Goal: Task Accomplishment & Management: Complete application form

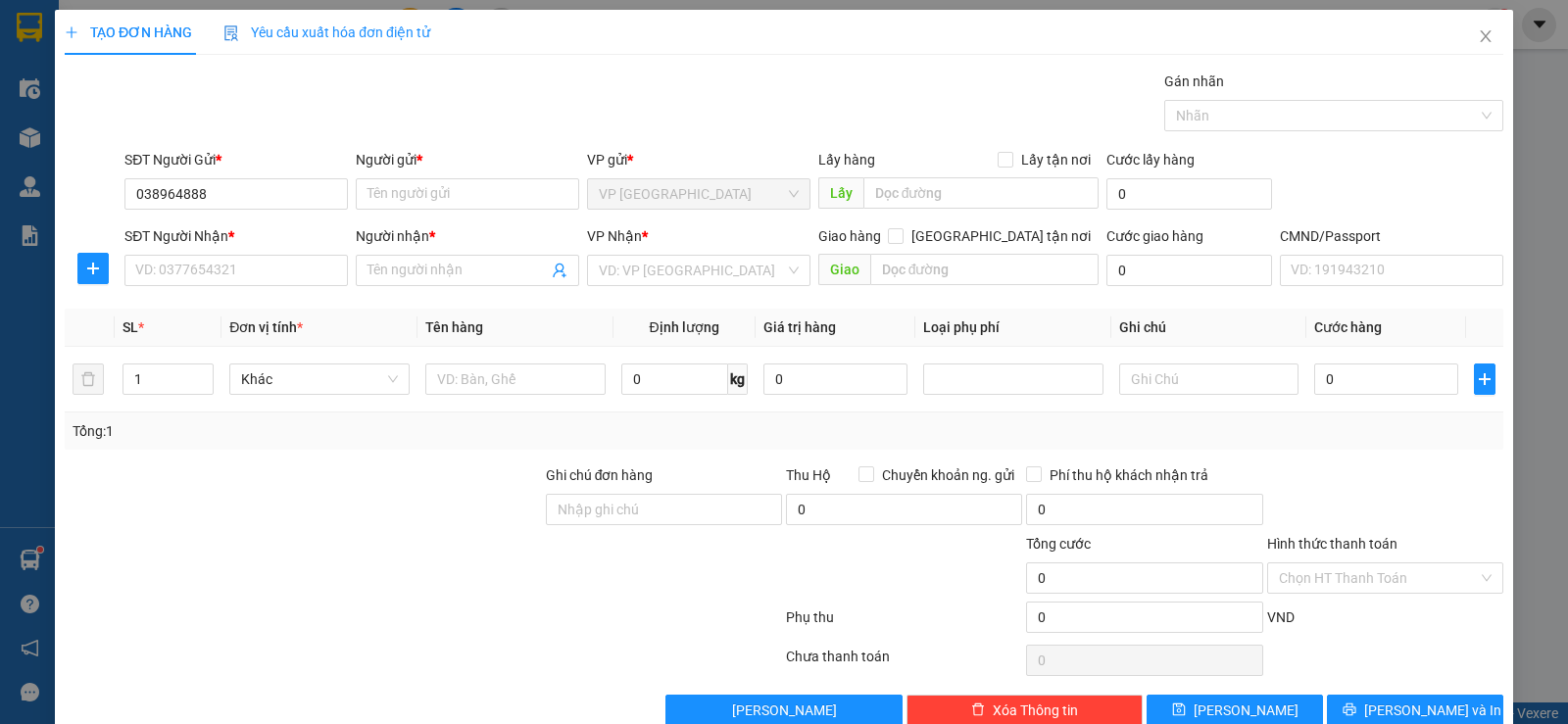
type input "0389648888"
click at [275, 247] on div "0389648888 - TÙNG" at bounding box center [233, 233] width 221 height 31
type input "TÙNG"
type input "0389648888"
click at [265, 290] on div "SĐT Người Nhận * VD: 0377654321" at bounding box center [235, 260] width 223 height 69
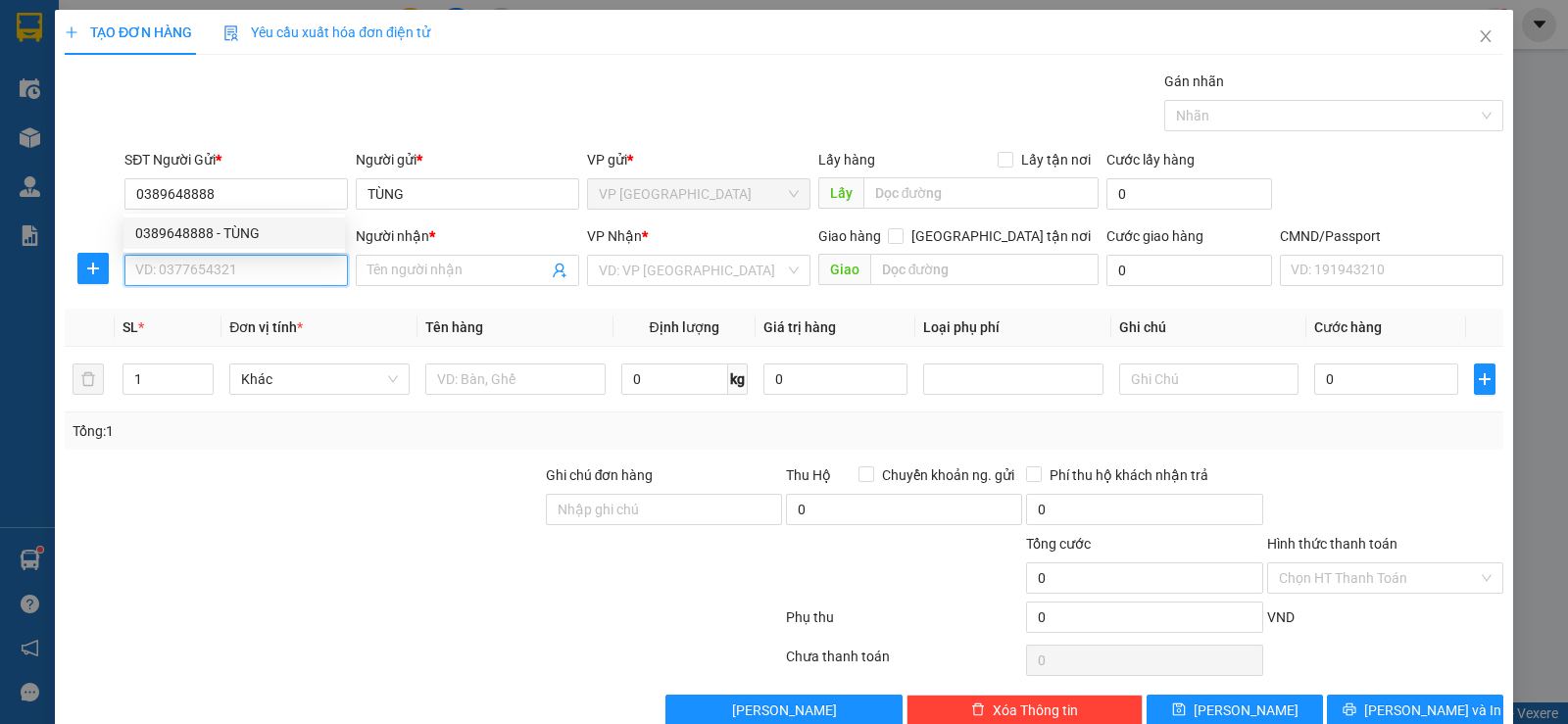
click at [271, 273] on input "SĐT Người Nhận *" at bounding box center [235, 271] width 223 height 31
type input "0356032222"
click at [267, 307] on div "0356032222 - QUANG" at bounding box center [233, 310] width 198 height 22
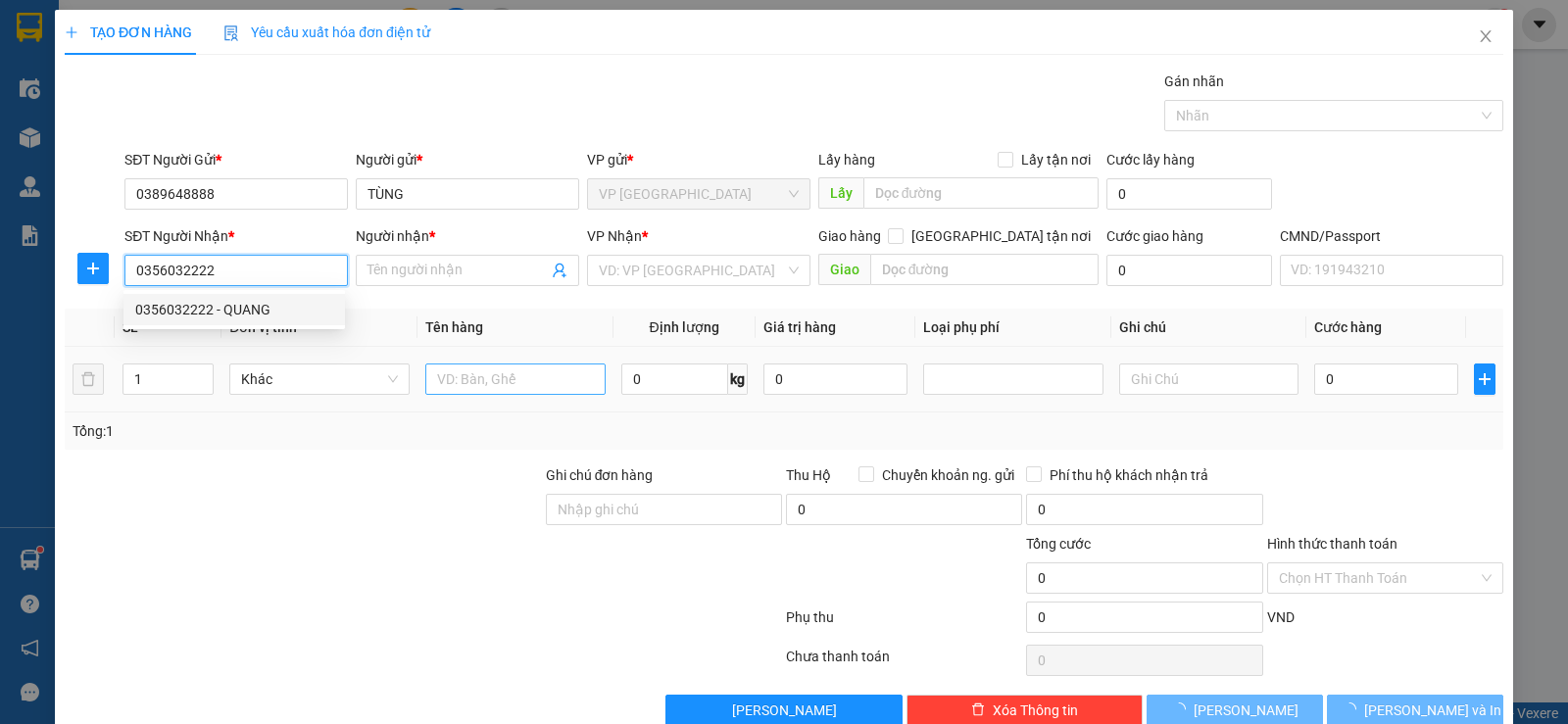
type input "QUANG"
type input "0356032222"
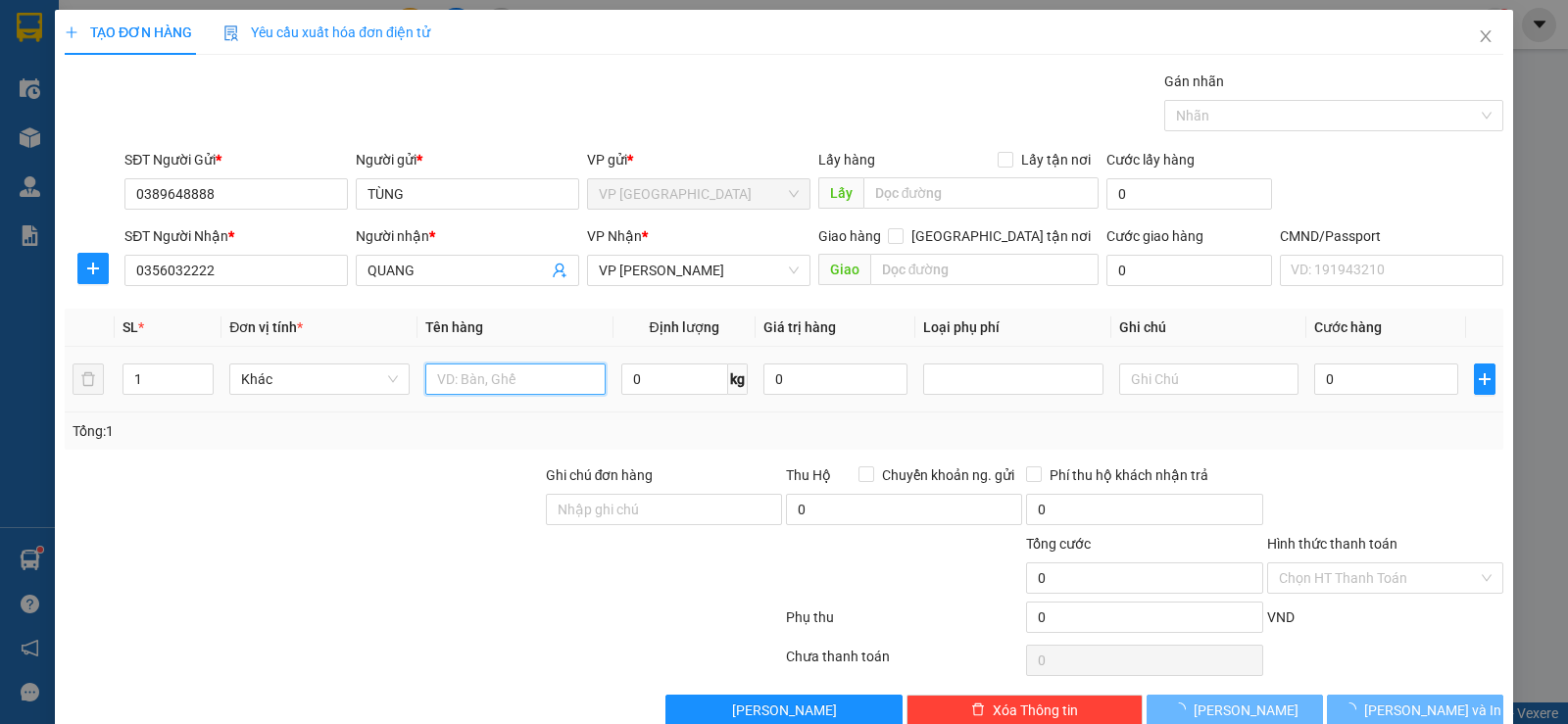
click at [560, 388] on input "text" at bounding box center [515, 379] width 180 height 31
type input "hộp"
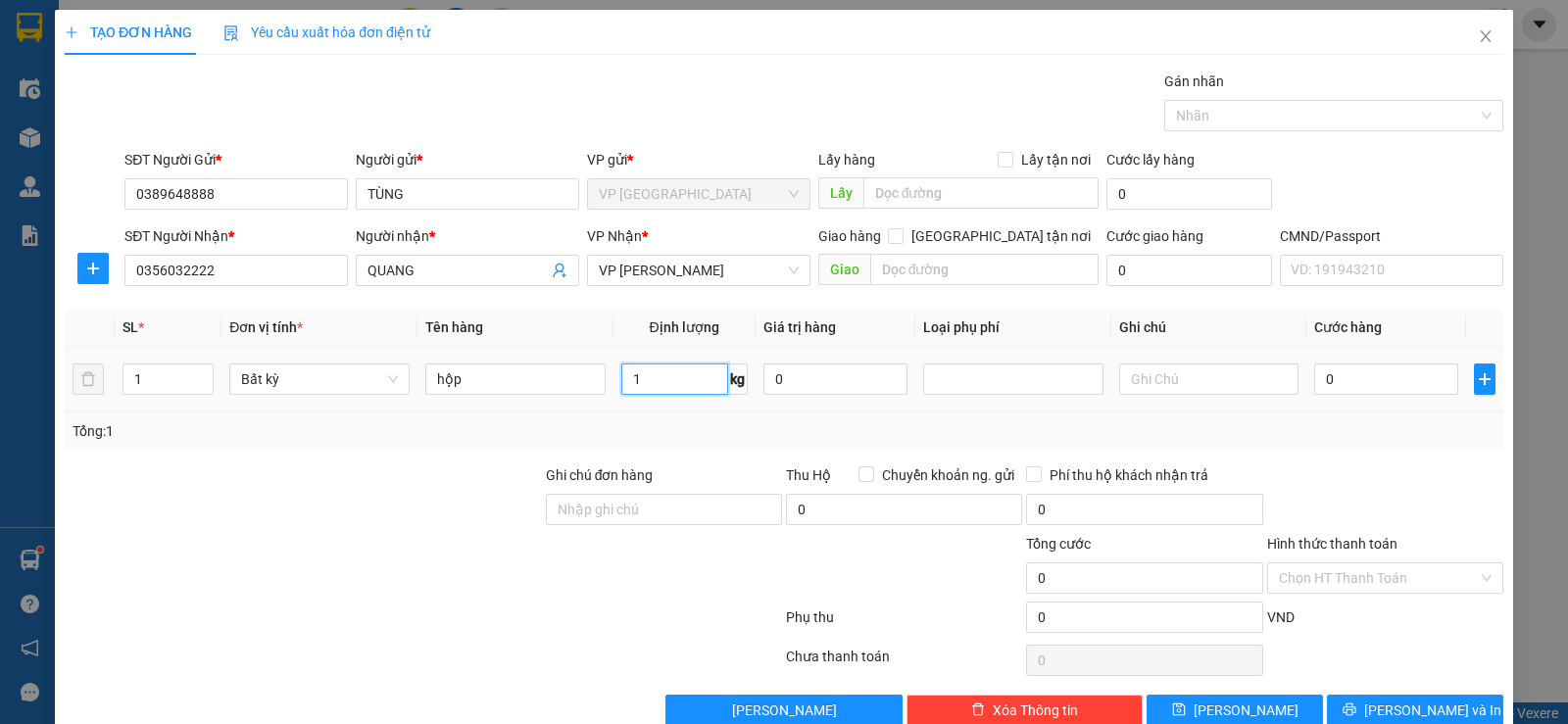
type input "1"
click at [580, 314] on th "Tên hàng" at bounding box center [515, 328] width 196 height 38
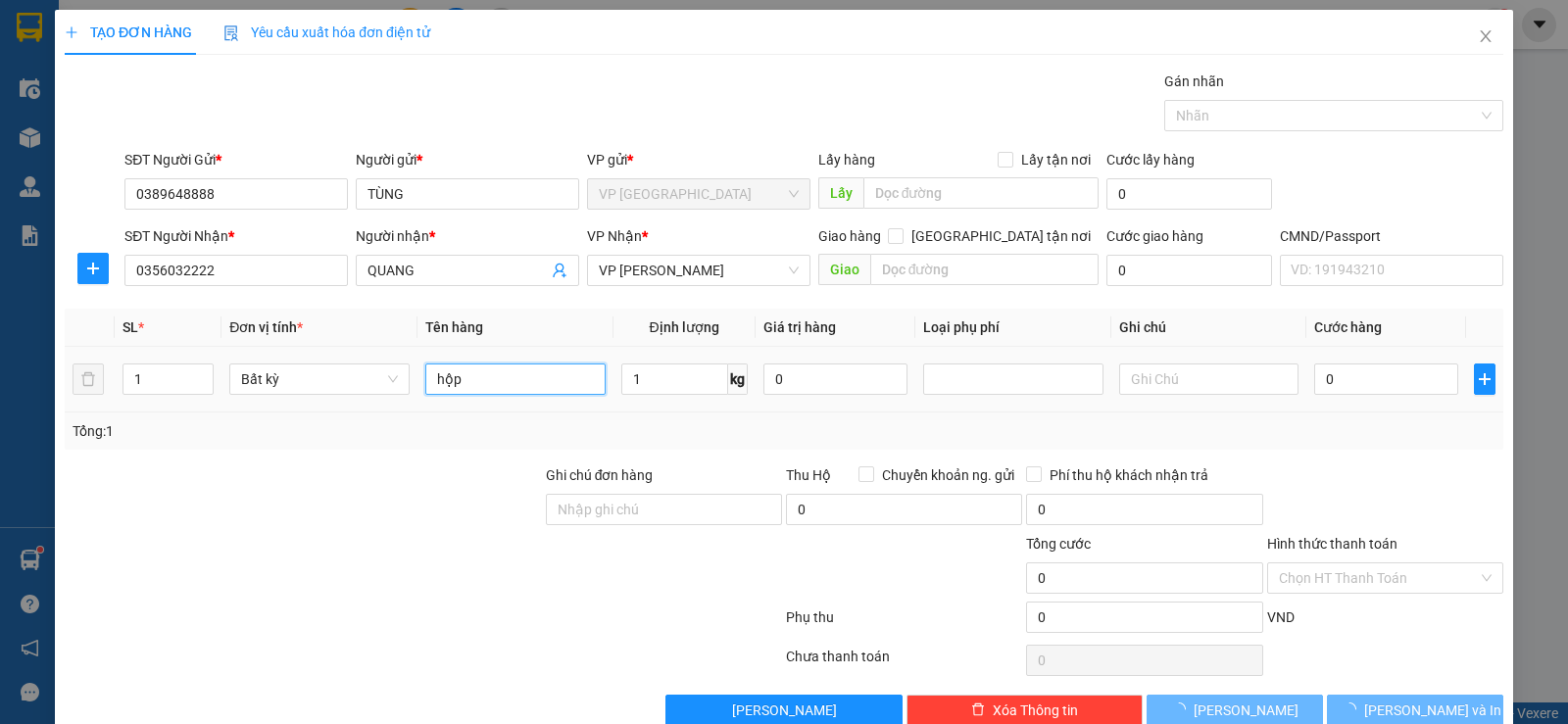
click at [505, 371] on input "hộp" at bounding box center [515, 379] width 180 height 31
type input "HỘP"
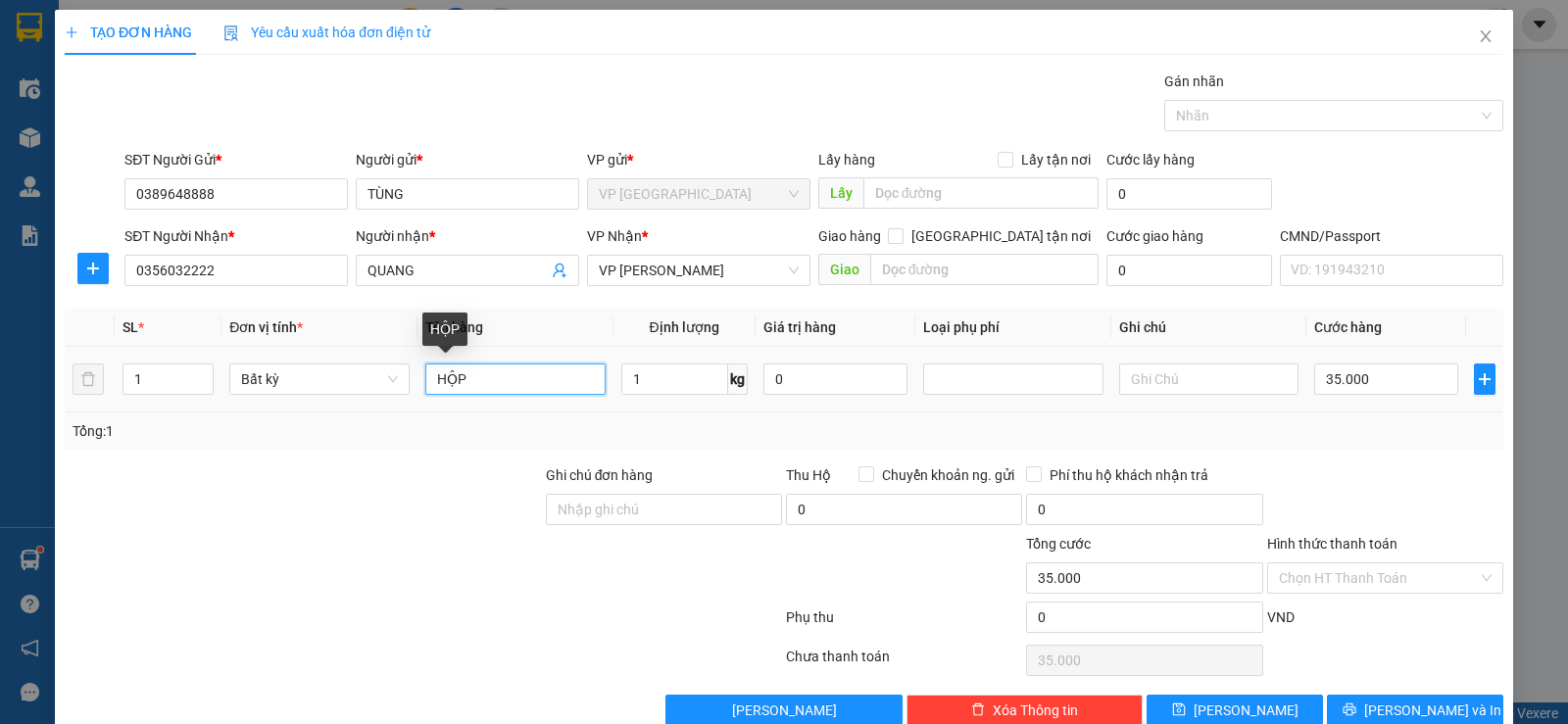
type input "35.000"
type input "HỘP"
click at [565, 333] on th "Tên hàng" at bounding box center [515, 328] width 196 height 38
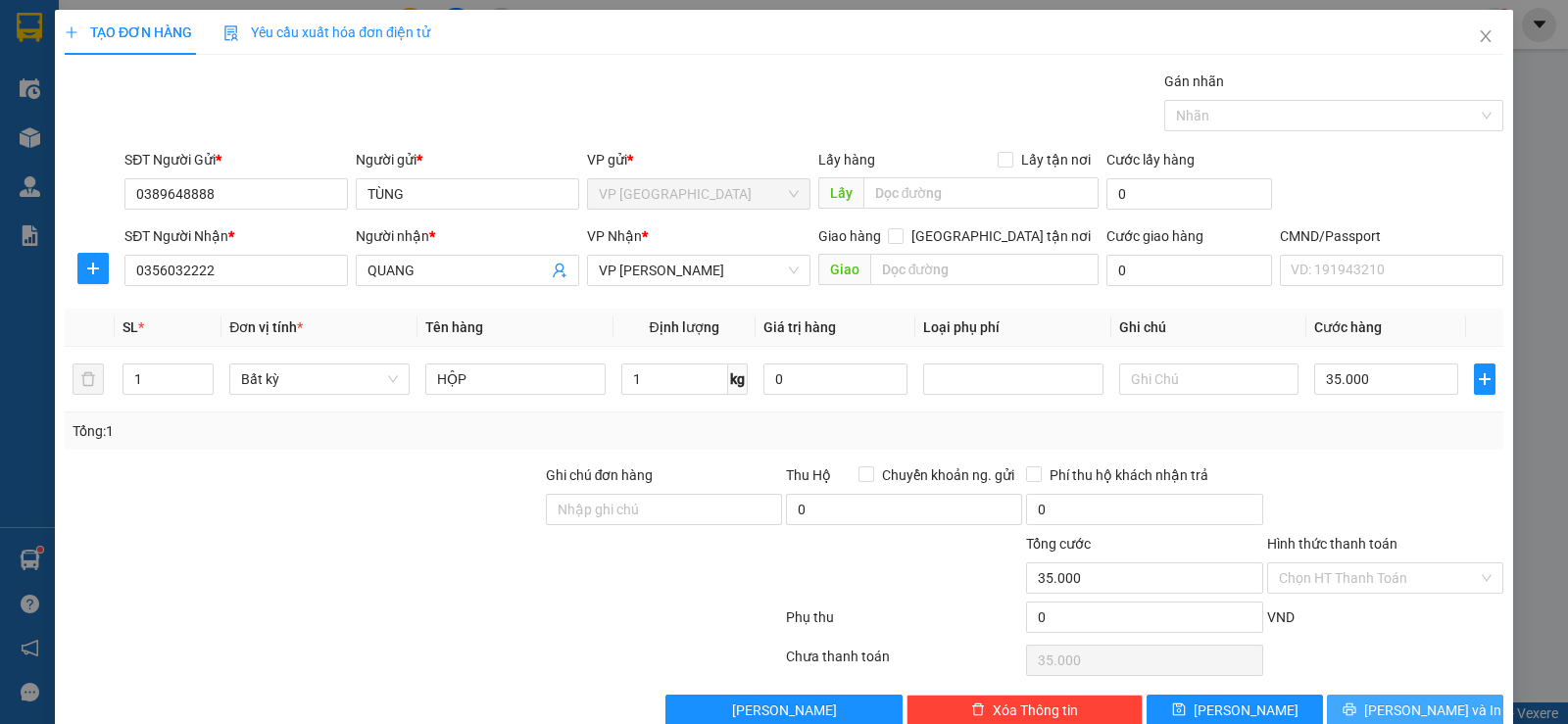
click at [1396, 703] on span "[PERSON_NAME] và In" at bounding box center [1432, 710] width 137 height 22
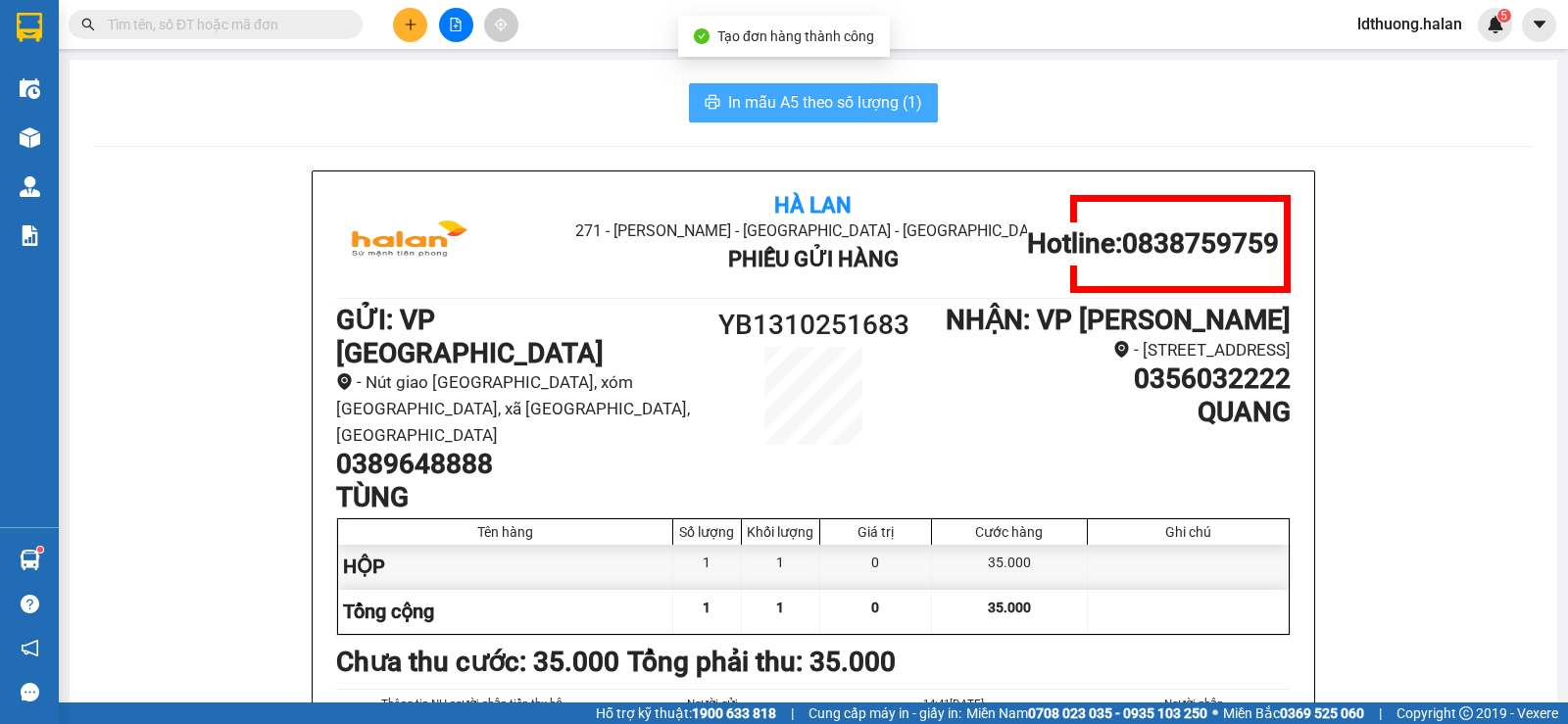
click at [875, 101] on span "In mẫu A5 theo số lượng (1)" at bounding box center [825, 102] width 194 height 25
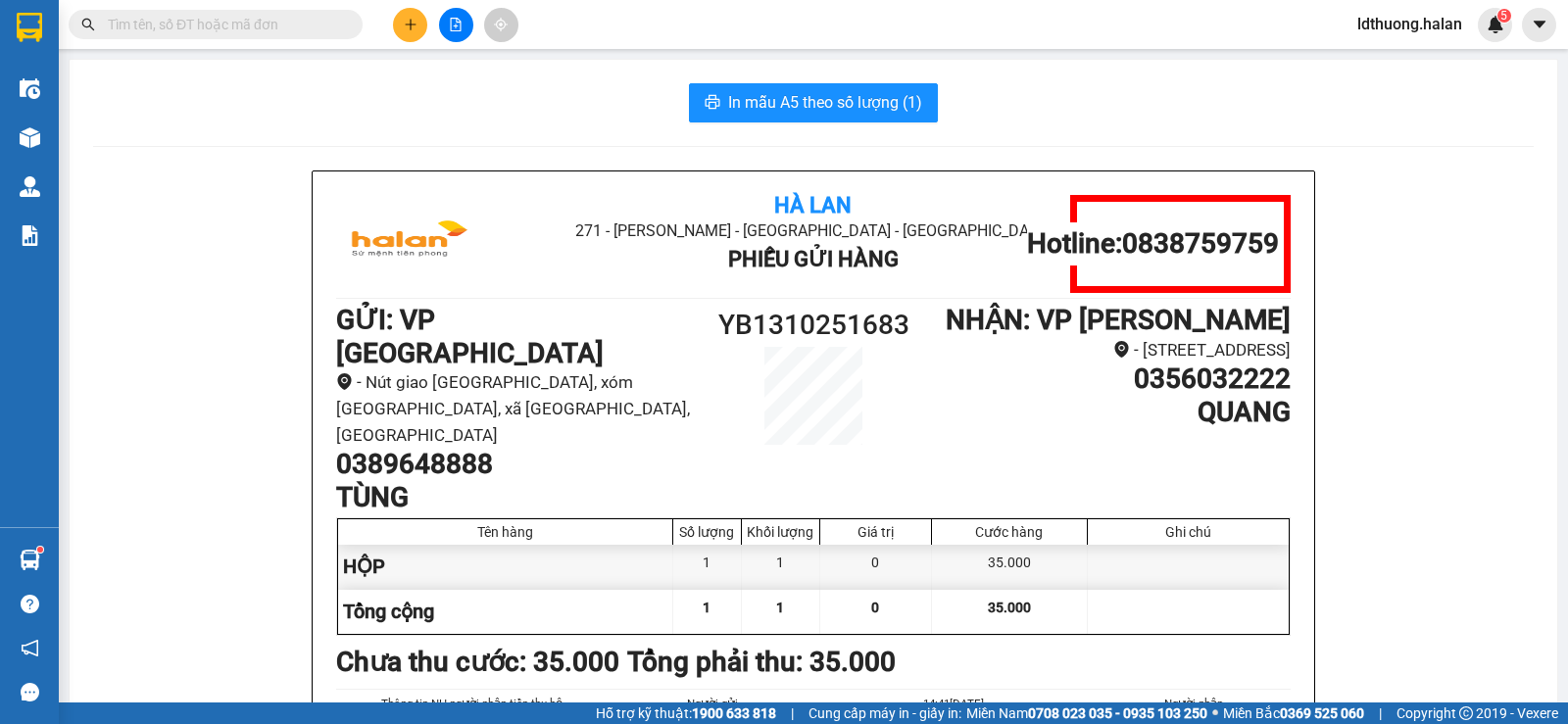
click at [991, 179] on div "Hà Lan 271 - [PERSON_NAME] - [GEOGRAPHIC_DATA] Long - [GEOGRAPHIC_DATA] Phiếu G…" at bounding box center [813, 533] width 1001 height 724
click at [393, 24] on button at bounding box center [409, 25] width 34 height 34
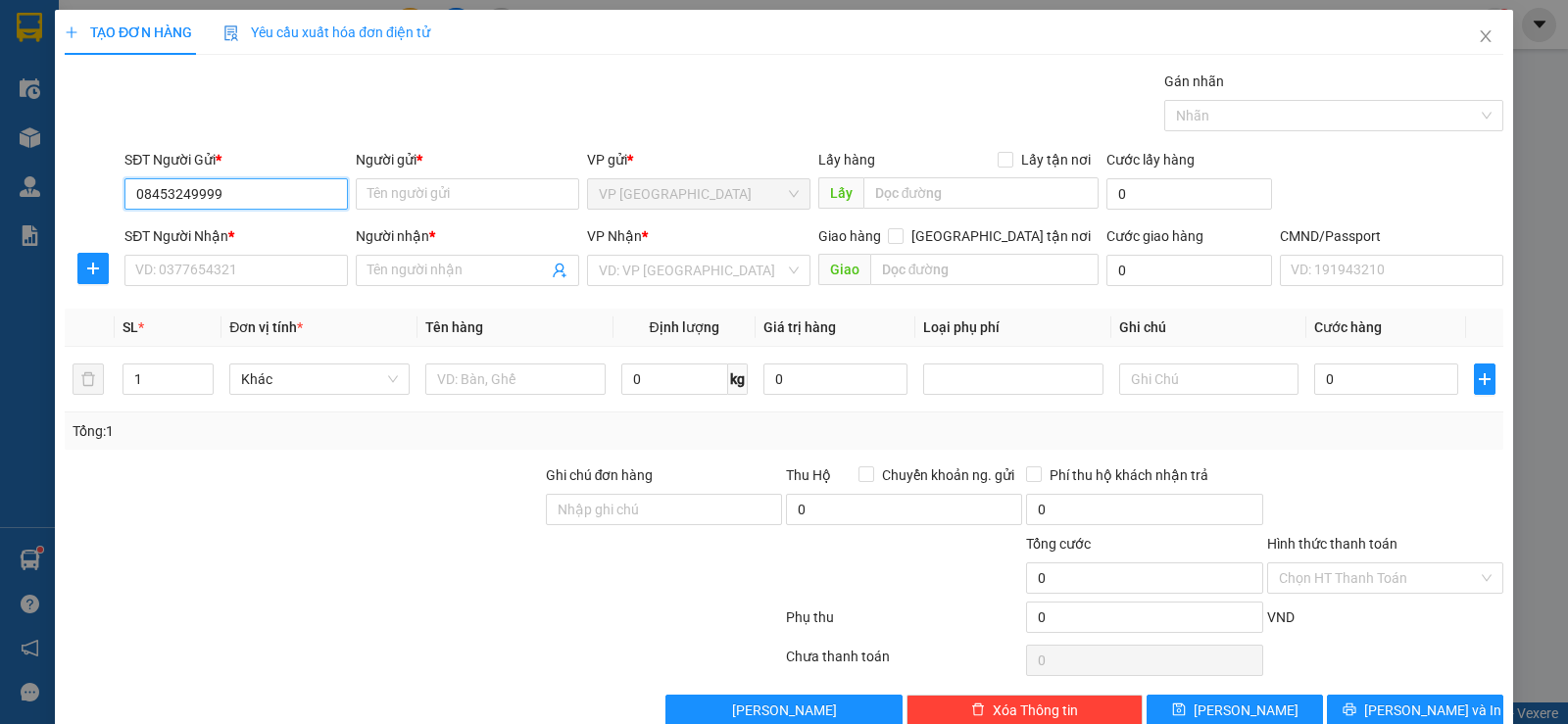
type input "0845324999"
drag, startPoint x: 262, startPoint y: 230, endPoint x: 255, endPoint y: 249, distance: 20.2
click at [259, 237] on div "0845324999 - HOÀN" at bounding box center [233, 233] width 198 height 22
type input "HOÀN"
type input "0845324999"
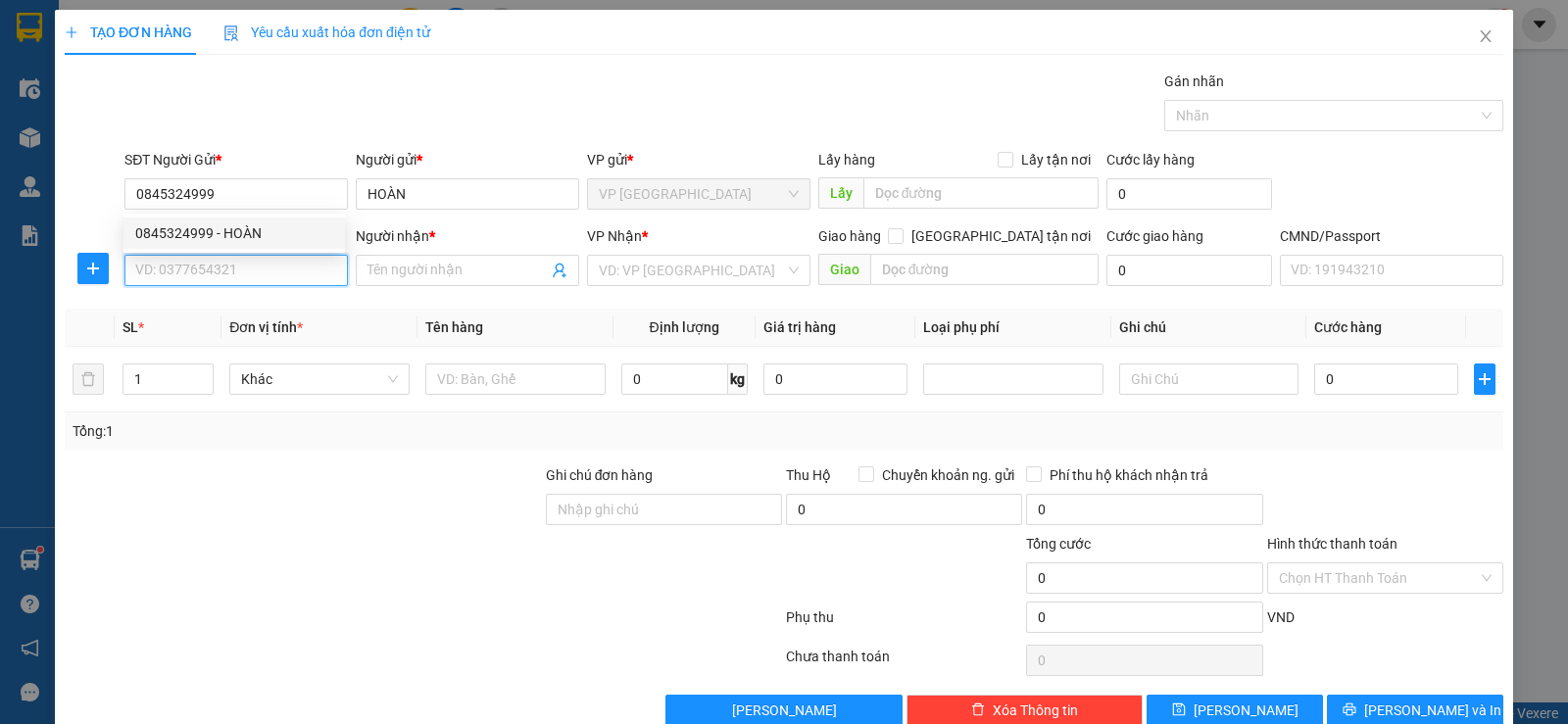
click at [252, 263] on input "SĐT Người Nhận *" at bounding box center [235, 271] width 223 height 31
type input "0965599025"
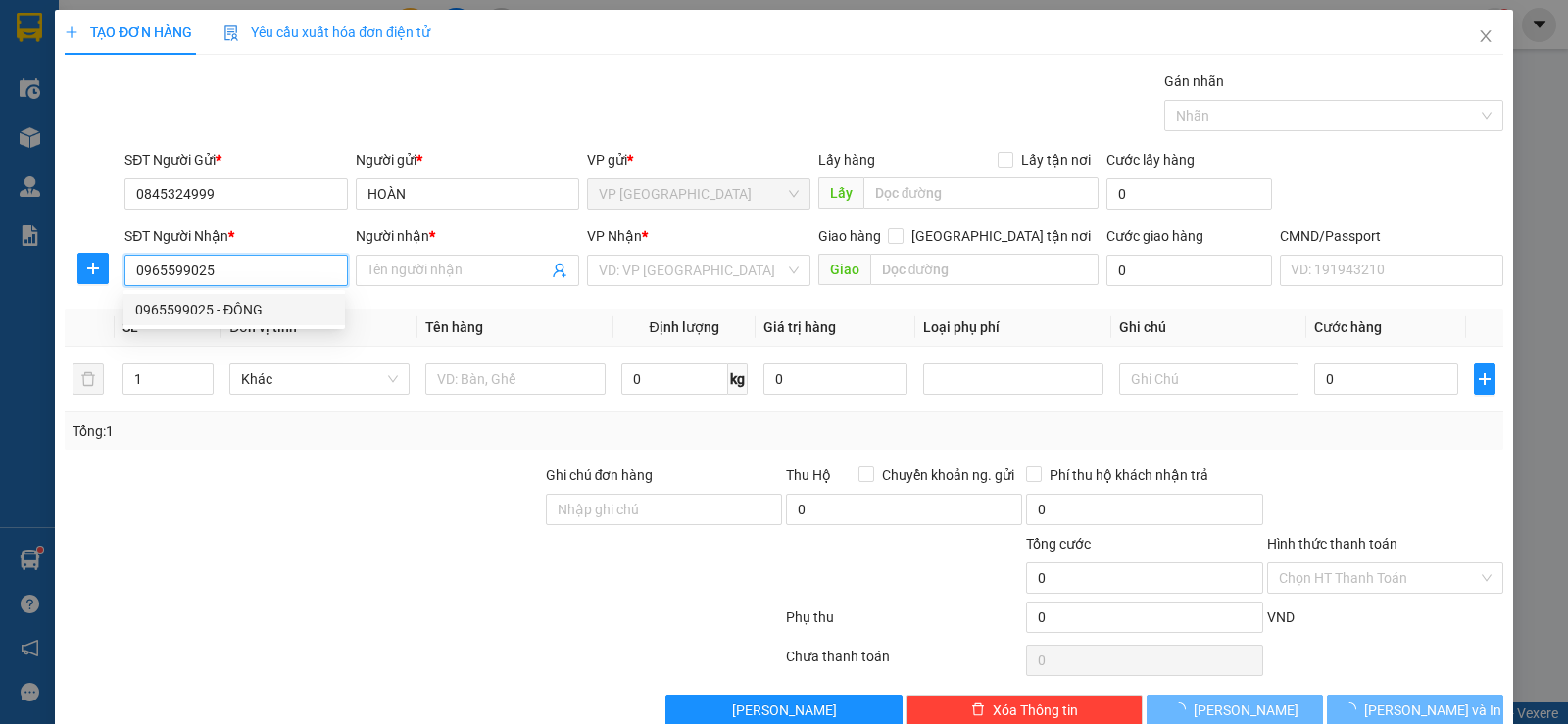
click at [269, 307] on div "0965599025 - ĐÔNG" at bounding box center [233, 310] width 198 height 22
type input "ĐÔNG"
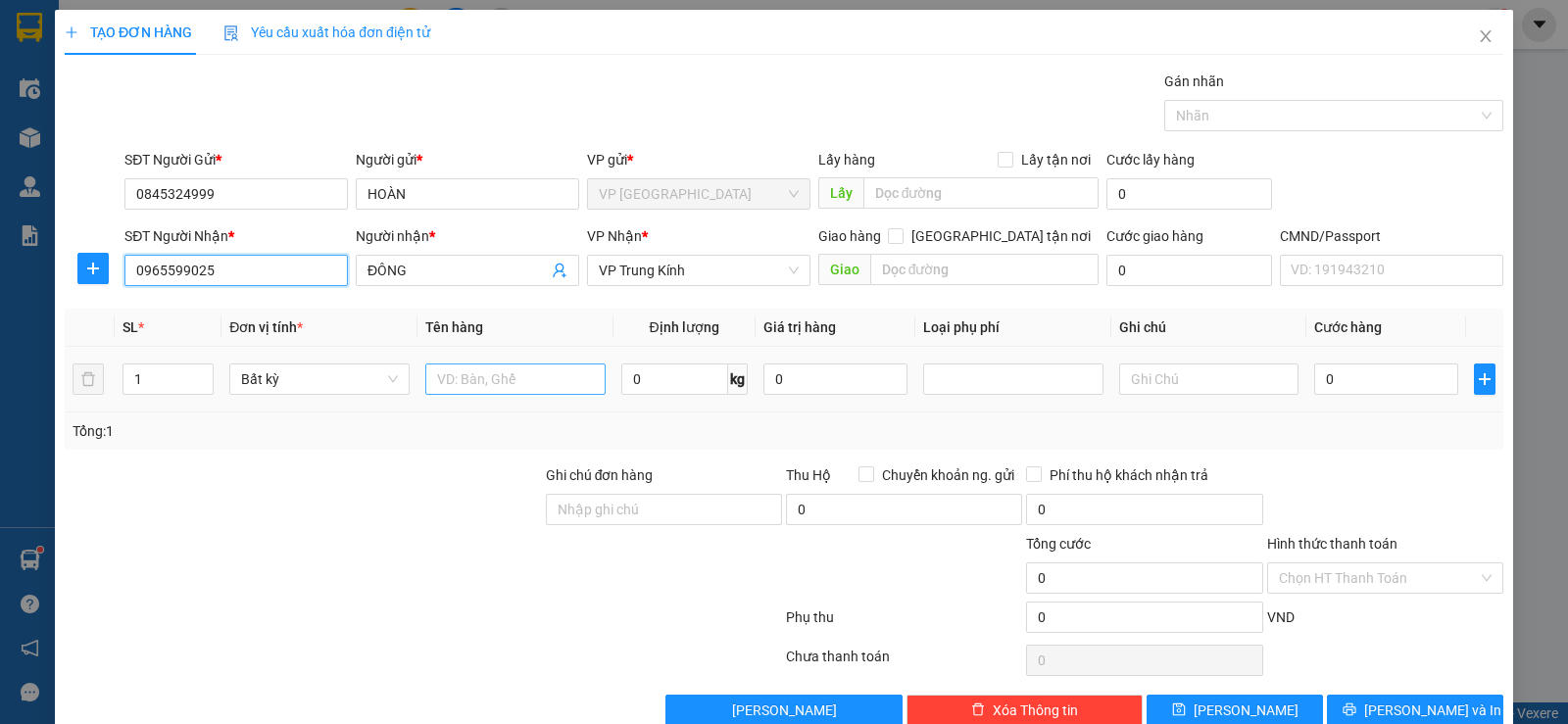
type input "0965599025"
click at [562, 387] on input "text" at bounding box center [515, 379] width 180 height 31
click at [562, 387] on input "HỘP BỢT" at bounding box center [515, 379] width 180 height 31
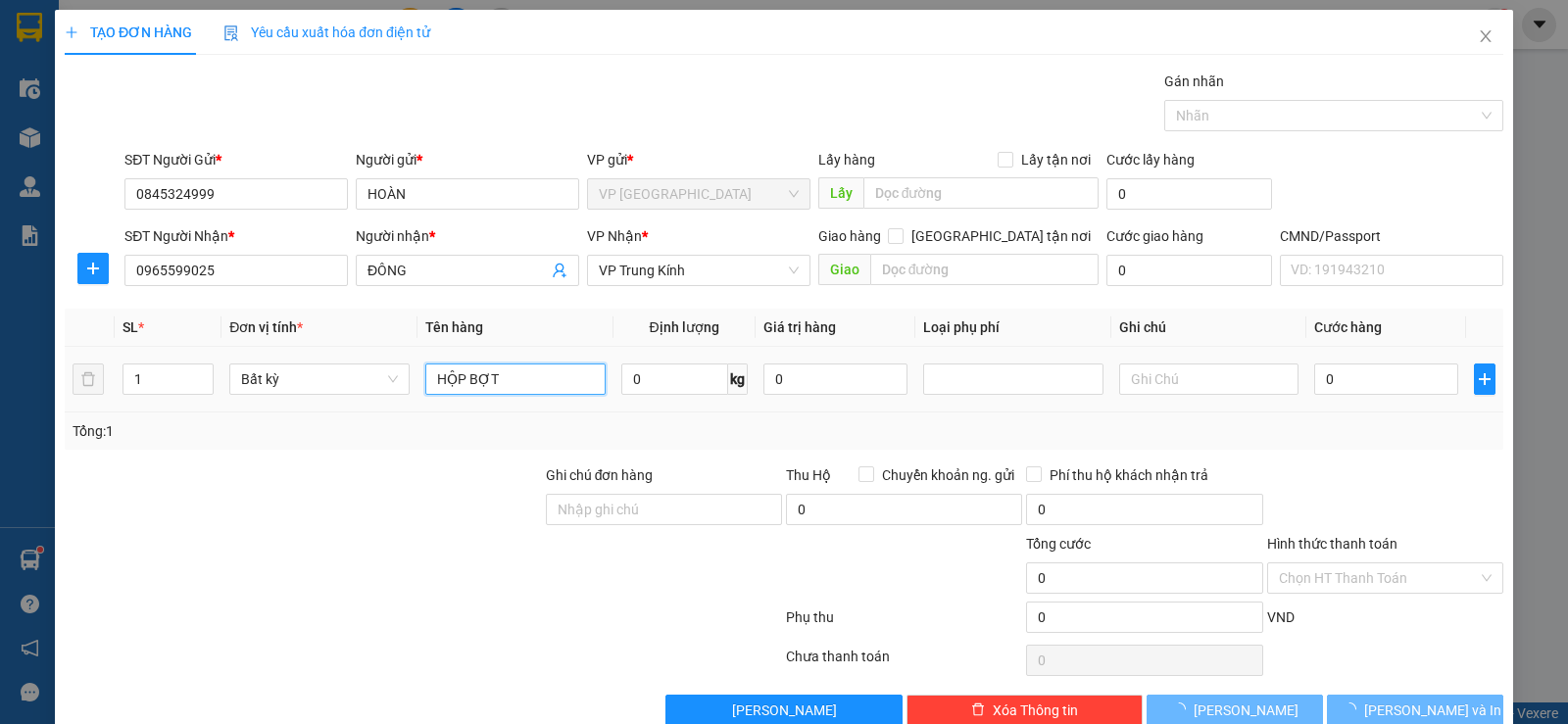
click at [562, 387] on input "HỘP BỢT" at bounding box center [515, 379] width 180 height 31
type input "HỘP VỢT"
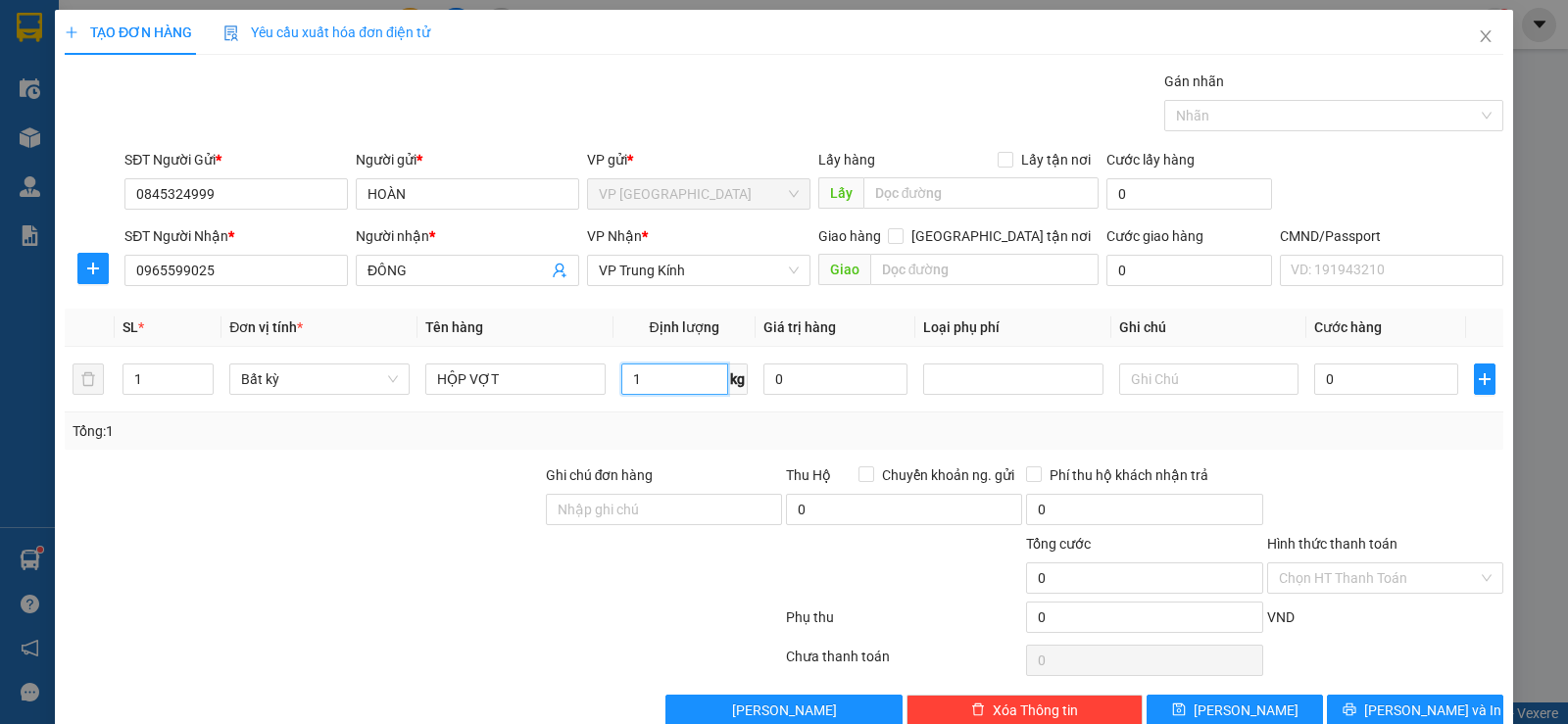
type input "1"
click at [603, 310] on th "Tên hàng" at bounding box center [515, 328] width 196 height 38
type input "35.000"
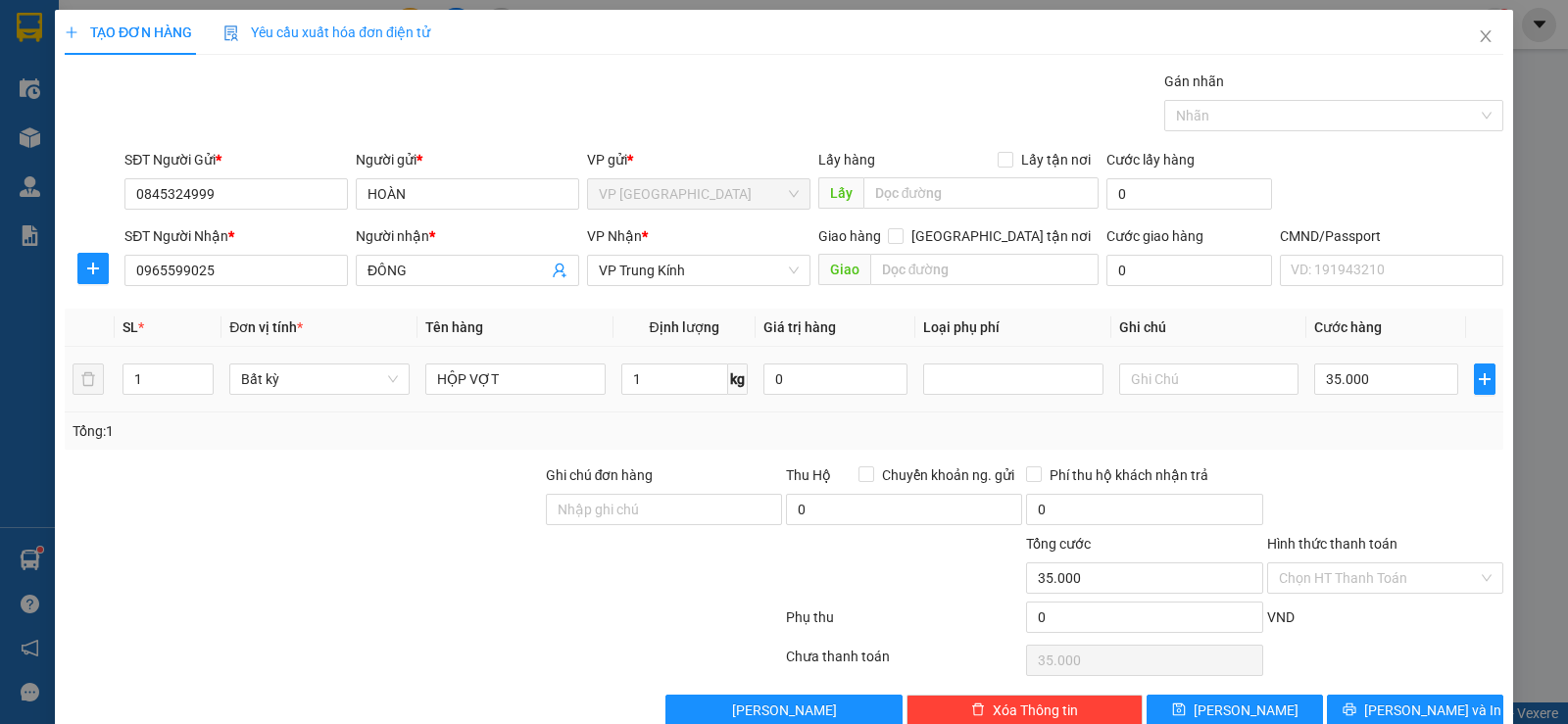
scroll to position [40, 0]
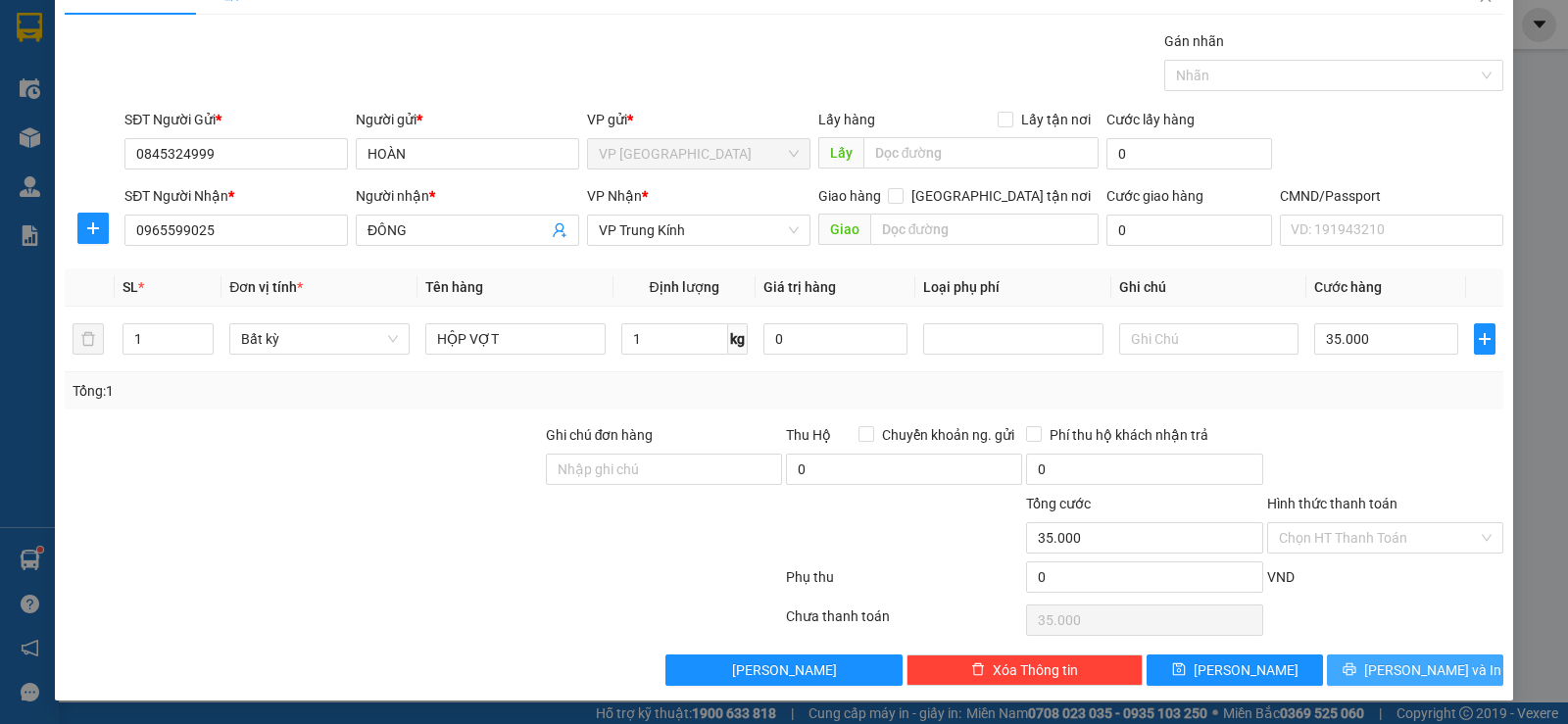
click at [1378, 675] on button "[PERSON_NAME] và In" at bounding box center [1414, 670] width 176 height 31
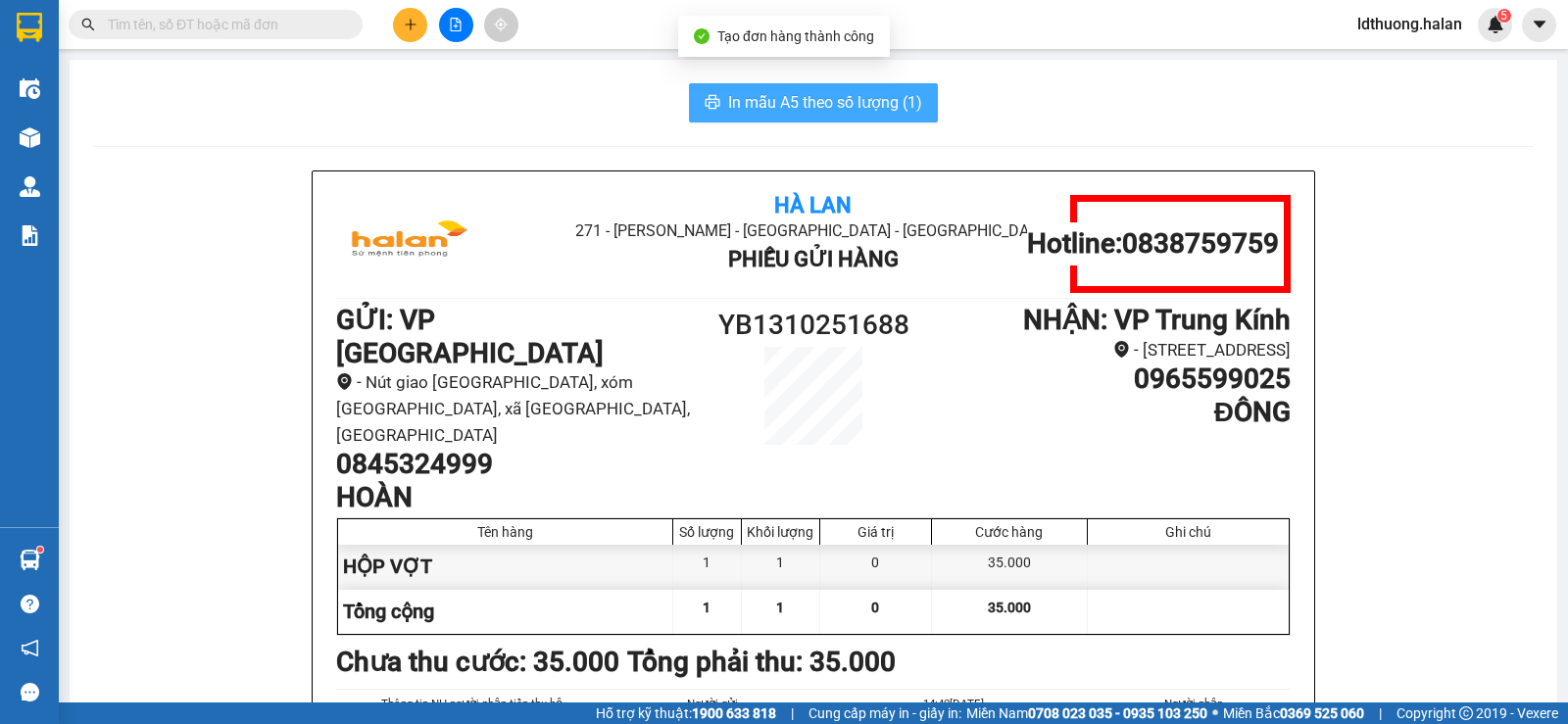
click at [809, 98] on span "In mẫu A5 theo số lượng (1)" at bounding box center [825, 102] width 194 height 25
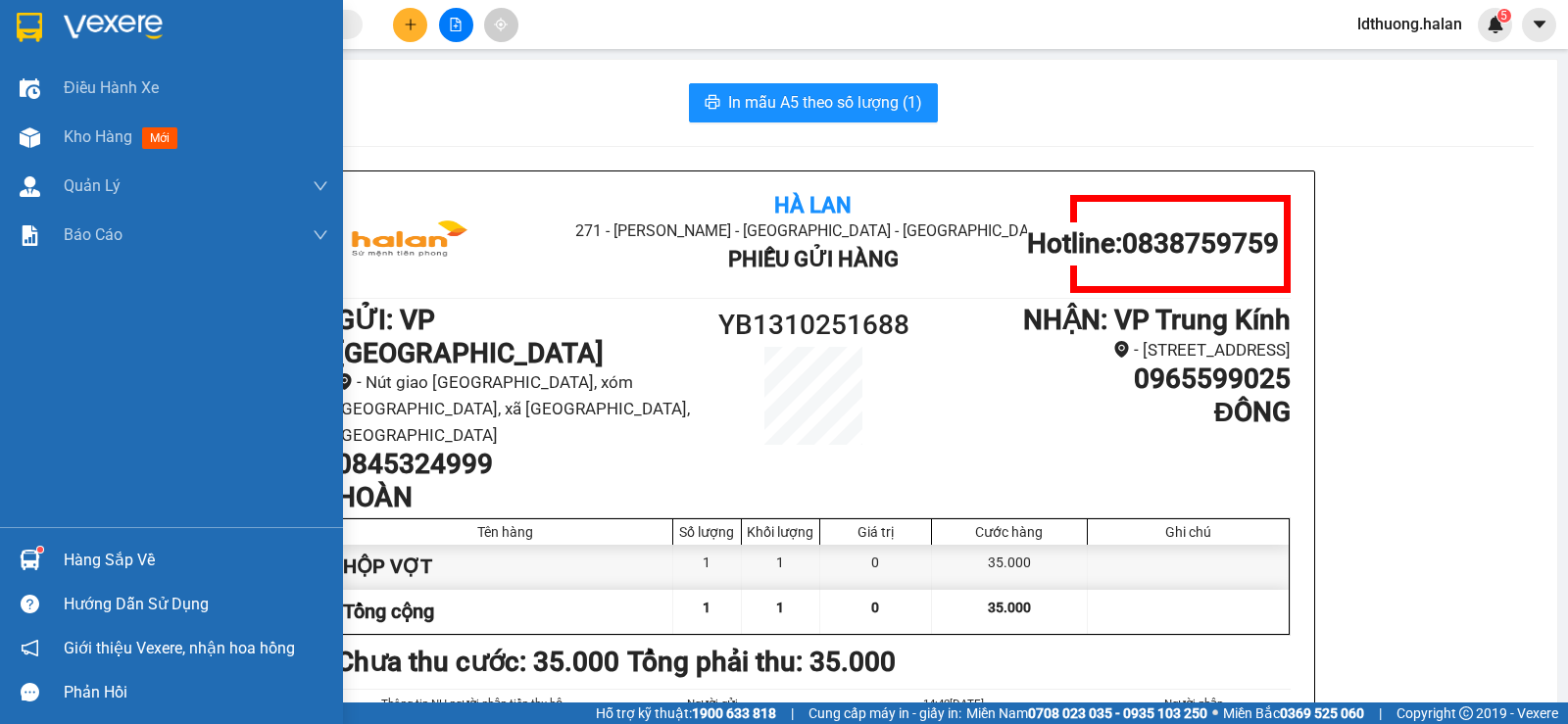
click at [44, 551] on div at bounding box center [30, 559] width 34 height 34
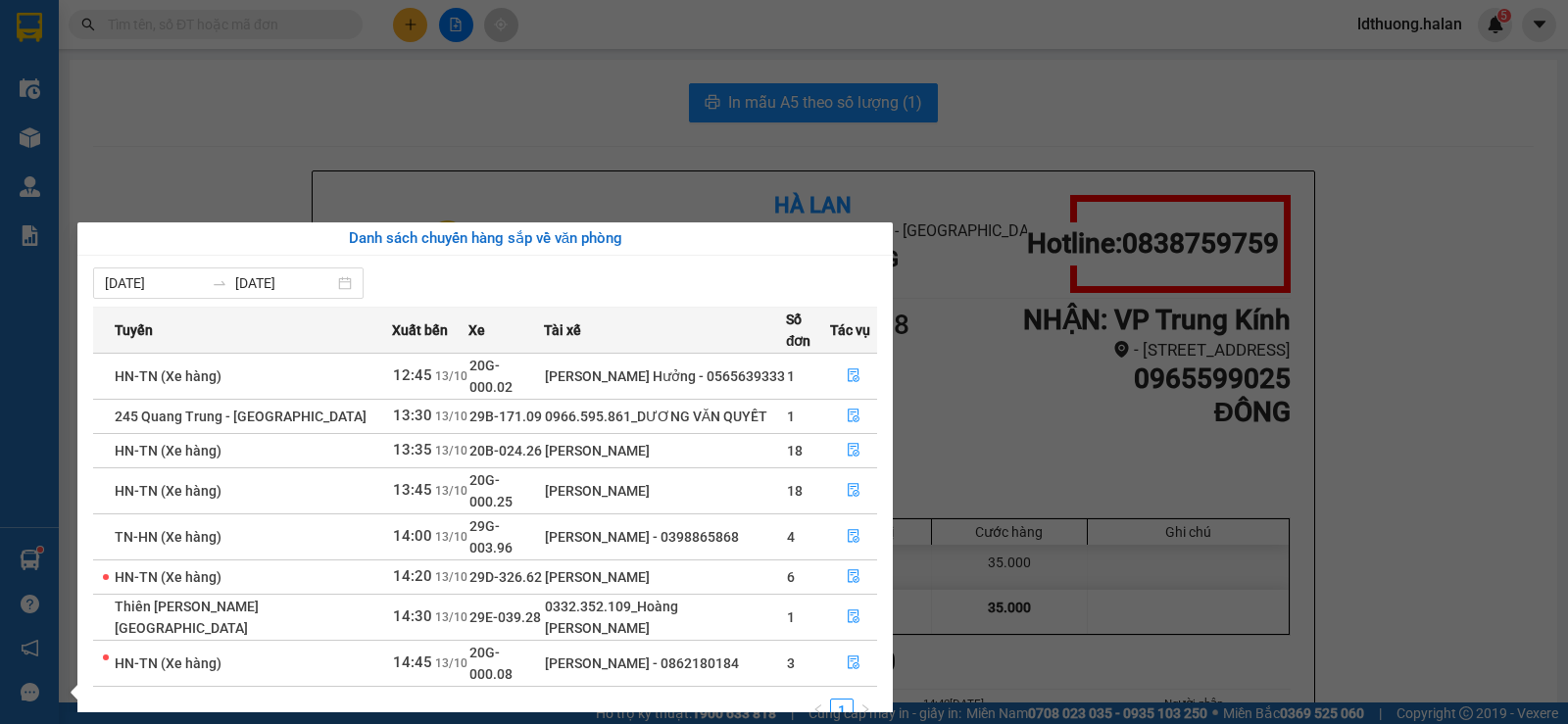
click at [705, 141] on section "Kết quả tìm kiếm ( 0 ) Bộ lọc No Data ldthuong.halan 5 Điều hành xe Kho hàng mớ…" at bounding box center [784, 362] width 1568 height 724
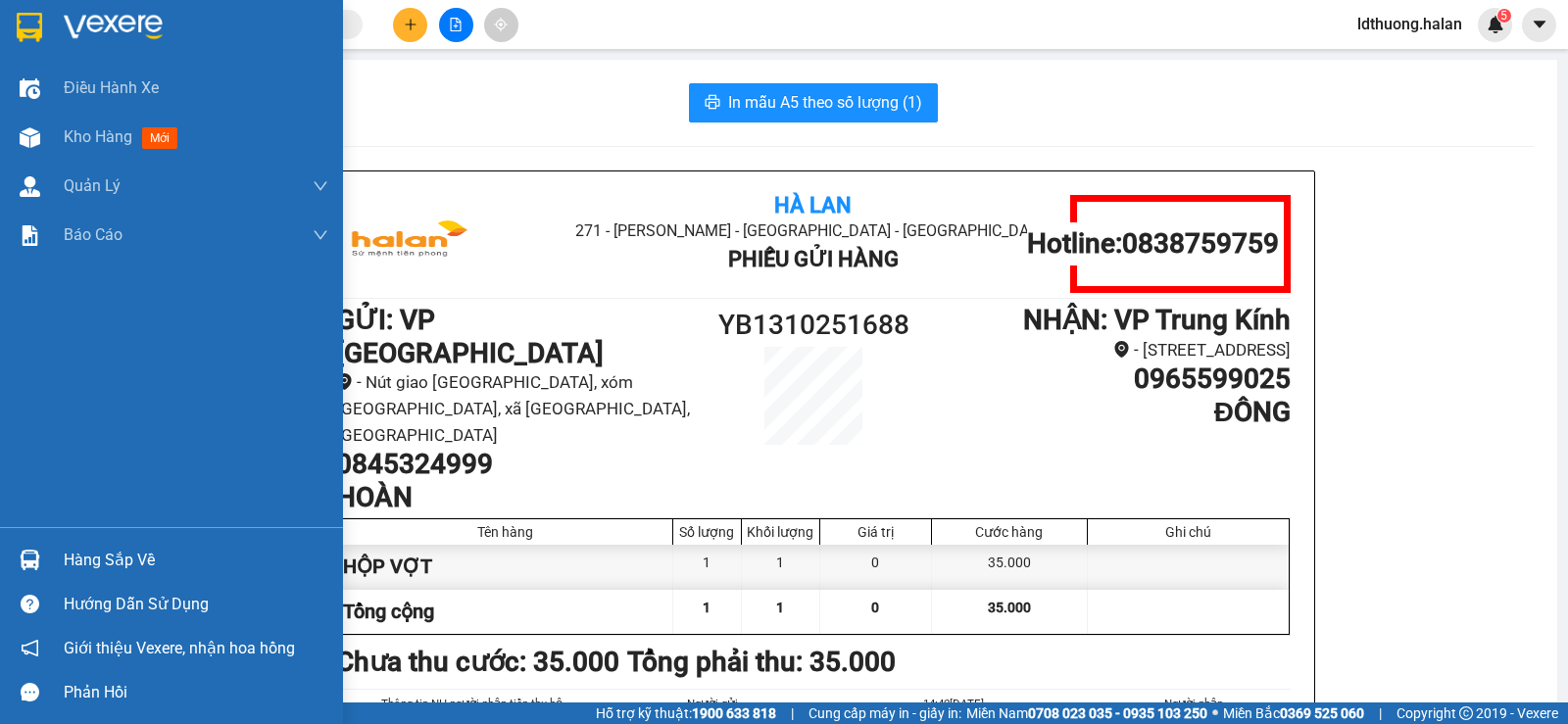
drag, startPoint x: 52, startPoint y: 553, endPoint x: 196, endPoint y: 451, distance: 176.5
click at [52, 554] on div "Hàng sắp về" at bounding box center [171, 560] width 343 height 44
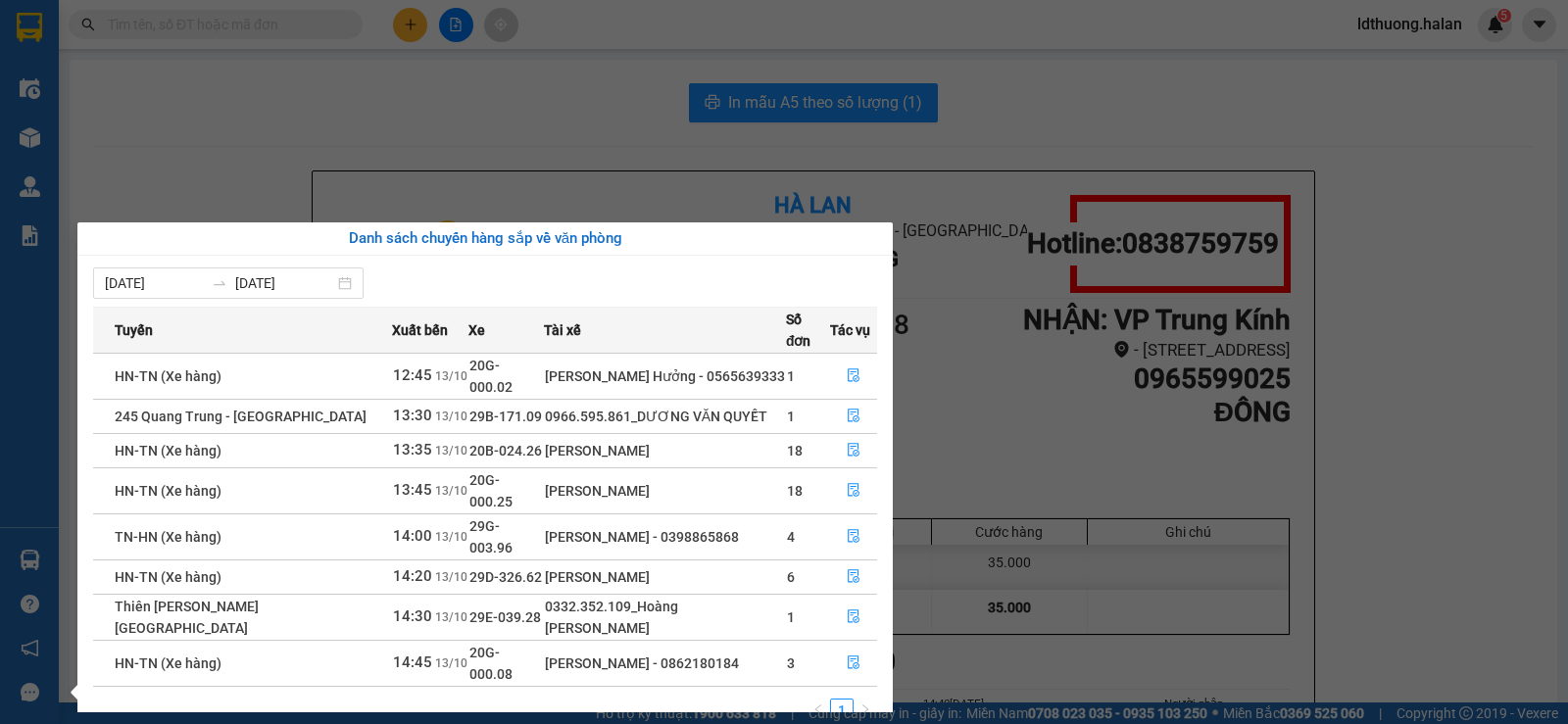
click at [625, 157] on section "Kết quả tìm kiếm ( 0 ) Bộ lọc No Data ldthuong.halan 5 Điều hành xe Kho hàng mớ…" at bounding box center [784, 362] width 1568 height 724
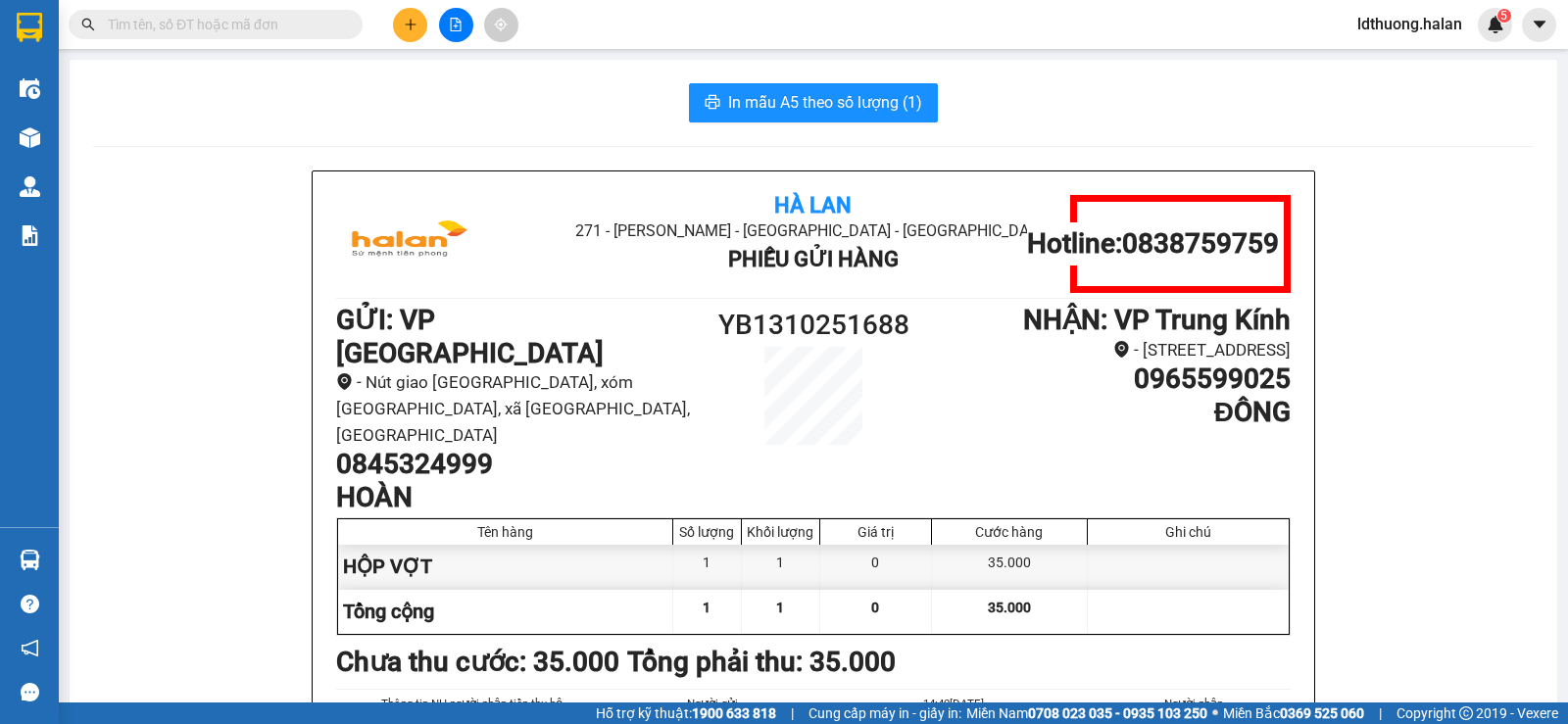
click at [222, 33] on input "text" at bounding box center [223, 25] width 231 height 22
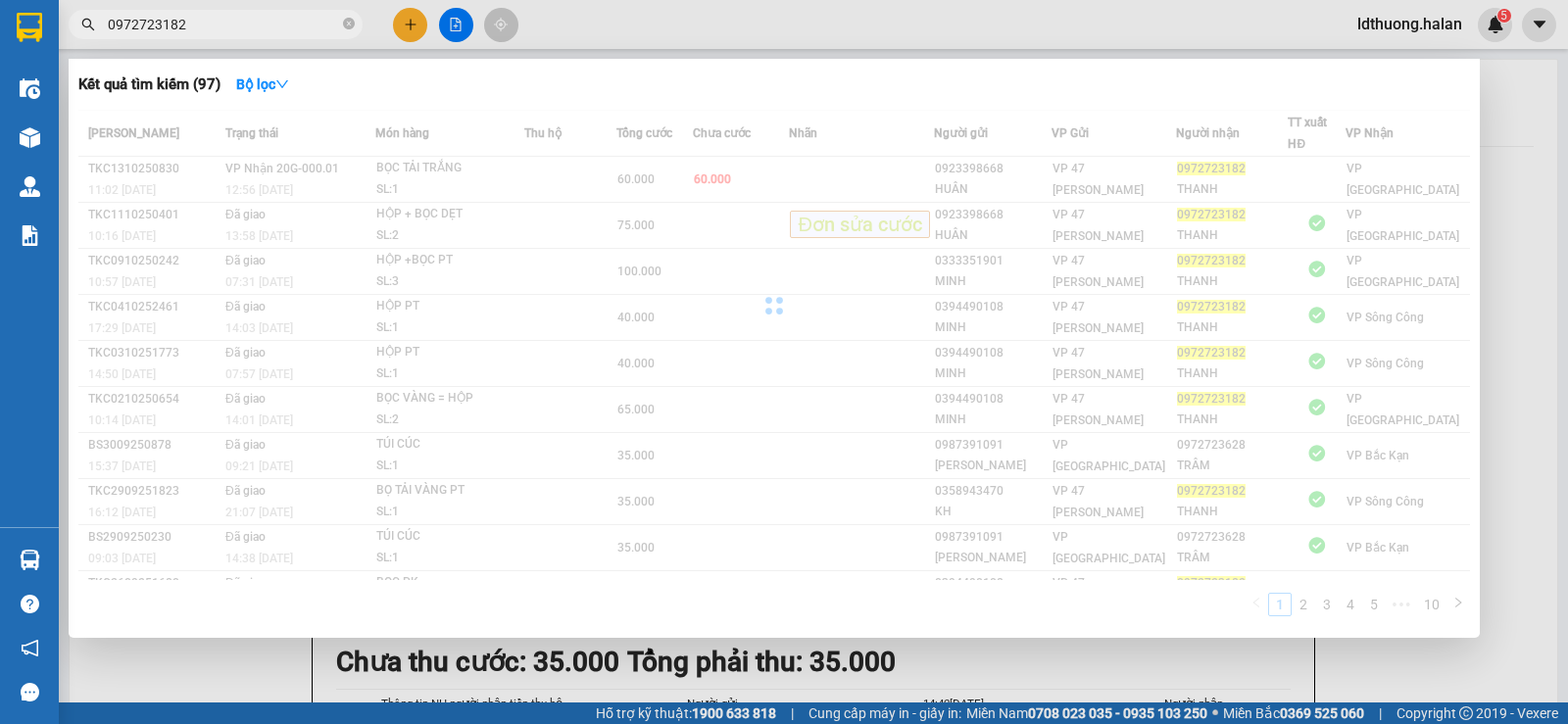
type input "0972723182"
click at [557, 122] on span "Thu hộ" at bounding box center [543, 133] width 37 height 22
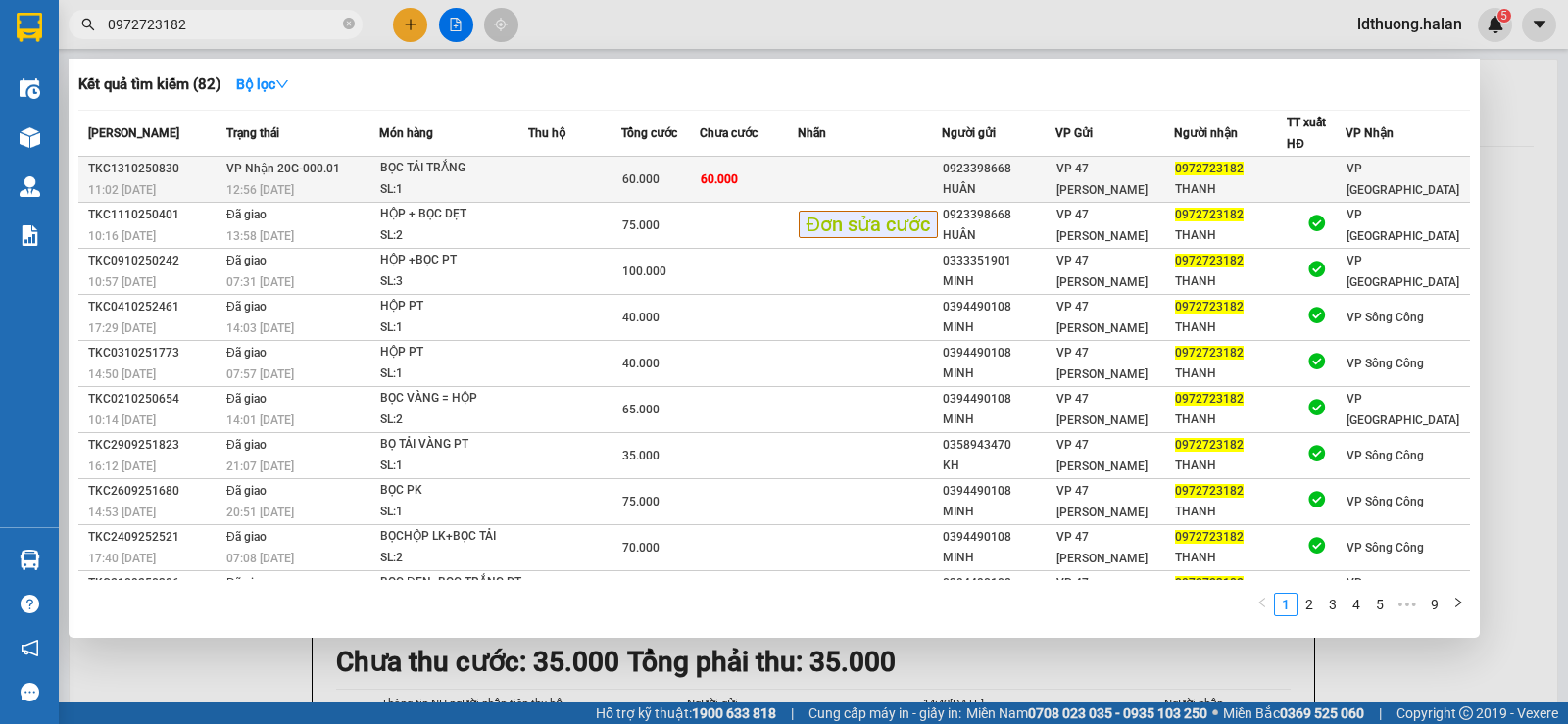
click at [499, 185] on div "SL: 1" at bounding box center [453, 190] width 147 height 22
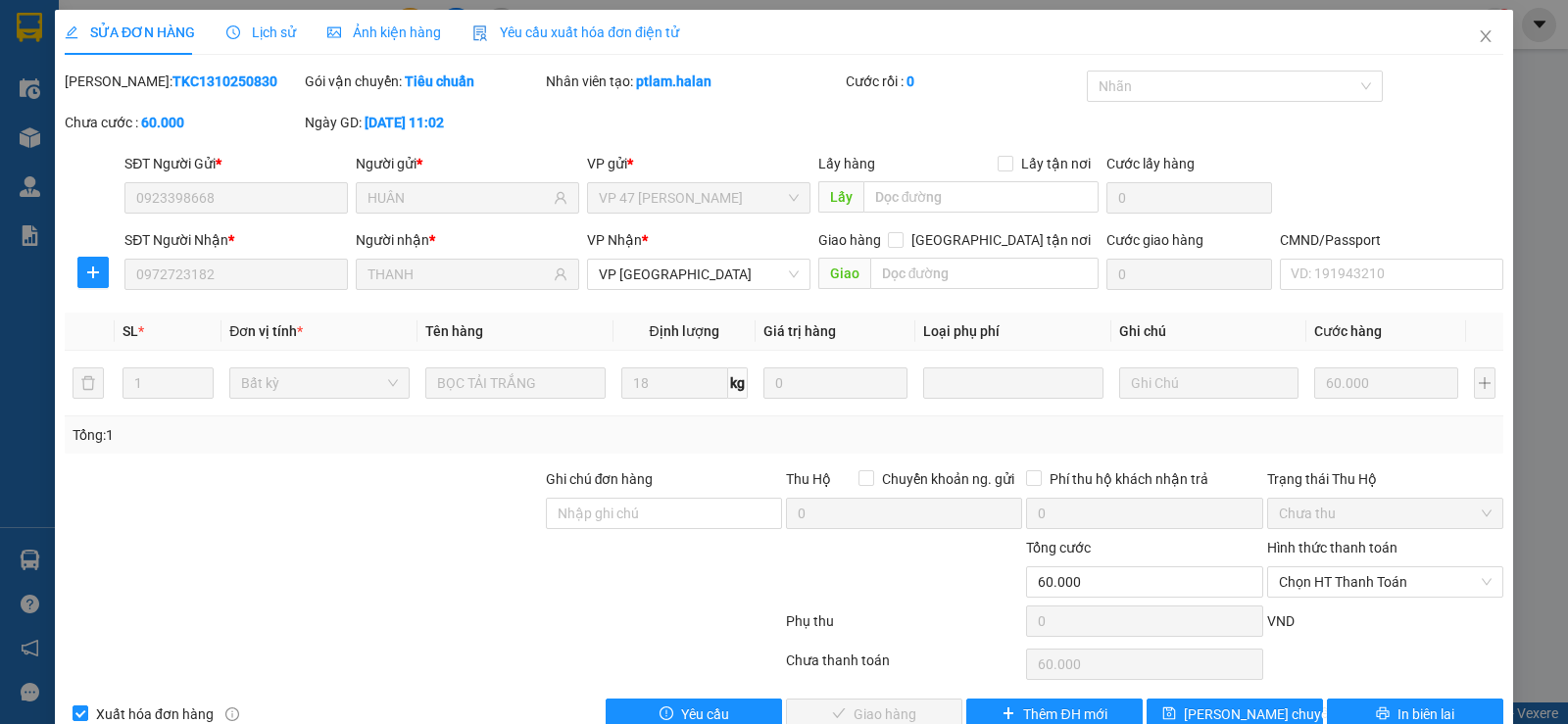
type input "0923398668"
type input "HUÂN"
type input "0972723182"
type input "THANH"
type input "0"
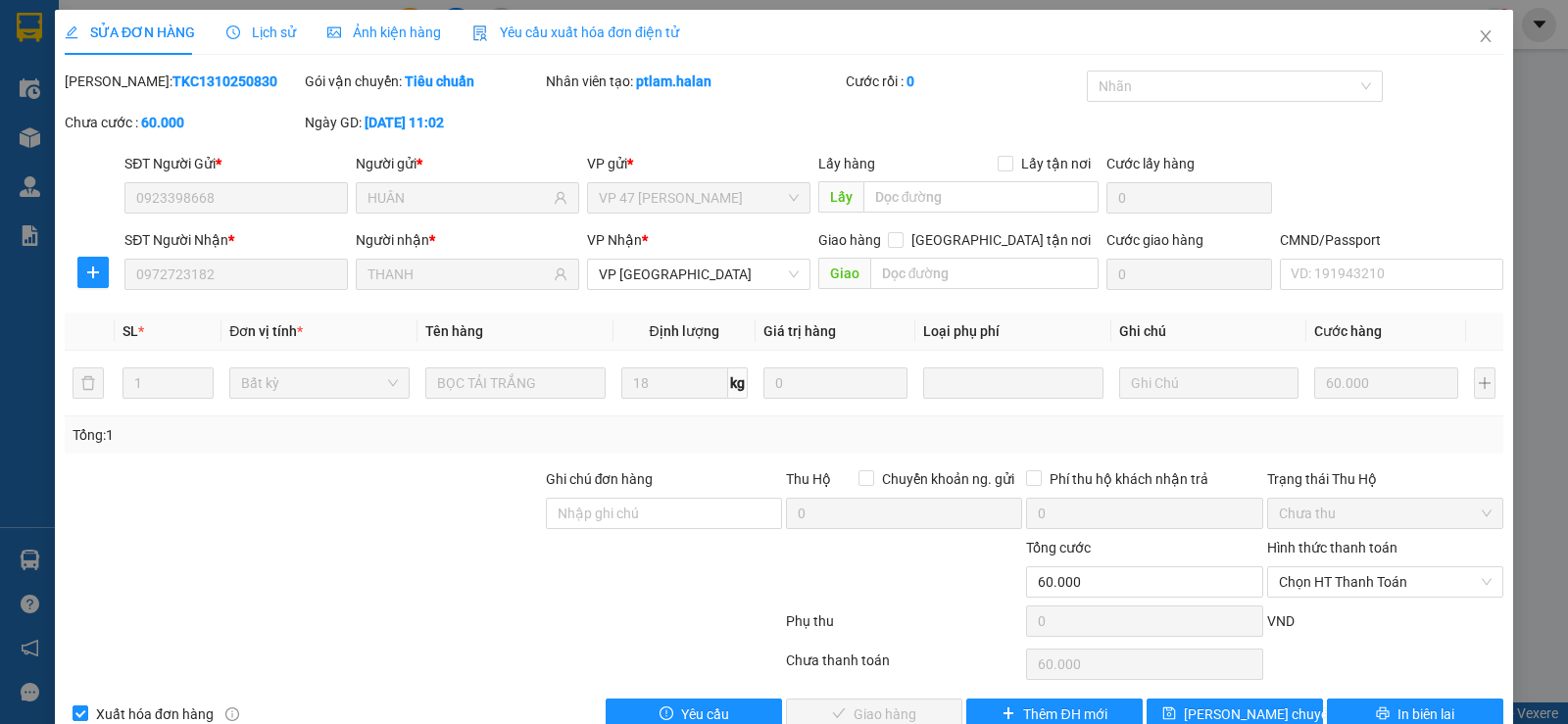
type input "60.000"
click at [1321, 568] on span "Chọn HT Thanh Toán" at bounding box center [1385, 581] width 213 height 30
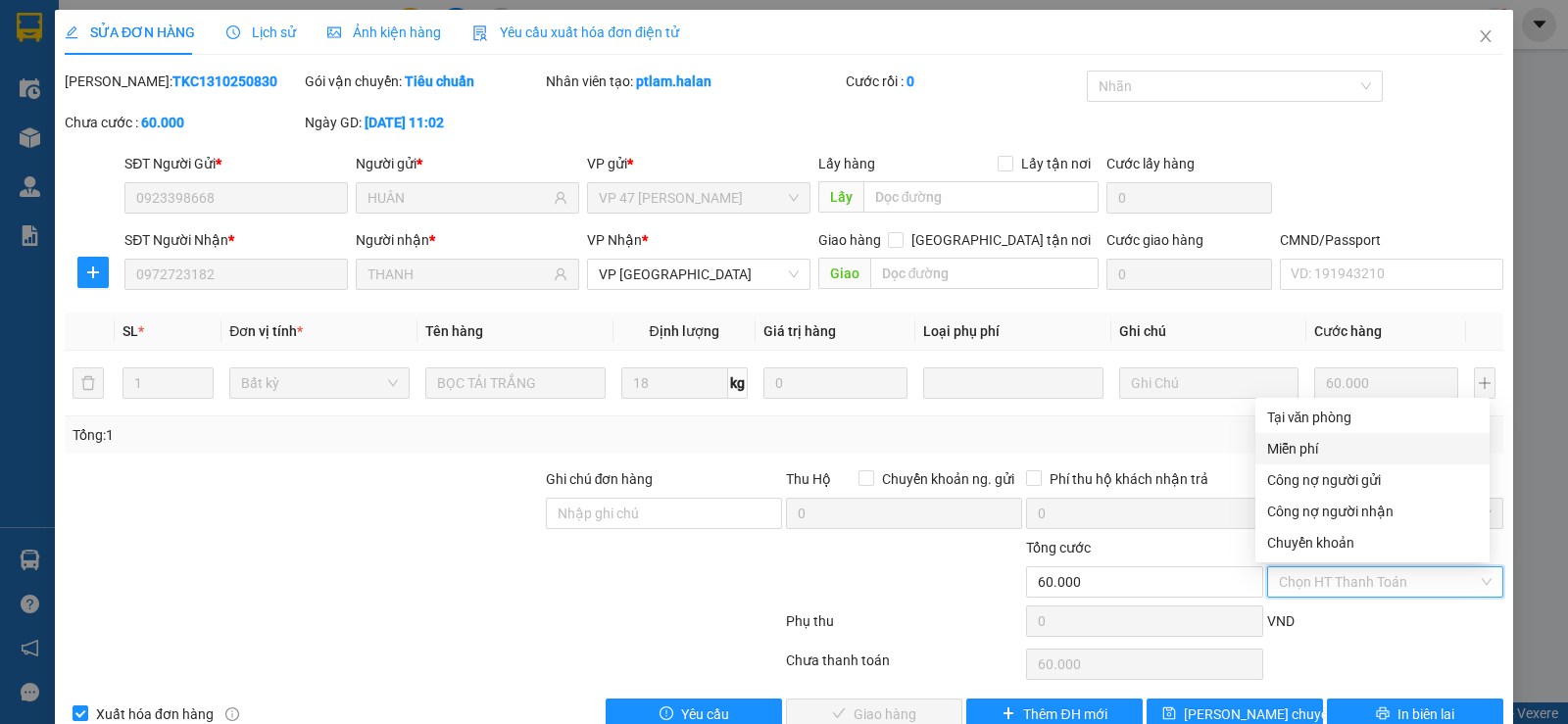
click at [1327, 413] on div "Tại văn phòng" at bounding box center [1372, 417] width 211 height 22
type input "0"
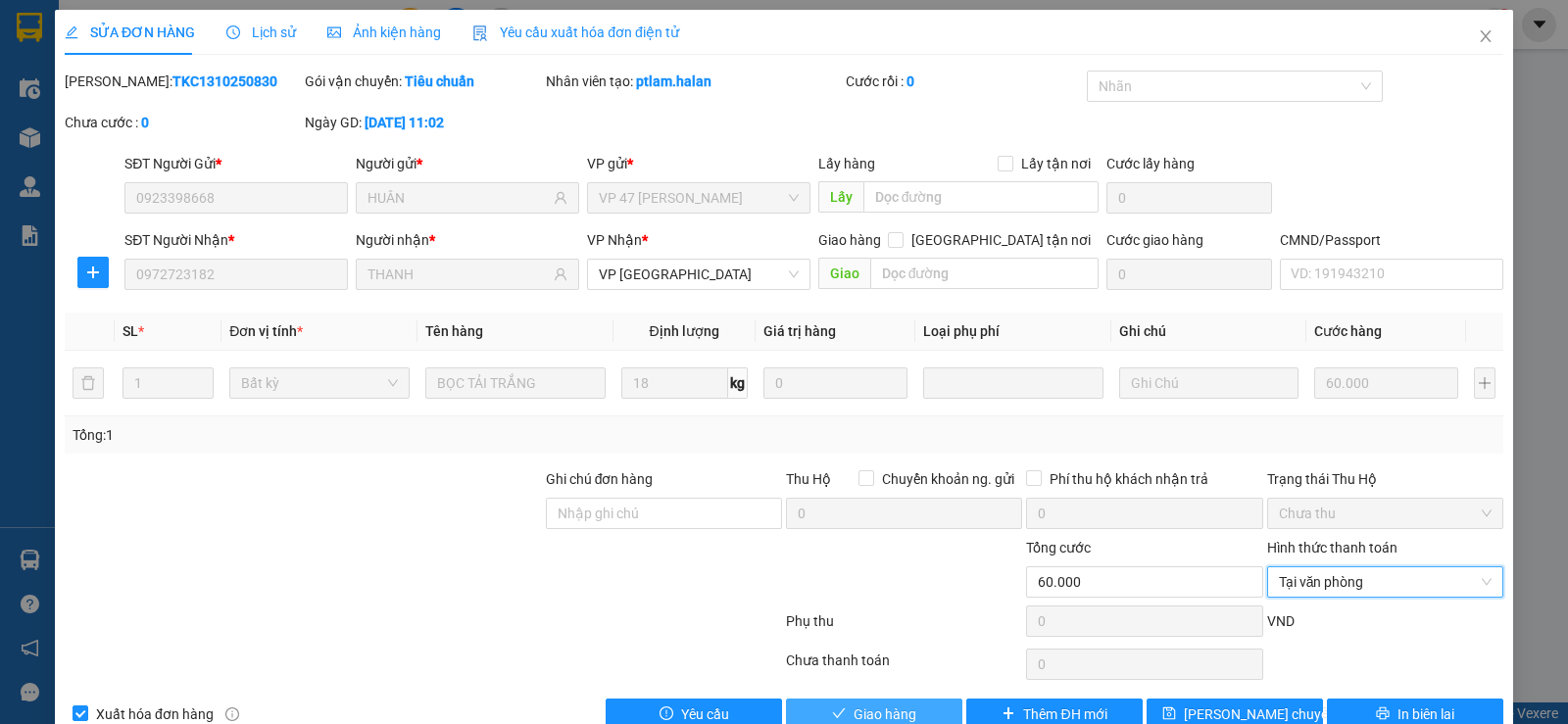
click at [833, 715] on icon "check" at bounding box center [839, 713] width 13 height 10
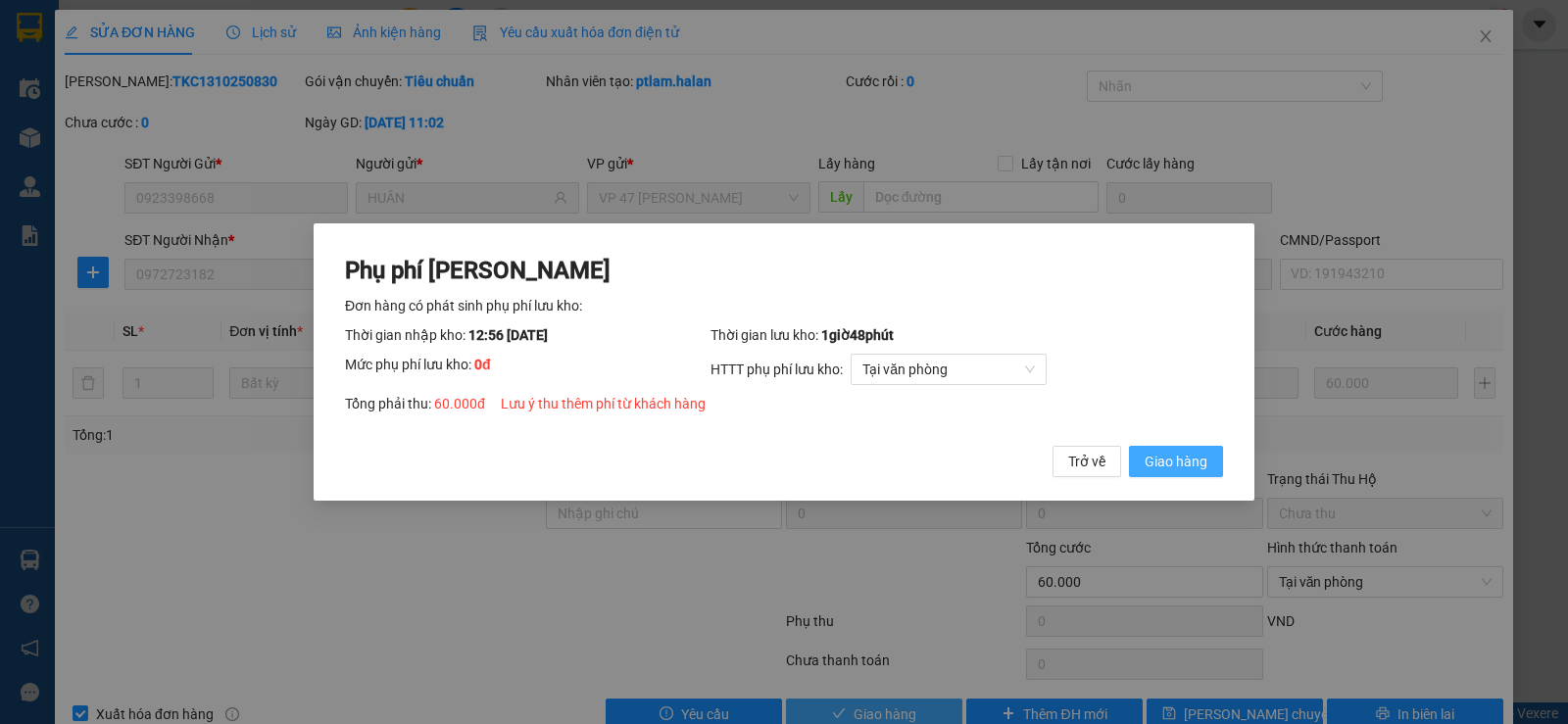
click at [1158, 460] on span "Giao hàng" at bounding box center [1176, 461] width 63 height 22
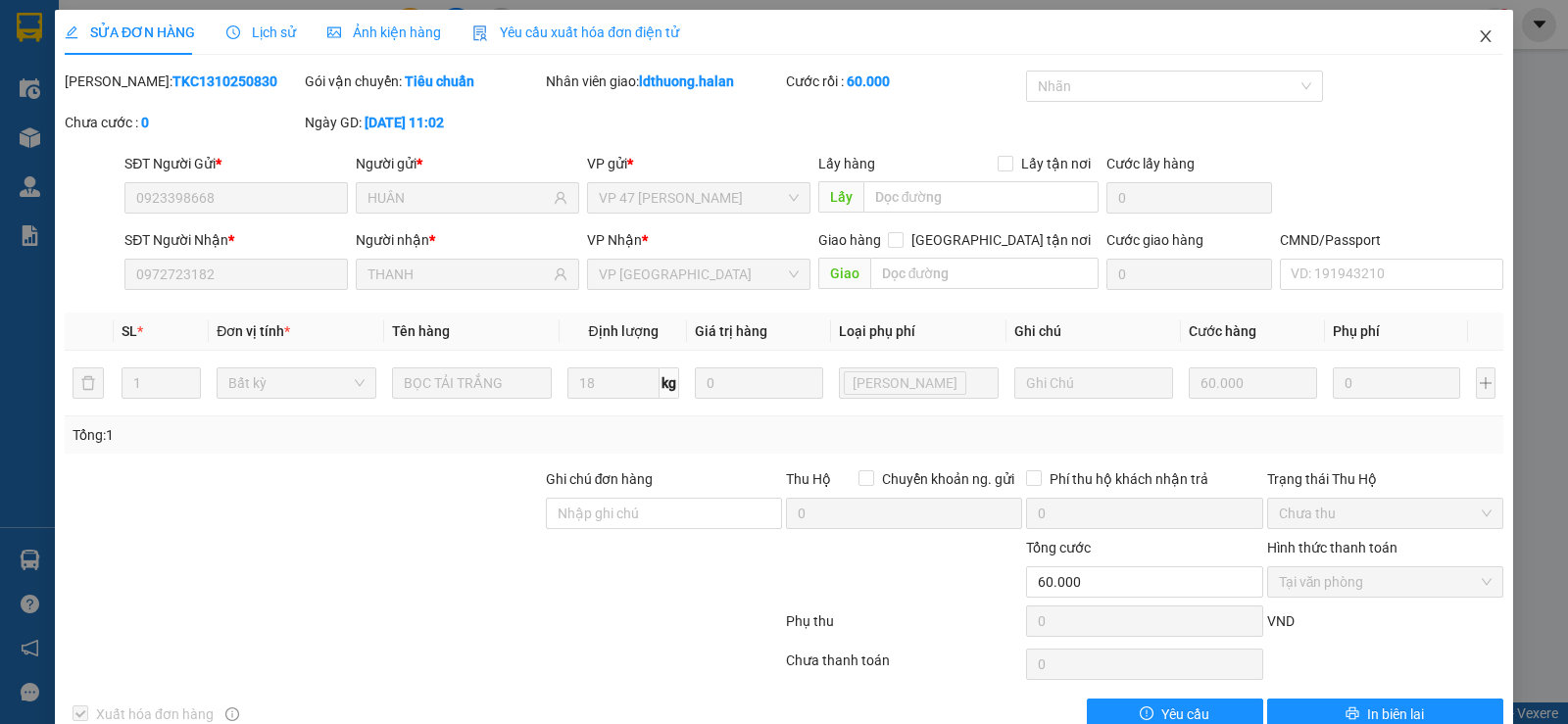
click at [1469, 29] on span "Close" at bounding box center [1485, 37] width 55 height 55
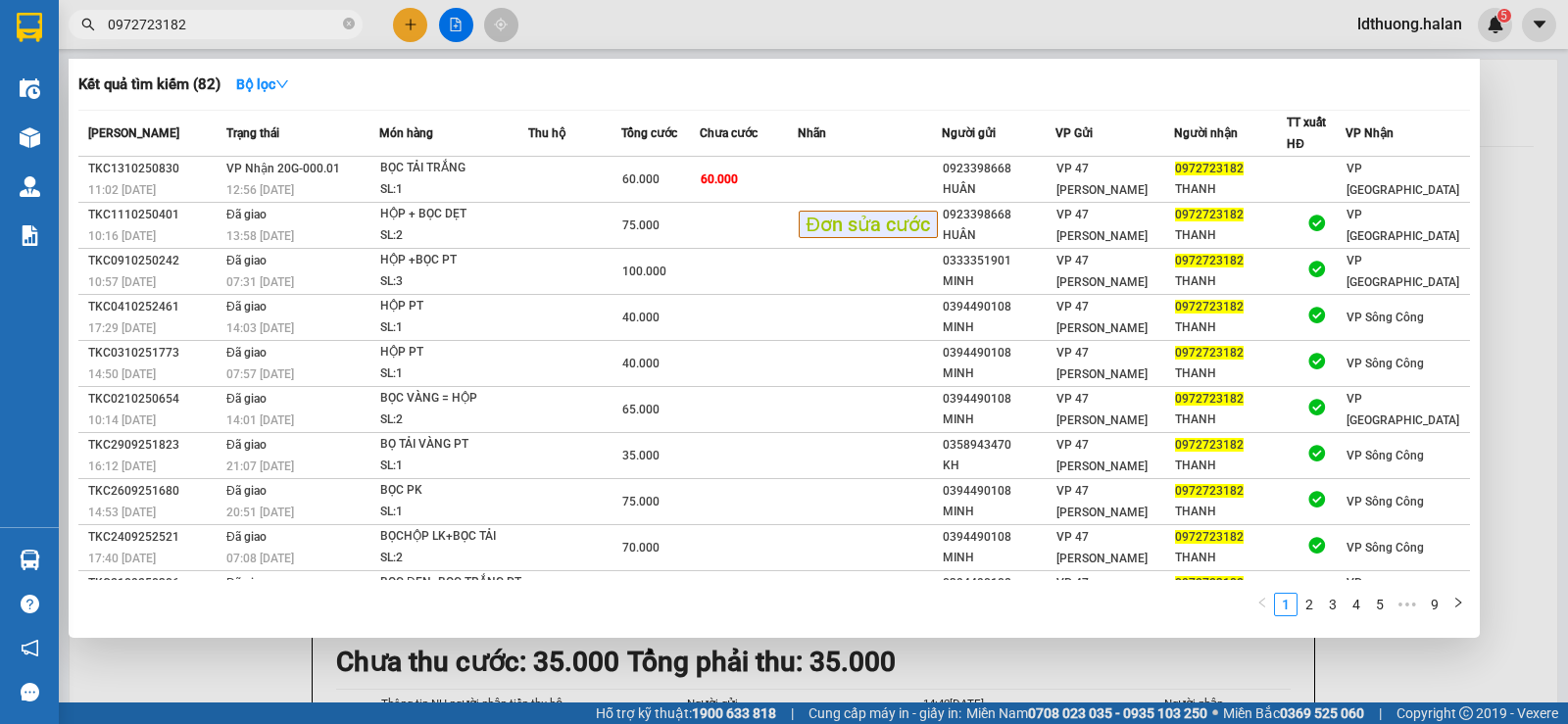
click at [310, 22] on input "0972723182" at bounding box center [223, 25] width 231 height 22
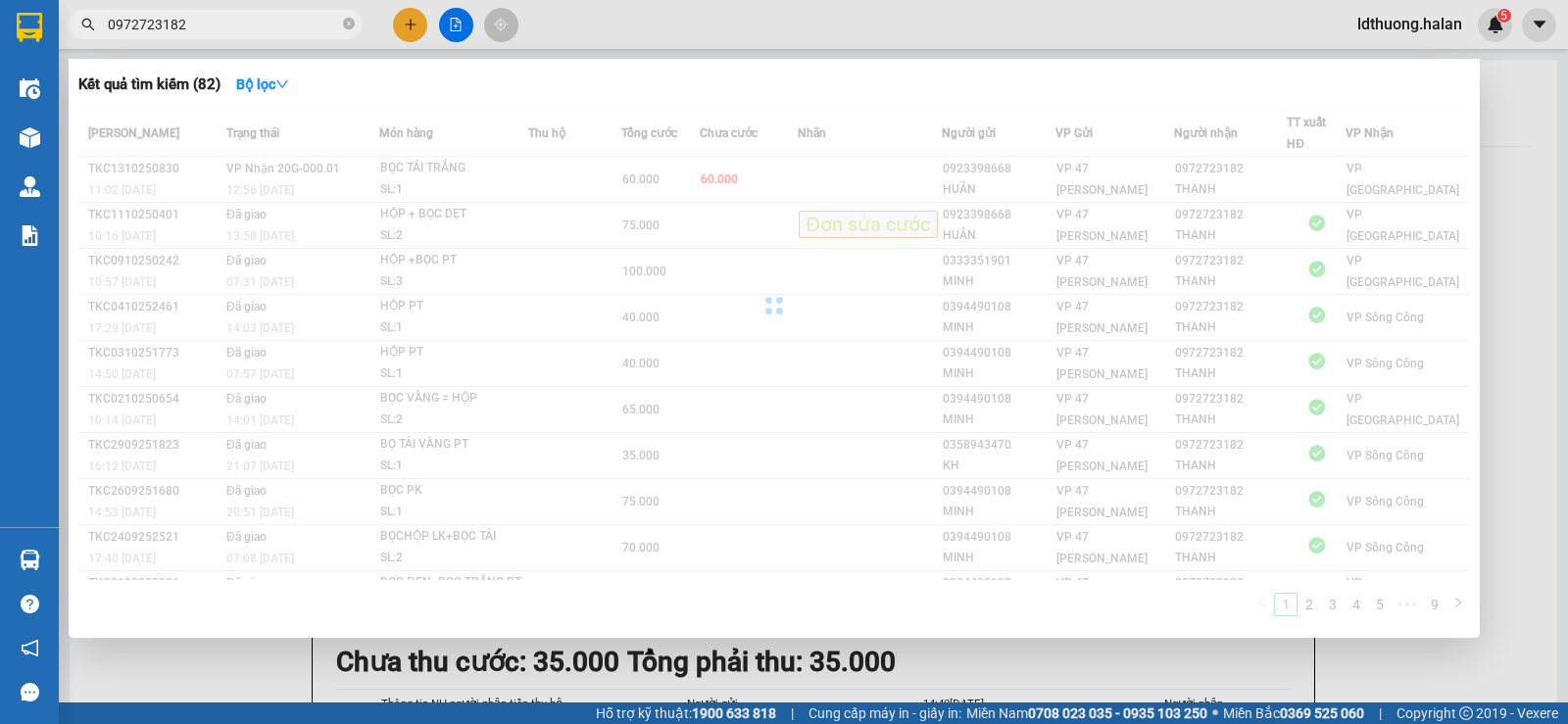
type input "0972723182"
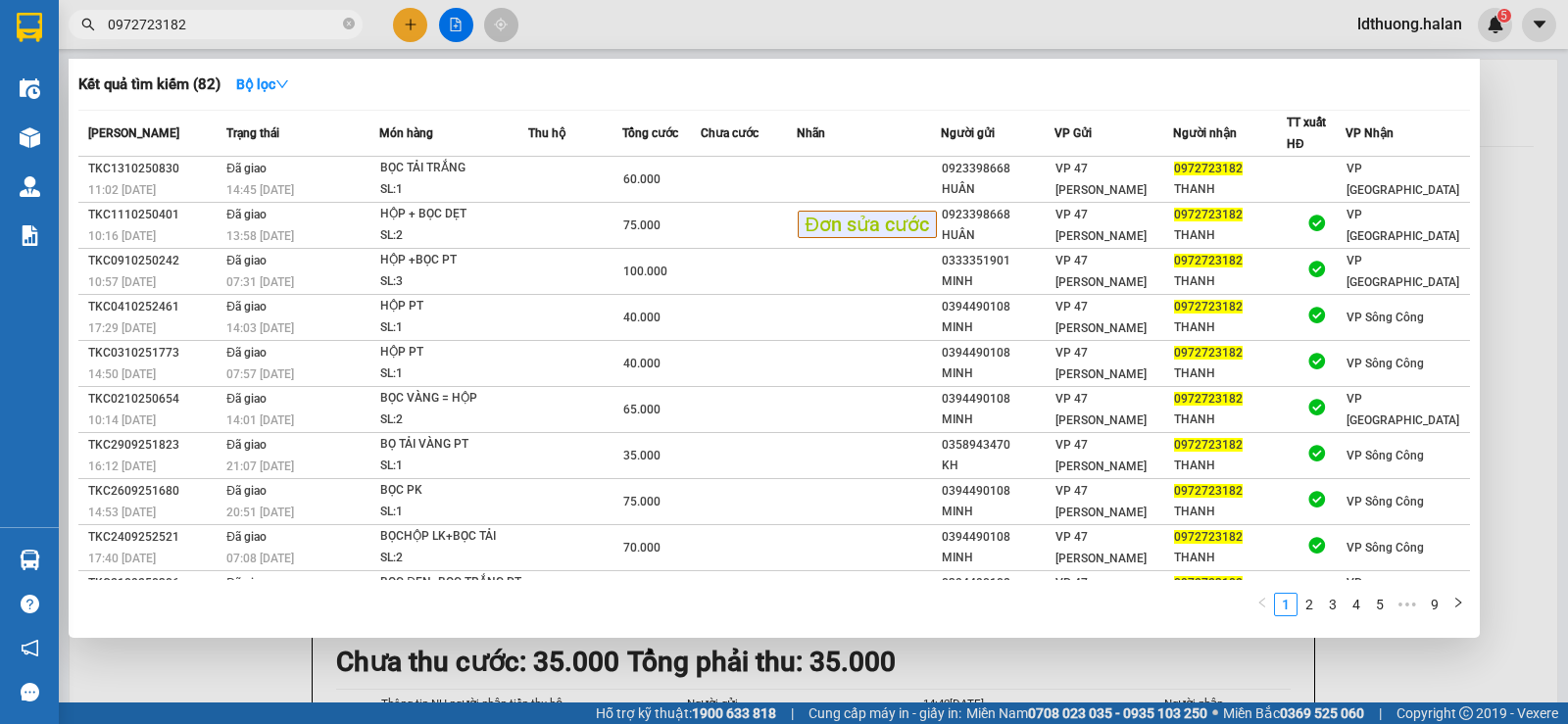
click at [704, 659] on div at bounding box center [784, 362] width 1568 height 724
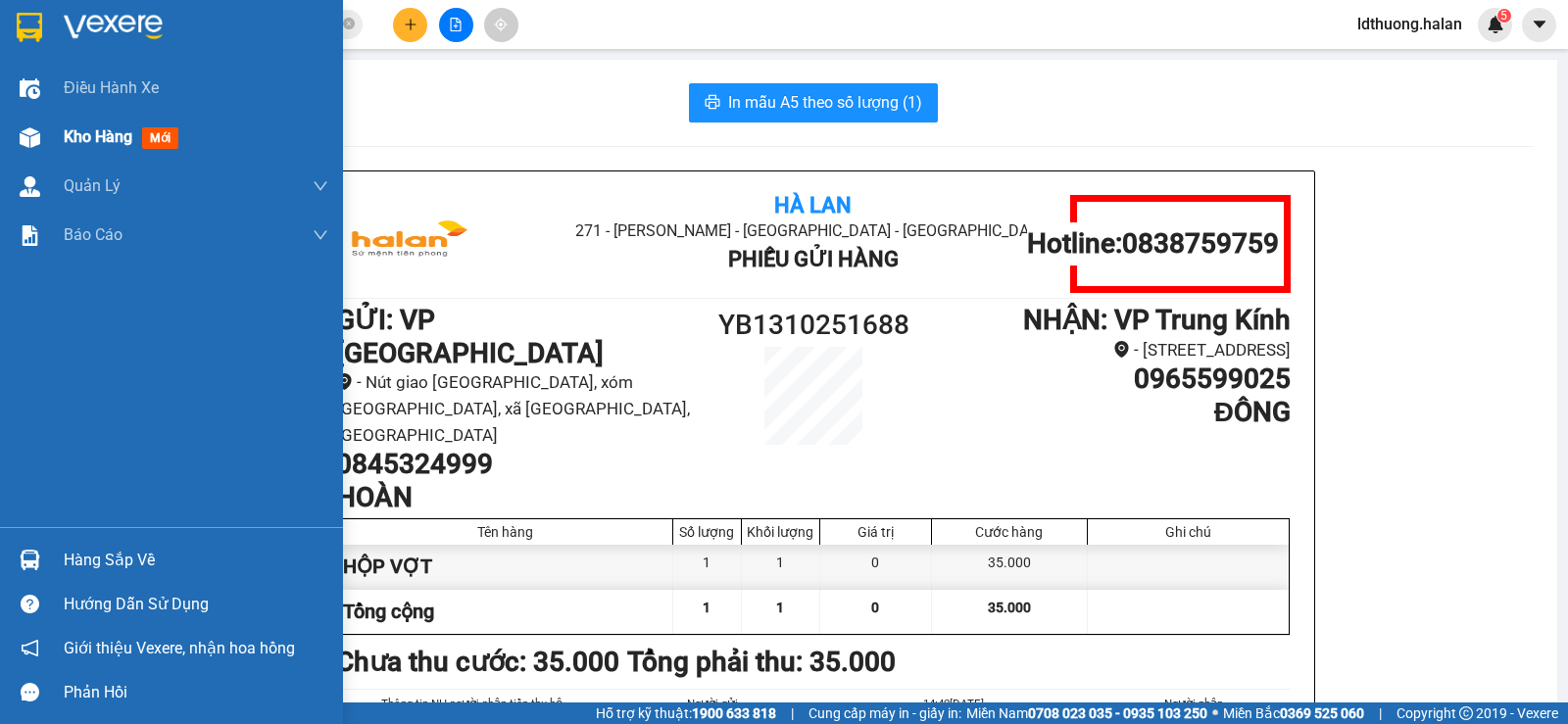
click at [0, 133] on div "Kho hàng mới" at bounding box center [171, 137] width 343 height 49
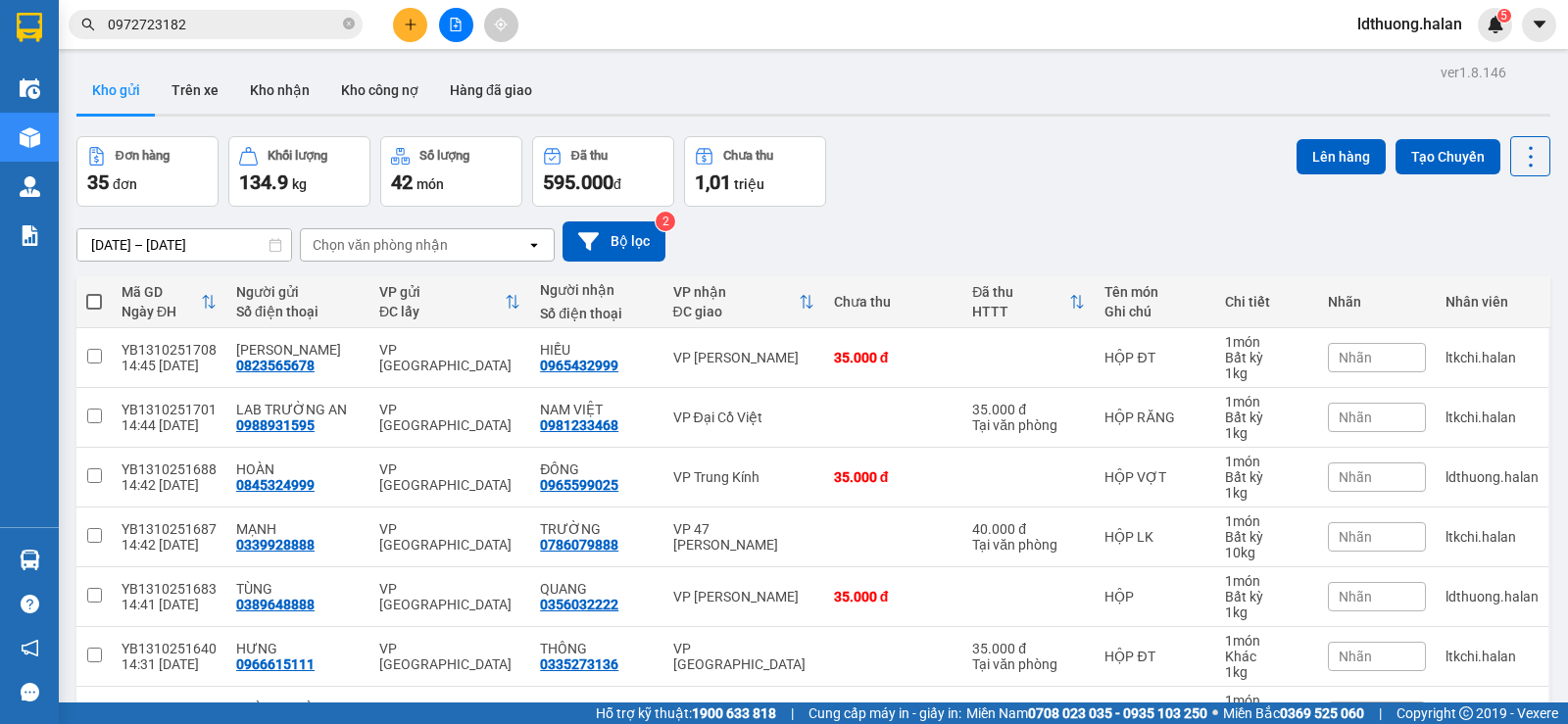
click at [410, 28] on icon "plus" at bounding box center [409, 24] width 1 height 11
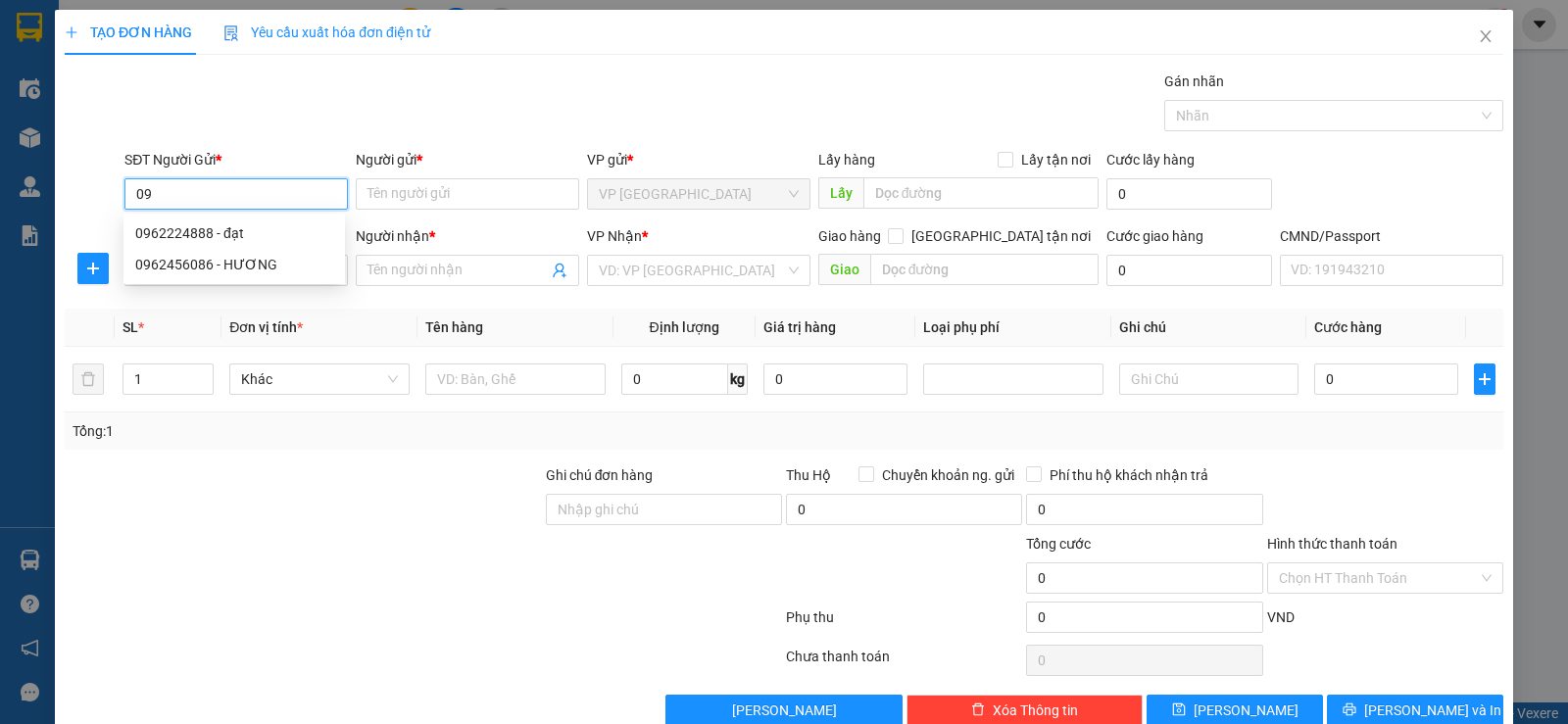
type input "0"
type input "0974080280"
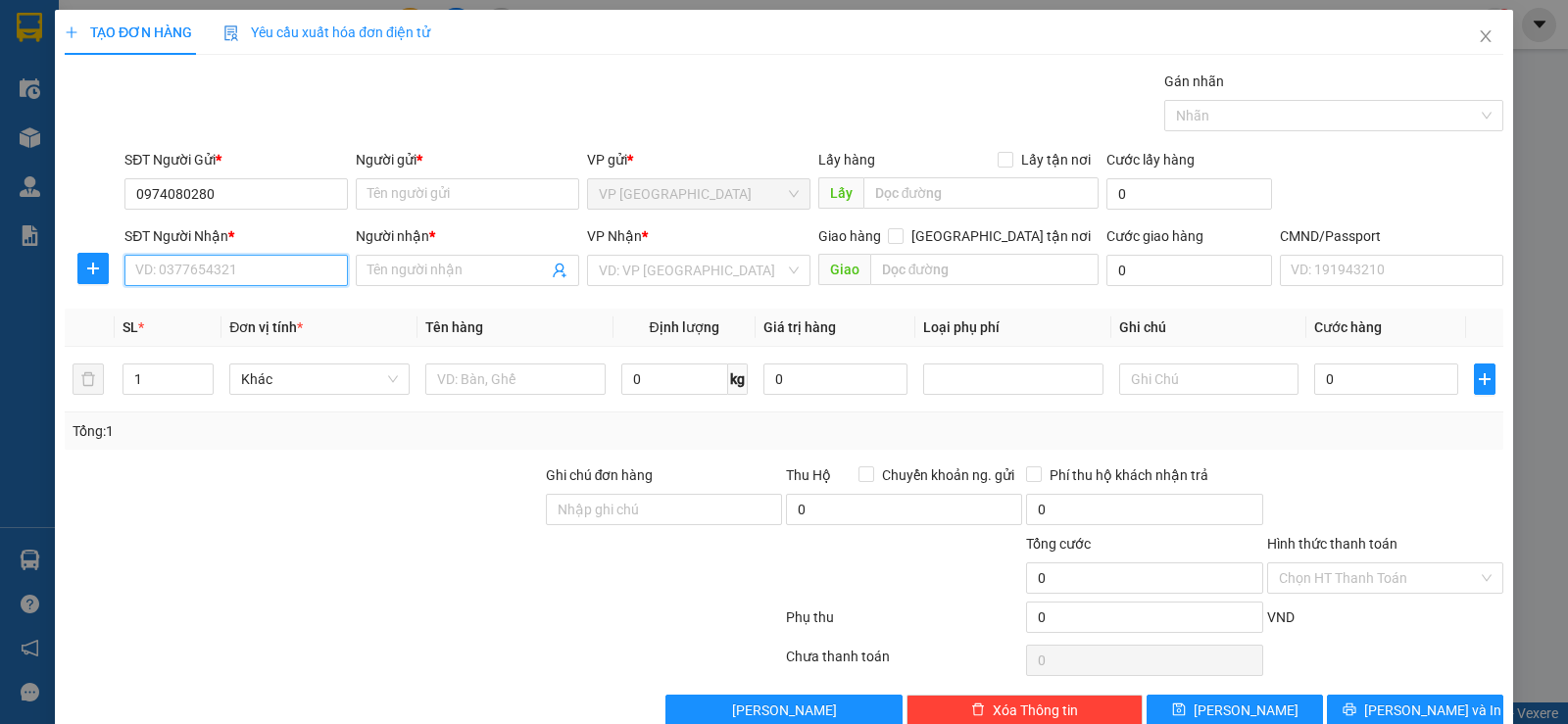
click at [263, 263] on input "SĐT Người Nhận *" at bounding box center [235, 271] width 223 height 31
click at [409, 205] on input "Người gửi *" at bounding box center [467, 194] width 223 height 31
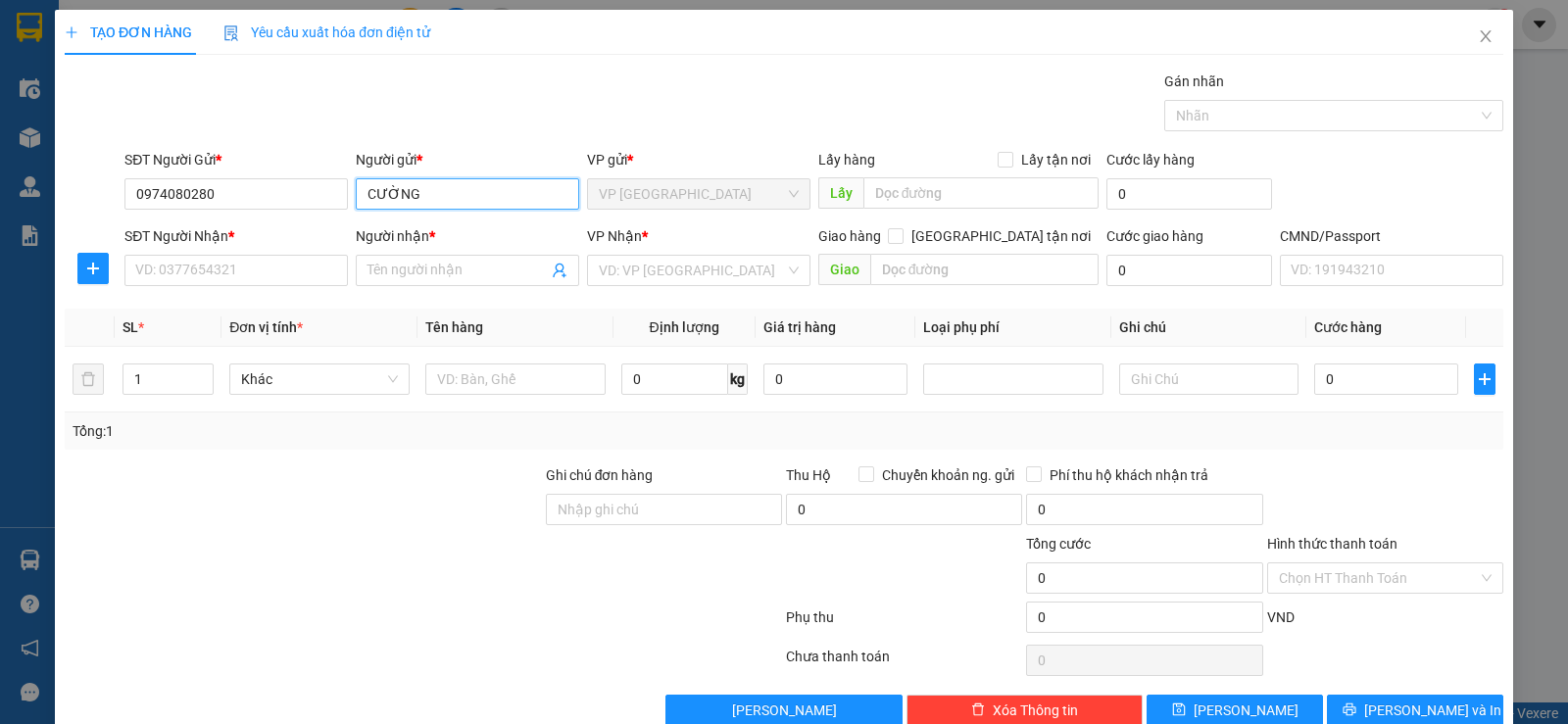
type input "CƯỜNG"
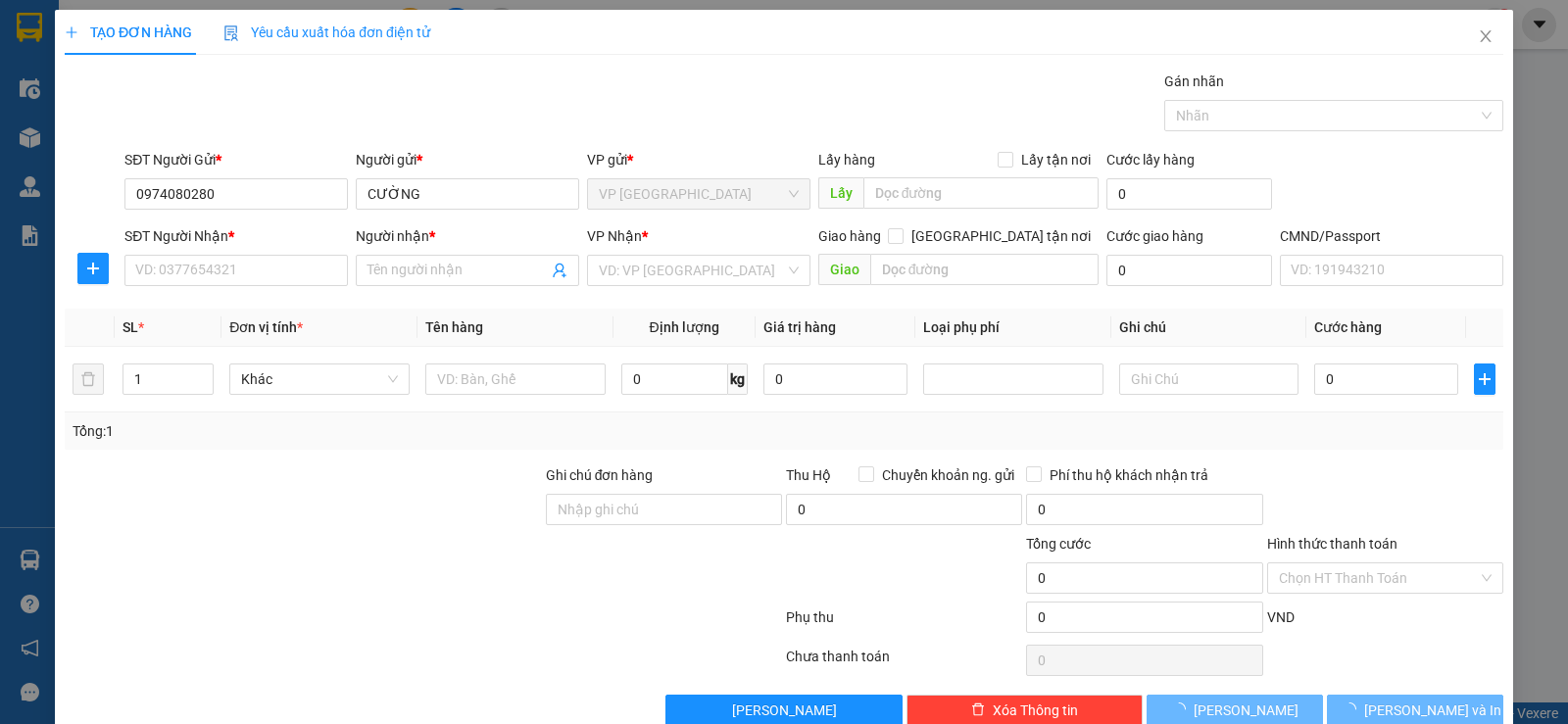
click at [351, 272] on div "Người nhận * Tên người nhận" at bounding box center [467, 260] width 231 height 69
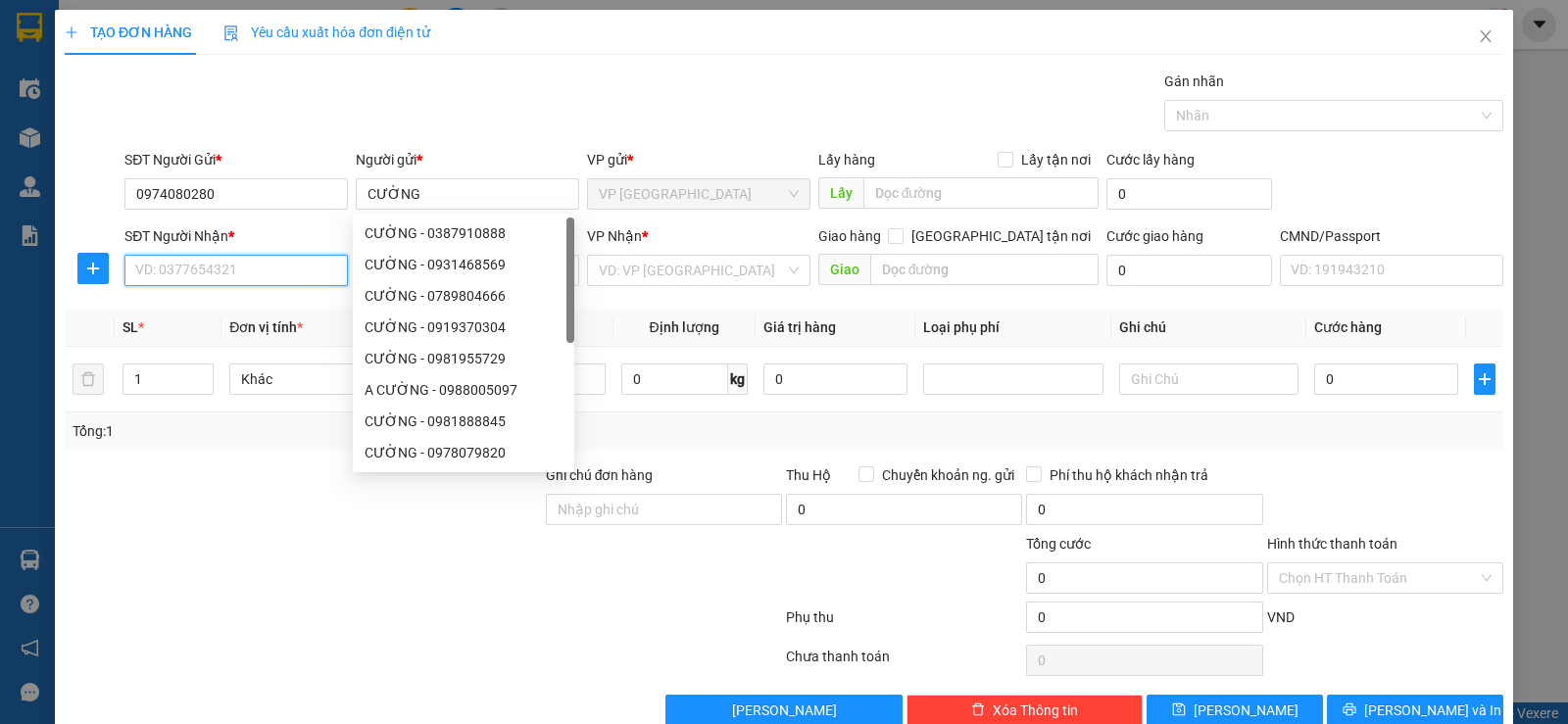
click at [310, 272] on input "SĐT Người Nhận *" at bounding box center [235, 271] width 223 height 31
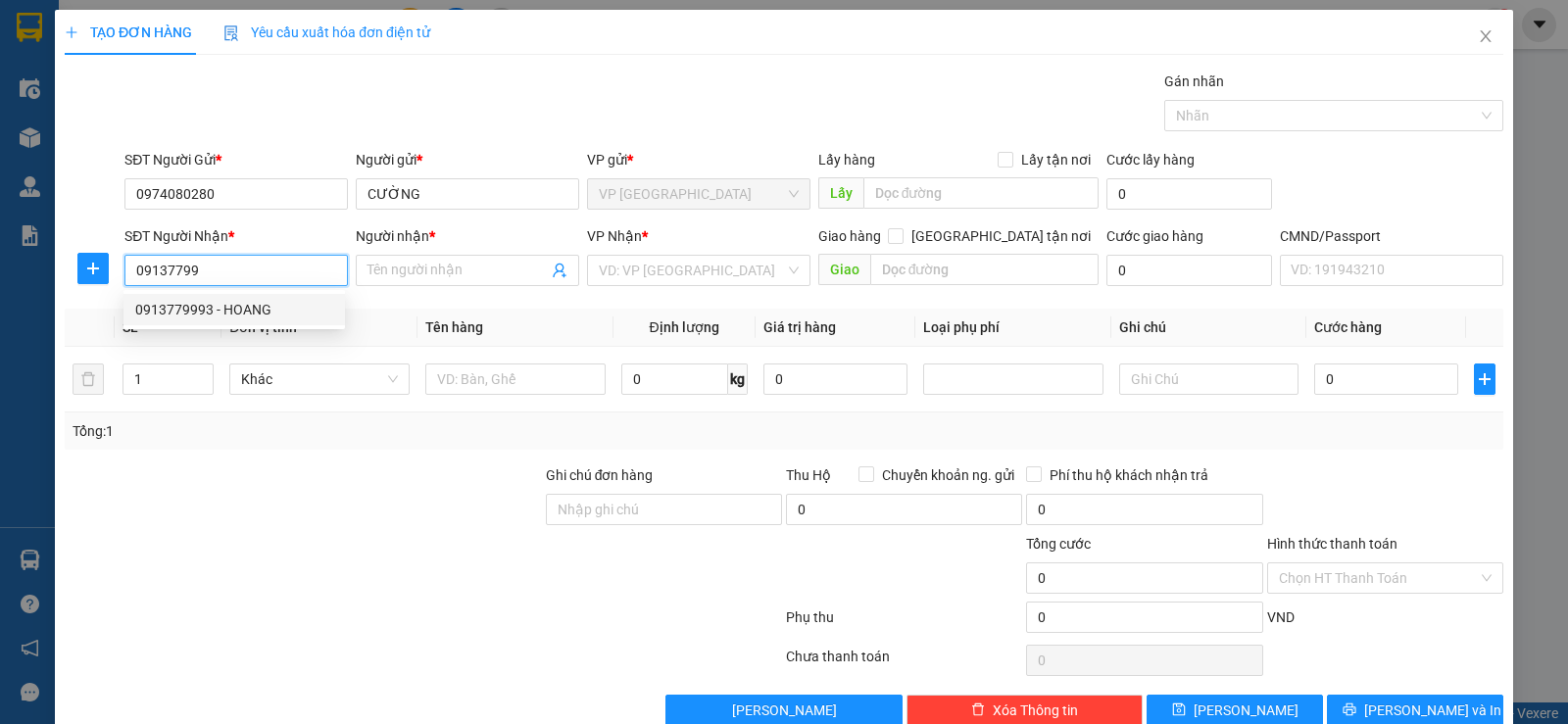
click at [193, 312] on div "0913779993 - HOANG" at bounding box center [233, 310] width 198 height 22
type input "0913779993"
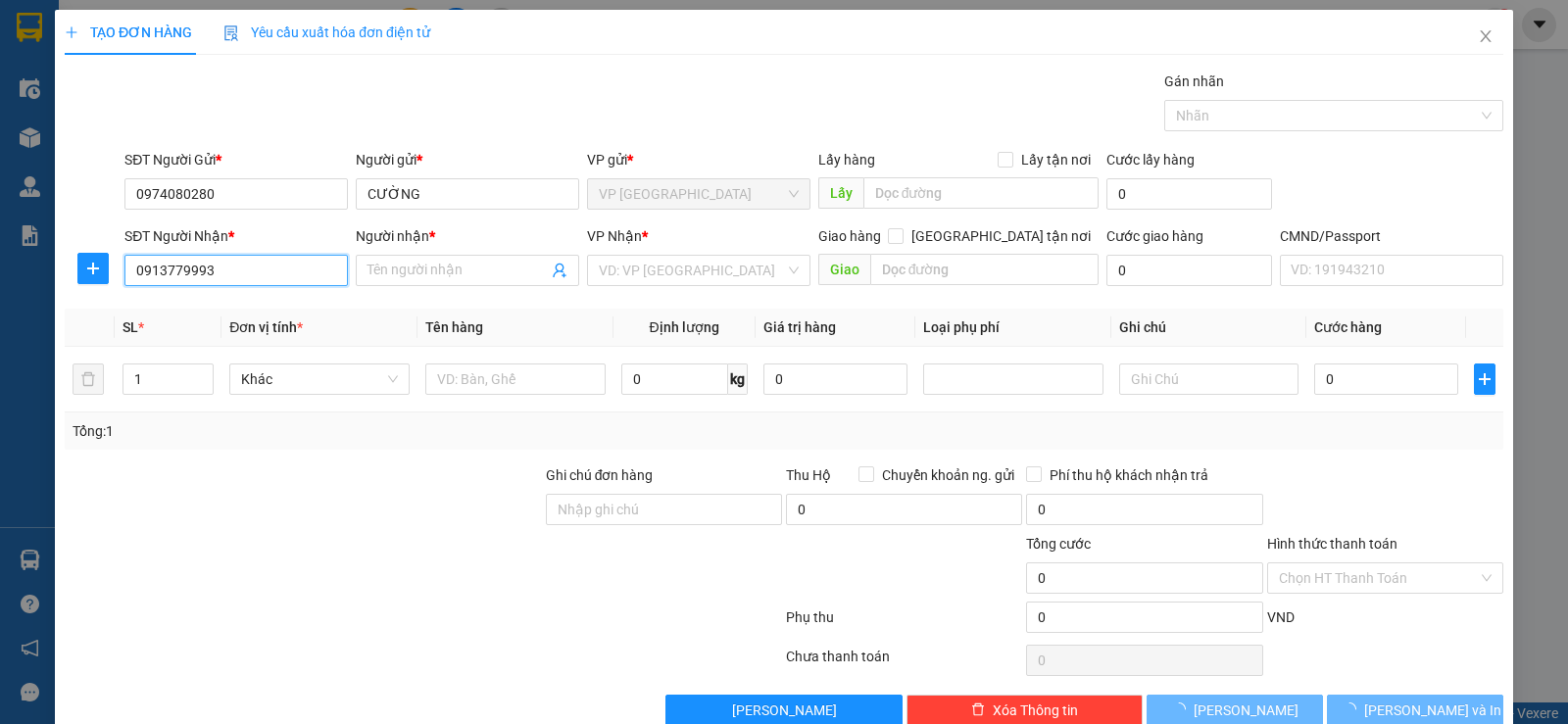
type input "HOANG"
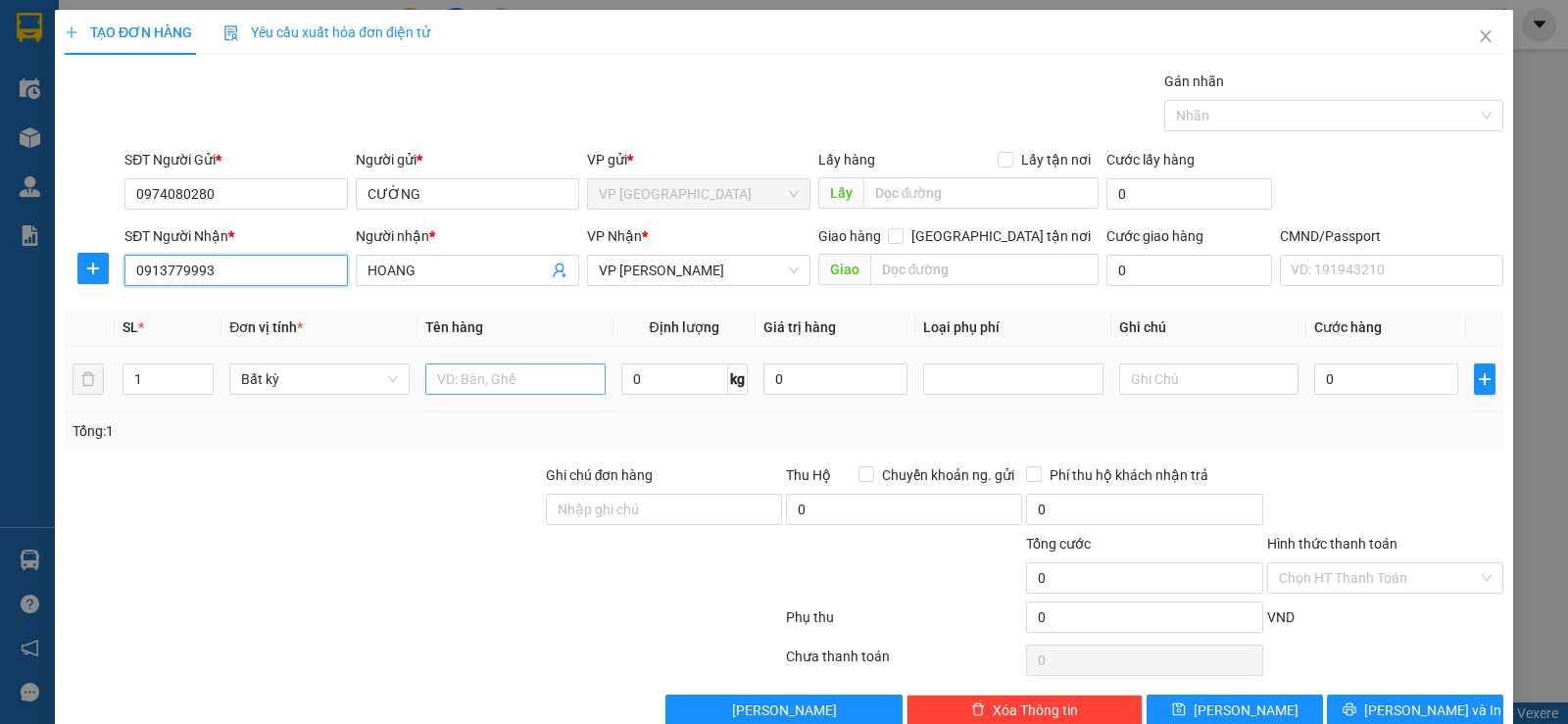
type input "0913779993"
click at [513, 381] on input "text" at bounding box center [515, 379] width 180 height 31
type input "BỌC HỘP ĐỒ ĂN"
type input "4"
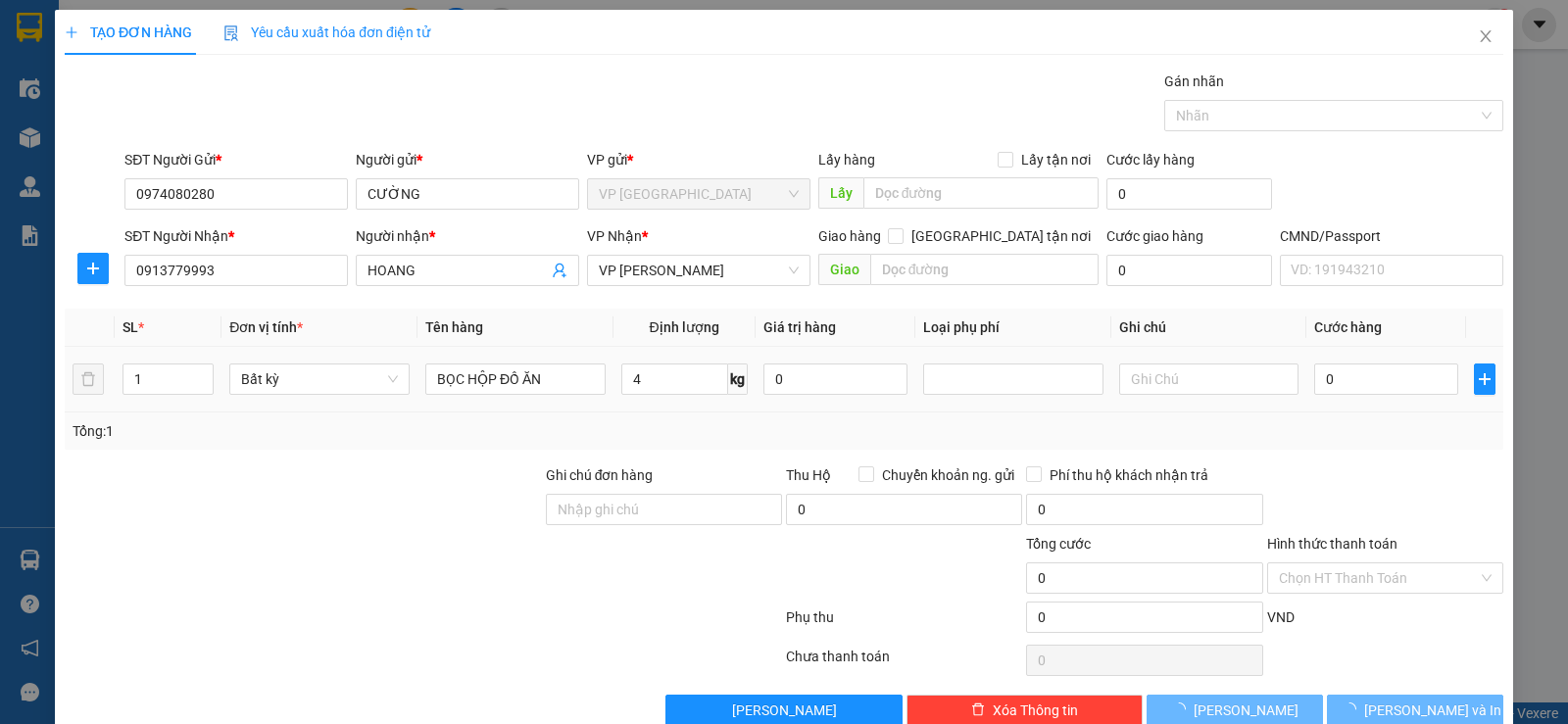
click at [547, 348] on td "BỌC HỘP ĐỒ ĂN" at bounding box center [515, 379] width 196 height 66
click at [571, 324] on th "Tên hàng" at bounding box center [515, 328] width 196 height 38
type input "40.000"
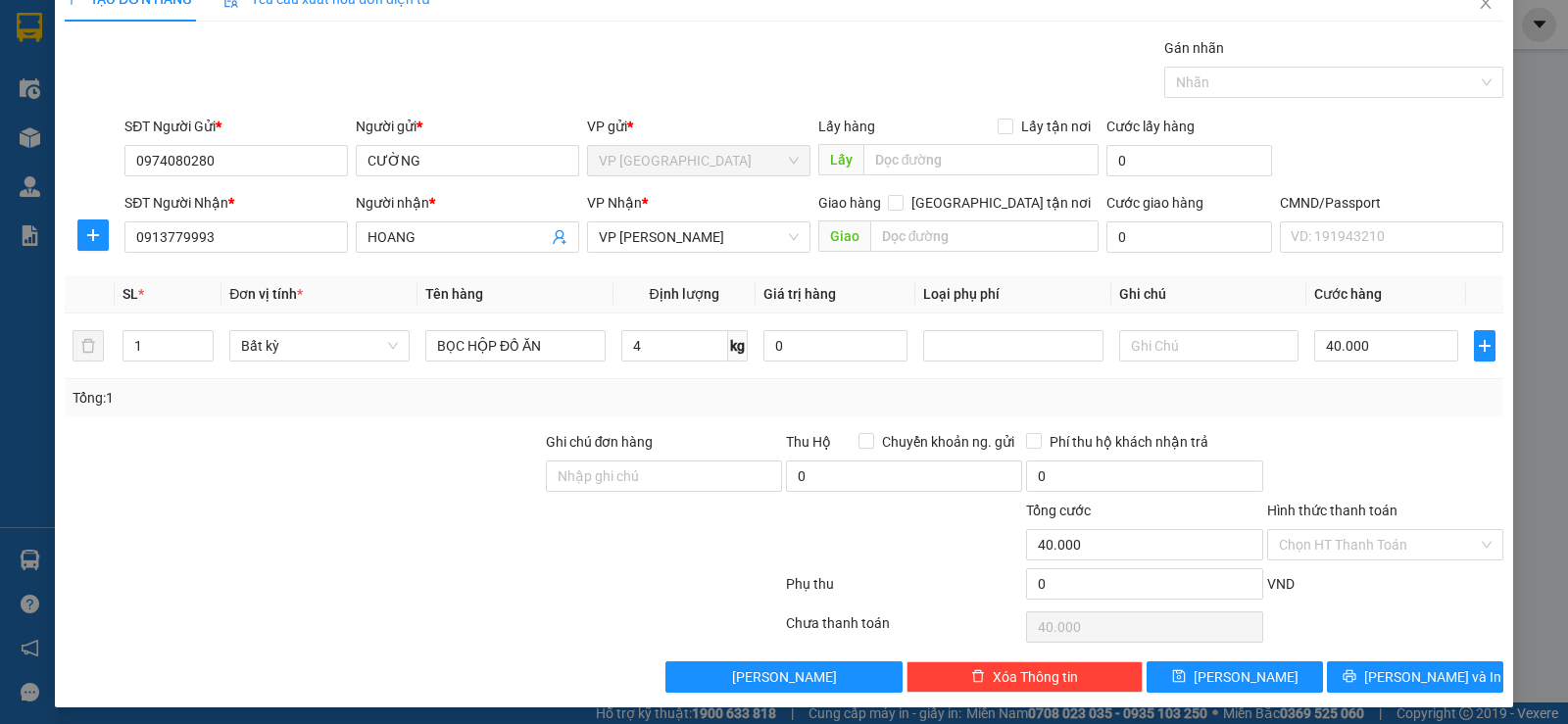
scroll to position [40, 0]
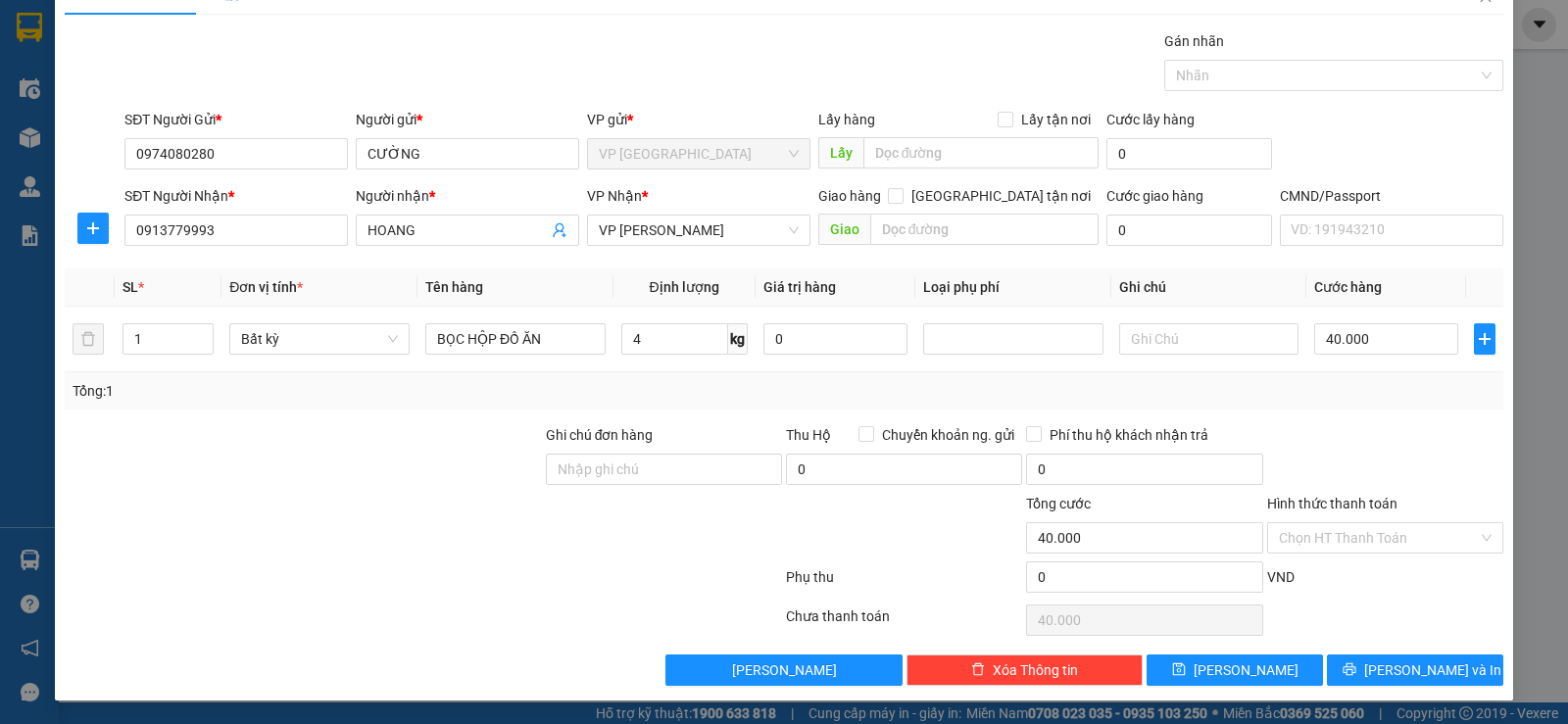
click at [1346, 447] on div at bounding box center [1385, 458] width 240 height 69
click at [1348, 413] on div "Transit Pickup Surcharge Ids Transit Deliver Surcharge Ids Transit Deliver Surc…" at bounding box center [784, 358] width 1438 height 655
click at [1327, 552] on div "Chọn HT Thanh Toán" at bounding box center [1385, 538] width 236 height 31
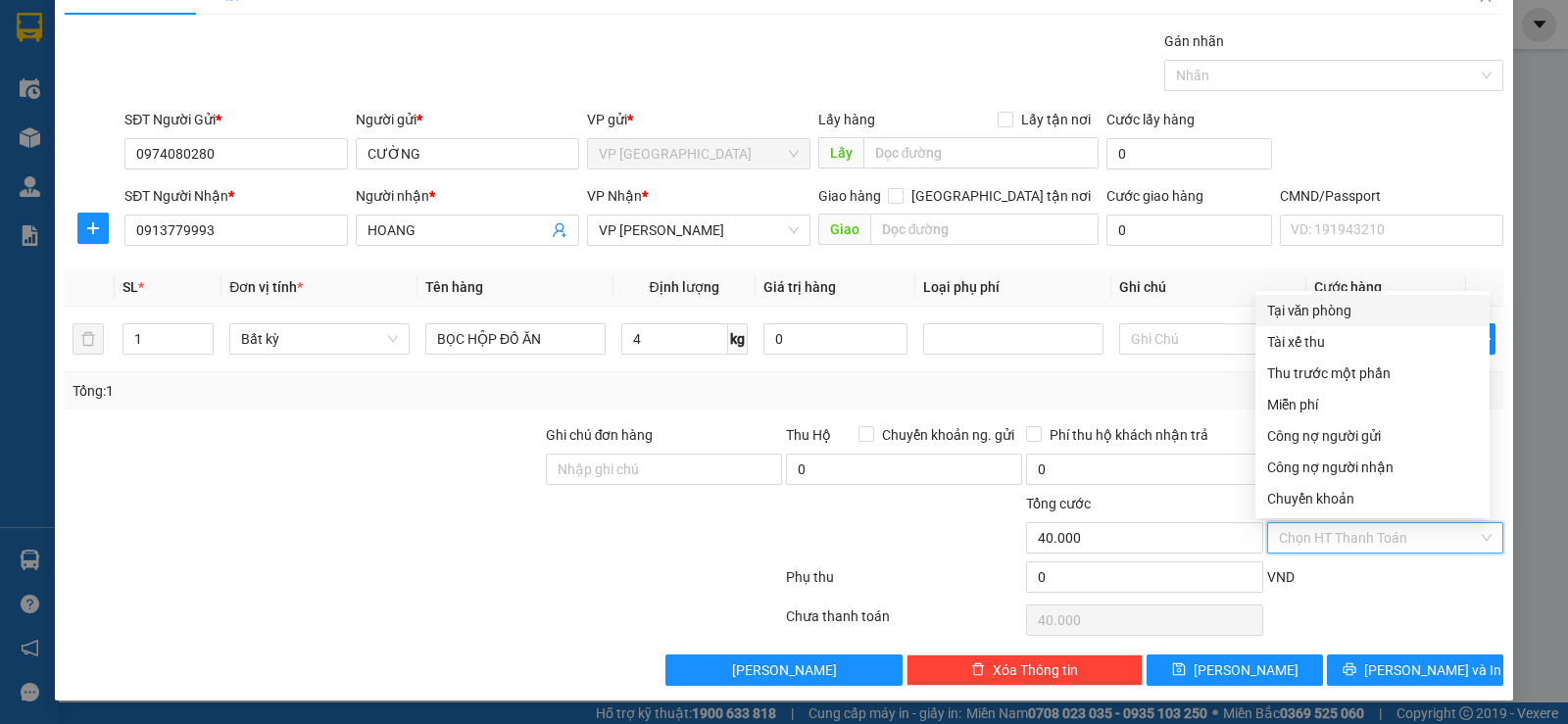
click at [1329, 531] on input "Hình thức thanh toán" at bounding box center [1378, 538] width 199 height 30
click at [1346, 316] on div "Tại văn phòng" at bounding box center [1372, 311] width 211 height 22
type input "0"
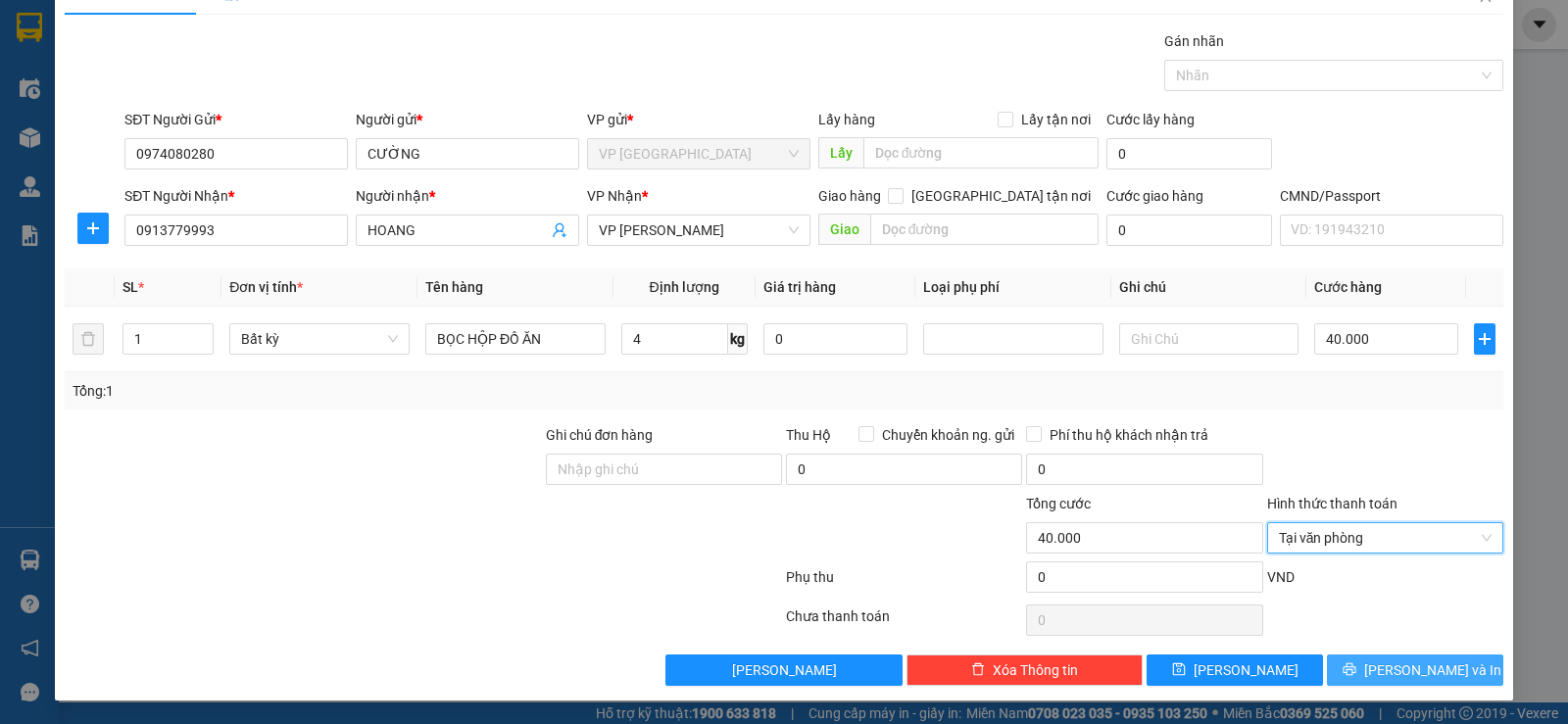
click at [1378, 676] on button "[PERSON_NAME] và In" at bounding box center [1414, 670] width 176 height 31
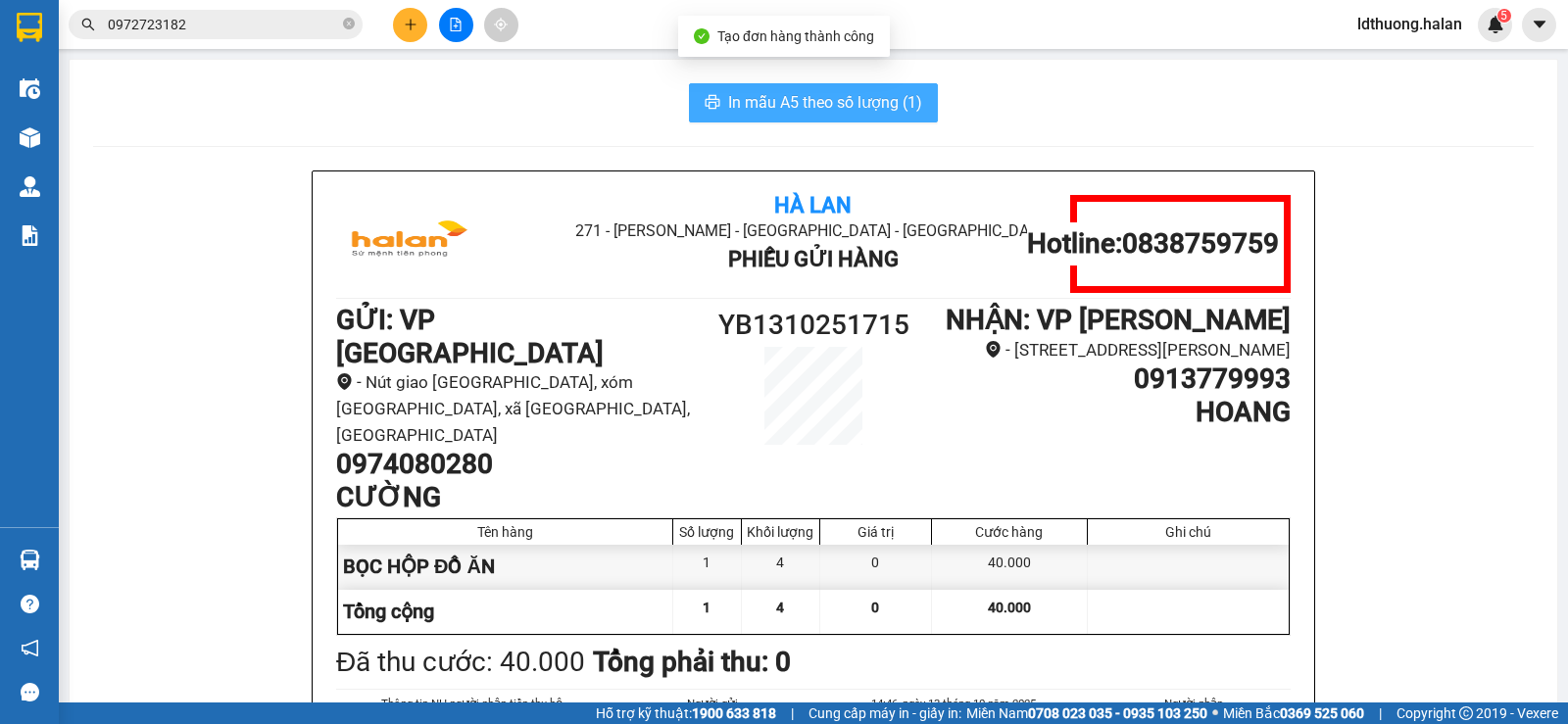
drag, startPoint x: 767, startPoint y: 98, endPoint x: 880, endPoint y: 254, distance: 192.6
click at [760, 96] on span "In mẫu A5 theo số lượng (1)" at bounding box center [825, 102] width 194 height 25
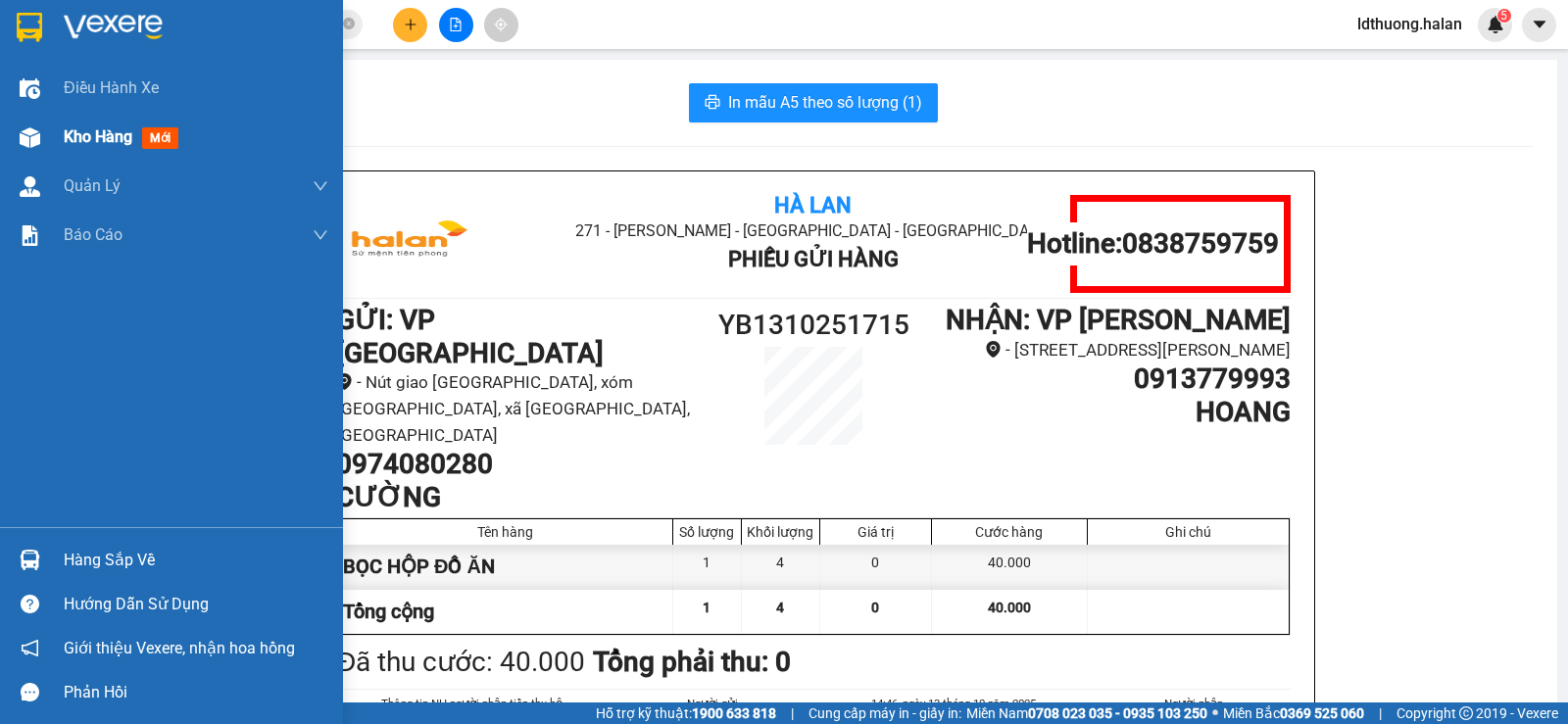
click at [31, 148] on div at bounding box center [30, 137] width 34 height 34
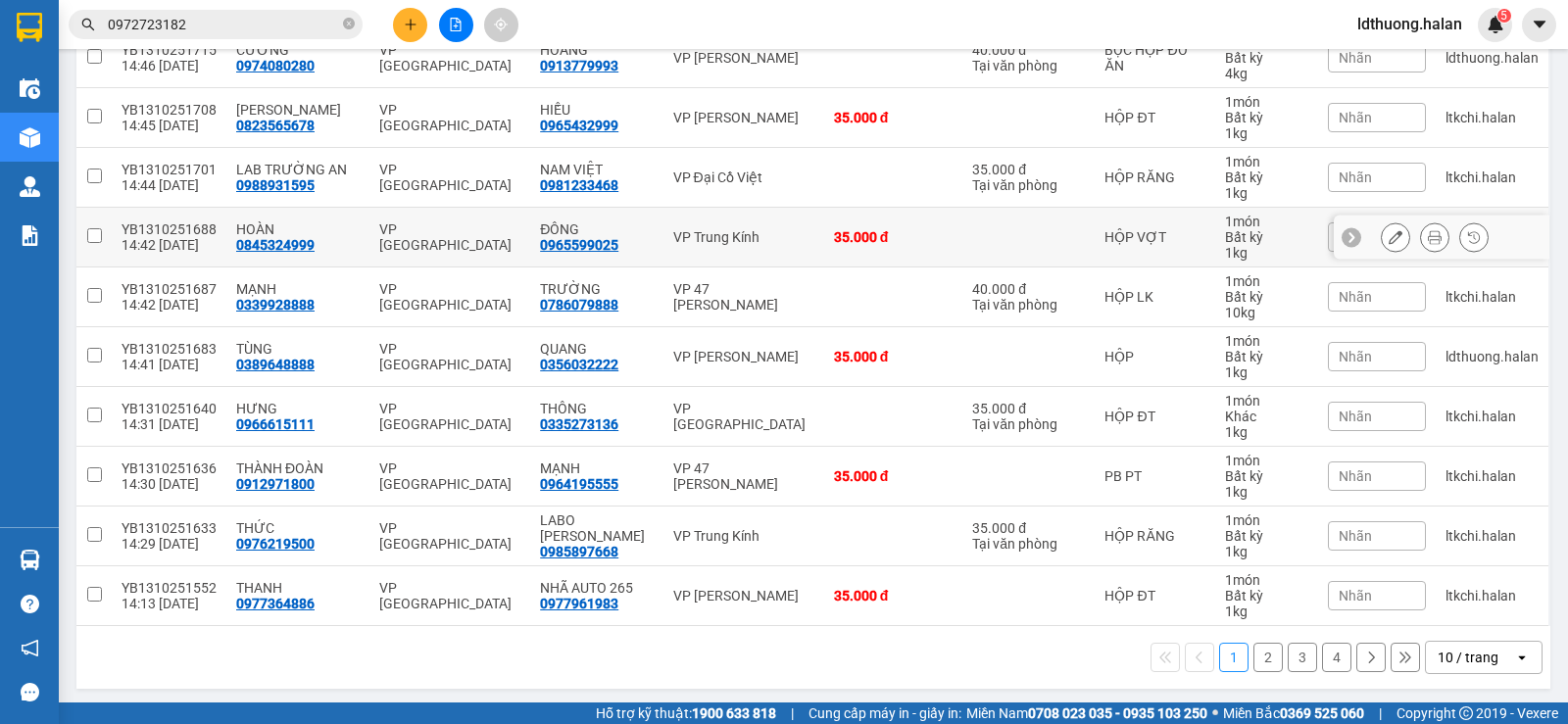
scroll to position [304, 0]
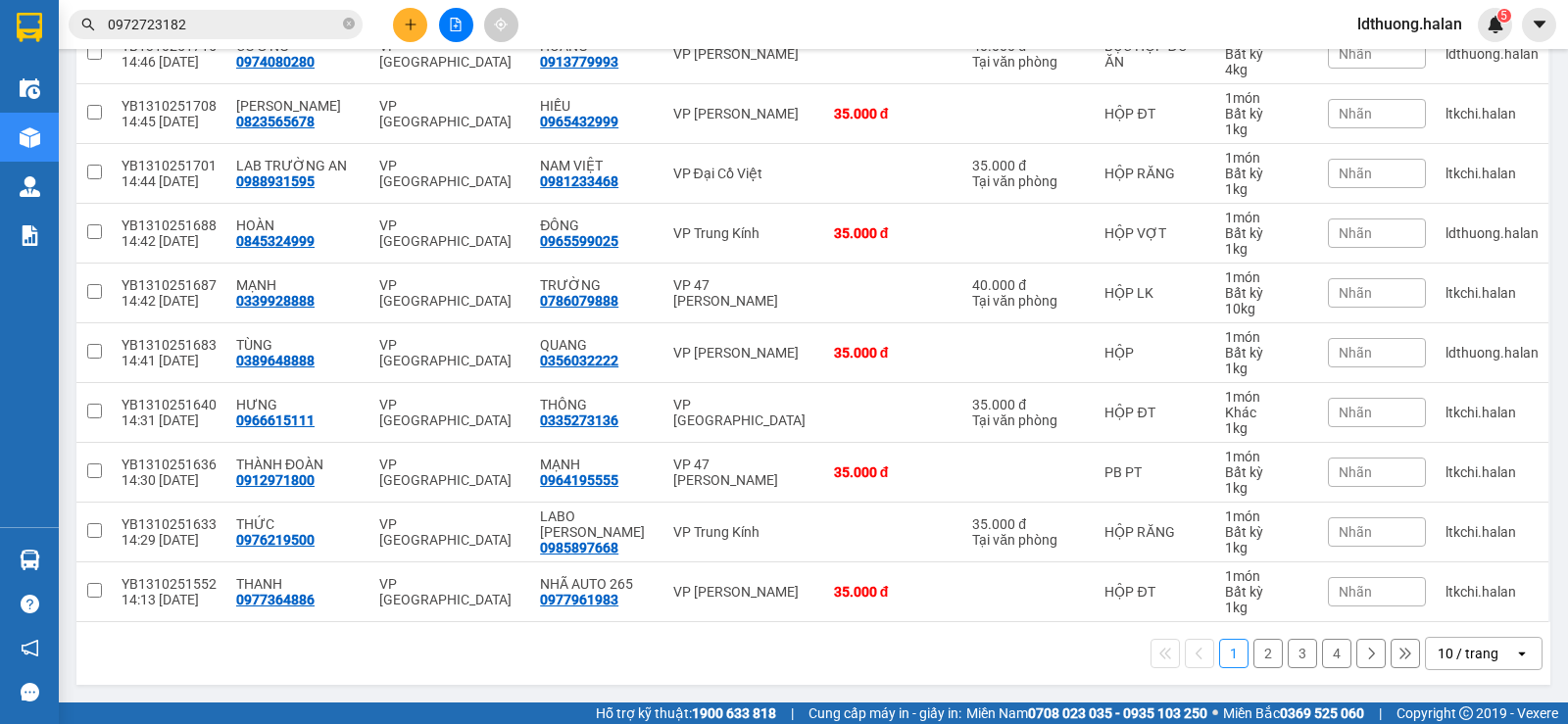
click at [1483, 639] on div "10 / trang" at bounding box center [1470, 653] width 89 height 31
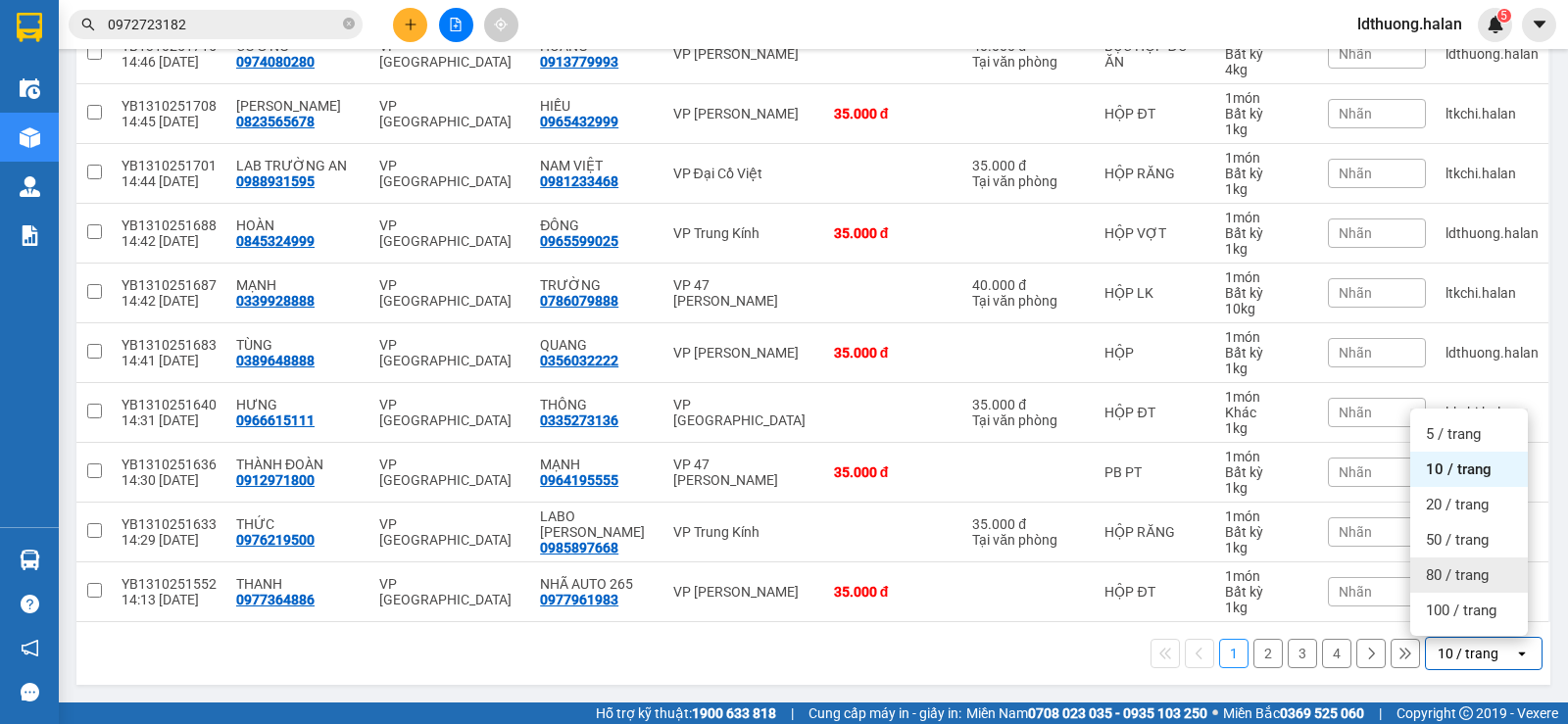
click at [1452, 581] on span "80 / trang" at bounding box center [1457, 574] width 63 height 20
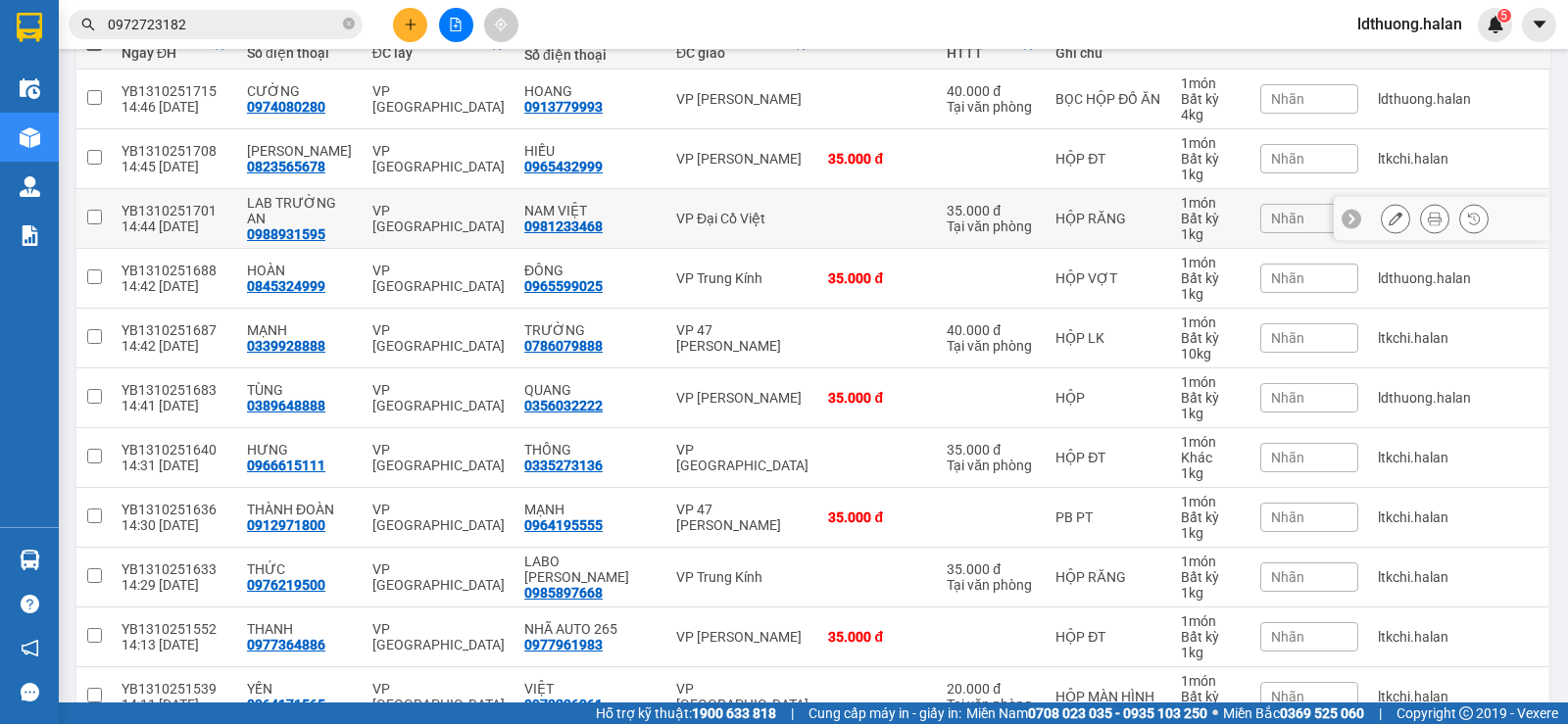
scroll to position [0, 0]
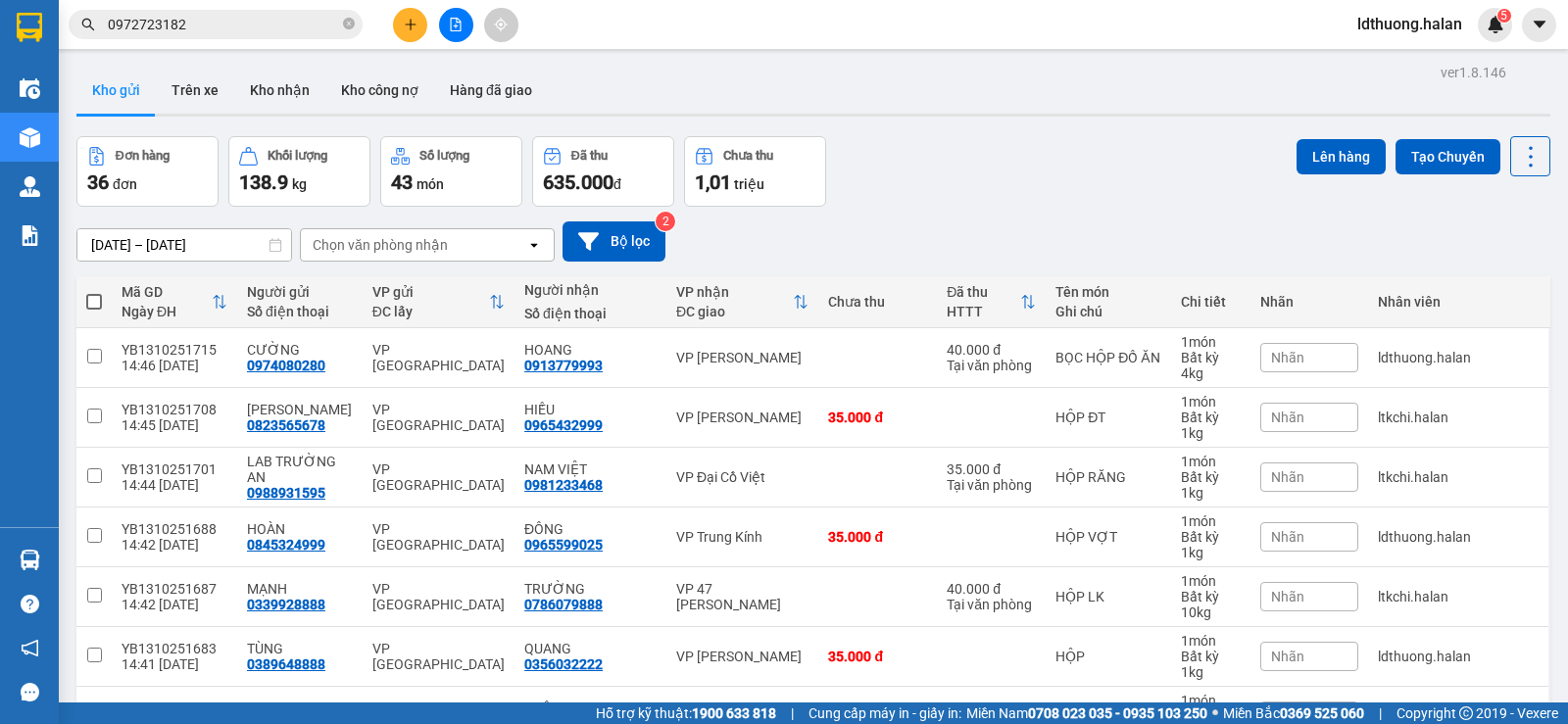
click at [400, 24] on button at bounding box center [409, 25] width 34 height 34
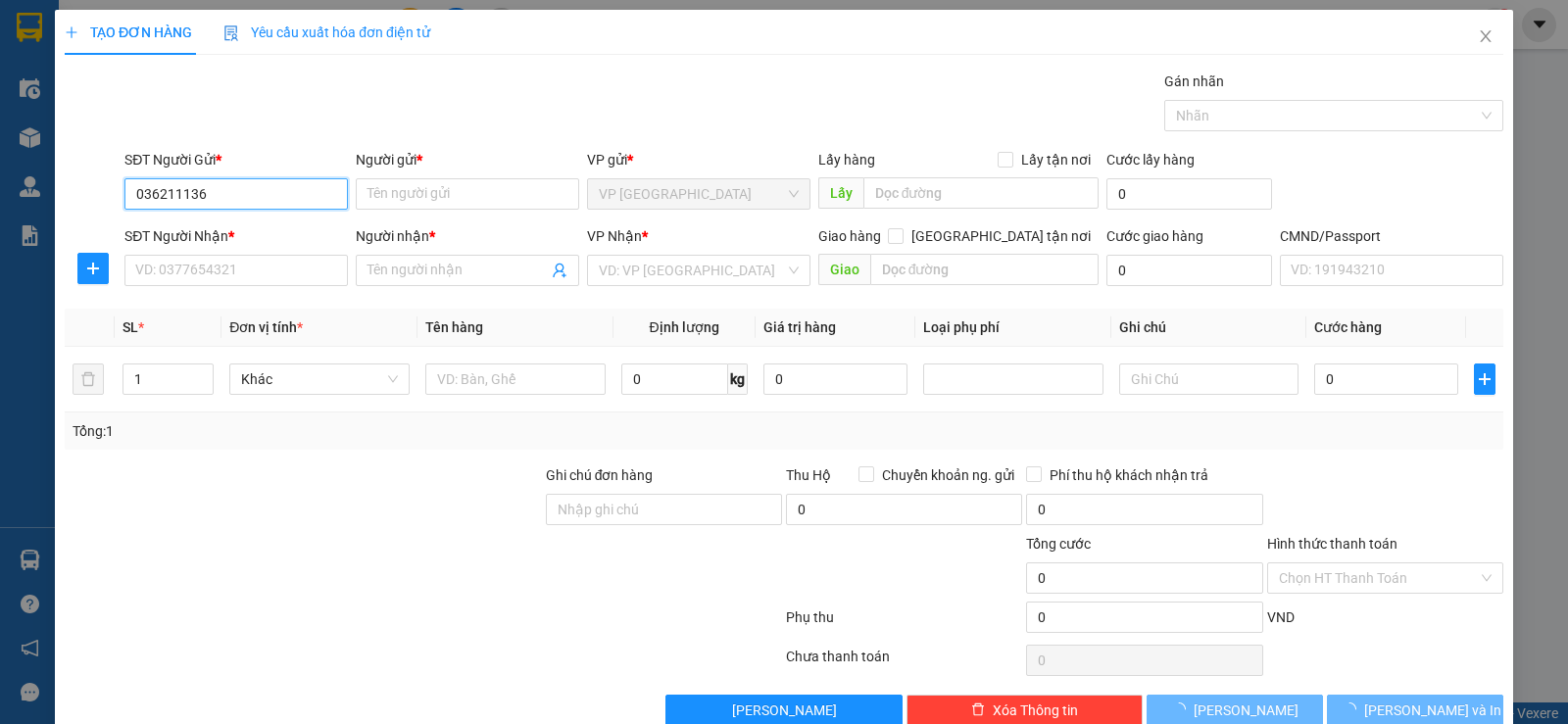
type input "0362111368"
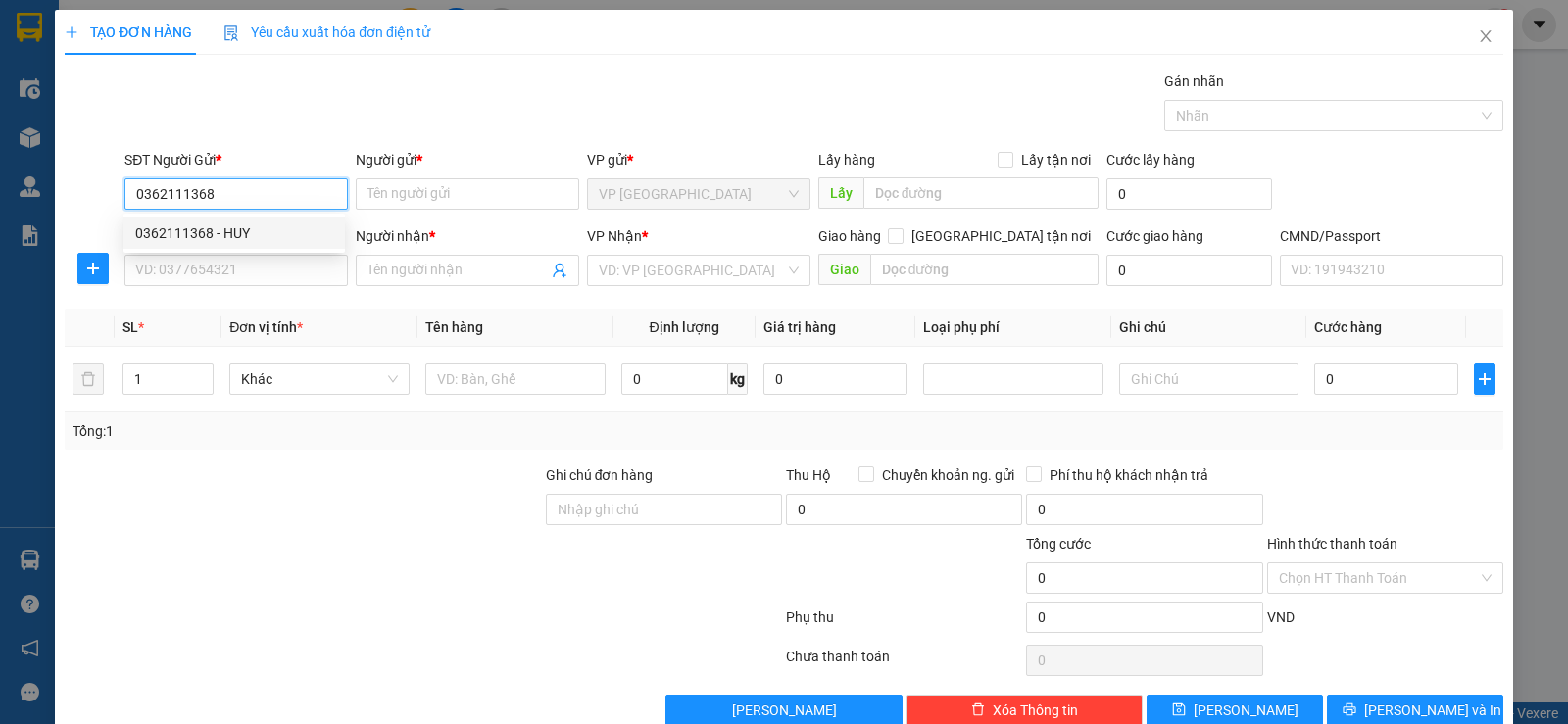
click at [246, 228] on div "0362111368 - HUY" at bounding box center [233, 233] width 198 height 22
type input "HUY"
type input "0362111368"
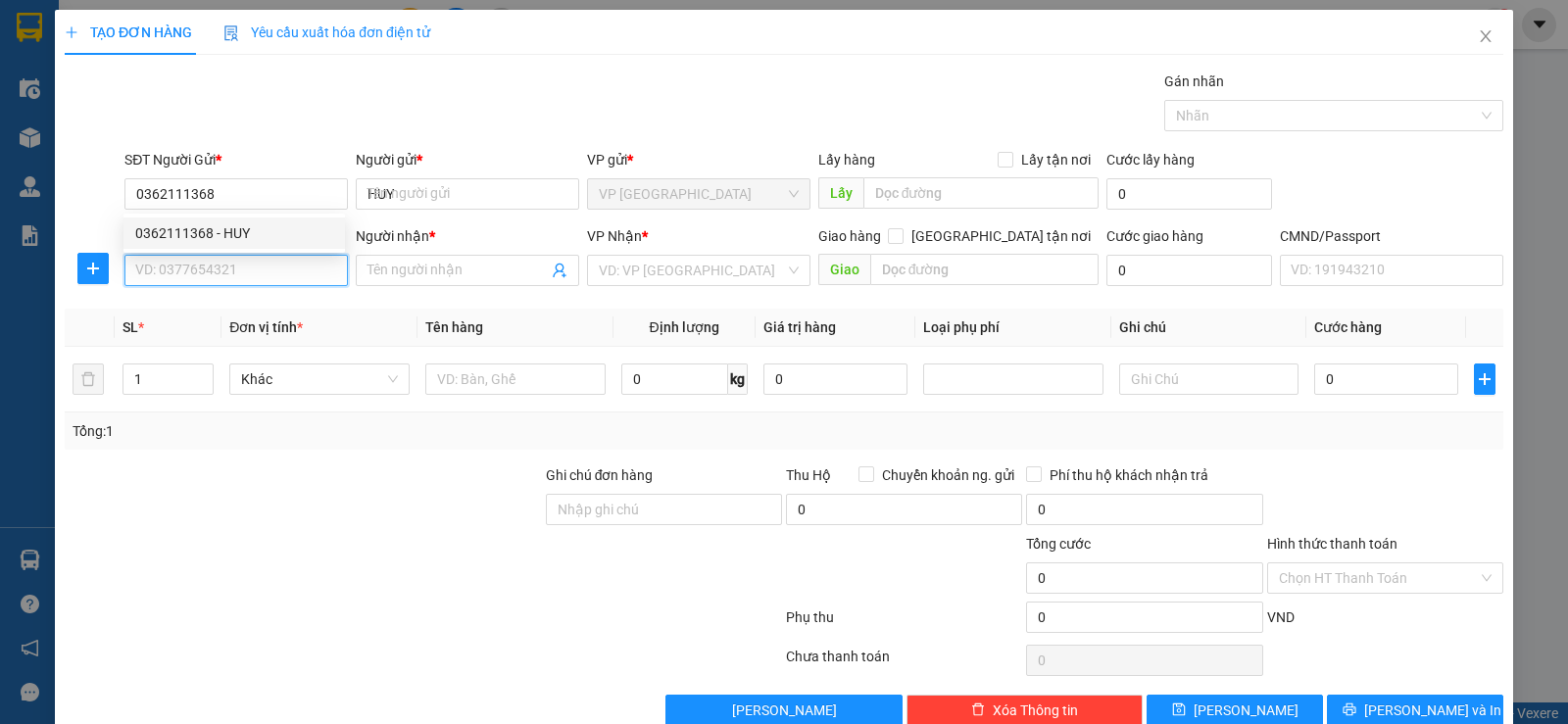
click at [244, 269] on input "SĐT Người Nhận *" at bounding box center [235, 271] width 223 height 31
click at [159, 262] on input "0382443993" at bounding box center [235, 271] width 223 height 31
type input "0362443993"
click at [217, 306] on div "0362443993 - LƯU" at bounding box center [233, 310] width 198 height 22
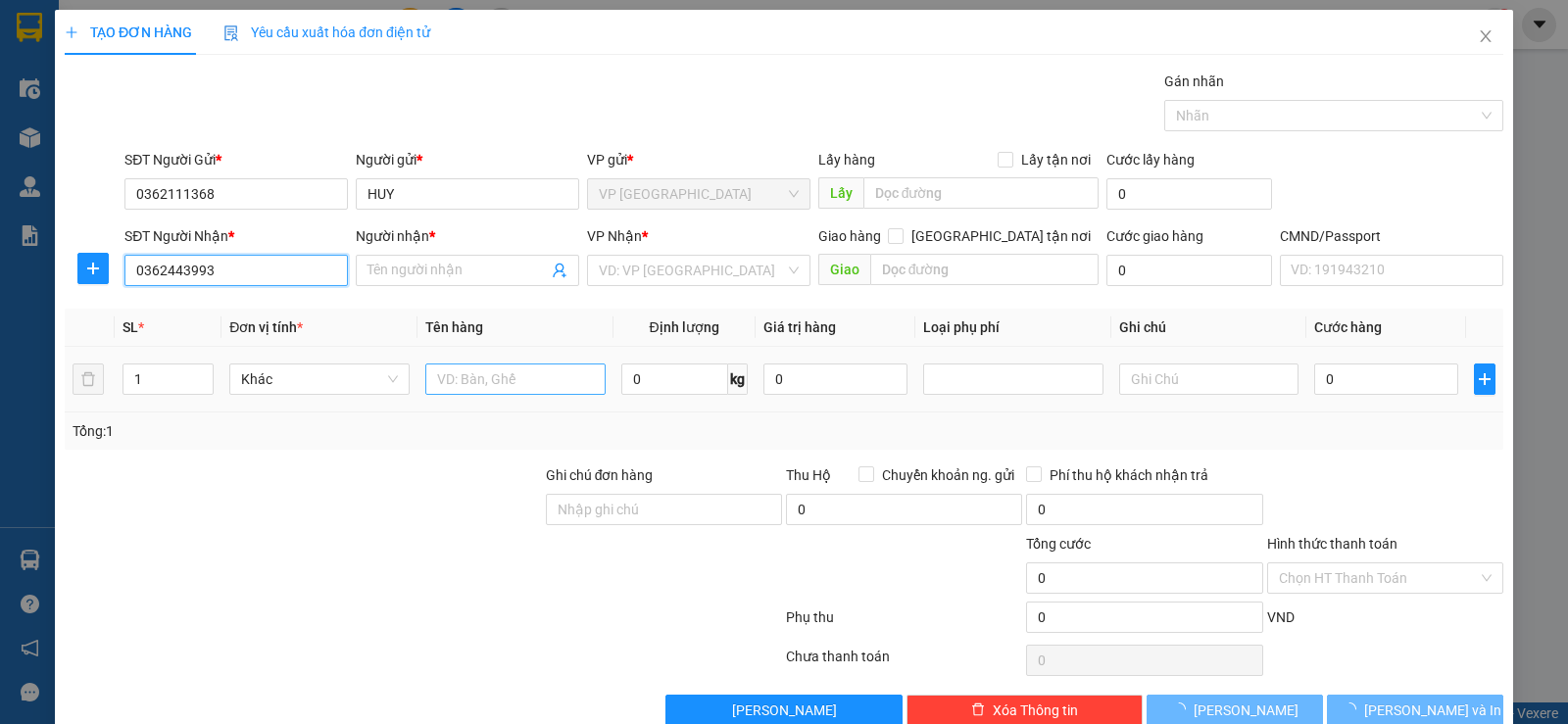
type input "LƯU"
type input "0362443993"
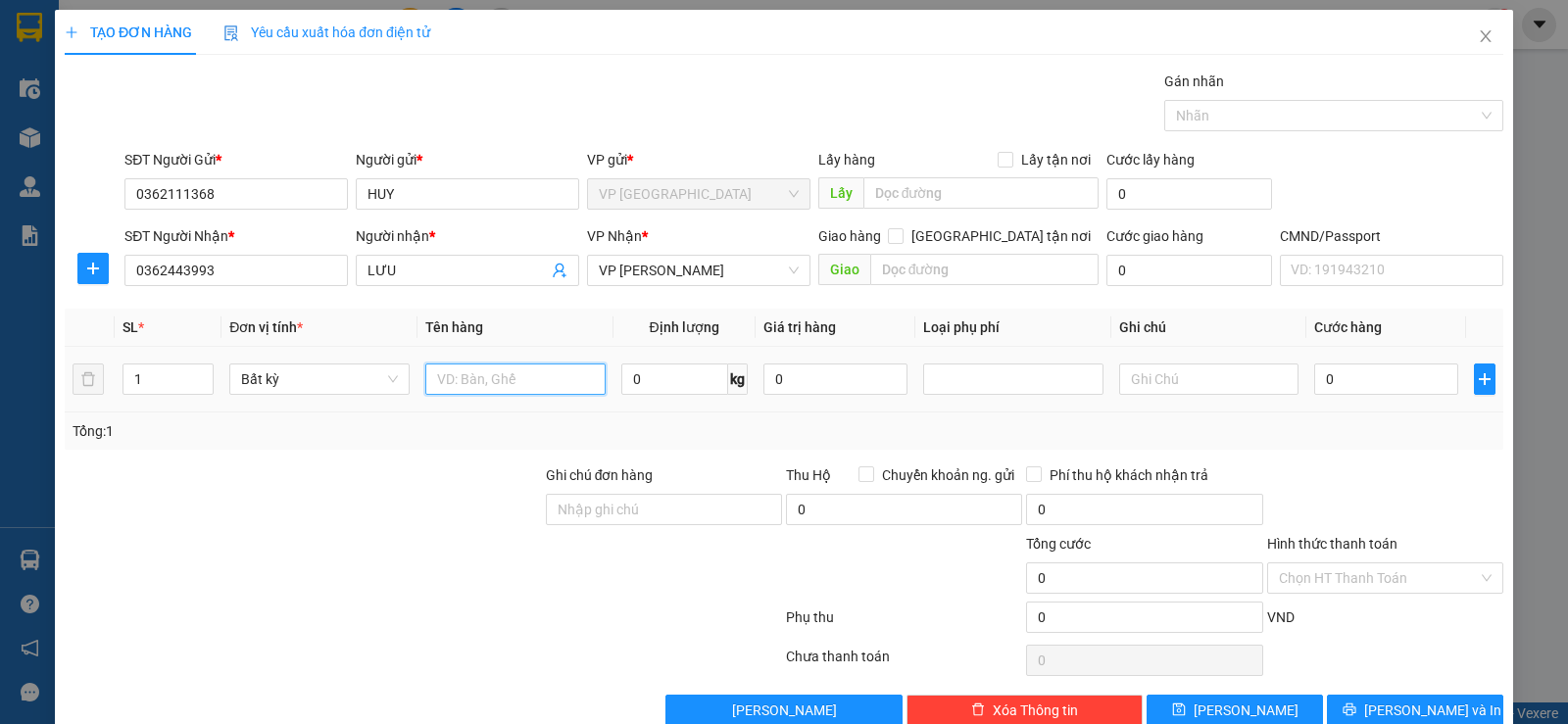
click at [522, 389] on input "text" at bounding box center [515, 379] width 180 height 31
type input "HỘP"
type input "1"
click at [574, 345] on th "Tên hàng" at bounding box center [515, 328] width 196 height 38
click at [620, 333] on th "Định lượng" at bounding box center [684, 328] width 142 height 38
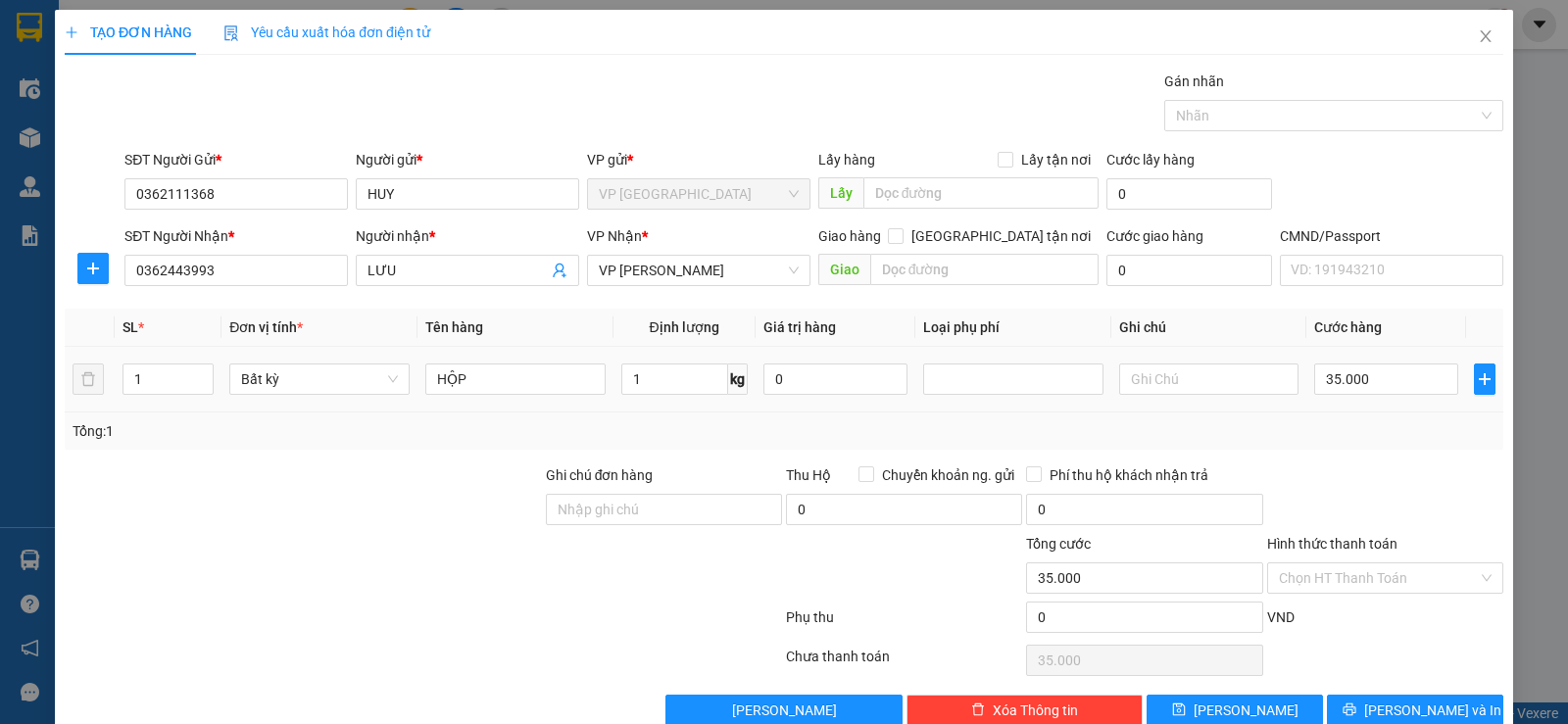
type input "35.000"
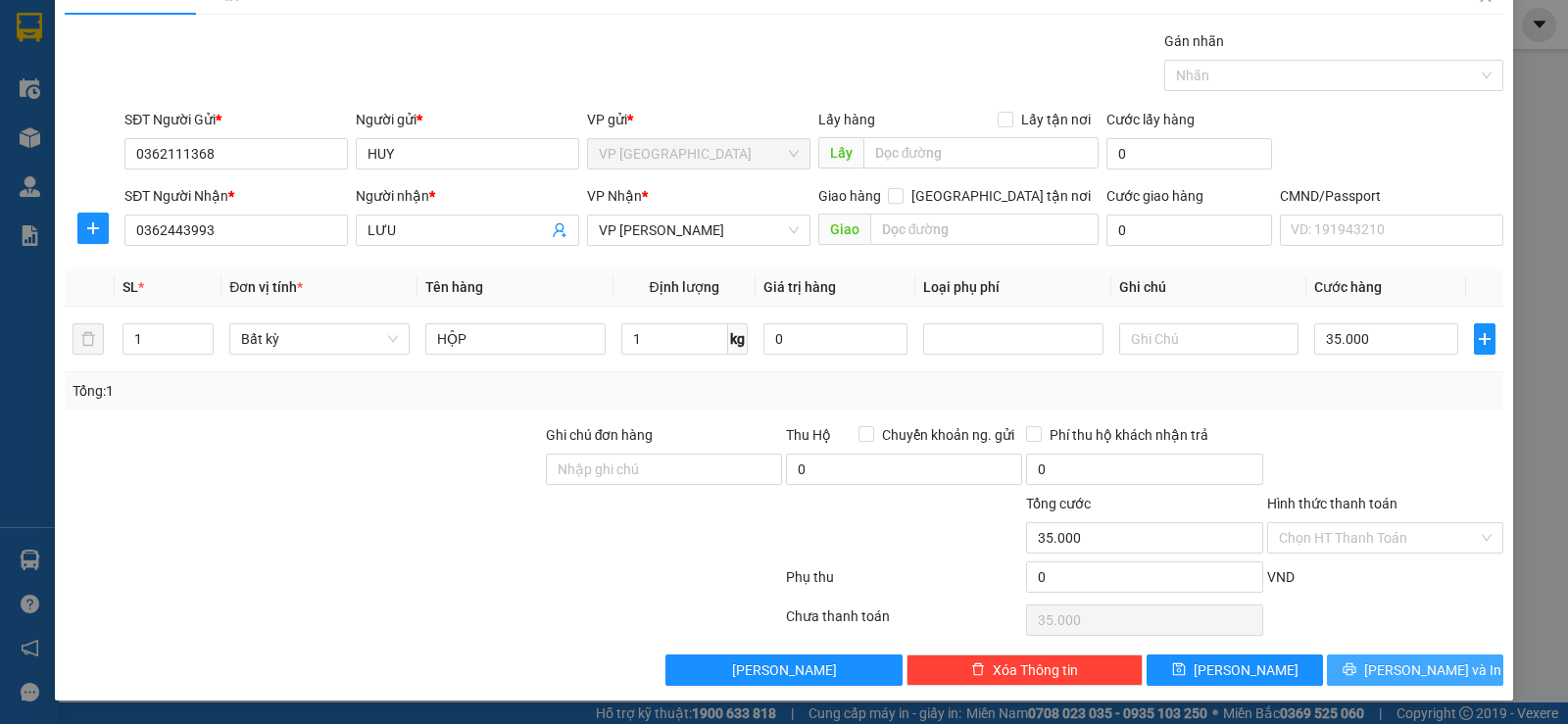
click at [1386, 661] on span "[PERSON_NAME] và In" at bounding box center [1432, 670] width 137 height 22
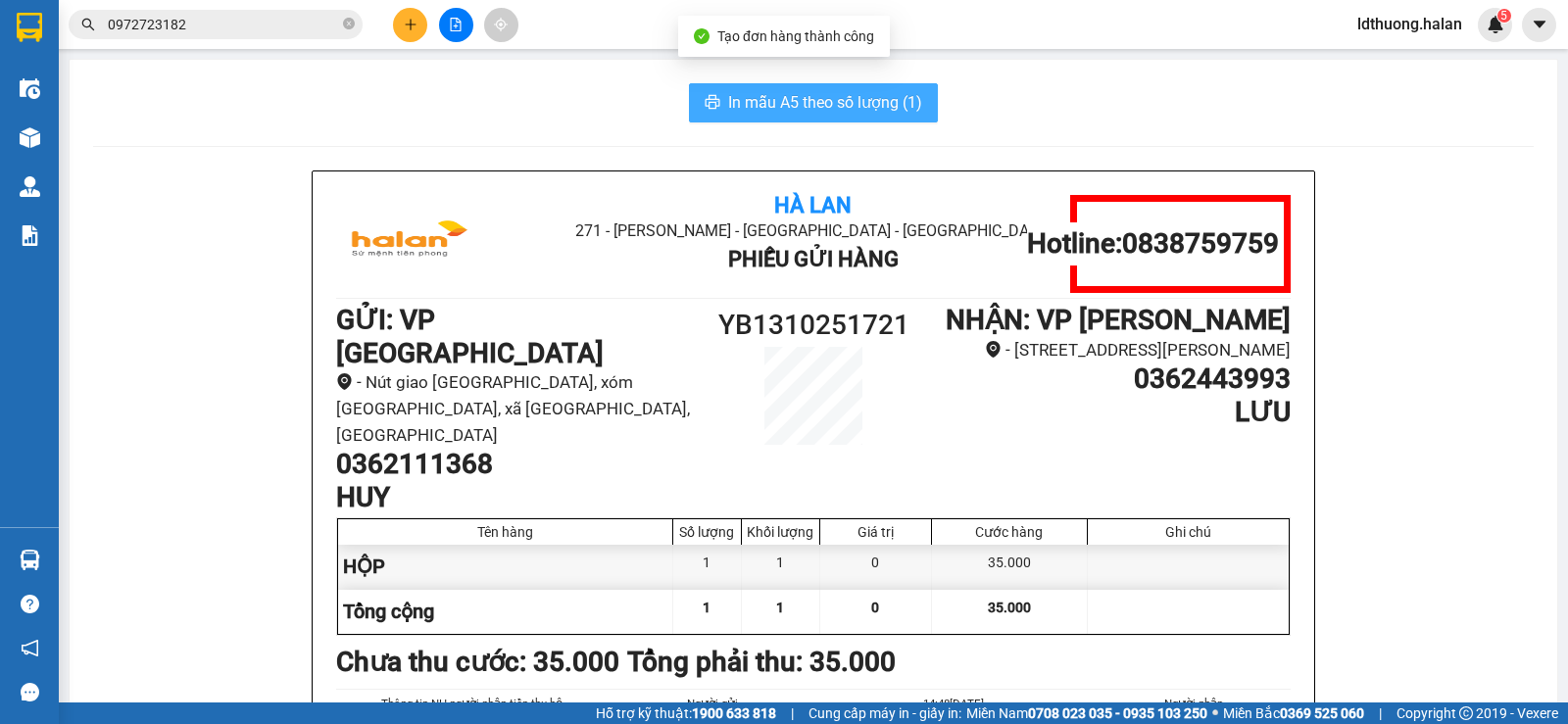
drag, startPoint x: 771, startPoint y: 98, endPoint x: 798, endPoint y: 240, distance: 144.5
click at [772, 99] on span "In mẫu A5 theo số lượng (1)" at bounding box center [825, 102] width 194 height 25
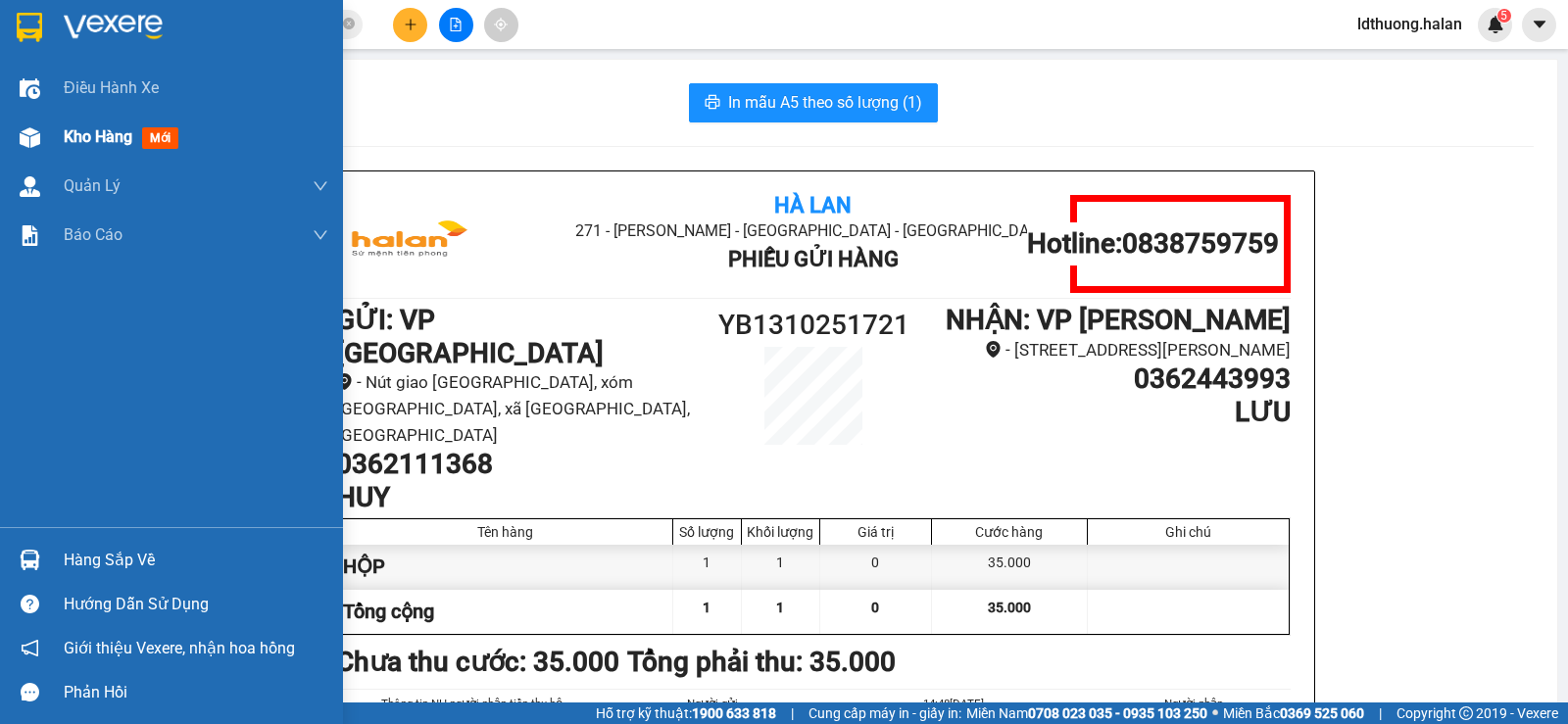
click at [25, 132] on img at bounding box center [30, 137] width 21 height 21
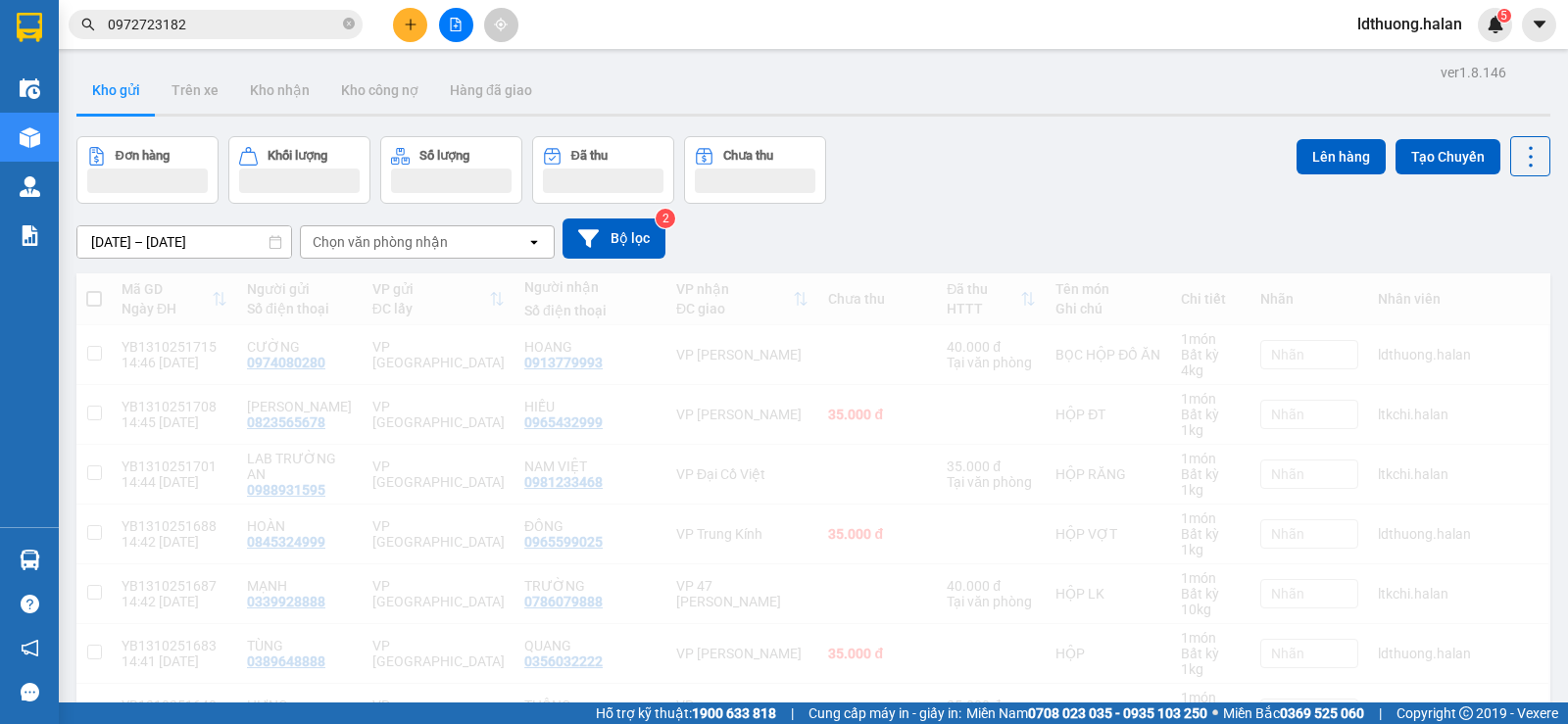
click at [840, 225] on div "[DATE] – [DATE] Press the down arrow key to interact with the calendar and sele…" at bounding box center [813, 238] width 1474 height 40
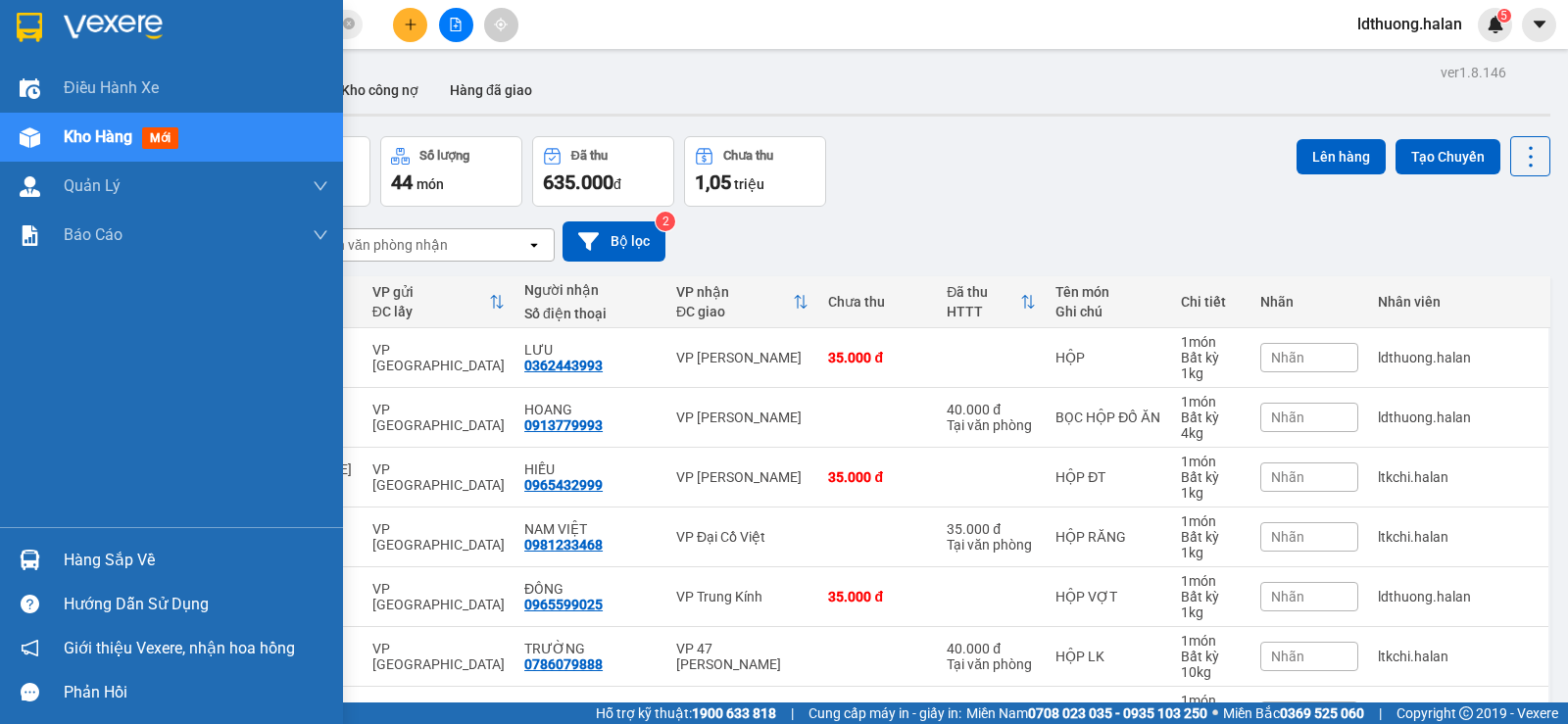
click at [95, 554] on div "Hàng sắp về" at bounding box center [196, 560] width 265 height 30
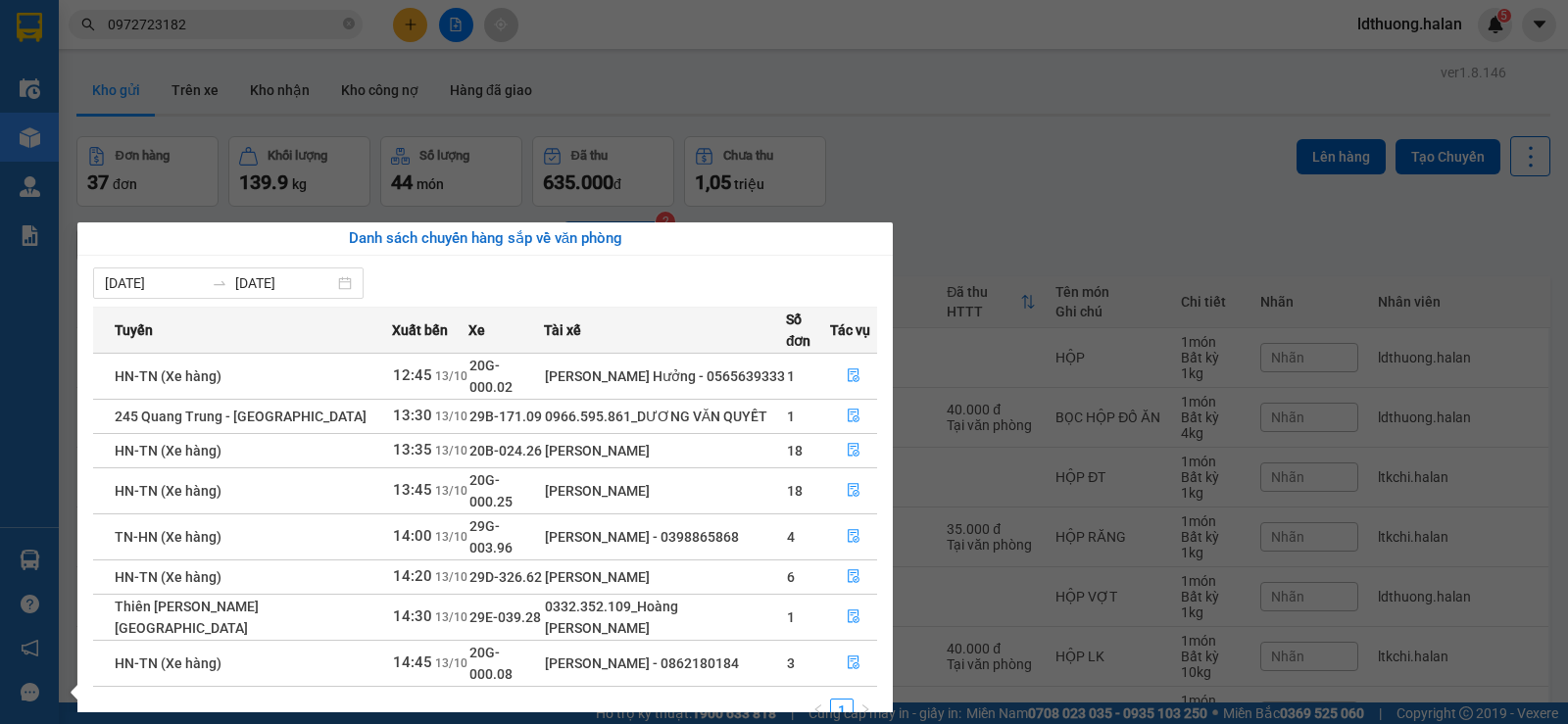
click at [913, 66] on section "Kết quả tìm kiếm ( 82 ) Bộ lọc Mã ĐH Trạng thái Món hàng Thu hộ Tổng cước Chưa …" at bounding box center [784, 362] width 1568 height 724
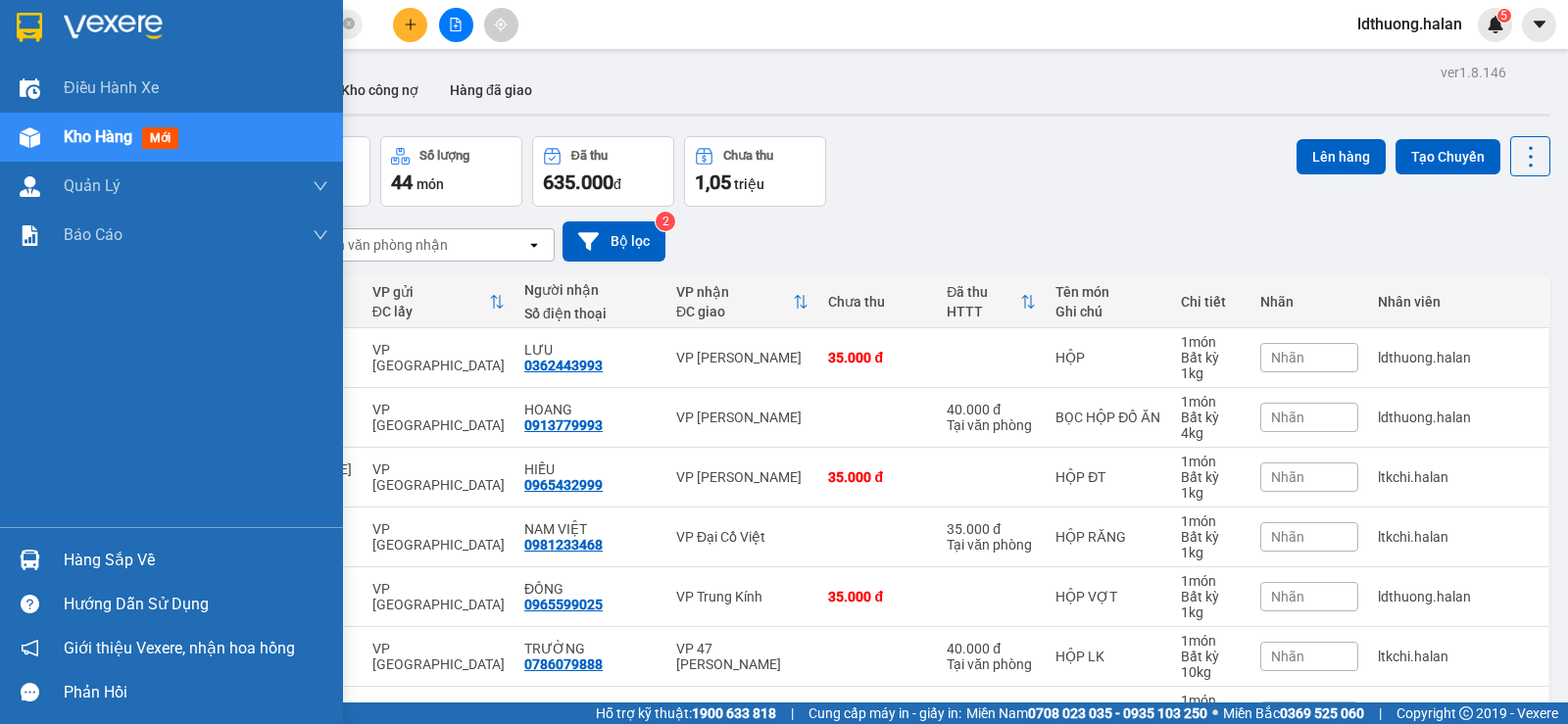
click at [92, 569] on div "Hàng sắp về" at bounding box center [196, 560] width 265 height 30
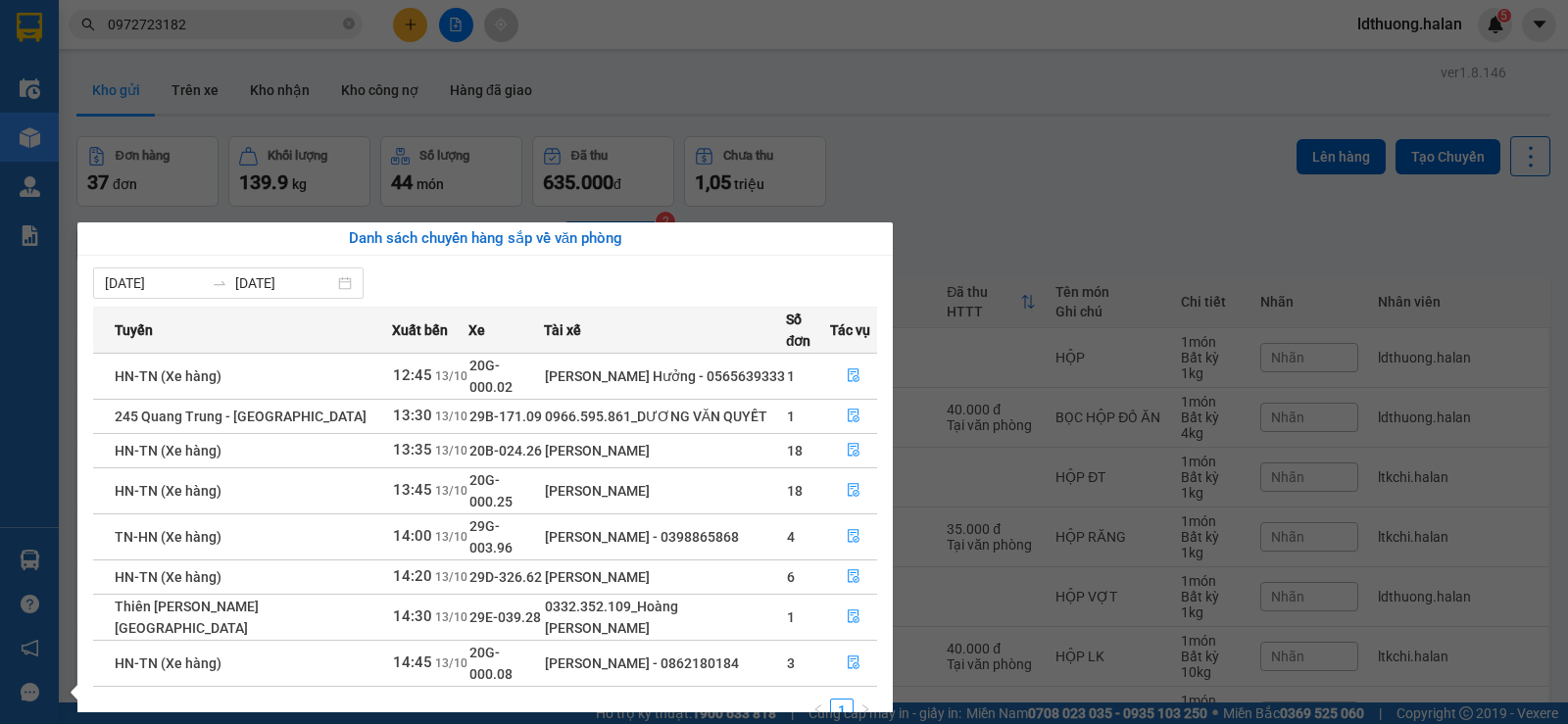
drag, startPoint x: 942, startPoint y: 133, endPoint x: 629, endPoint y: 113, distance: 313.6
click at [942, 132] on section "Kết quả tìm kiếm ( 82 ) Bộ lọc Mã ĐH Trạng thái Món hàng Thu hộ Tổng cước Chưa …" at bounding box center [784, 362] width 1568 height 724
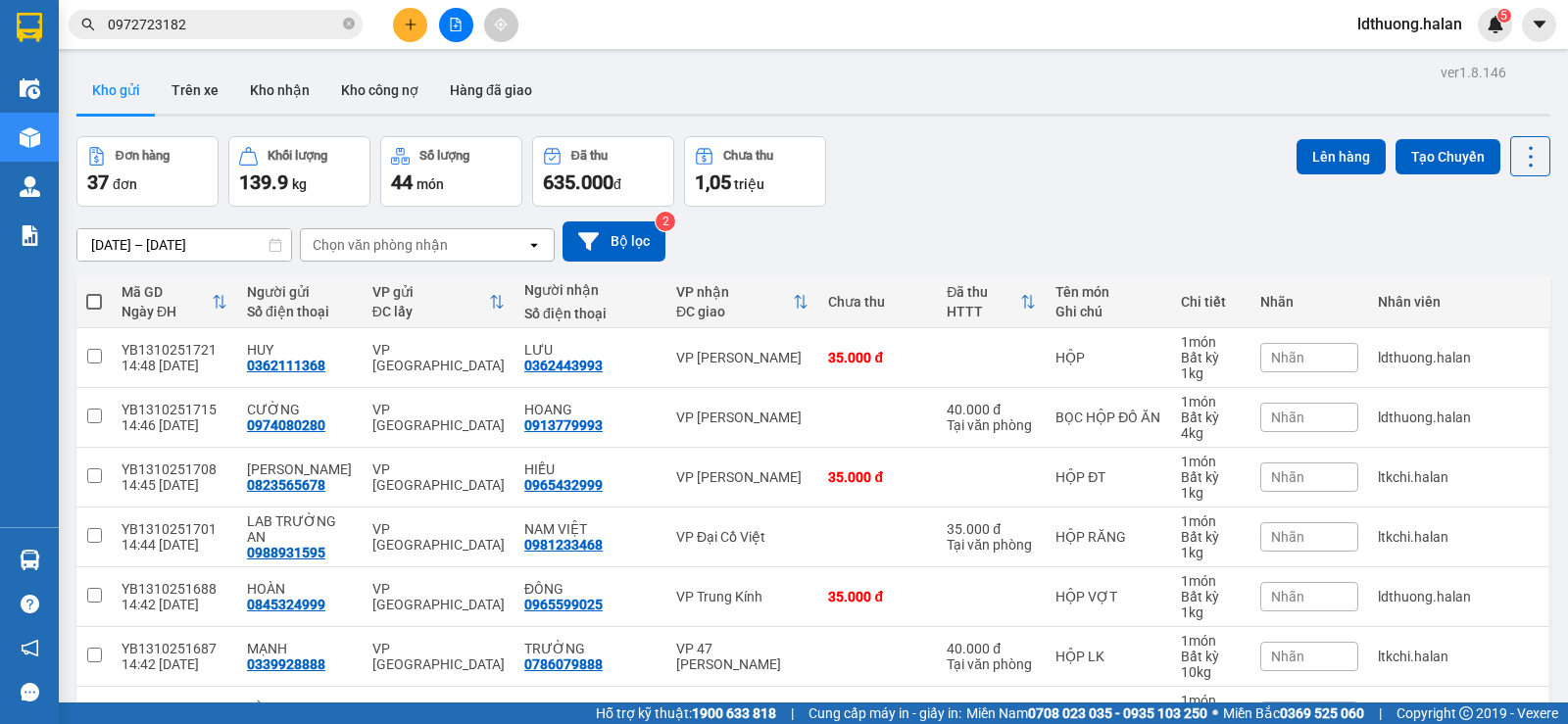
click at [185, 32] on input "0972723182" at bounding box center [223, 25] width 231 height 22
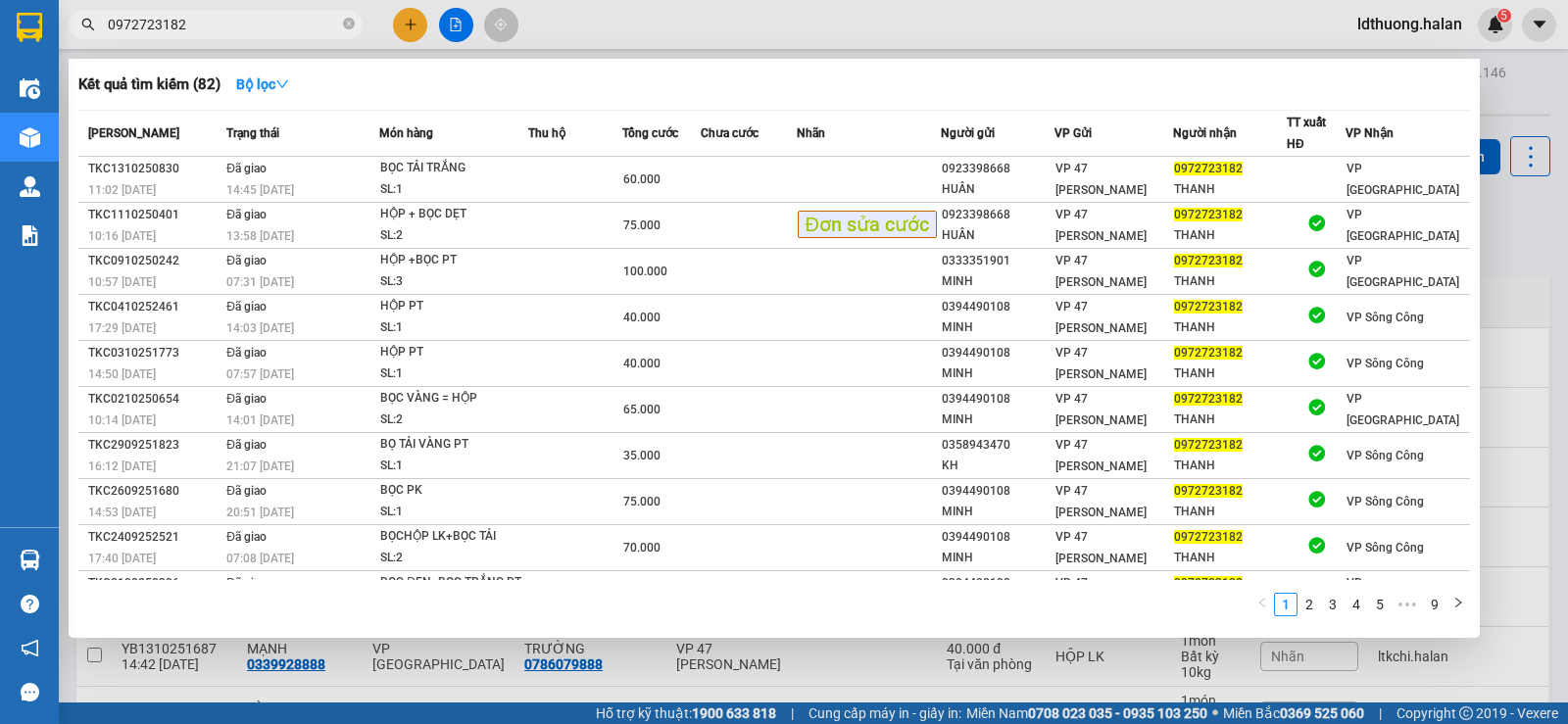
click at [185, 32] on input "0972723182" at bounding box center [223, 25] width 231 height 22
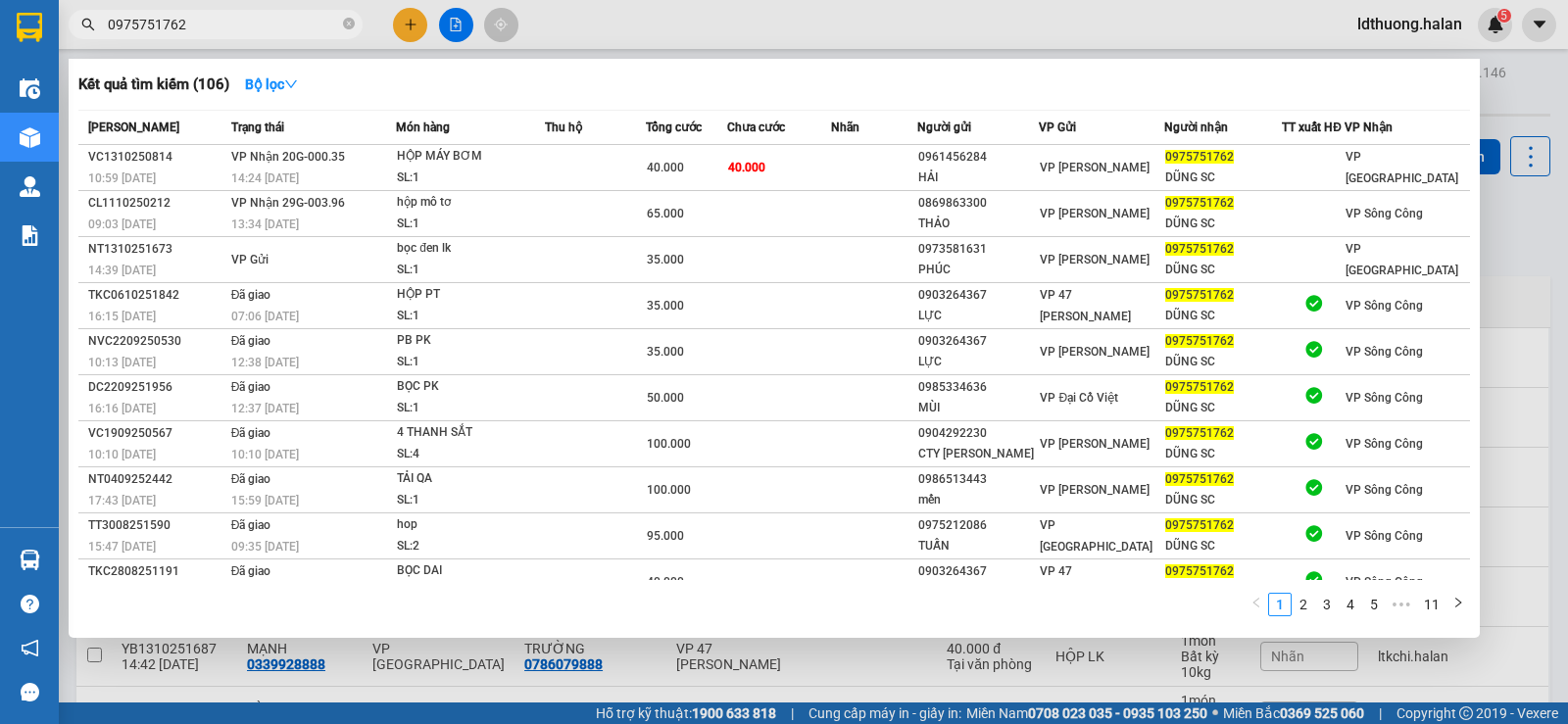
type input "0975751762"
click at [566, 102] on div "Kết quả tìm kiếm ( 106 ) Bộ lọc Mã ĐH Trạng thái Món hàng Thu hộ Tổng cước Chưa…" at bounding box center [774, 348] width 1411 height 578
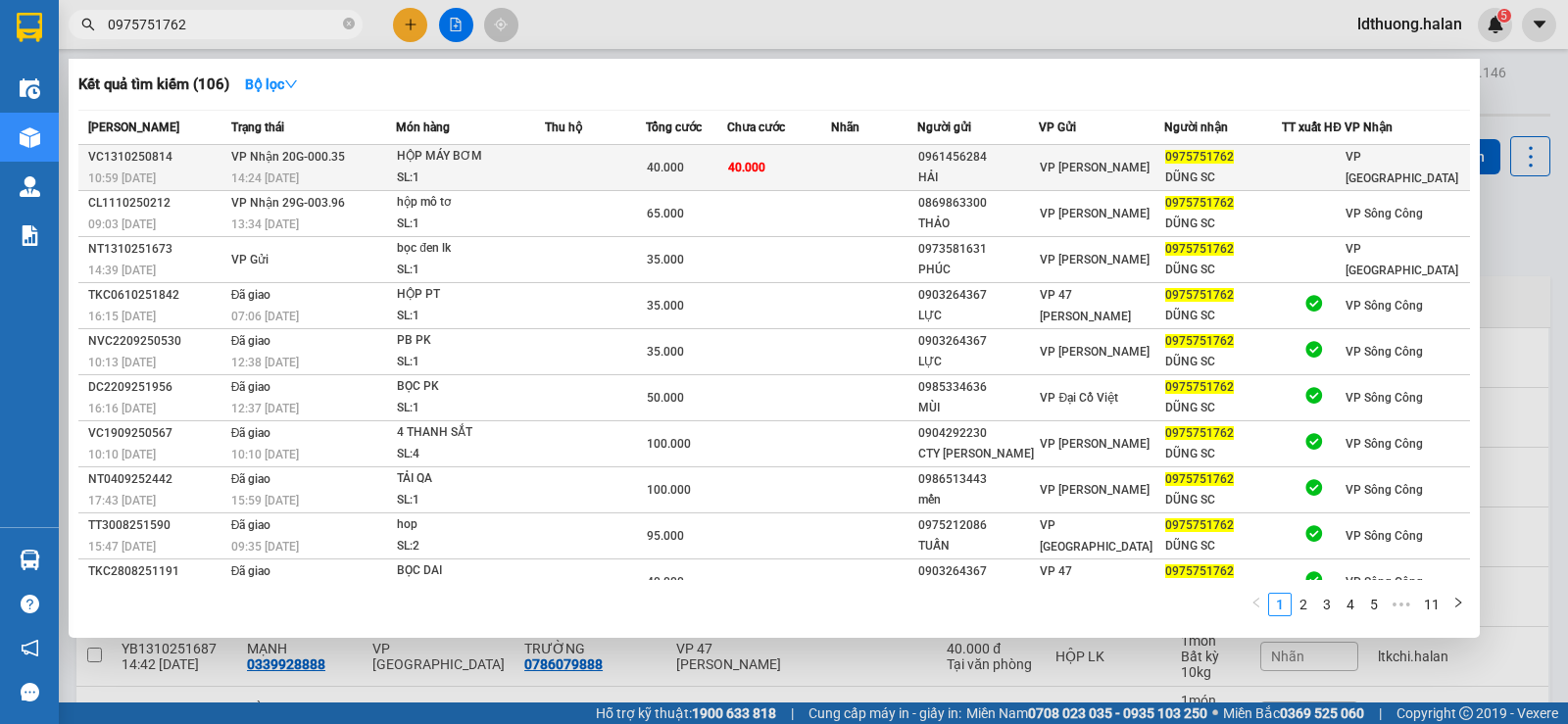
click at [491, 151] on div "HỘP MÁY BƠM" at bounding box center [470, 156] width 147 height 22
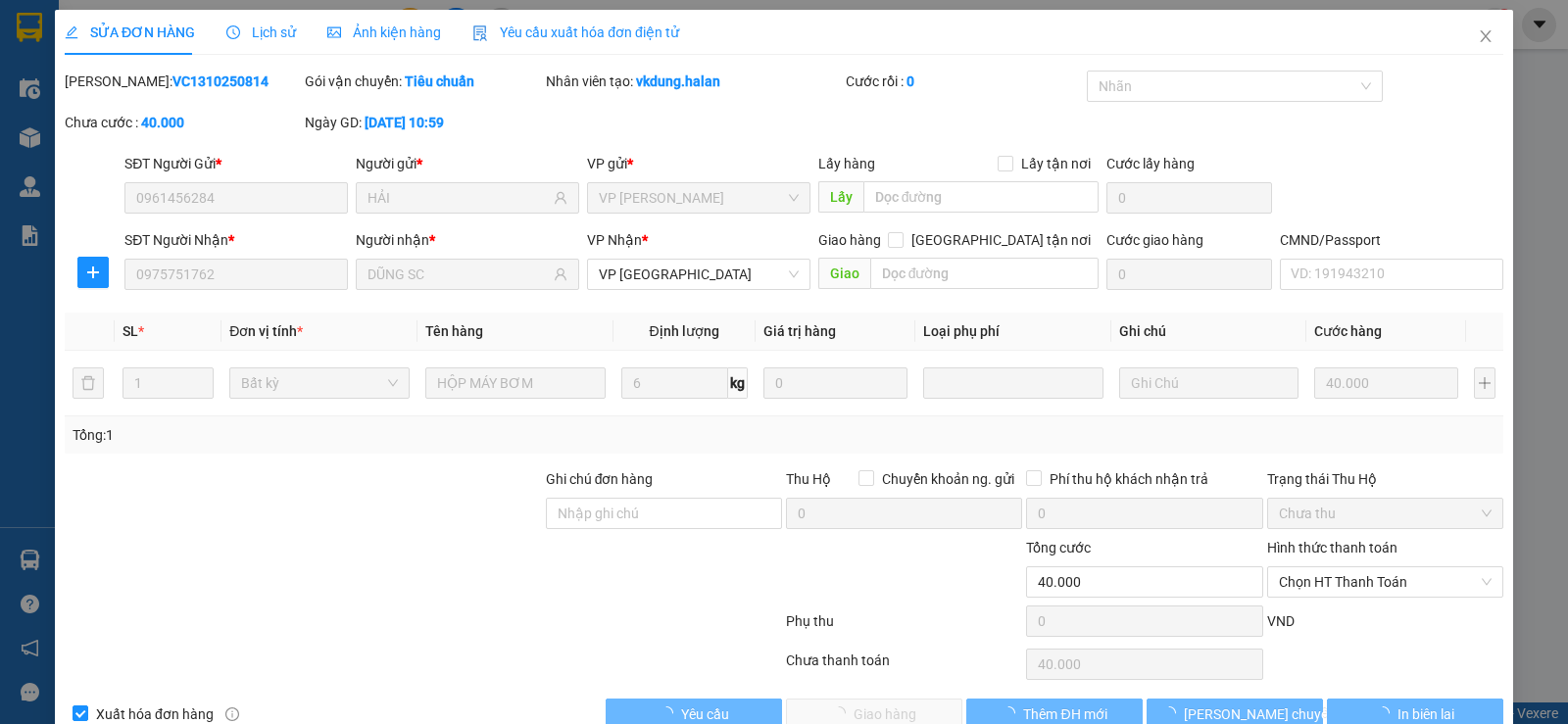
type input "0961456284"
type input "HẢI"
type input "0975751762"
type input "DŨNG SC"
type input "0"
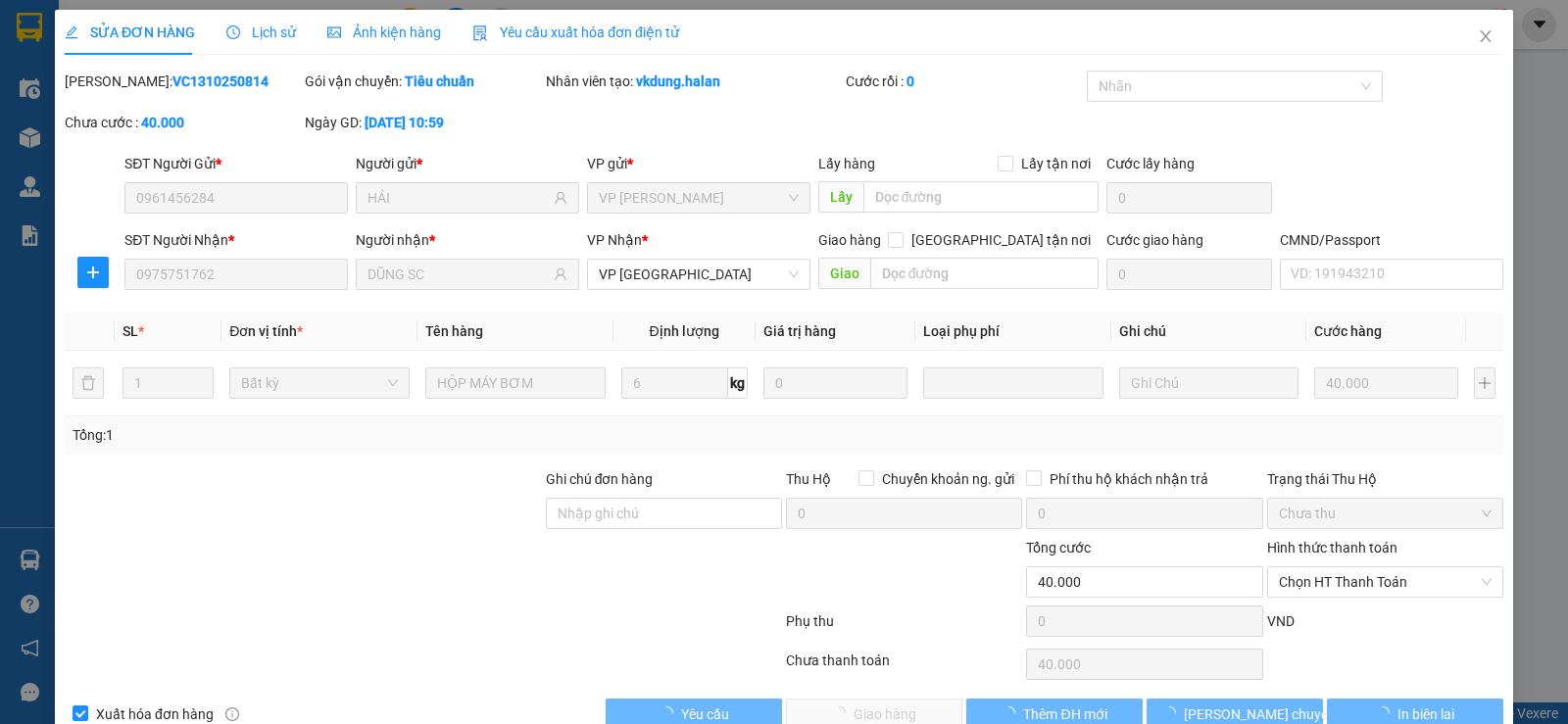
type input "40.000"
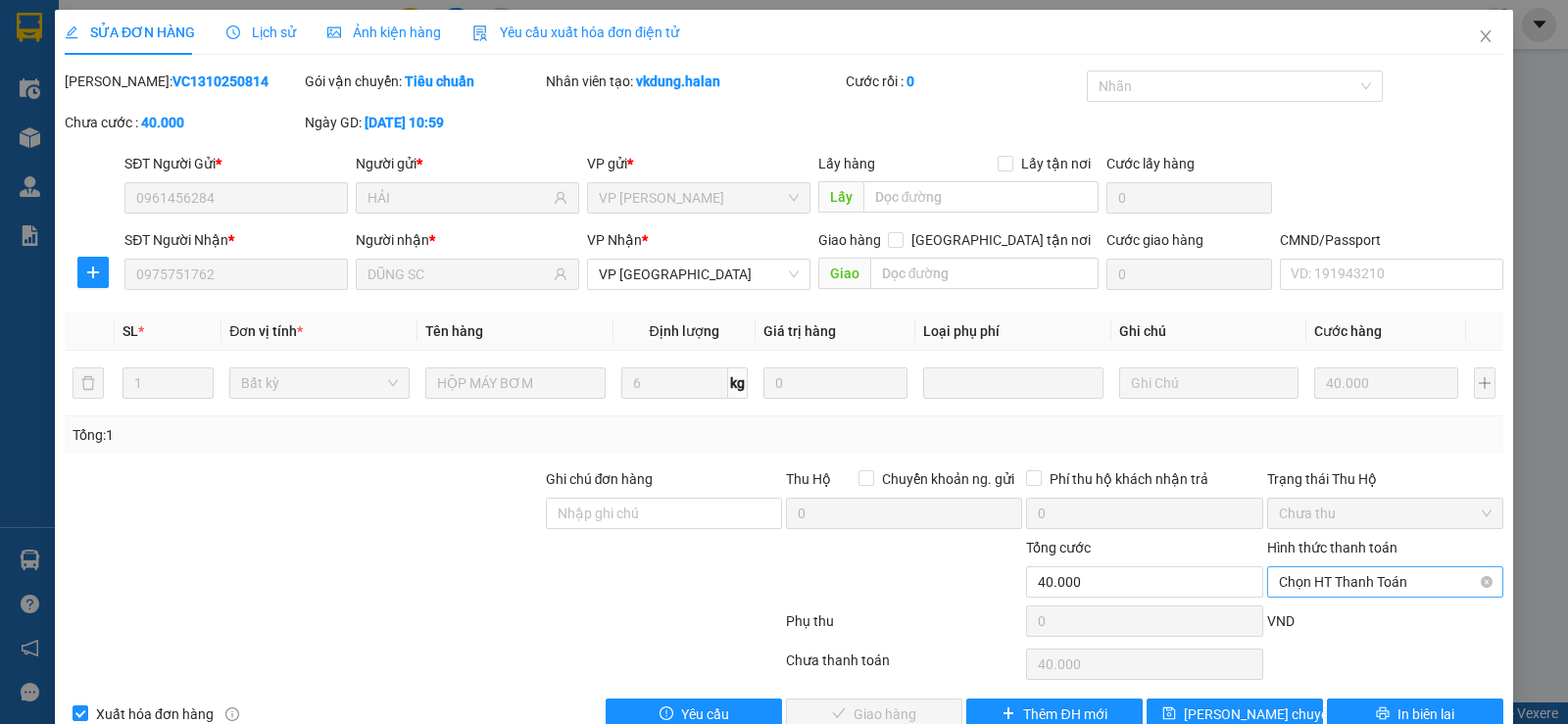
click at [1301, 567] on span "Chọn HT Thanh Toán" at bounding box center [1385, 581] width 213 height 30
click at [1306, 577] on span "Chọn HT Thanh Toán" at bounding box center [1385, 581] width 213 height 30
click at [1305, 421] on div "Tại văn phòng" at bounding box center [1372, 417] width 211 height 22
type input "0"
click at [864, 719] on span "Giao hàng" at bounding box center [885, 714] width 63 height 22
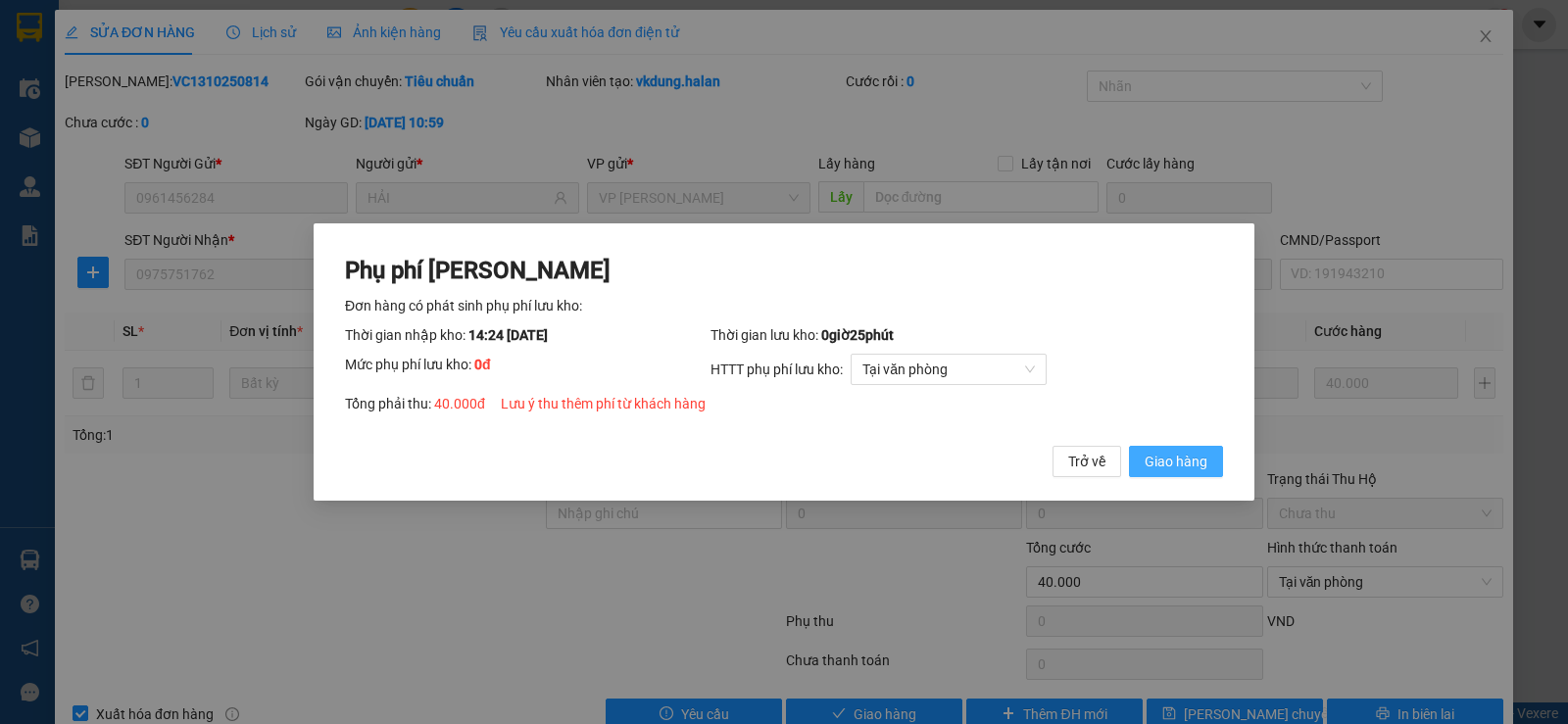
click at [1158, 459] on span "Giao hàng" at bounding box center [1176, 461] width 63 height 22
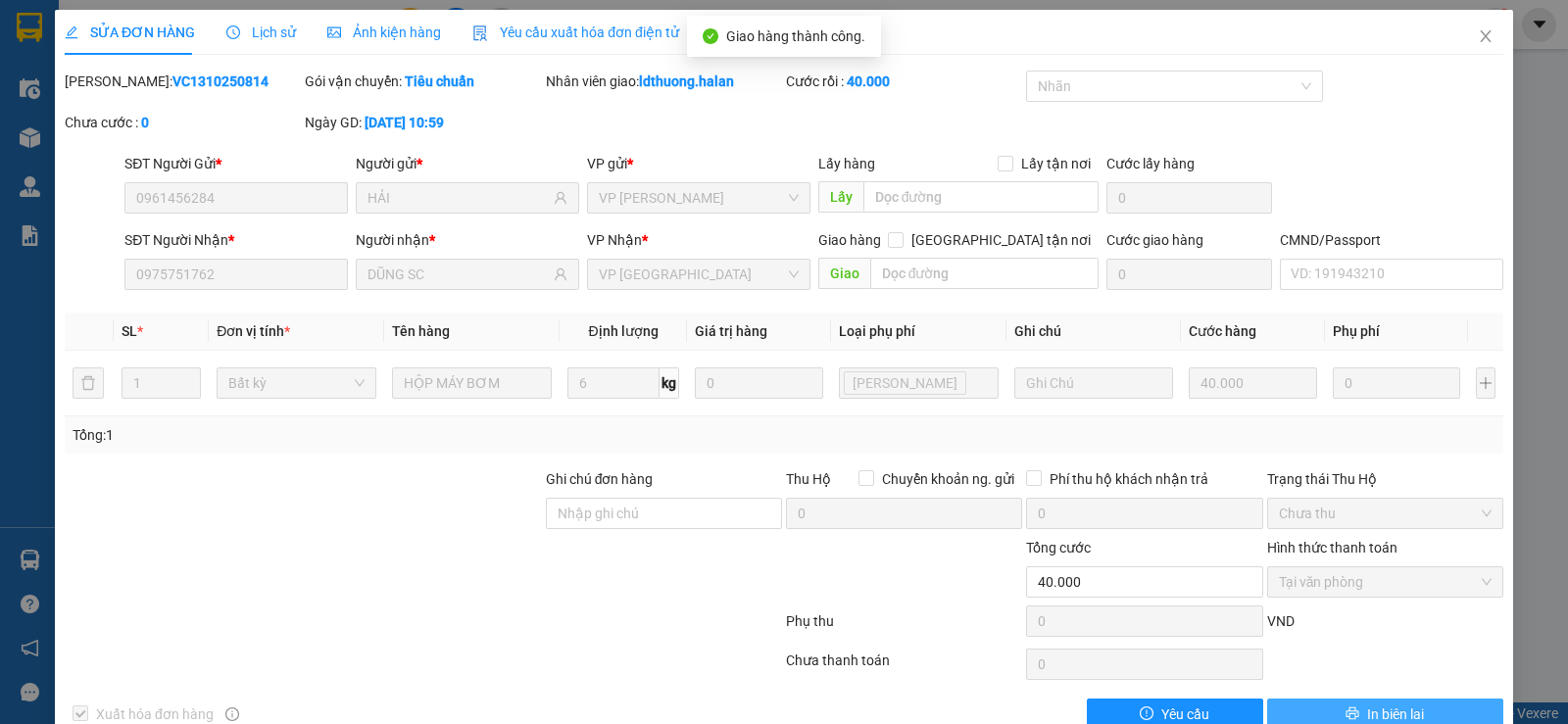
click at [1367, 703] on span "In biên lai" at bounding box center [1396, 714] width 57 height 22
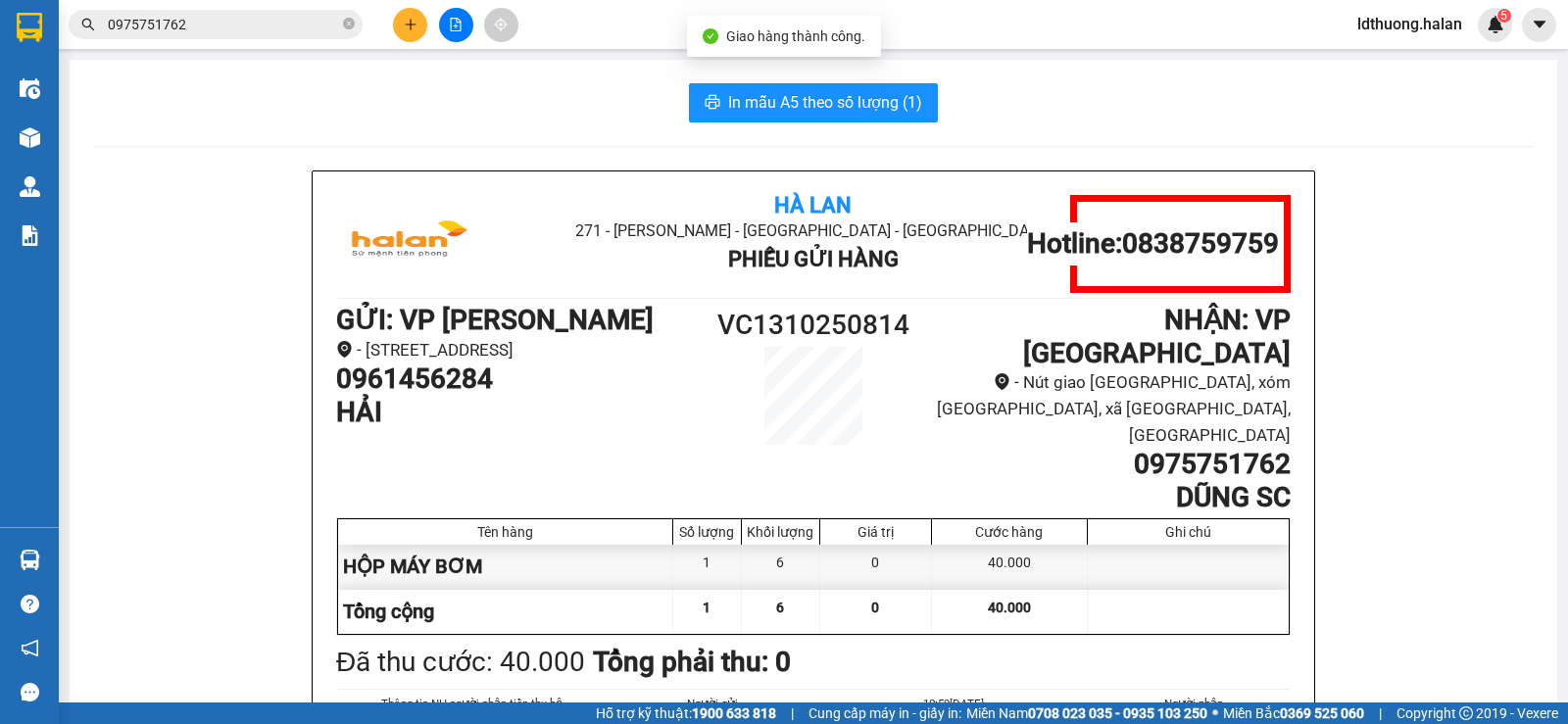
click at [813, 125] on div "In mẫu A5 theo số lượng (1) Hà Lan 271 - [PERSON_NAME] - [GEOGRAPHIC_DATA] Long…" at bounding box center [813, 513] width 1487 height 908
drag, startPoint x: 813, startPoint y: 119, endPoint x: 801, endPoint y: 125, distance: 13.4
click at [812, 118] on button "In mẫu A5 theo số lượng (1)" at bounding box center [813, 103] width 249 height 39
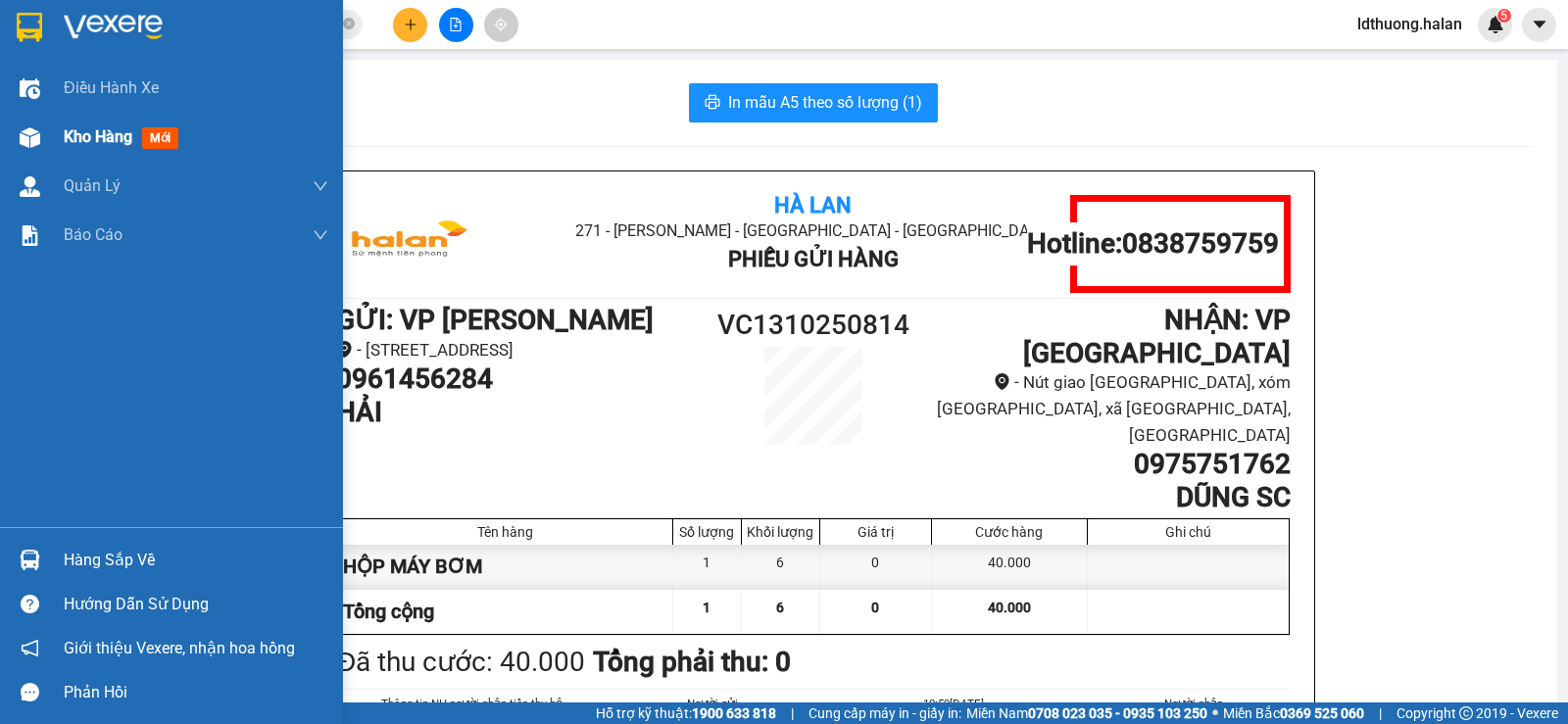
click at [20, 132] on img at bounding box center [30, 137] width 21 height 21
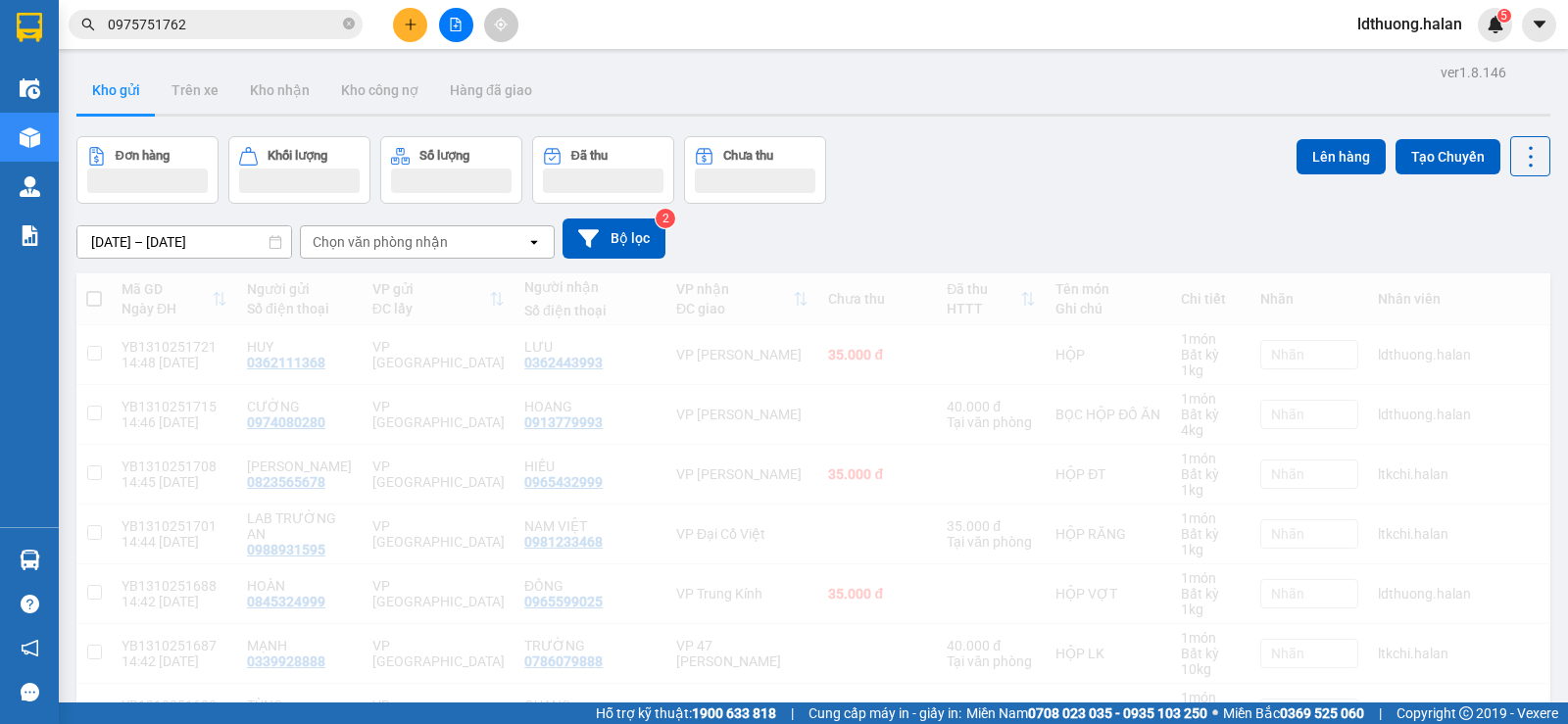
click at [1002, 178] on div "Đơn hàng Khối lượng Số lượng Đã thu Chưa thu Lên hàng Tạo Chuyến" at bounding box center [813, 169] width 1474 height 68
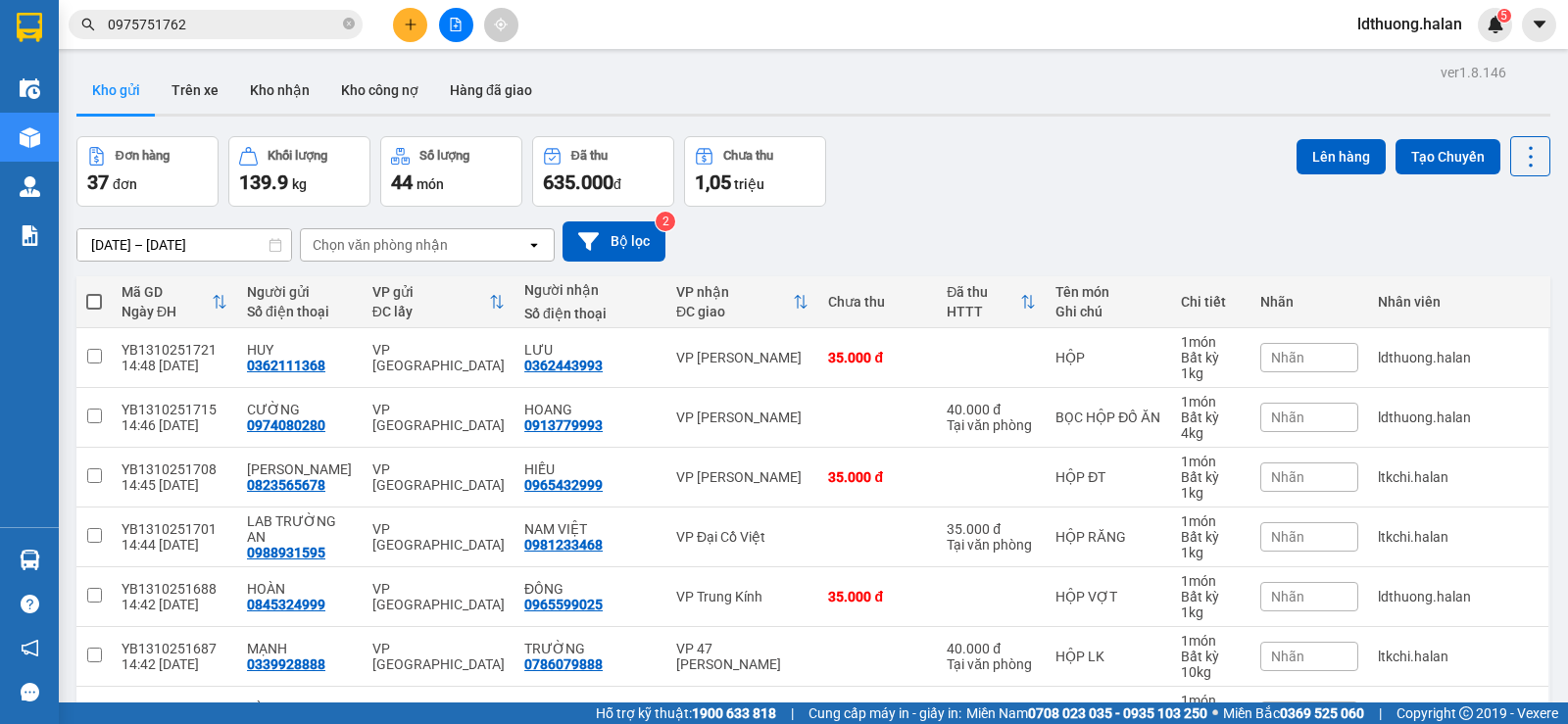
click at [221, 17] on input "0975751762" at bounding box center [223, 25] width 231 height 22
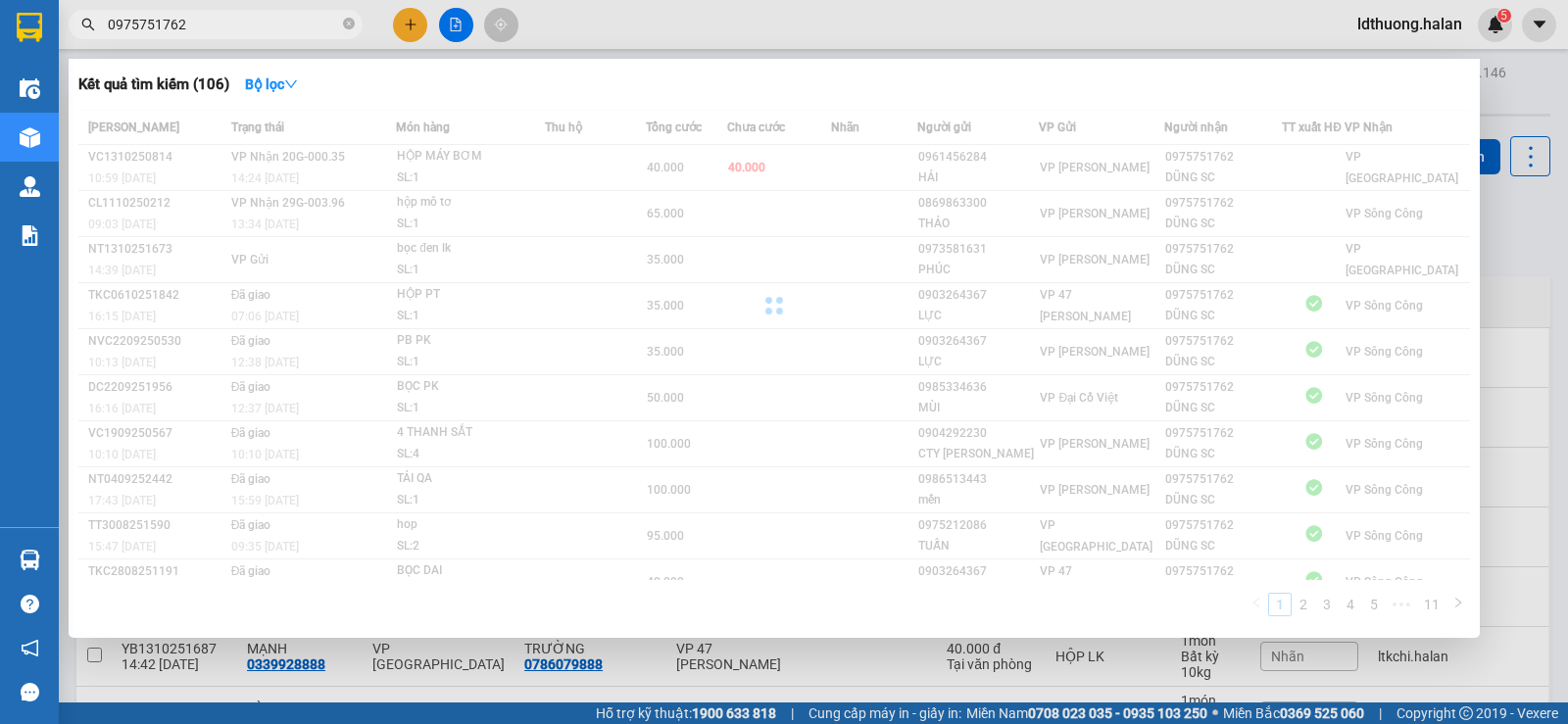
type input "0975751762"
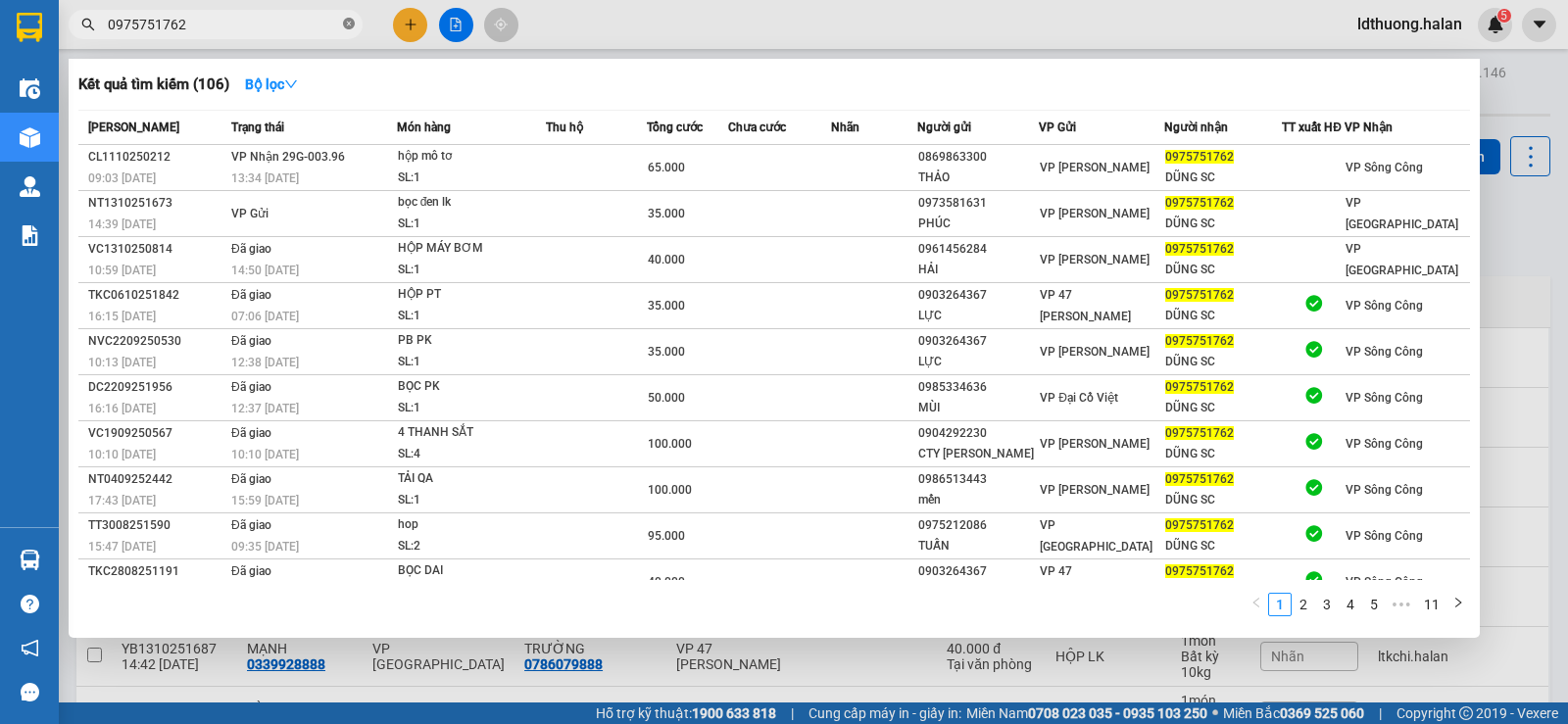
click at [349, 26] on icon "close-circle" at bounding box center [348, 24] width 12 height 12
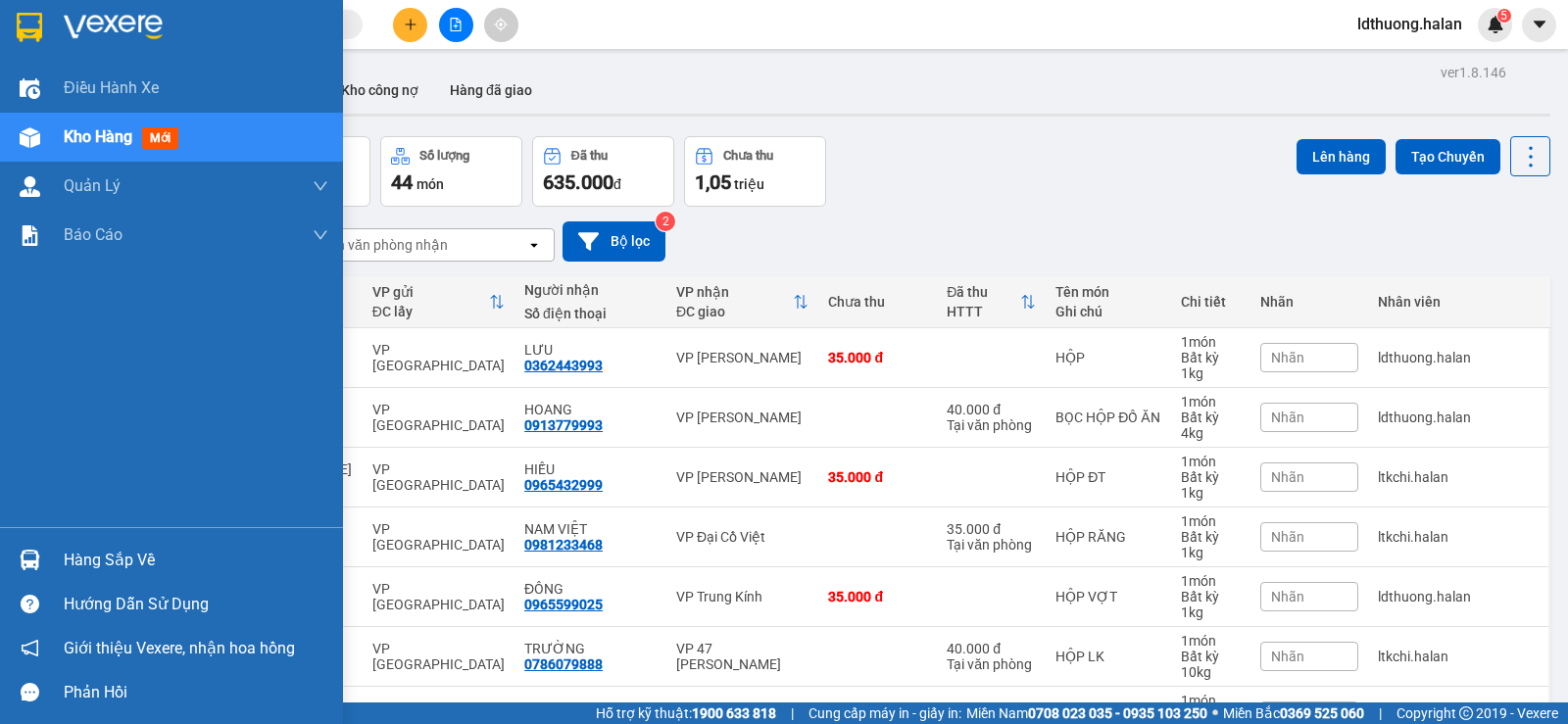
click at [156, 551] on div "Hàng sắp về" at bounding box center [196, 560] width 265 height 30
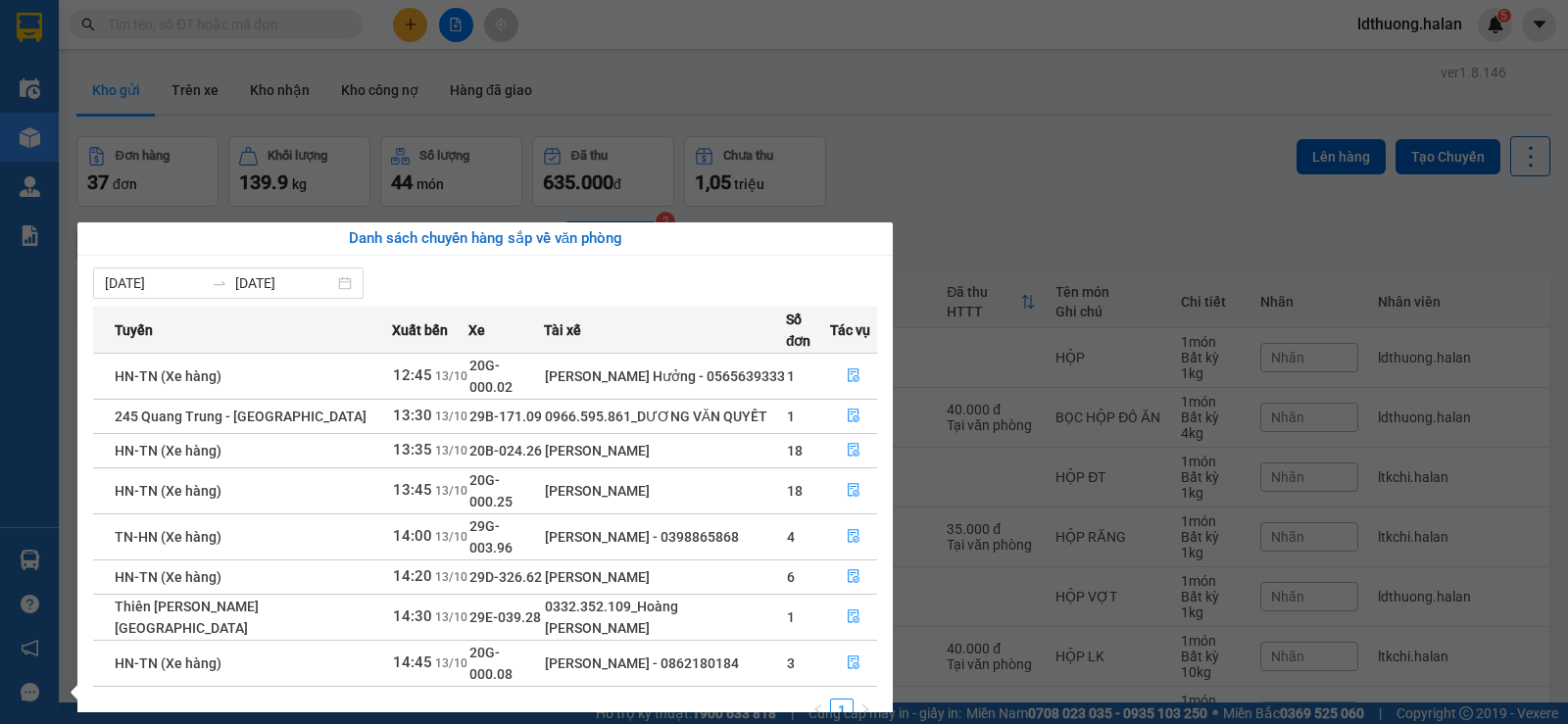
click at [858, 110] on section "Kết quả tìm kiếm ( 106 ) Bộ lọc Mã ĐH Trạng thái Món hàng Thu hộ Tổng cước Chưa…" at bounding box center [784, 362] width 1568 height 724
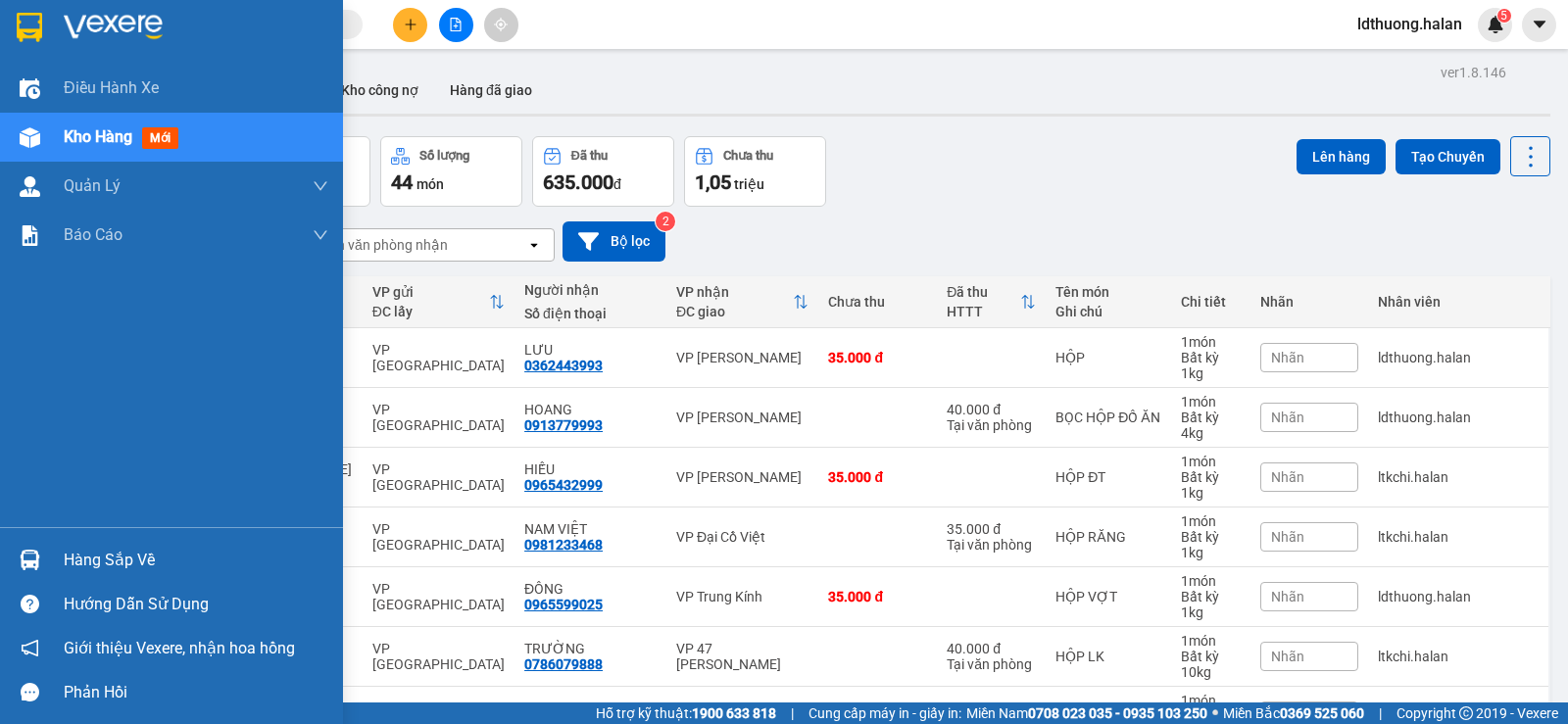
click at [108, 559] on div "Hàng sắp về" at bounding box center [196, 560] width 265 height 30
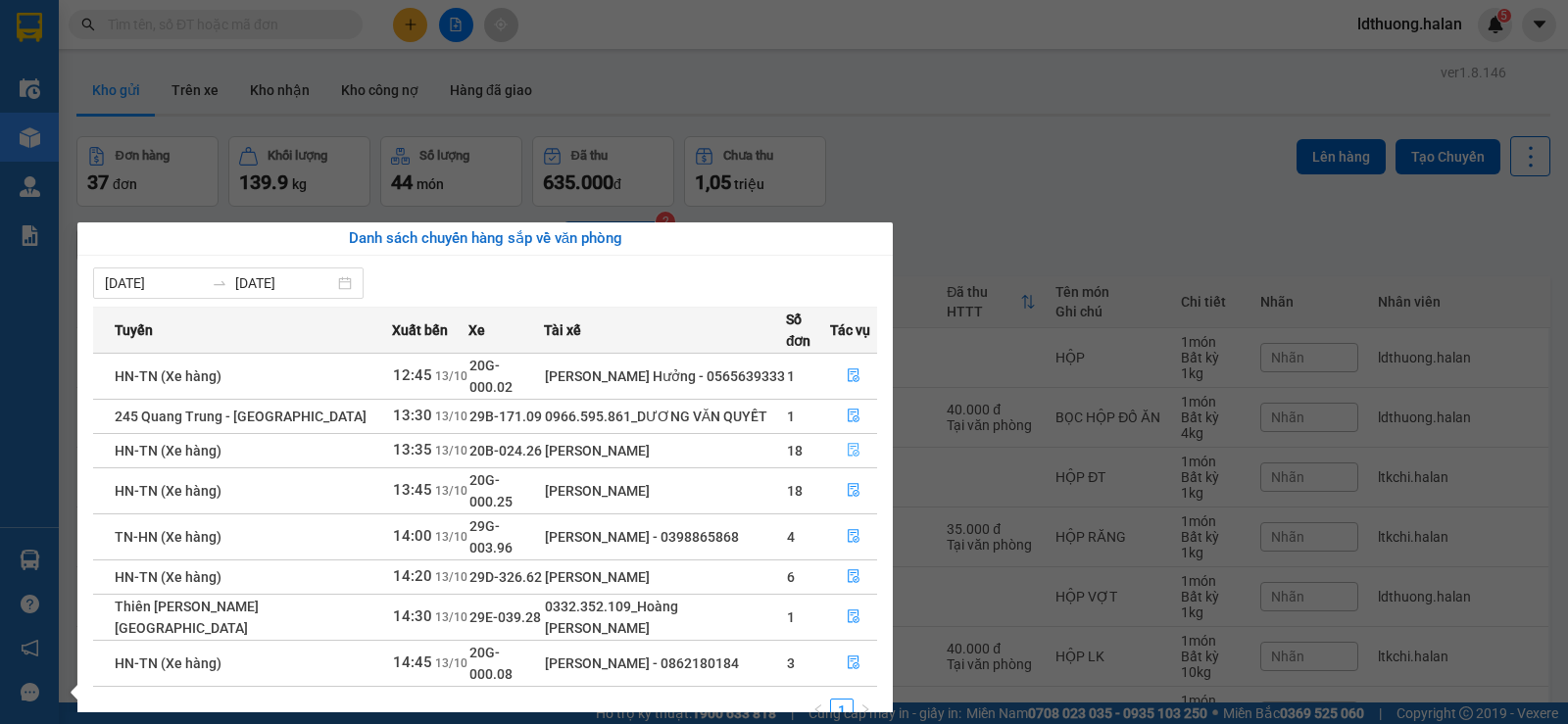
click at [832, 438] on button "button" at bounding box center [853, 451] width 45 height 31
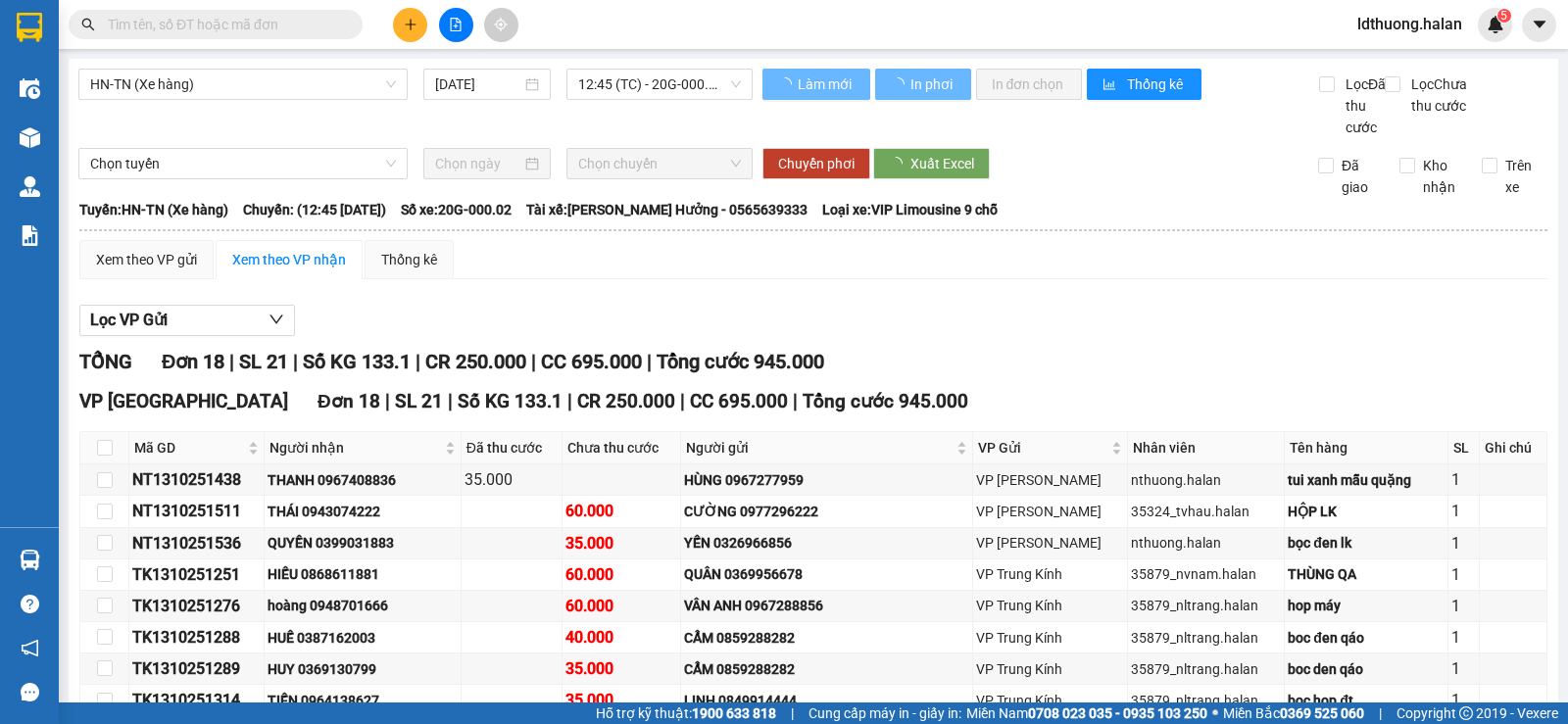
click at [719, 279] on div "Xem theo VP gửi Xem theo VP nhận Thống kê" at bounding box center [813, 260] width 1468 height 39
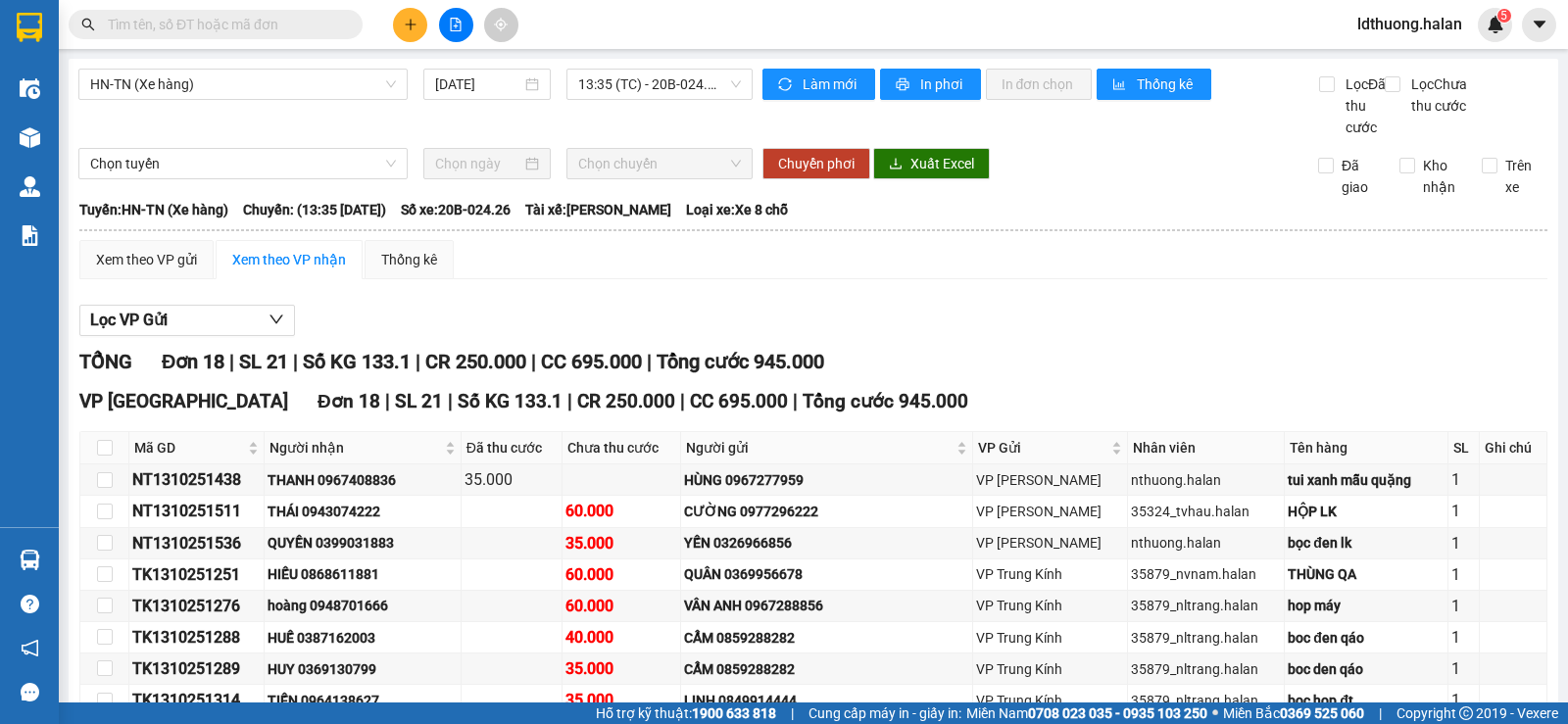
click at [664, 719] on div "60.000" at bounding box center [621, 731] width 112 height 25
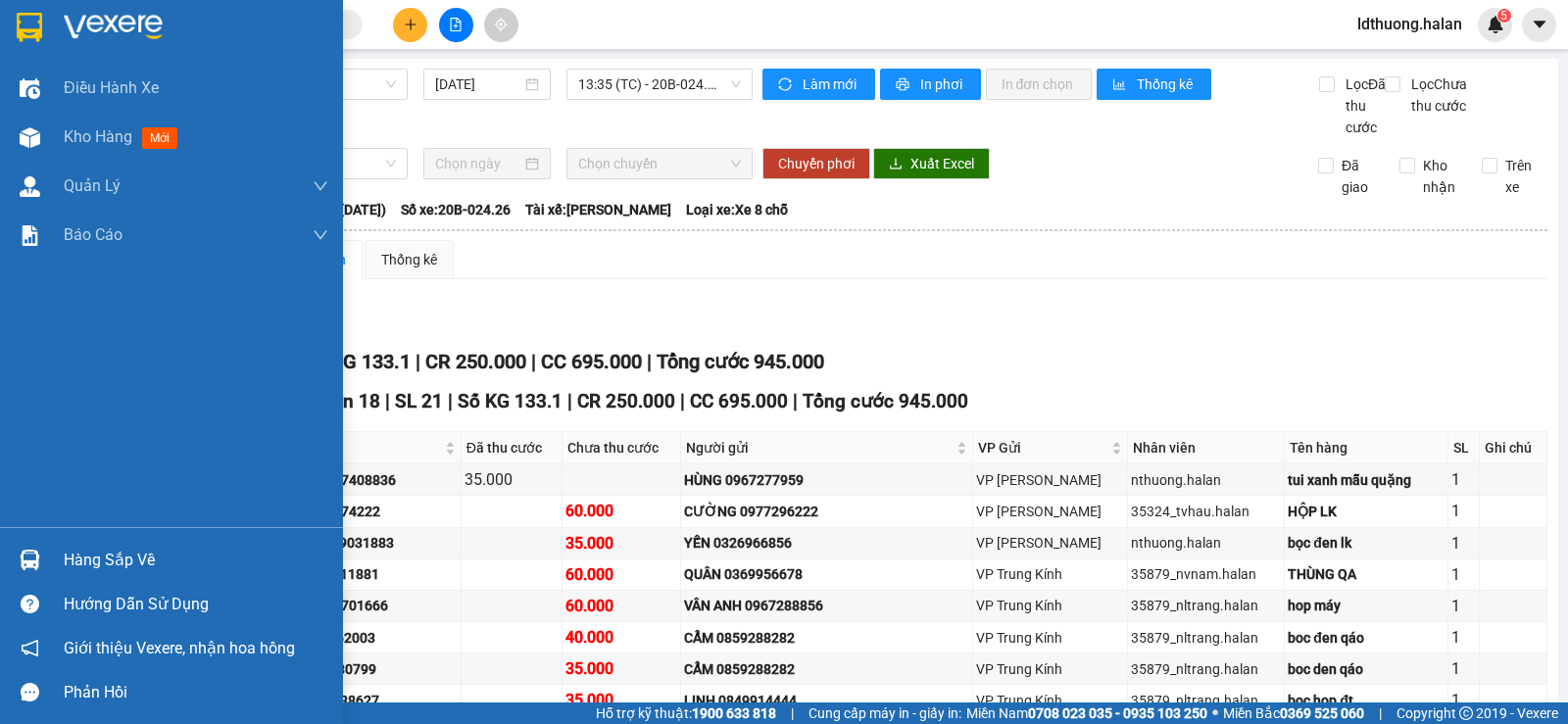
click at [49, 555] on div "Hàng sắp về" at bounding box center [171, 560] width 343 height 44
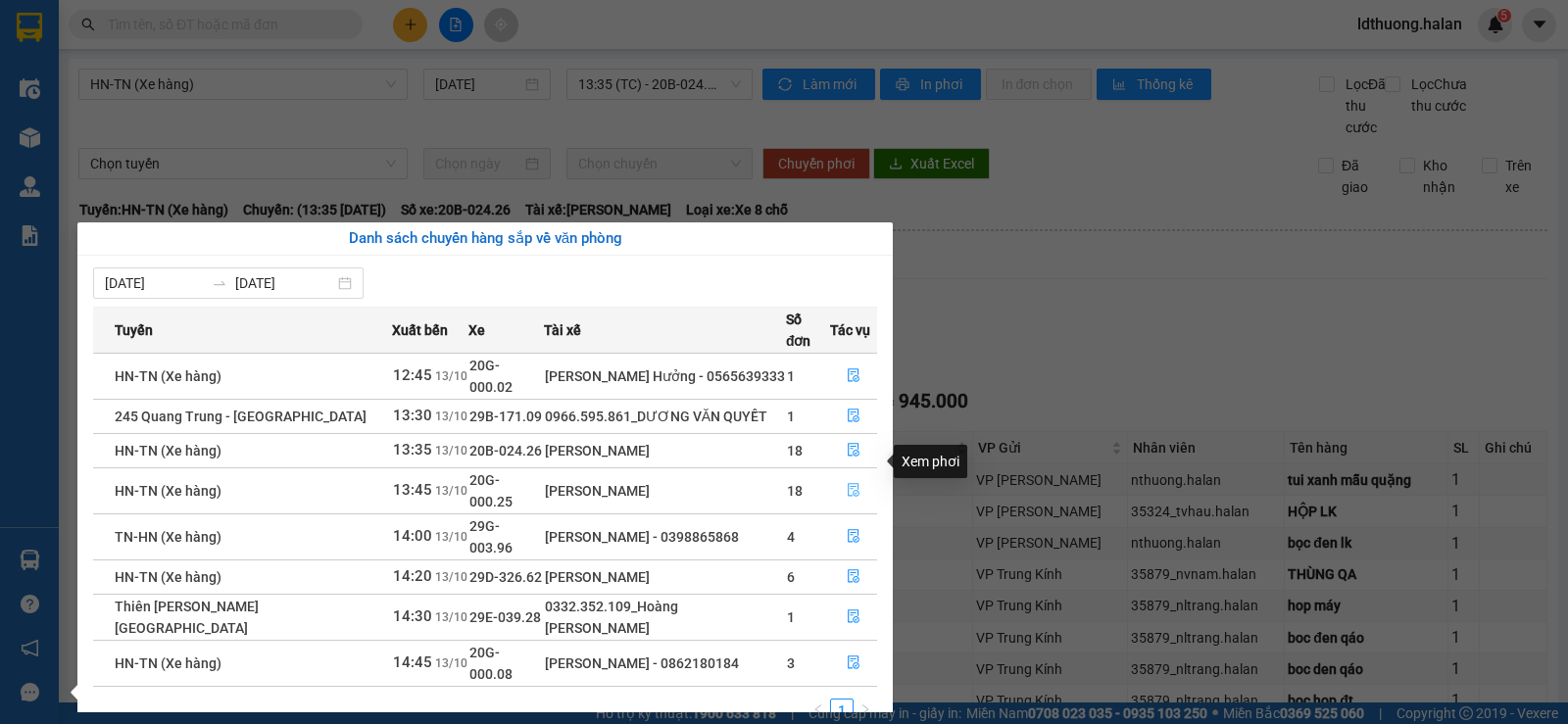
click at [861, 475] on button "button" at bounding box center [853, 491] width 45 height 31
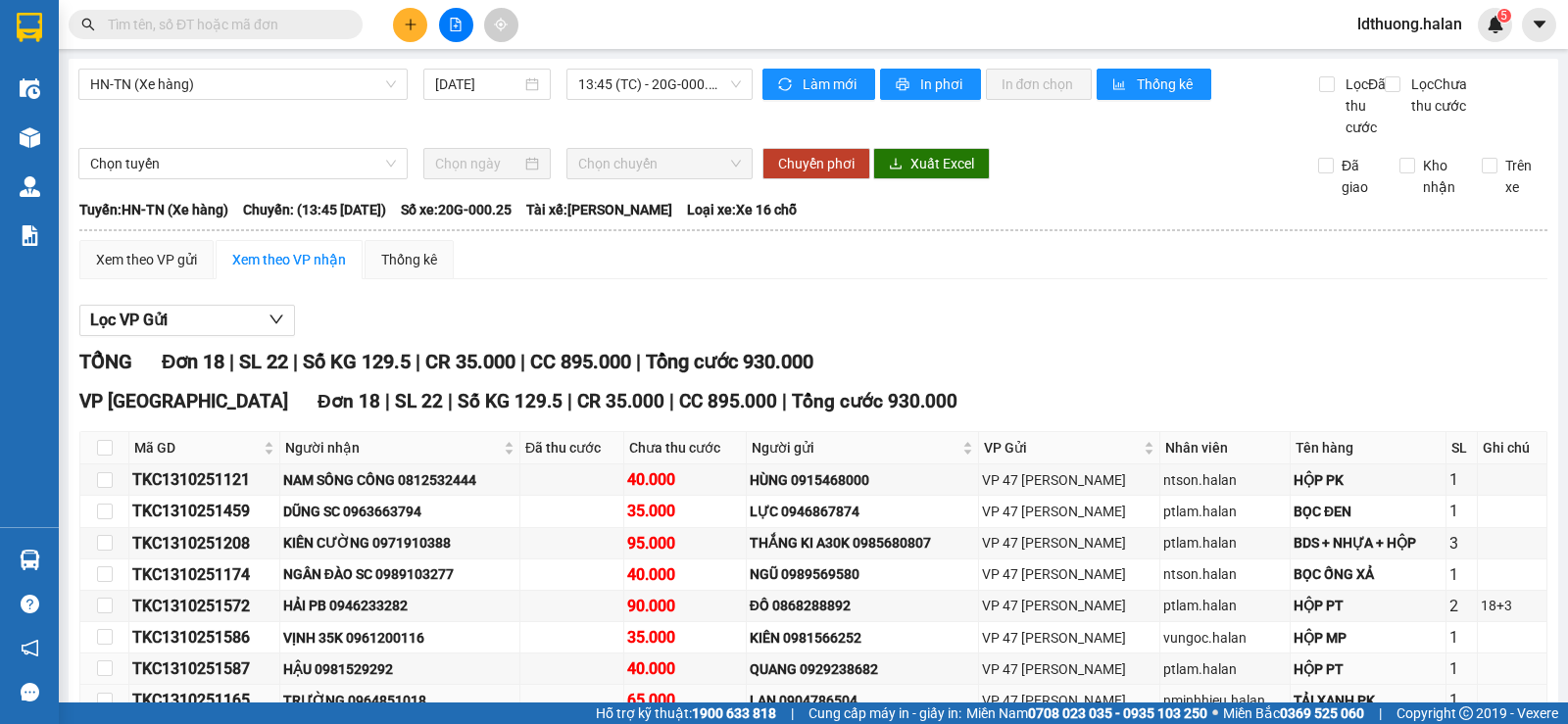
click at [521, 685] on td "TRƯỜNG 0964851018" at bounding box center [401, 700] width 240 height 31
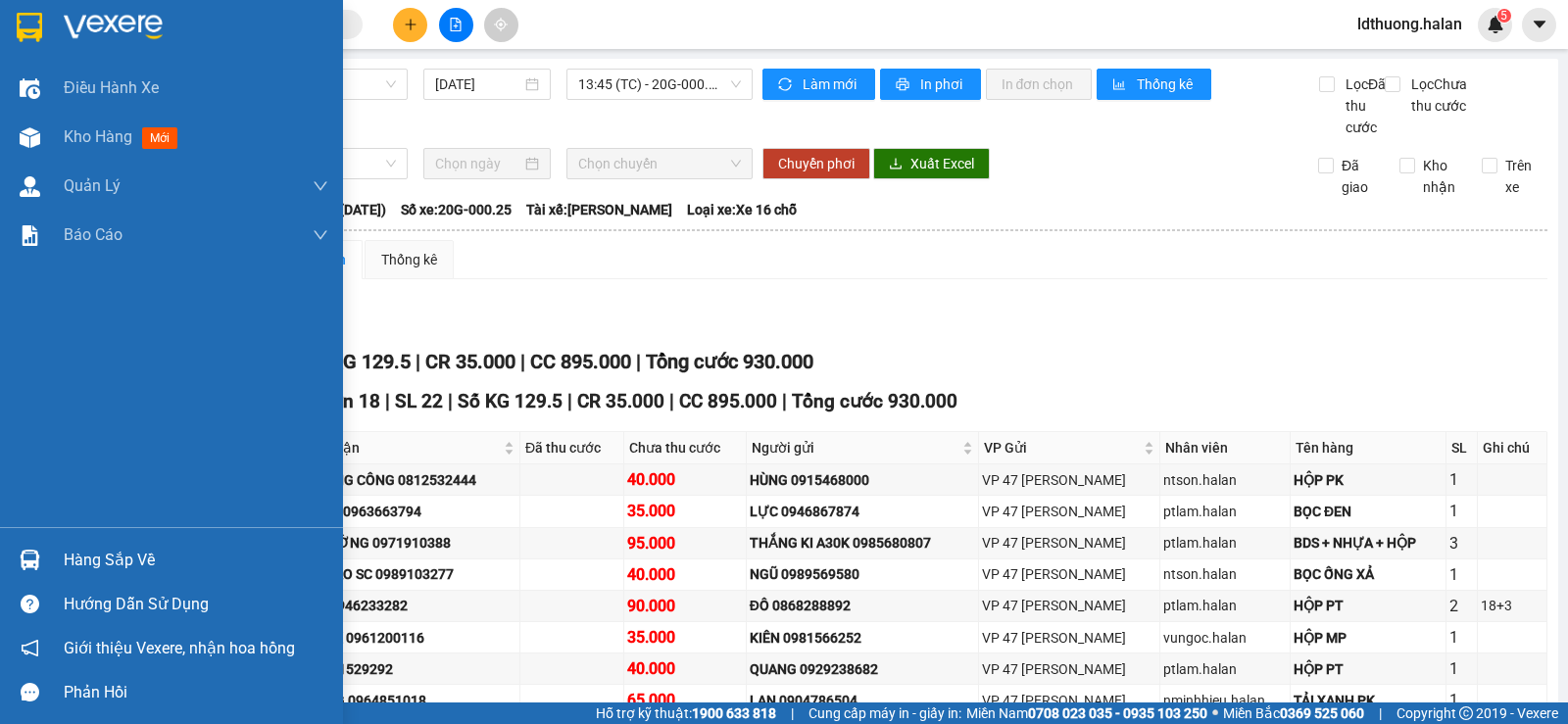
click at [57, 548] on div "Hàng sắp về" at bounding box center [171, 560] width 343 height 44
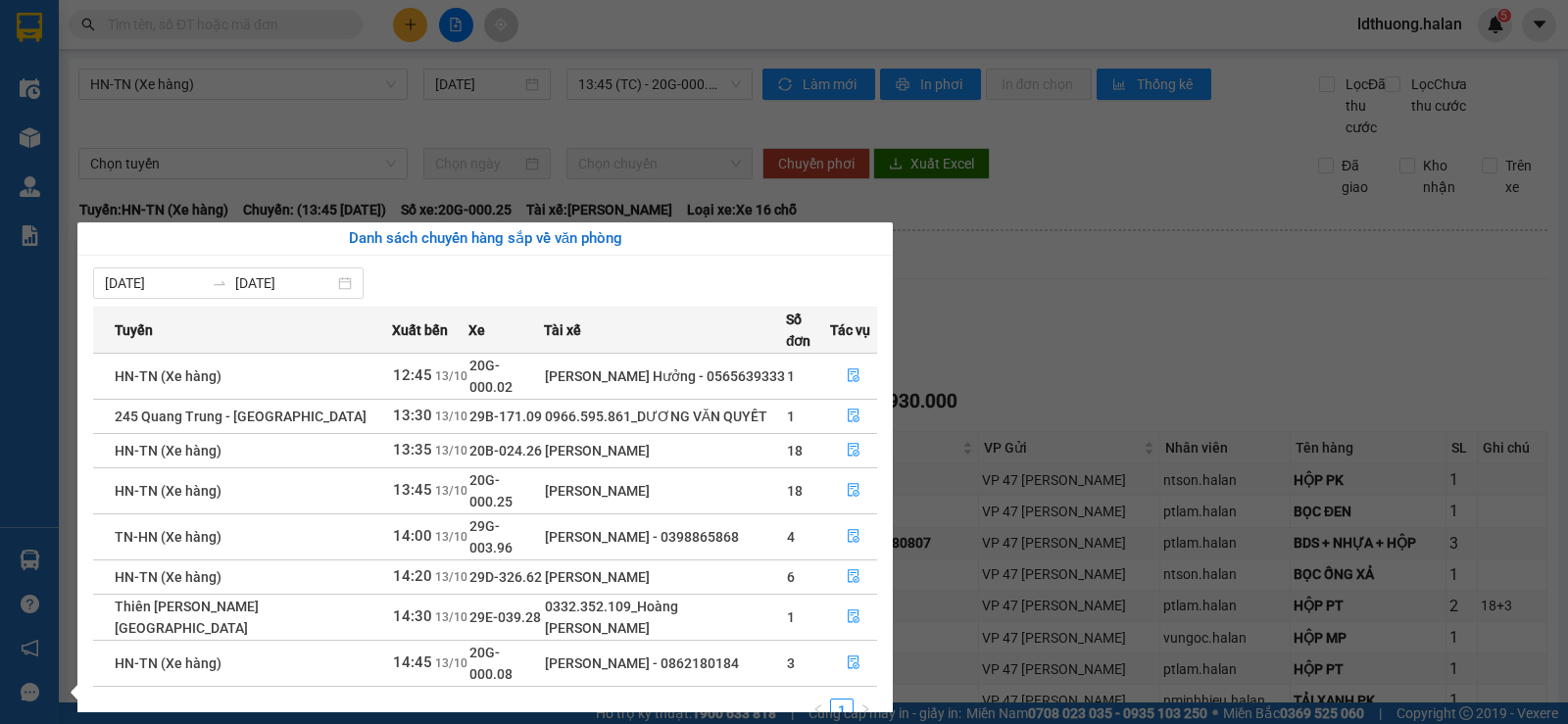
click at [886, 486] on div "[DATE] [DATE] Tuyến Xuất bến Xe Tài xế Số đơn Tác vụ HN-[GEOGRAPHIC_DATA] (Xe h…" at bounding box center [485, 501] width 815 height 490
click at [843, 521] on button "button" at bounding box center [853, 537] width 45 height 31
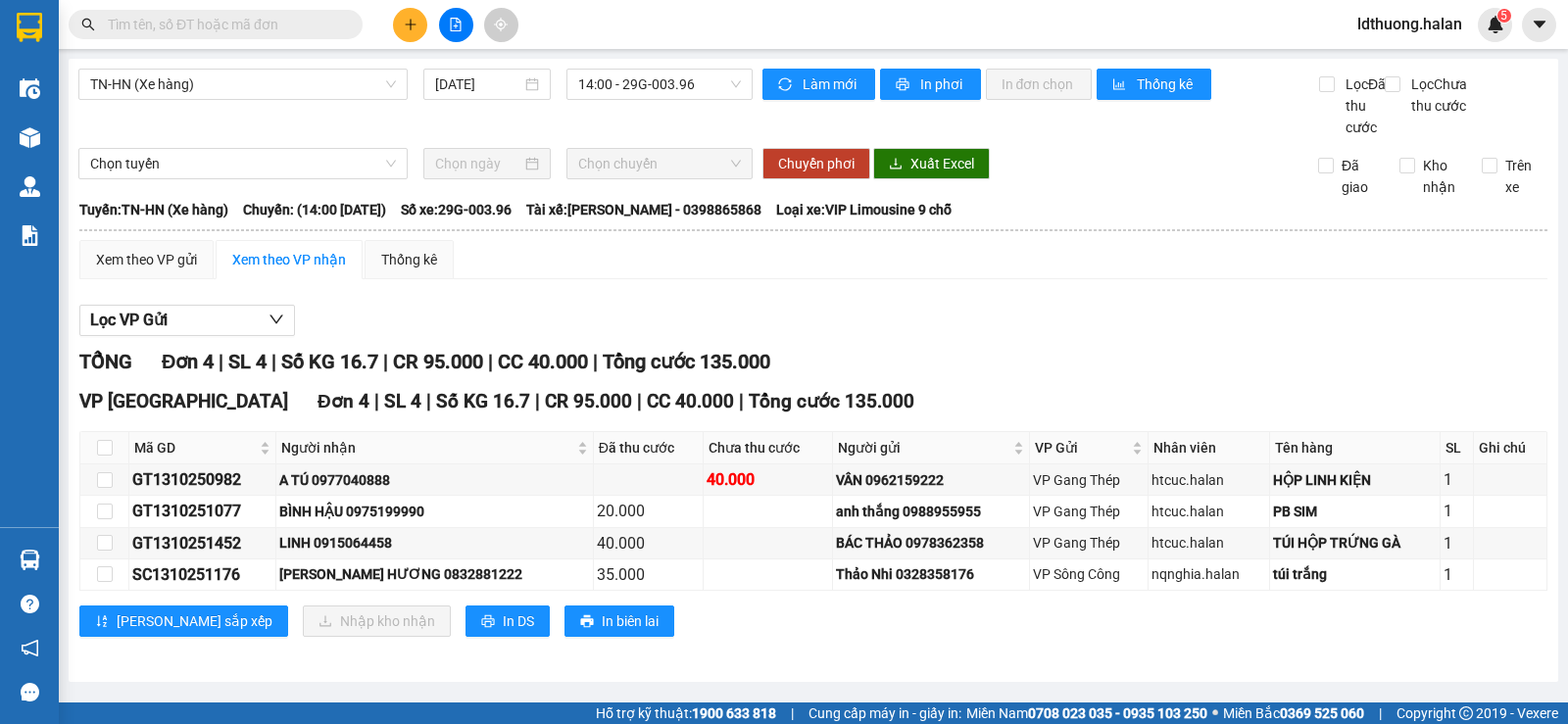
click at [830, 272] on div "Xem theo VP gửi Xem theo VP nhận Thống kê" at bounding box center [813, 260] width 1468 height 39
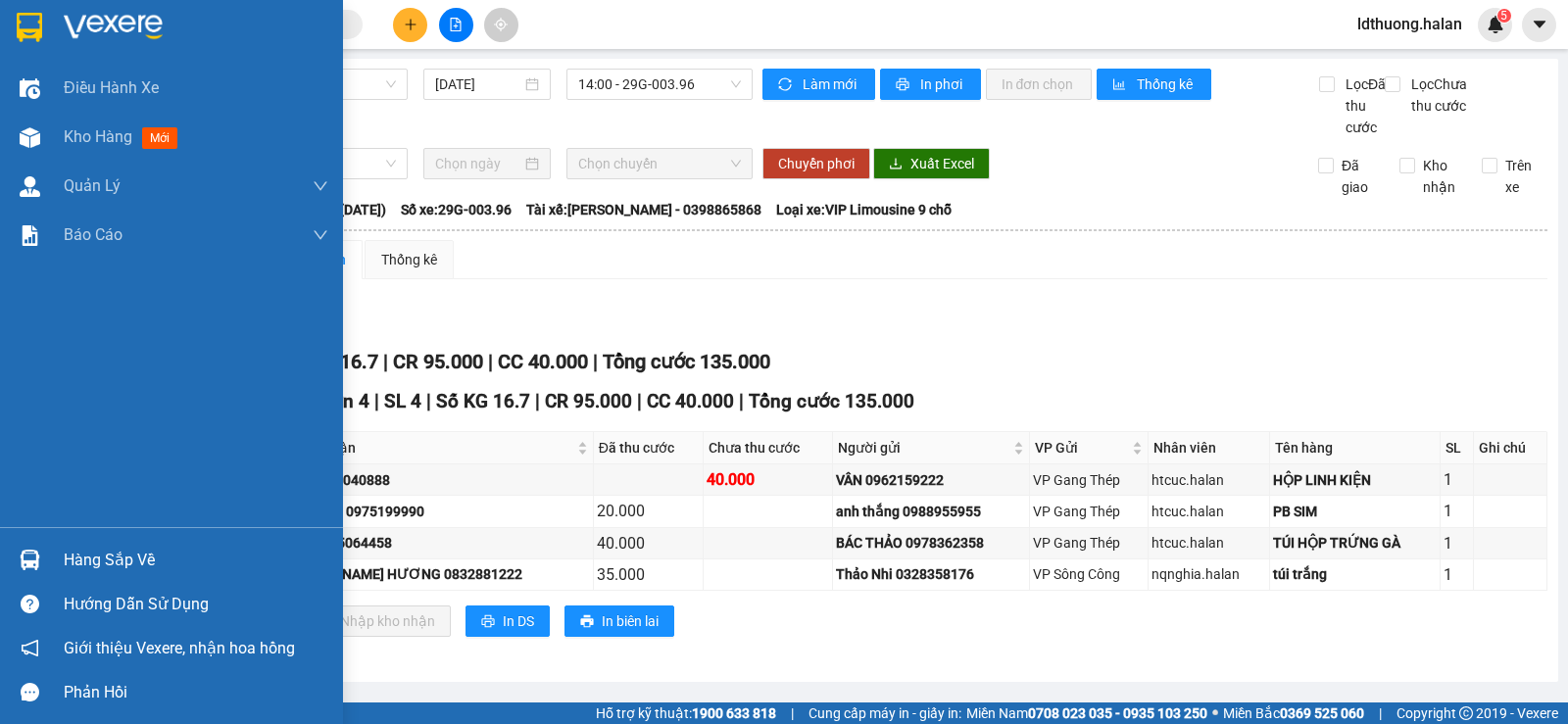
click at [85, 549] on div "Hàng sắp về" at bounding box center [196, 560] width 265 height 30
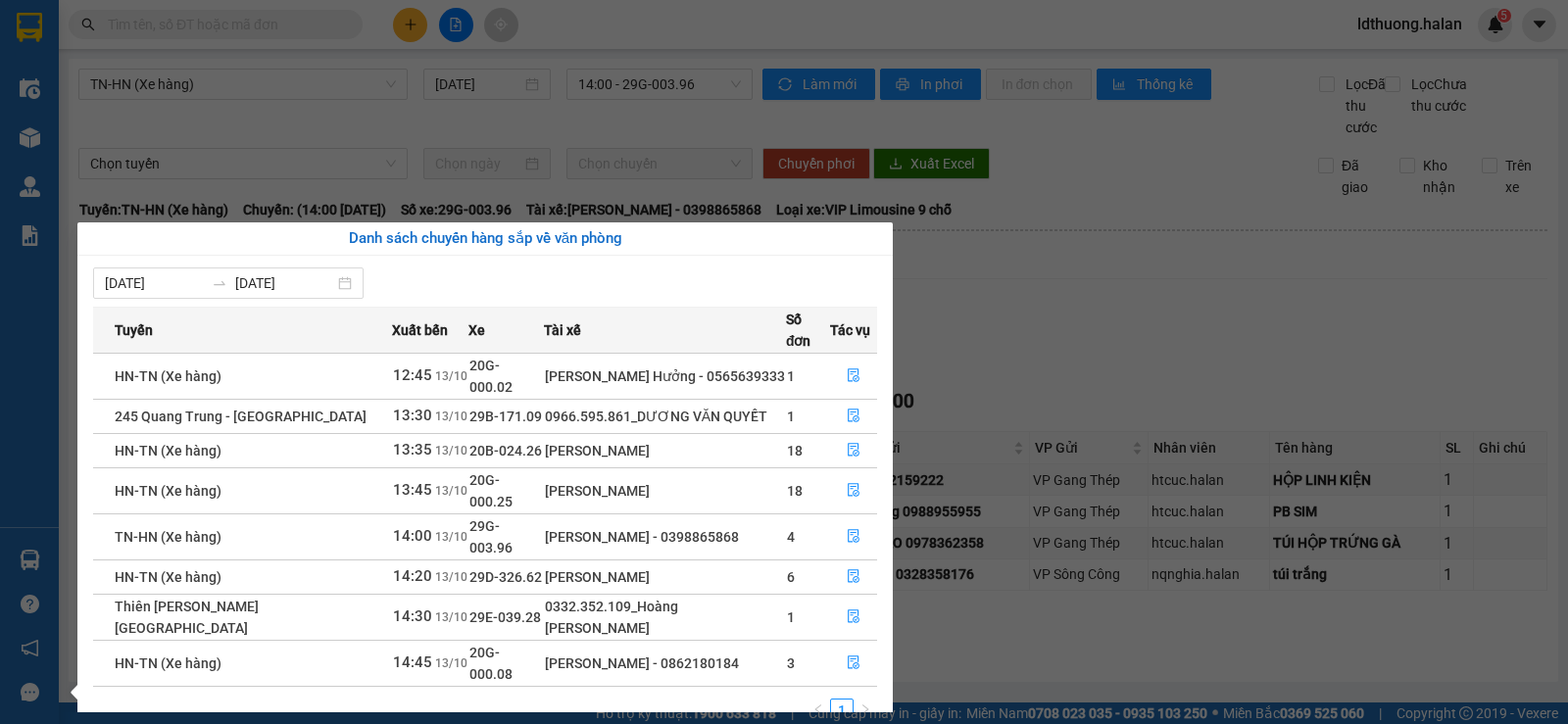
click at [954, 344] on section "Kết quả tìm kiếm ( 106 ) Bộ lọc Mã ĐH Trạng thái Món hàng Thu hộ Tổng cước Chưa…" at bounding box center [784, 362] width 1568 height 724
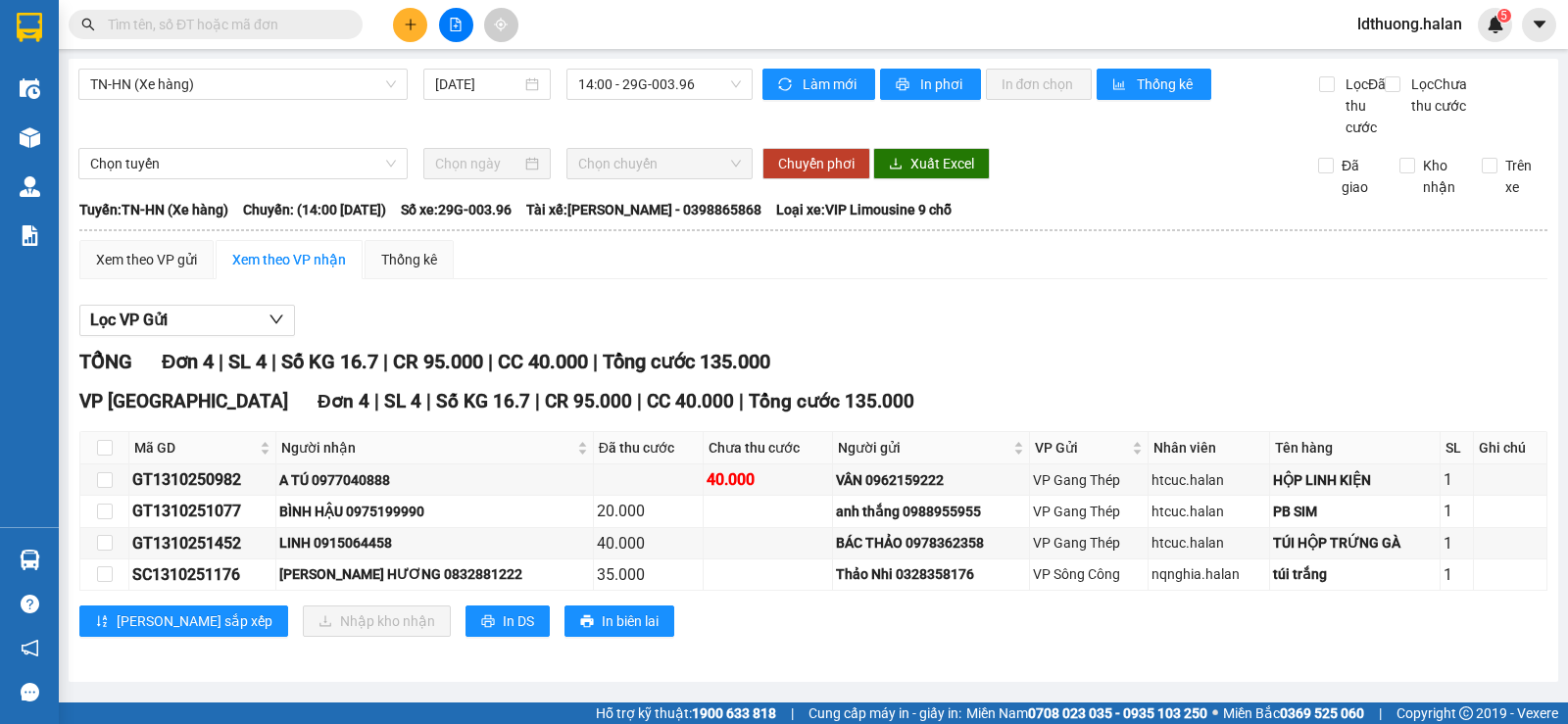
click at [797, 279] on div "Xem theo VP gửi Xem theo VP nhận Thống kê" at bounding box center [813, 260] width 1468 height 39
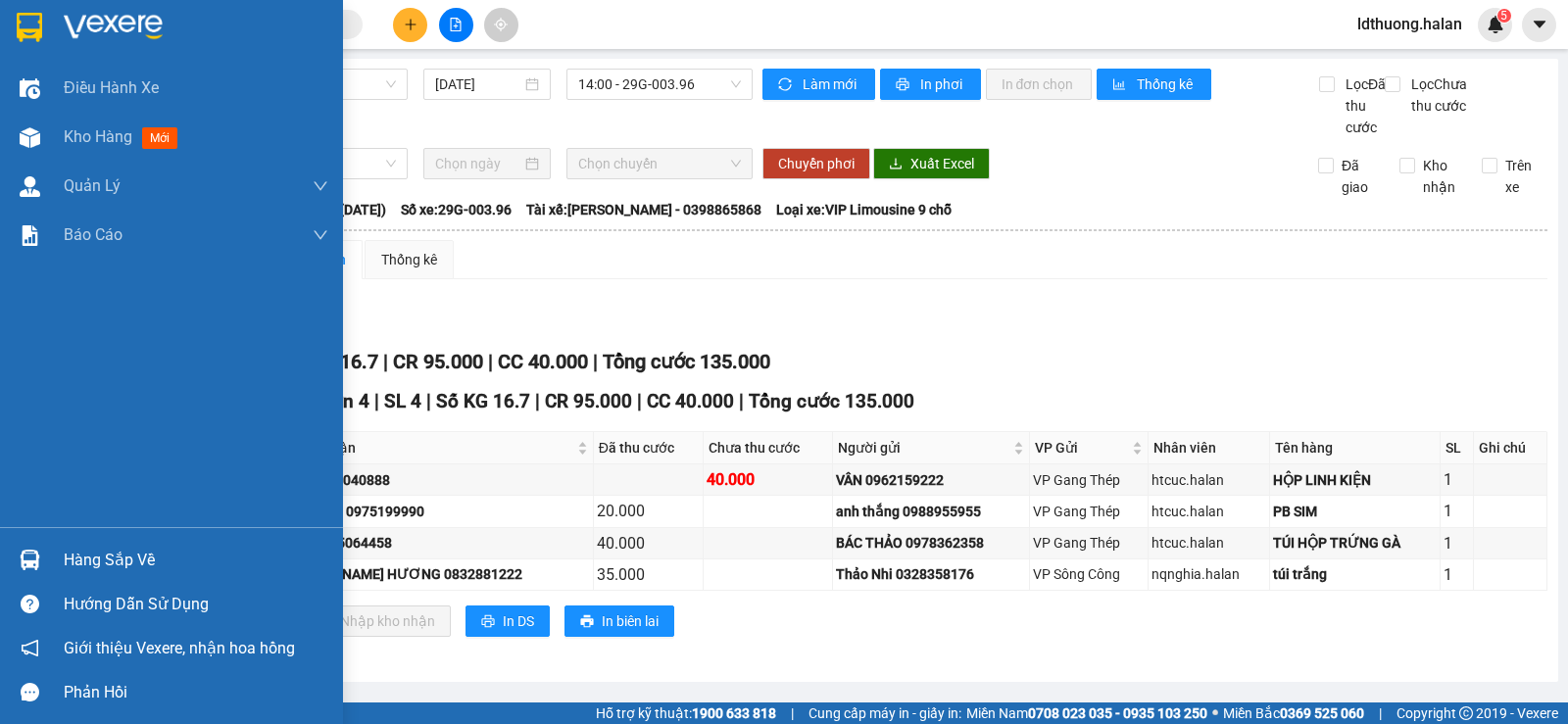
click at [66, 556] on div "Hàng sắp về" at bounding box center [196, 560] width 265 height 30
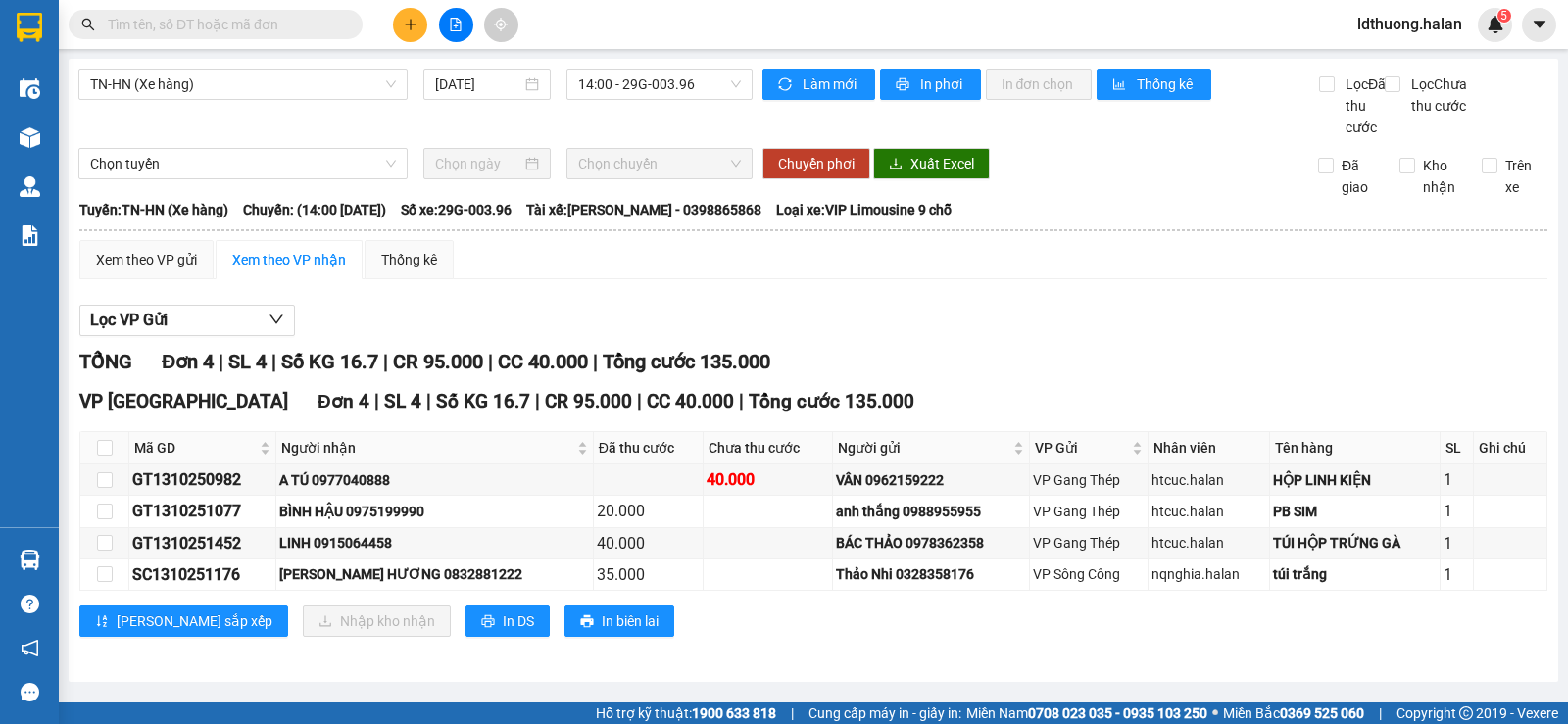
click at [1012, 324] on section "Kết quả tìm kiếm ( 106 ) Bộ lọc Mã ĐH Trạng thái Món hàng Thu hộ Tổng cước Chưa…" at bounding box center [784, 362] width 1568 height 724
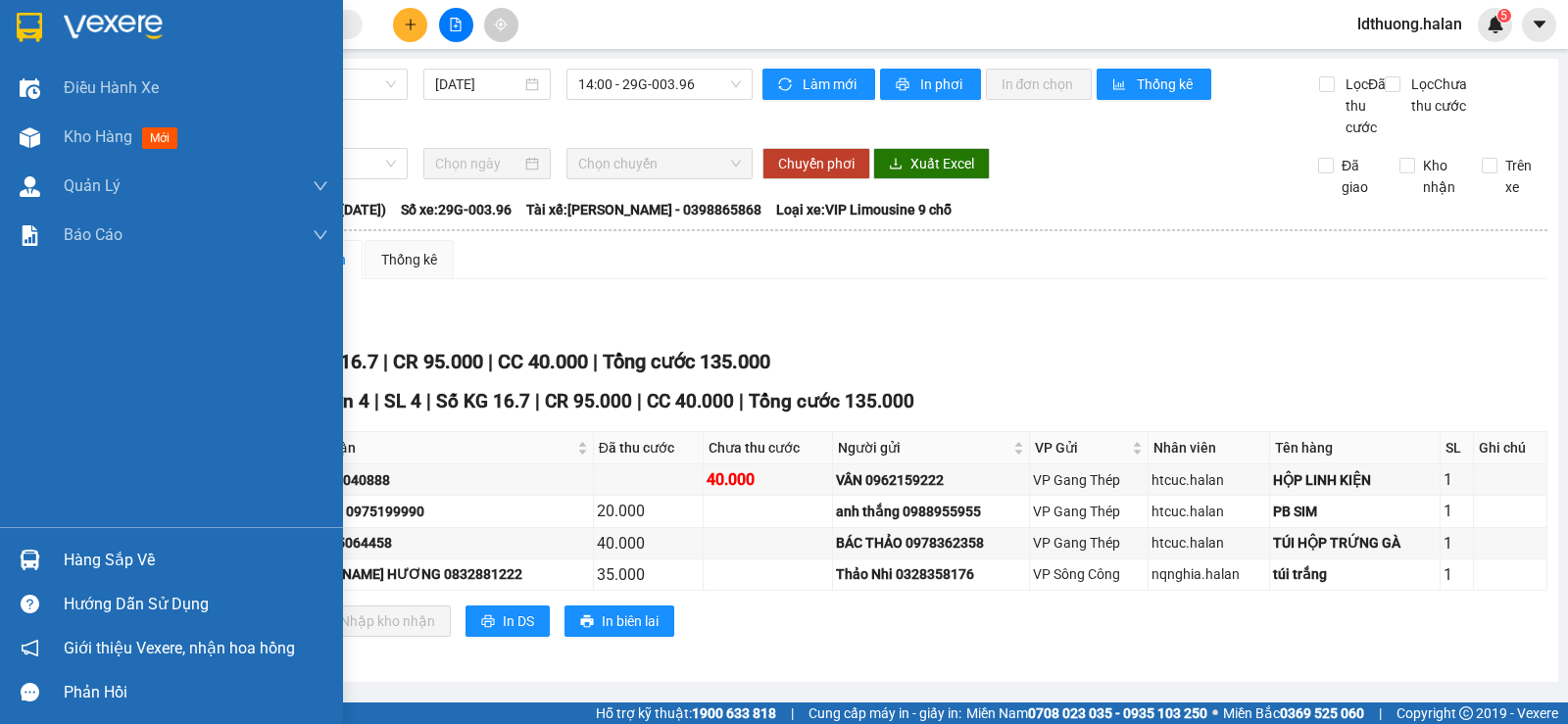
click at [85, 546] on div "Hàng sắp về" at bounding box center [171, 560] width 343 height 44
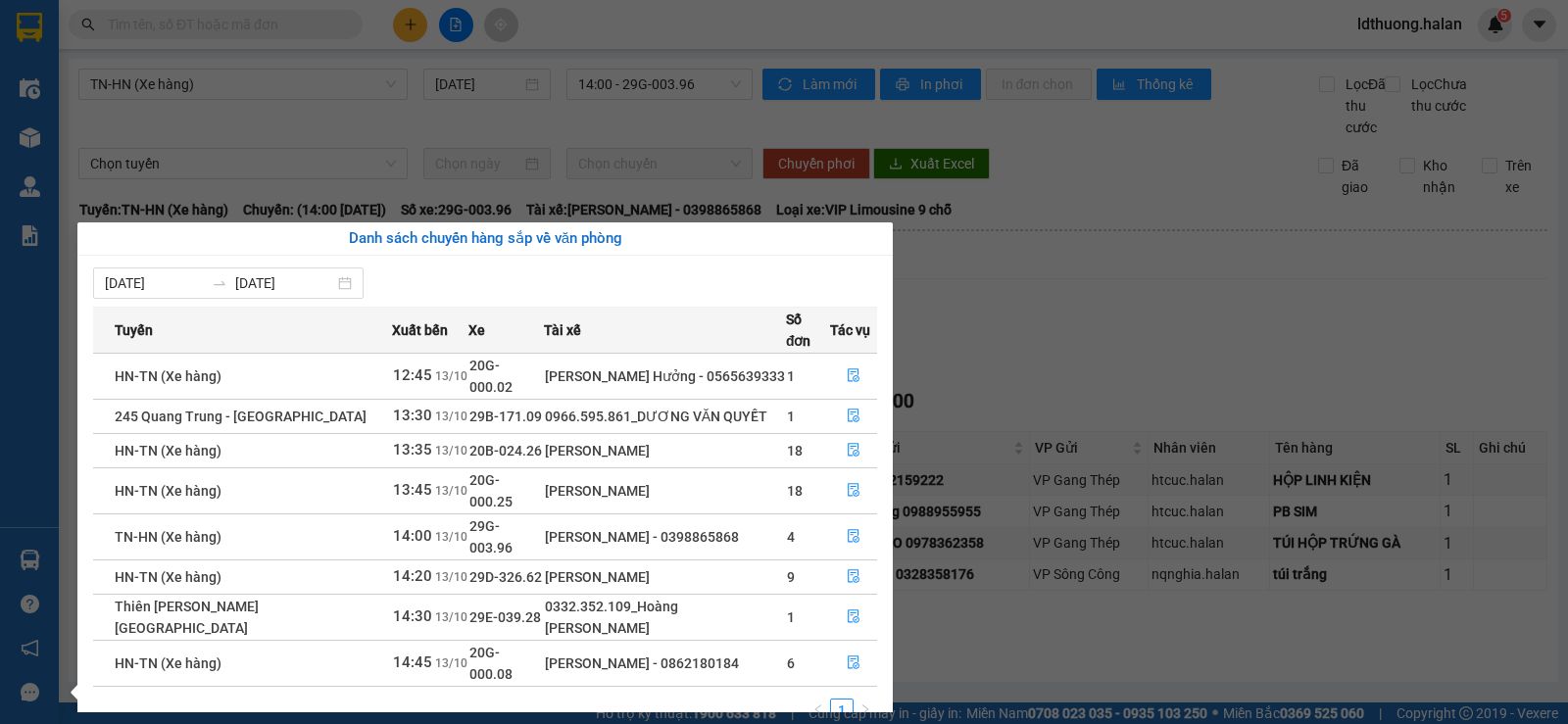
click at [584, 130] on section "Kết quả tìm kiếm ( 106 ) Bộ lọc Mã ĐH Trạng thái Món hàng Thu hộ Tổng cước Chưa…" at bounding box center [784, 362] width 1568 height 724
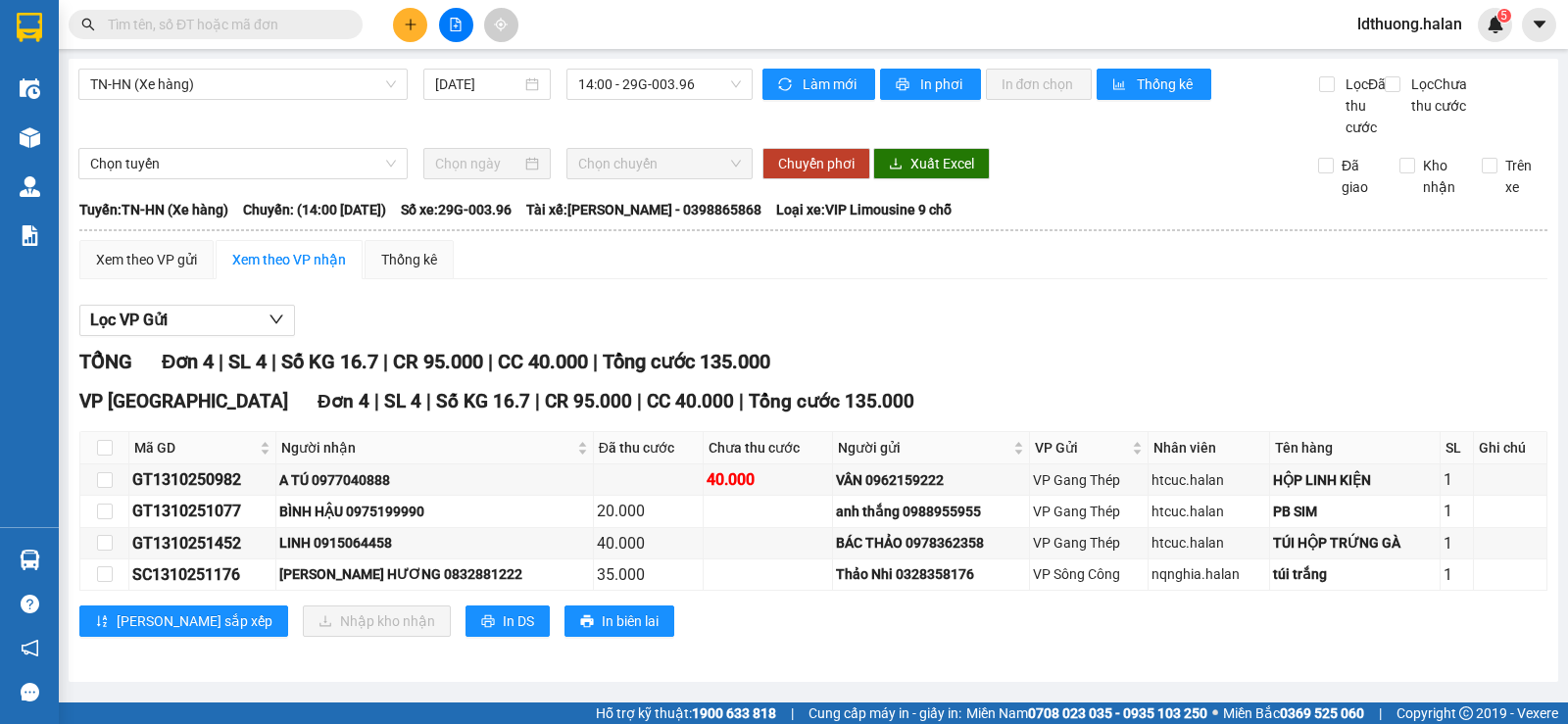
click at [278, 23] on input "text" at bounding box center [223, 25] width 231 height 22
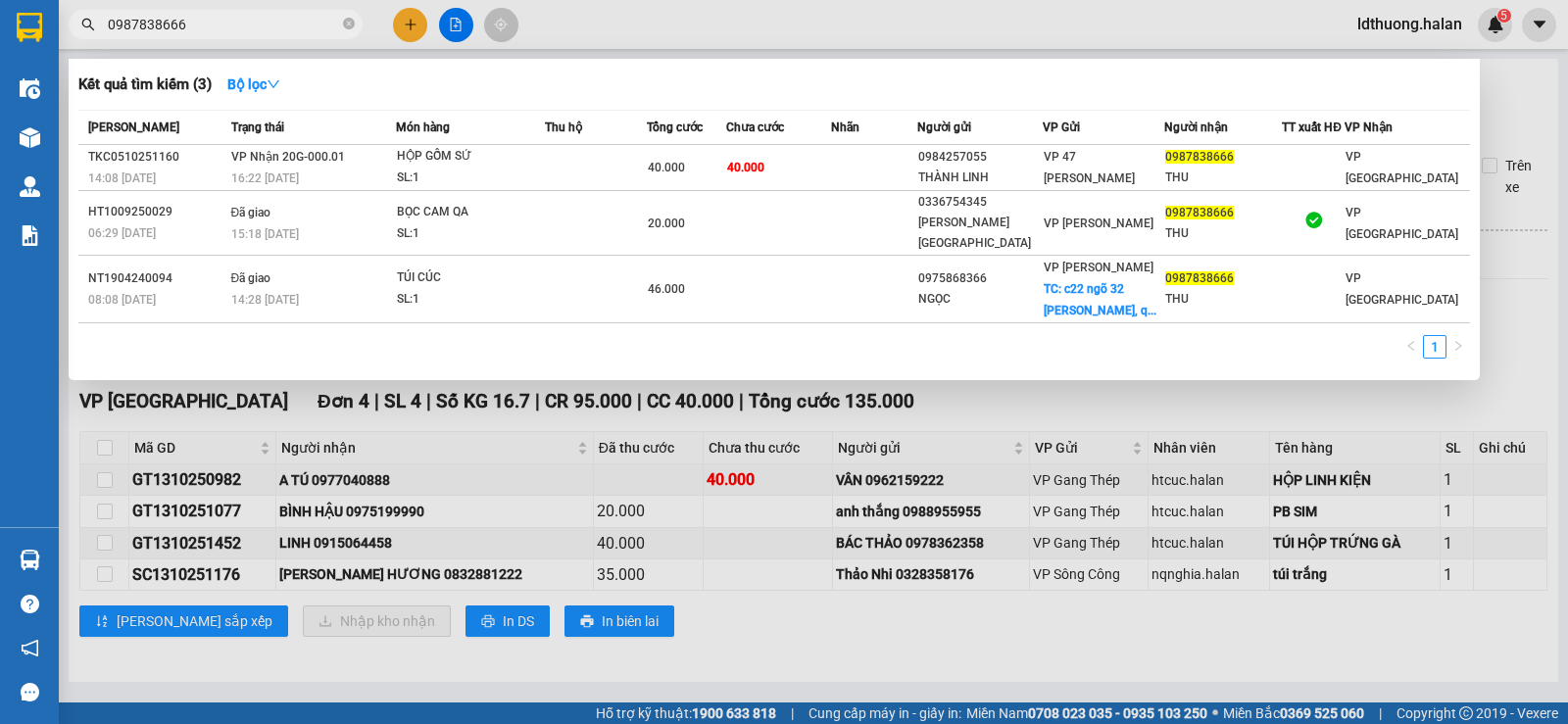
type input "0987838666"
click at [461, 125] on div "Món hàng" at bounding box center [470, 127] width 148 height 22
click at [461, 124] on div "Món hàng" at bounding box center [470, 127] width 148 height 22
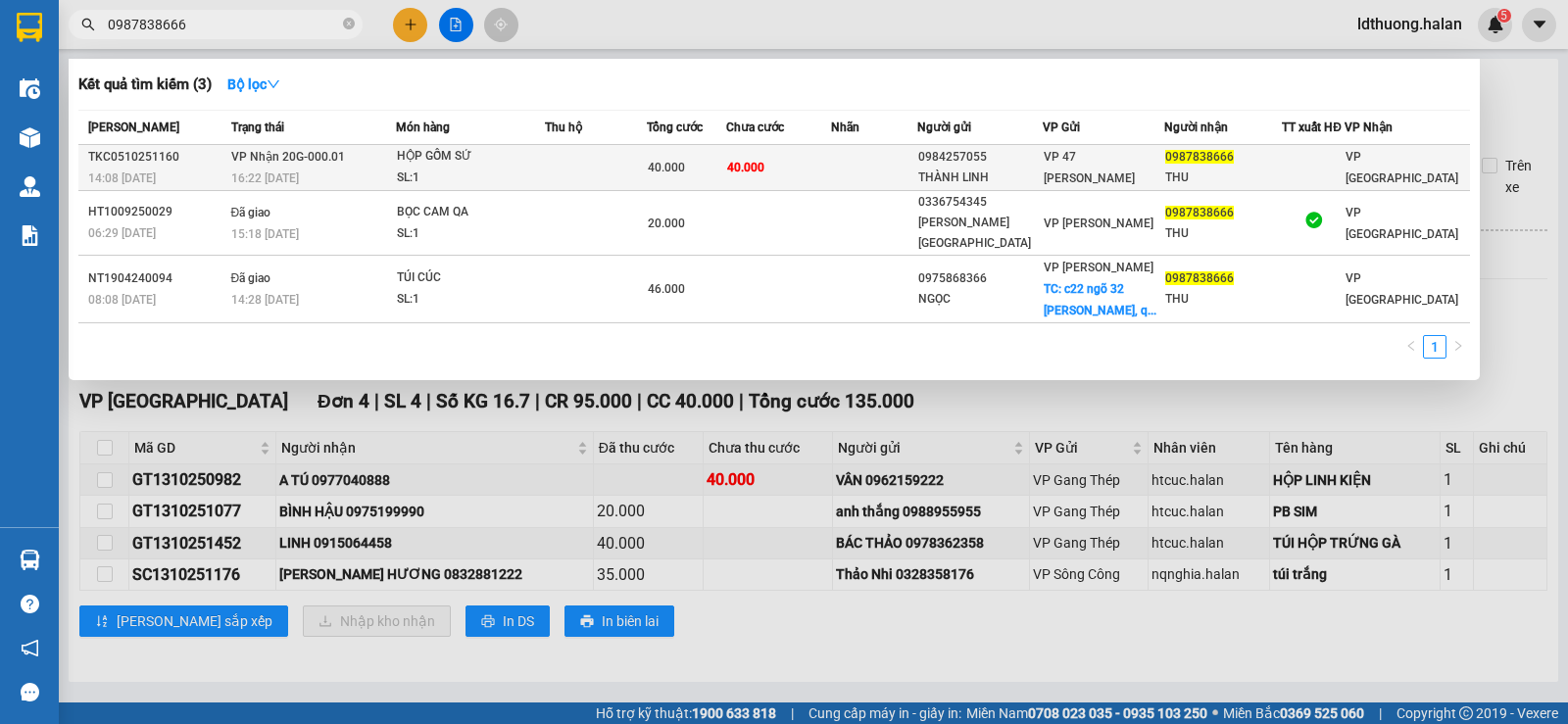
click at [502, 158] on div "HỘP GỐM SỨ" at bounding box center [470, 156] width 147 height 22
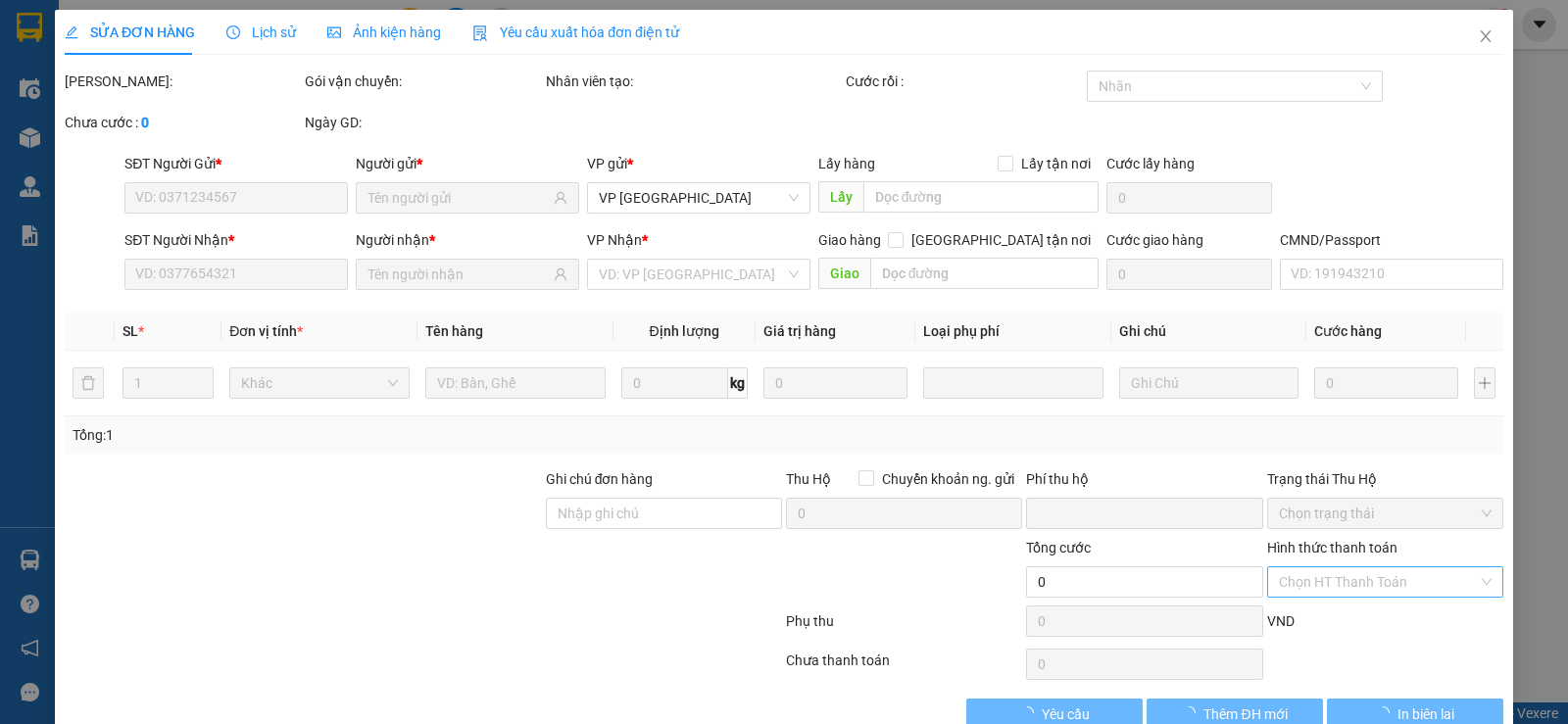
type input "0984257055"
type input "THÀNH LINH"
type input "0987838666"
type input "THU"
type input "0"
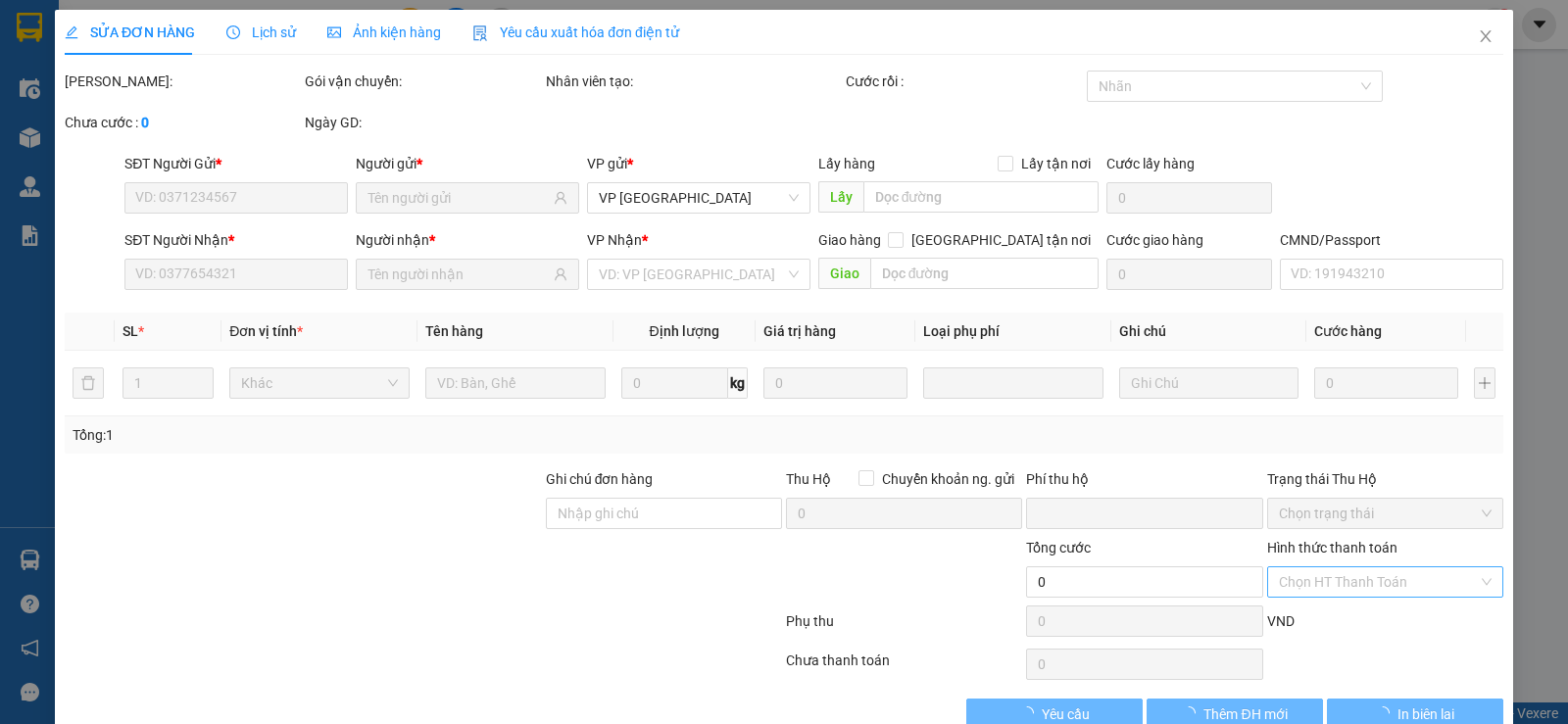
type input "40.000"
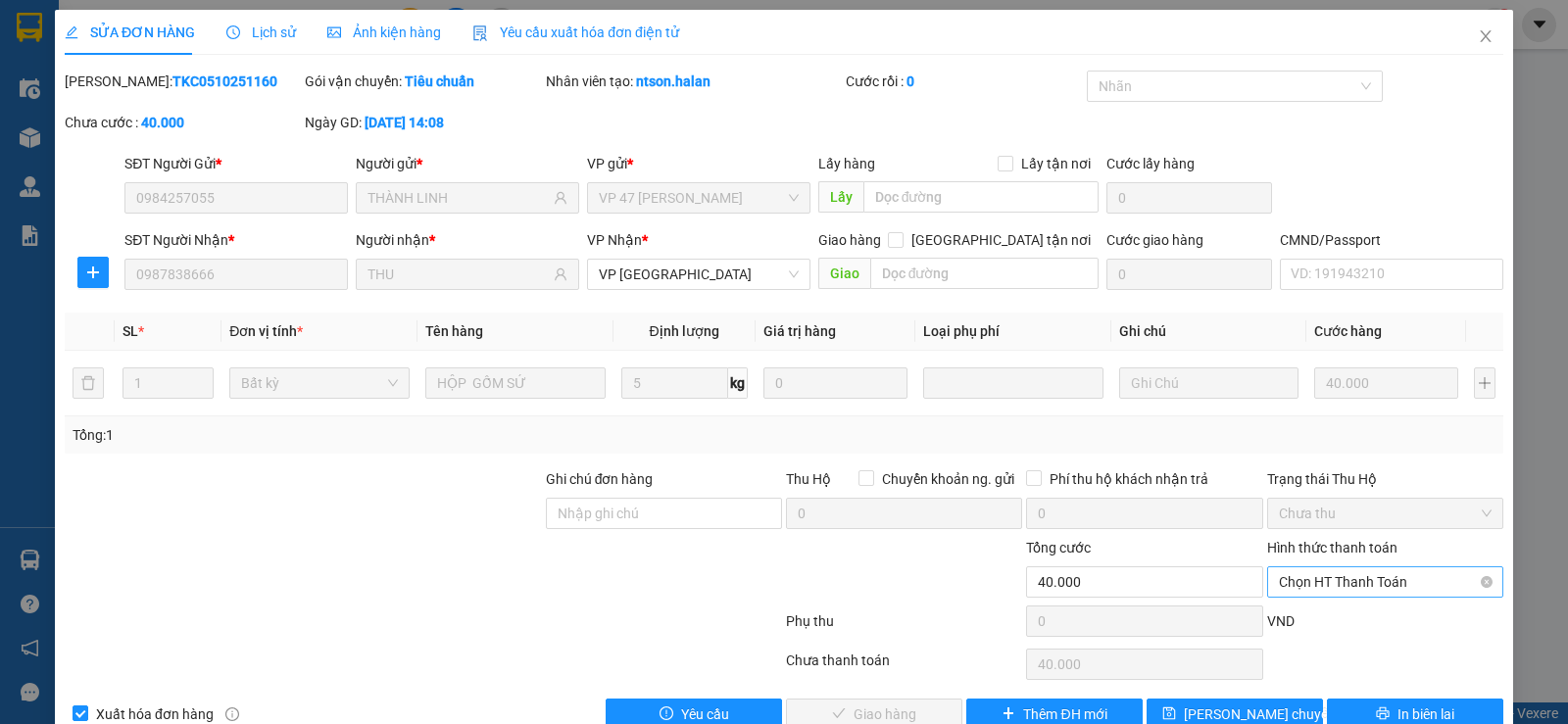
click at [1327, 579] on span "Chọn HT Thanh Toán" at bounding box center [1385, 581] width 213 height 30
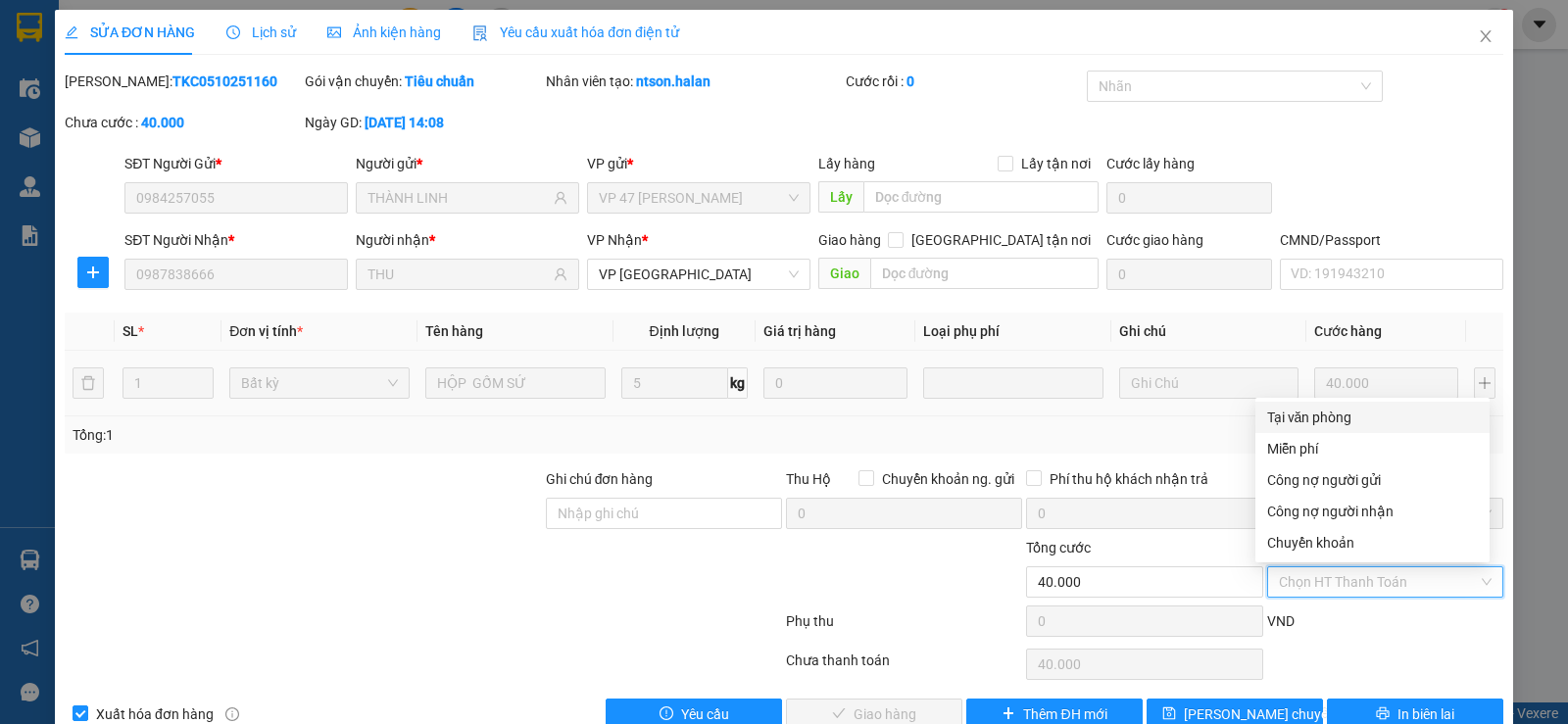
click at [1295, 408] on div "Tại văn phòng" at bounding box center [1372, 417] width 211 height 22
type input "0"
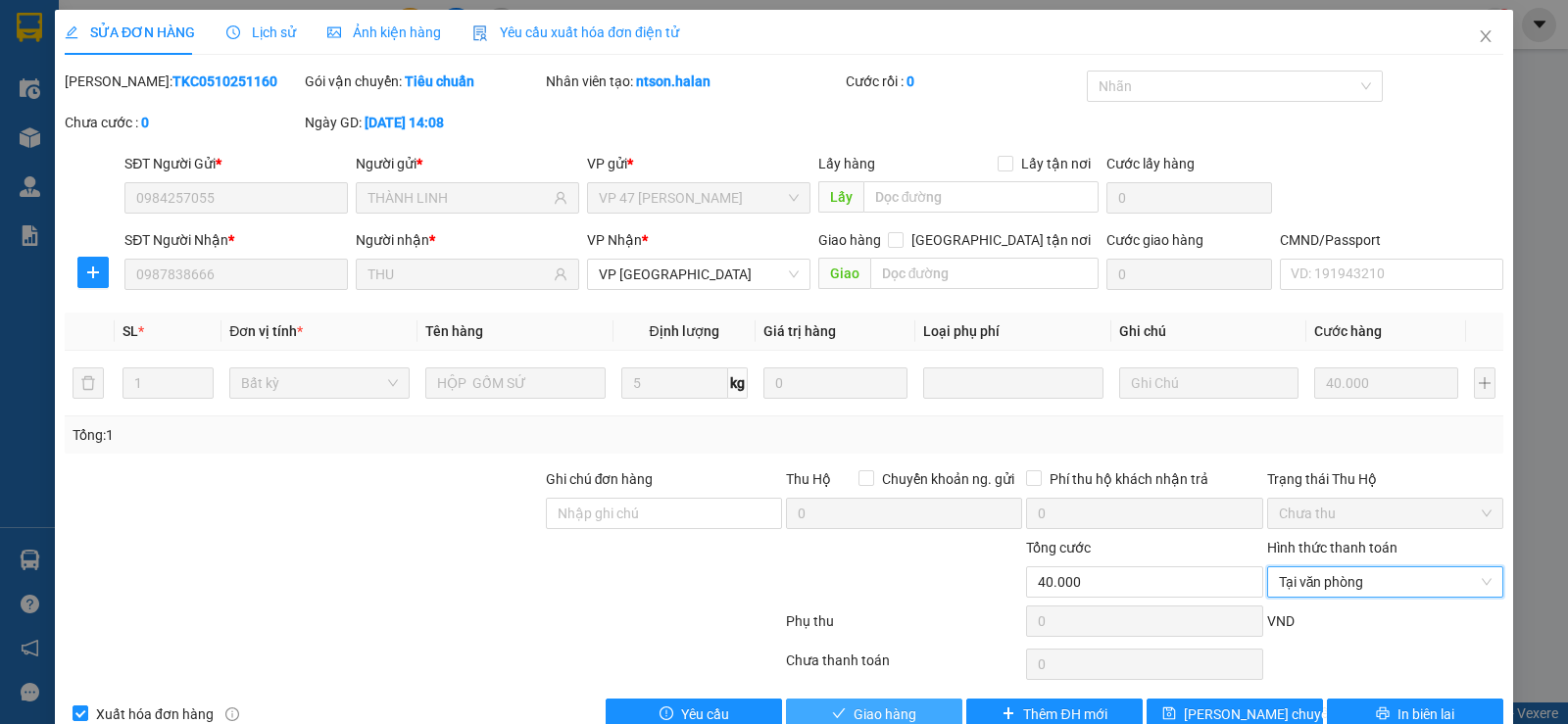
click at [875, 707] on span "Giao hàng" at bounding box center [885, 714] width 63 height 22
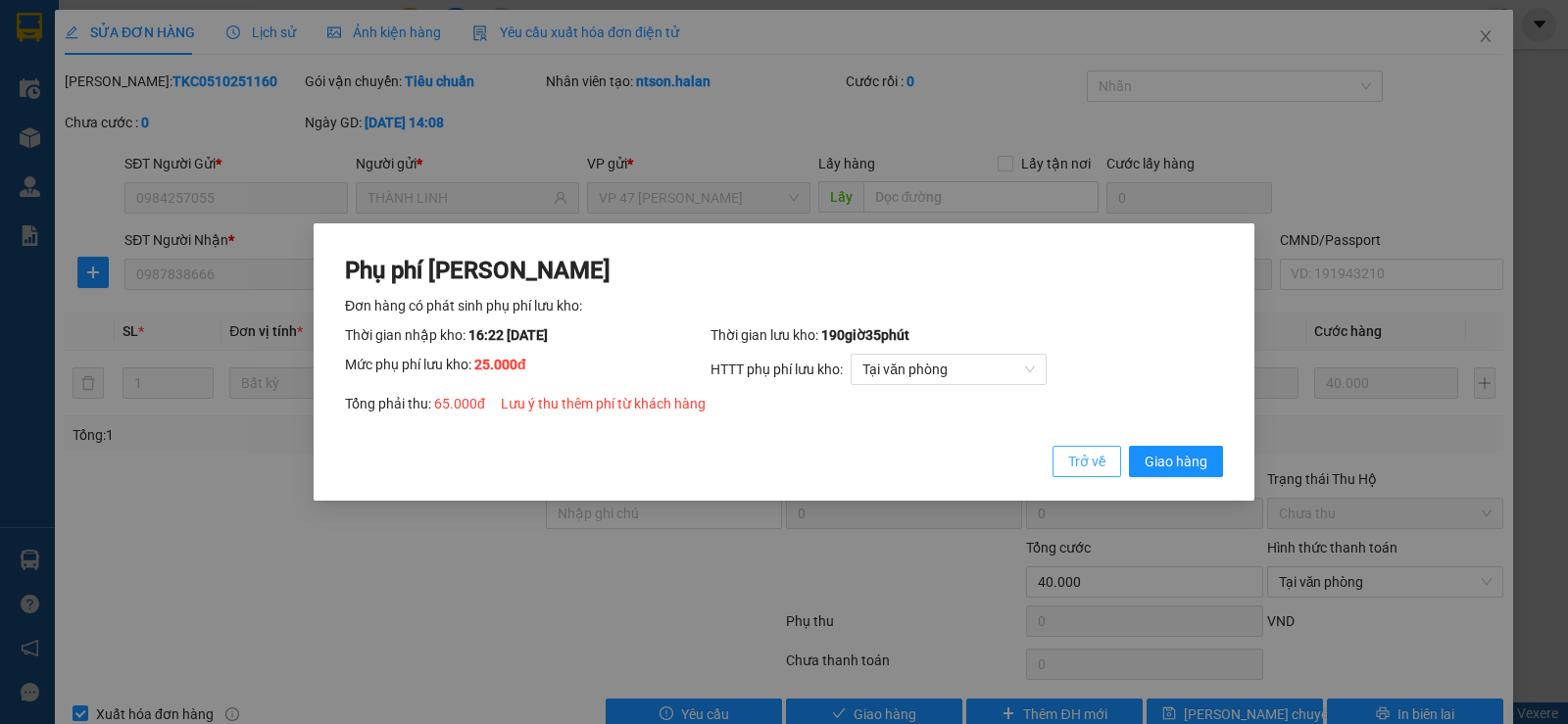
click at [1094, 455] on span "Trở về" at bounding box center [1087, 461] width 37 height 22
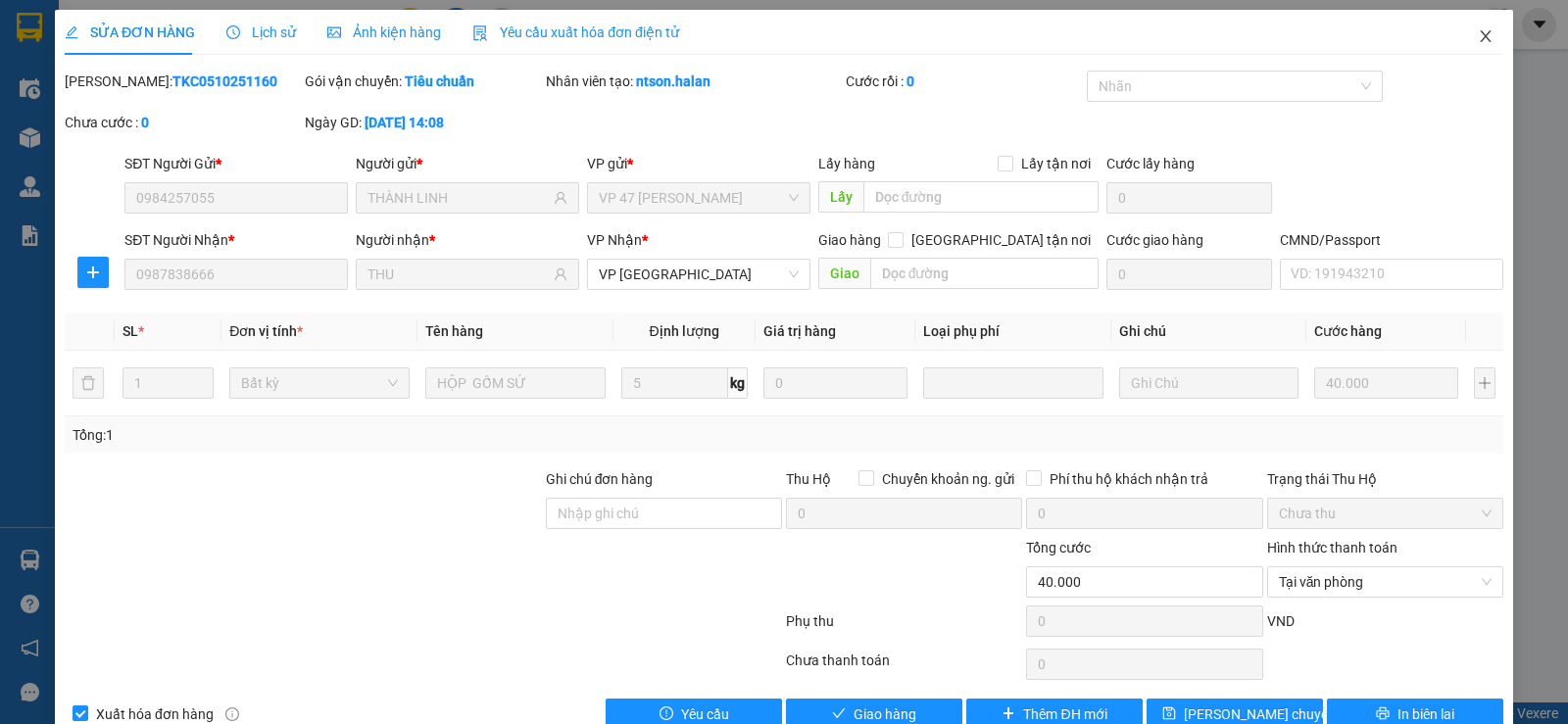
click at [1482, 35] on span "Close" at bounding box center [1485, 37] width 55 height 55
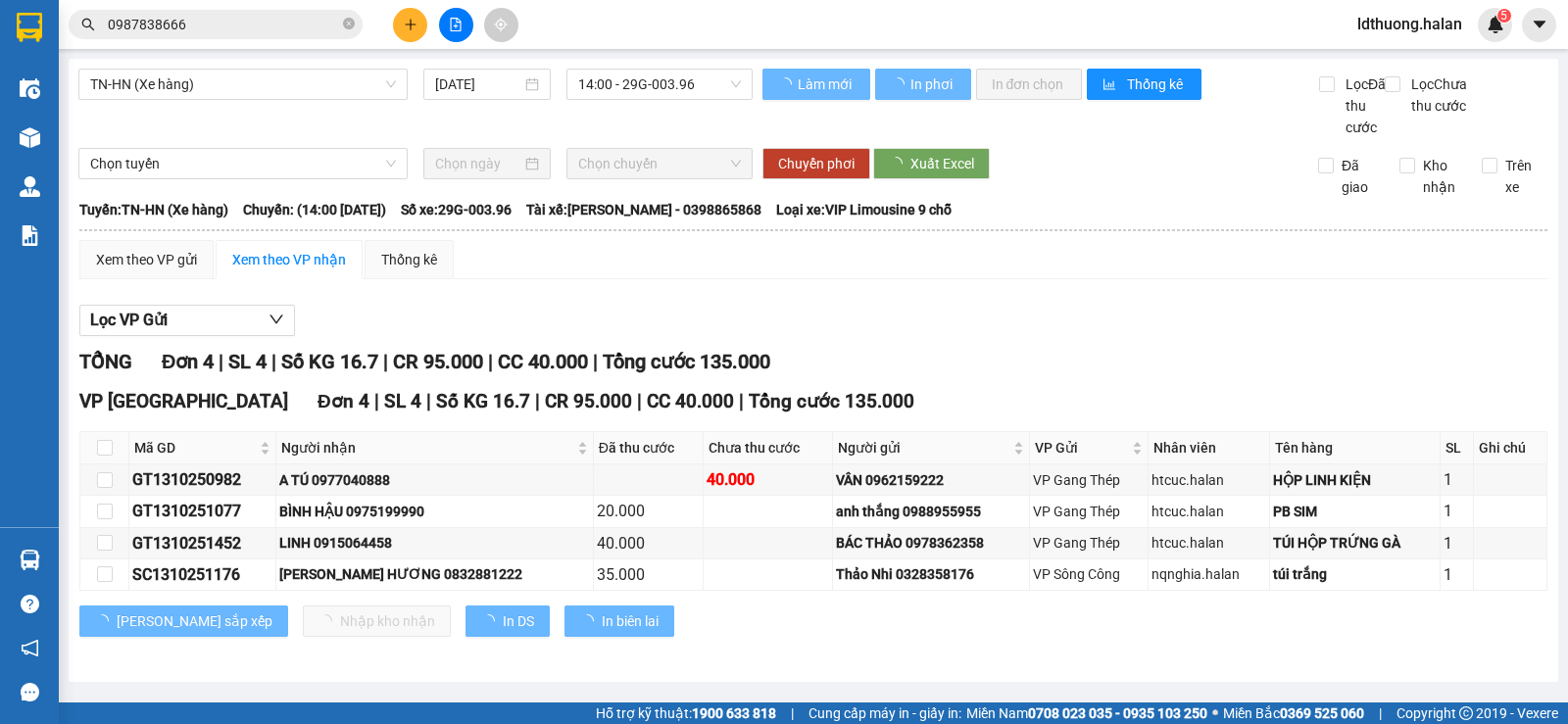
click at [281, 27] on input "0987838666" at bounding box center [223, 25] width 231 height 22
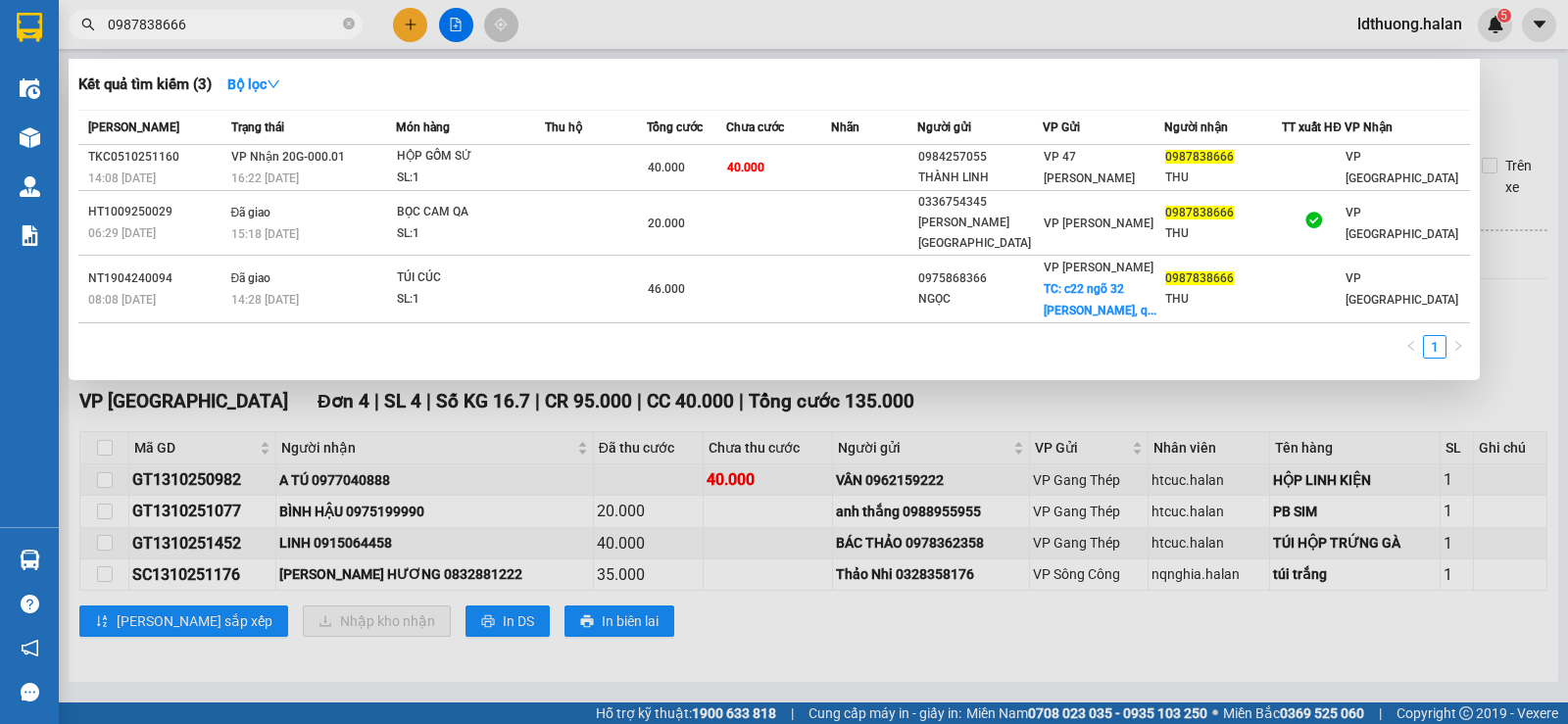
click at [338, 107] on div "Kết quả tìm kiếm ( 3 ) Bộ lọc Mã ĐH Trạng thái Món hàng Thu hộ Tổng cước Chưa c…" at bounding box center [774, 219] width 1411 height 322
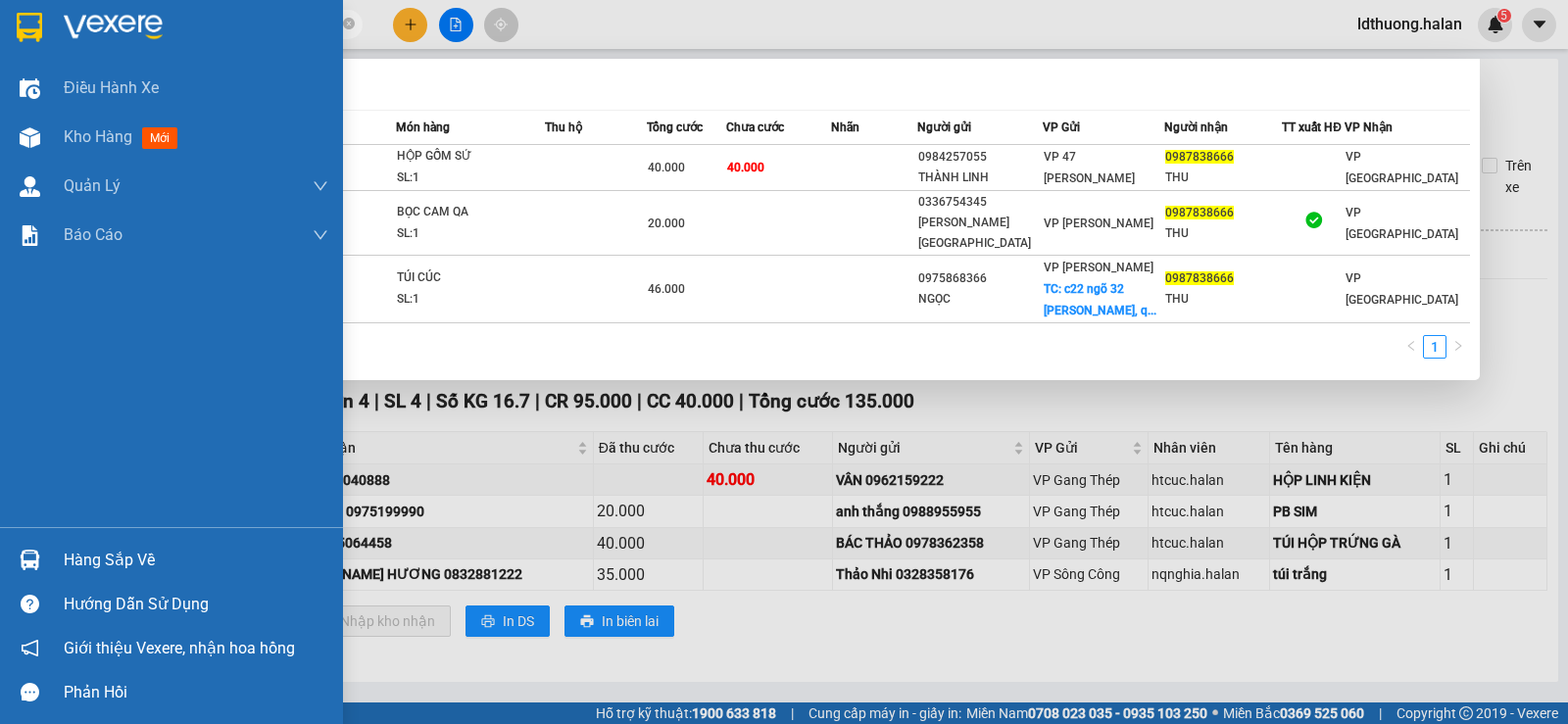
click at [99, 544] on div "Hàng sắp về" at bounding box center [171, 560] width 343 height 44
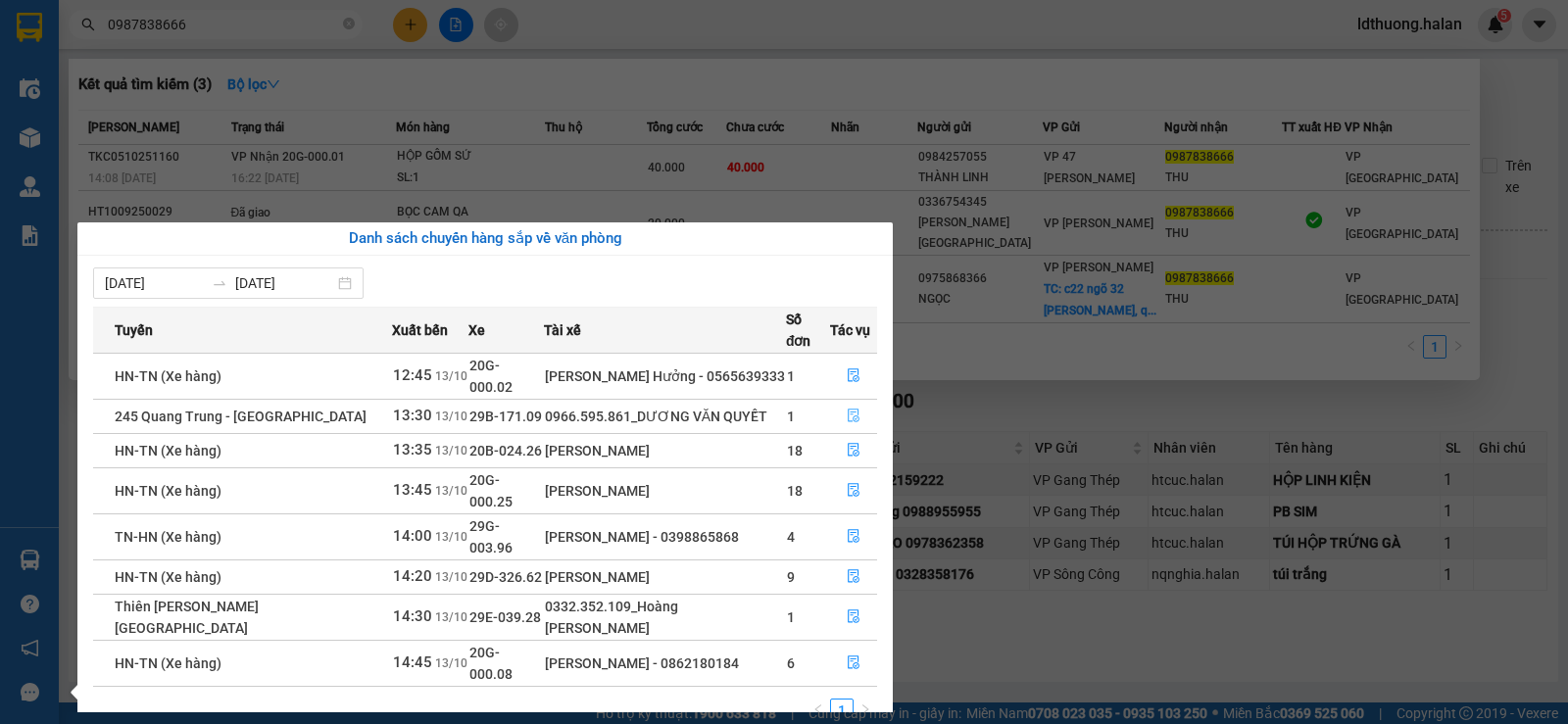
click at [847, 408] on icon "file-done" at bounding box center [853, 415] width 14 height 14
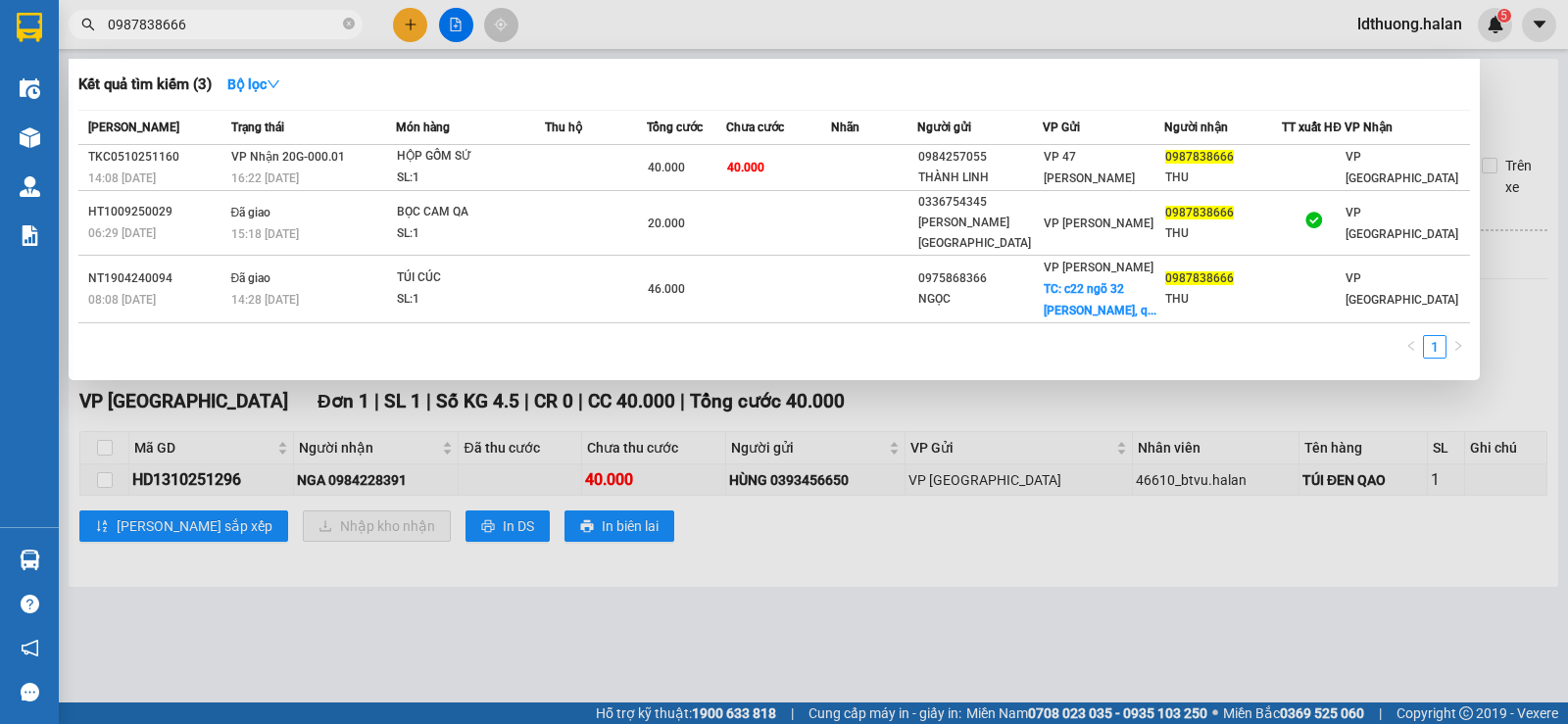
click at [803, 399] on div at bounding box center [784, 362] width 1568 height 724
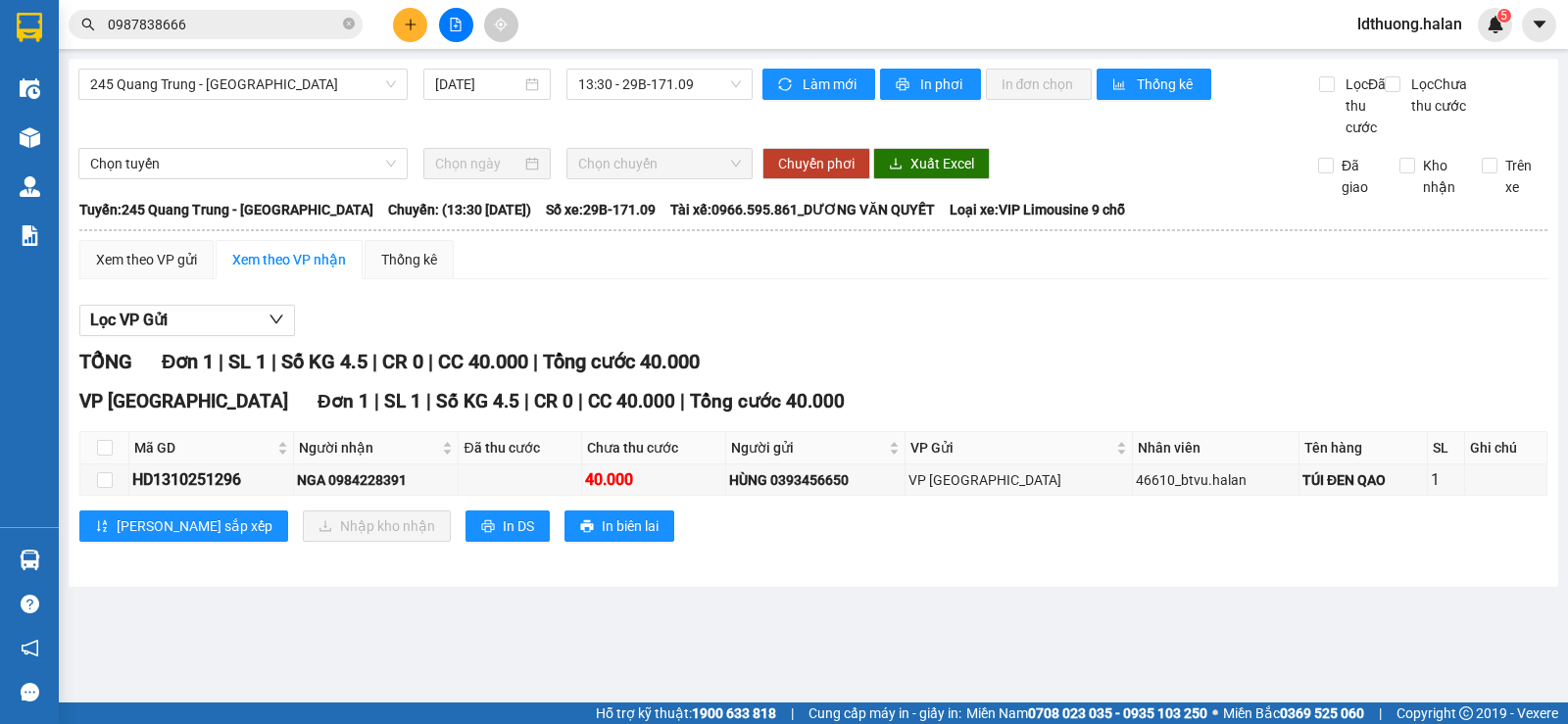
click at [729, 334] on div "Lọc VP Gửi" at bounding box center [813, 321] width 1468 height 32
click at [650, 317] on div "Lọc VP Gửi TỔNG Đơn 1 | SL 1 | Số KG 4.5 | CR 0 | CC 40.000 | Tổng cước 40.000…" at bounding box center [813, 431] width 1468 height 272
click at [284, 631] on main "245 Quang Trung - [GEOGRAPHIC_DATA] [DATE] 13:30 - 29B-171.09 Làm mới In phơi I…" at bounding box center [784, 351] width 1568 height 702
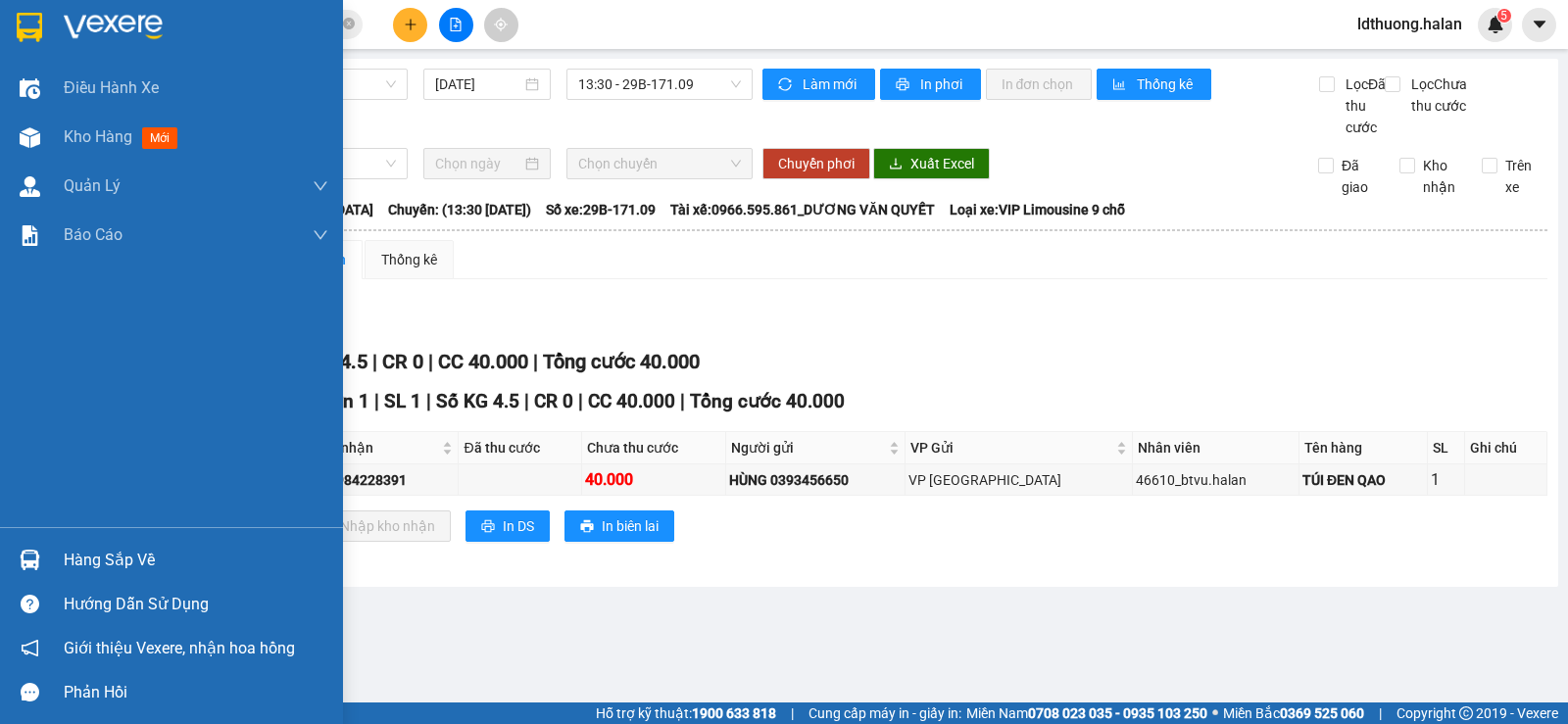
click at [55, 566] on div "Hàng sắp về" at bounding box center [171, 560] width 343 height 44
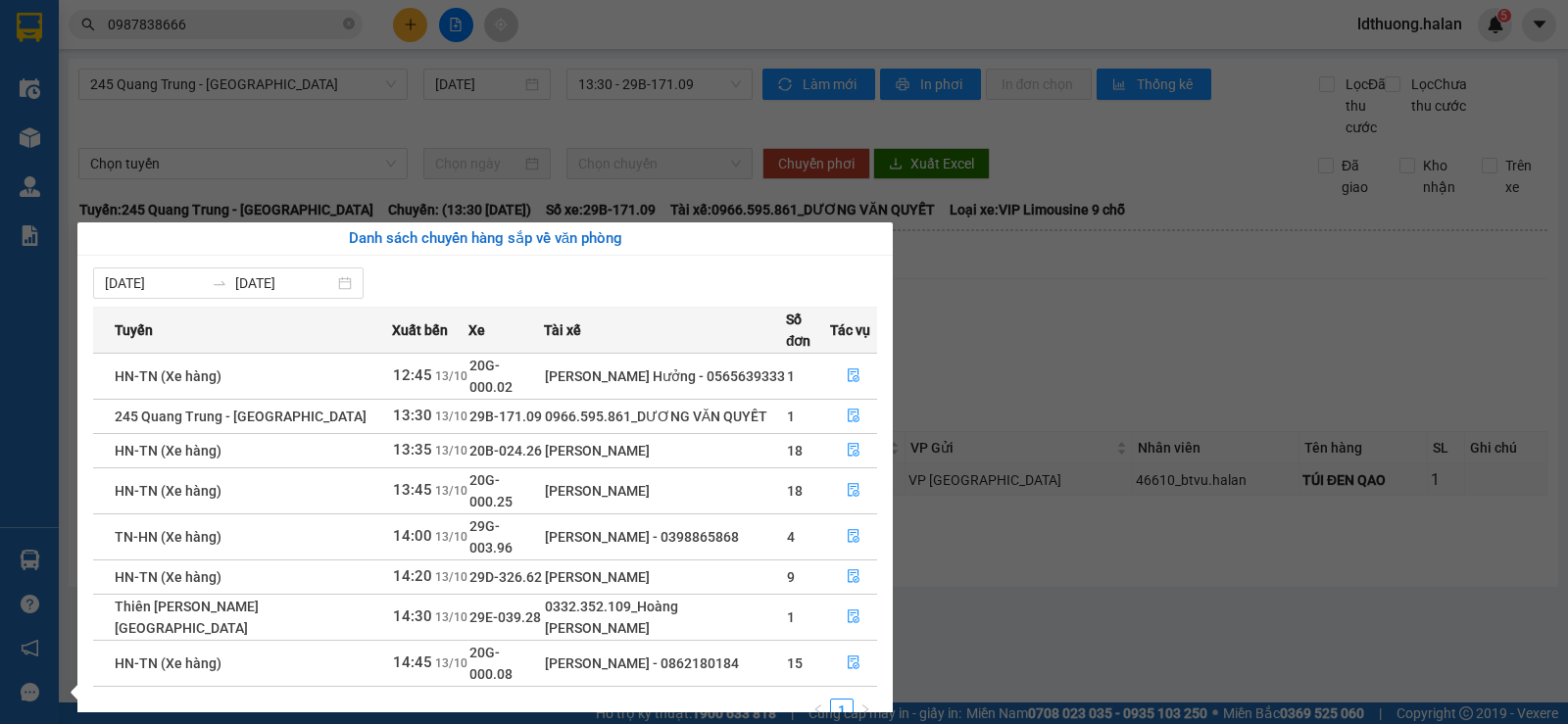
click at [602, 165] on section "Kết quả tìm kiếm ( 3 ) Bộ lọc Mã ĐH Trạng thái Món hàng Thu hộ Tổng cước Chưa c…" at bounding box center [784, 362] width 1568 height 724
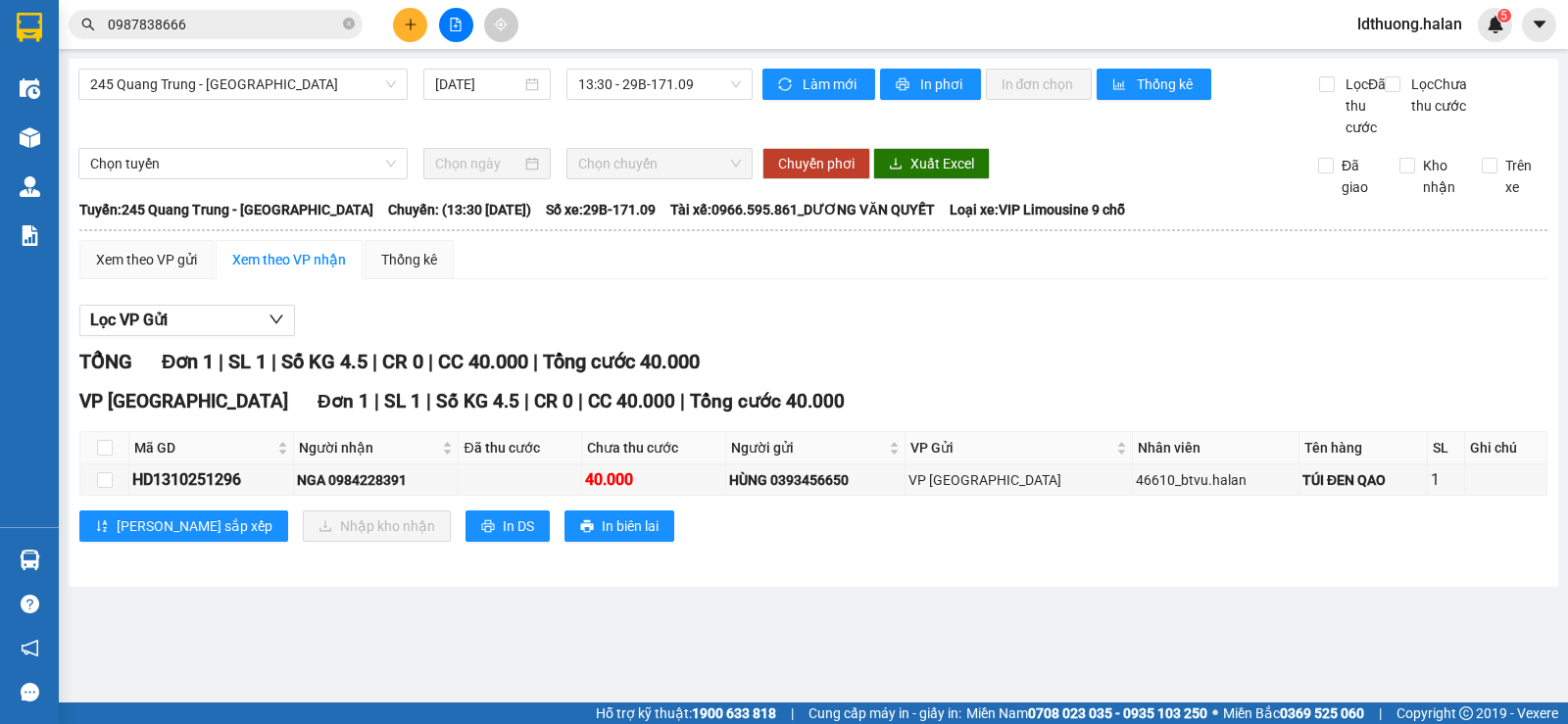
click at [687, 332] on div "Lọc VP Gửi" at bounding box center [813, 321] width 1468 height 32
click at [364, 491] on div "NGA 0984228391" at bounding box center [376, 480] width 158 height 22
click at [241, 48] on div "Kết quả tìm kiếm ( 3 ) Bộ lọc Mã ĐH Trạng thái Món hàng Thu hộ Tổng cước Chưa c…" at bounding box center [784, 25] width 1568 height 49
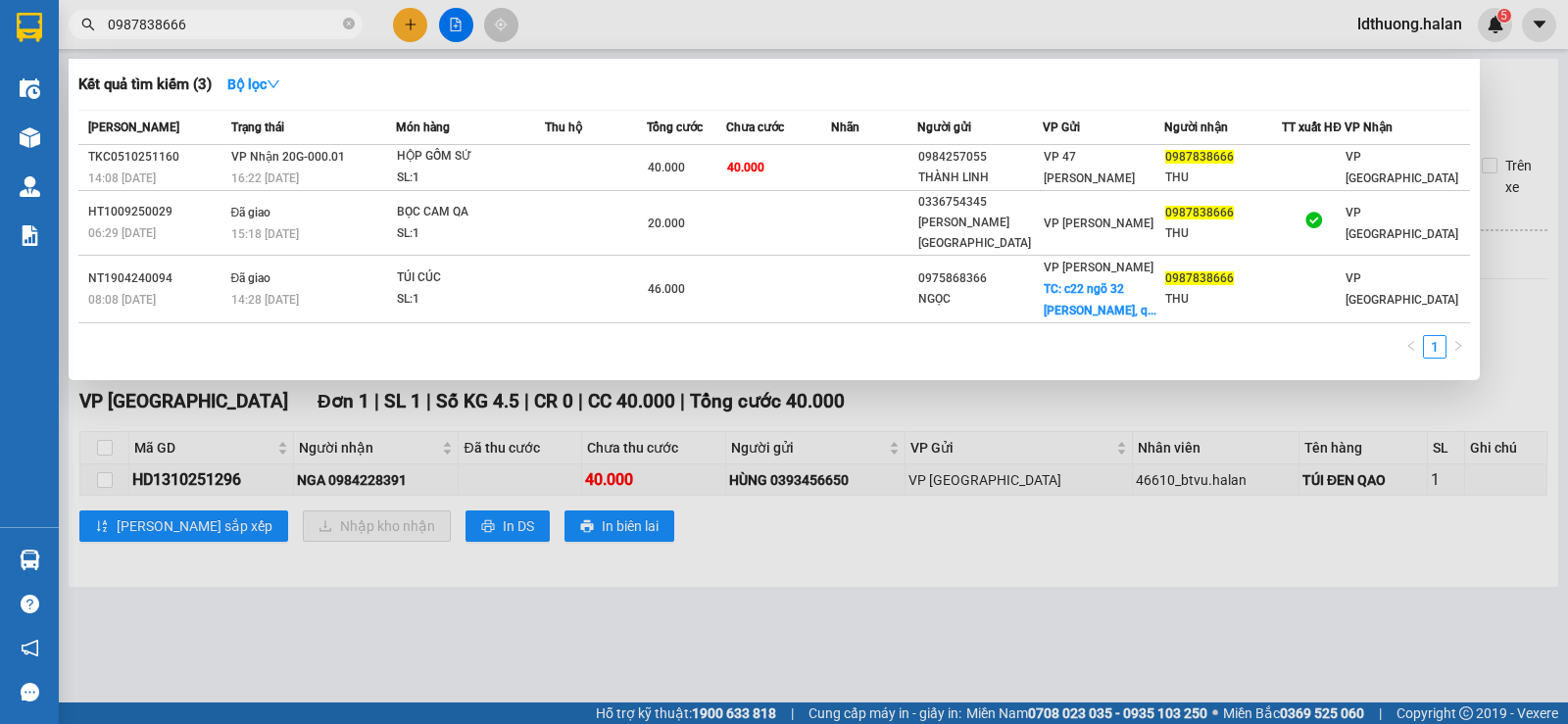
click at [248, 30] on input "0987838666" at bounding box center [223, 25] width 231 height 22
paste input "4228391"
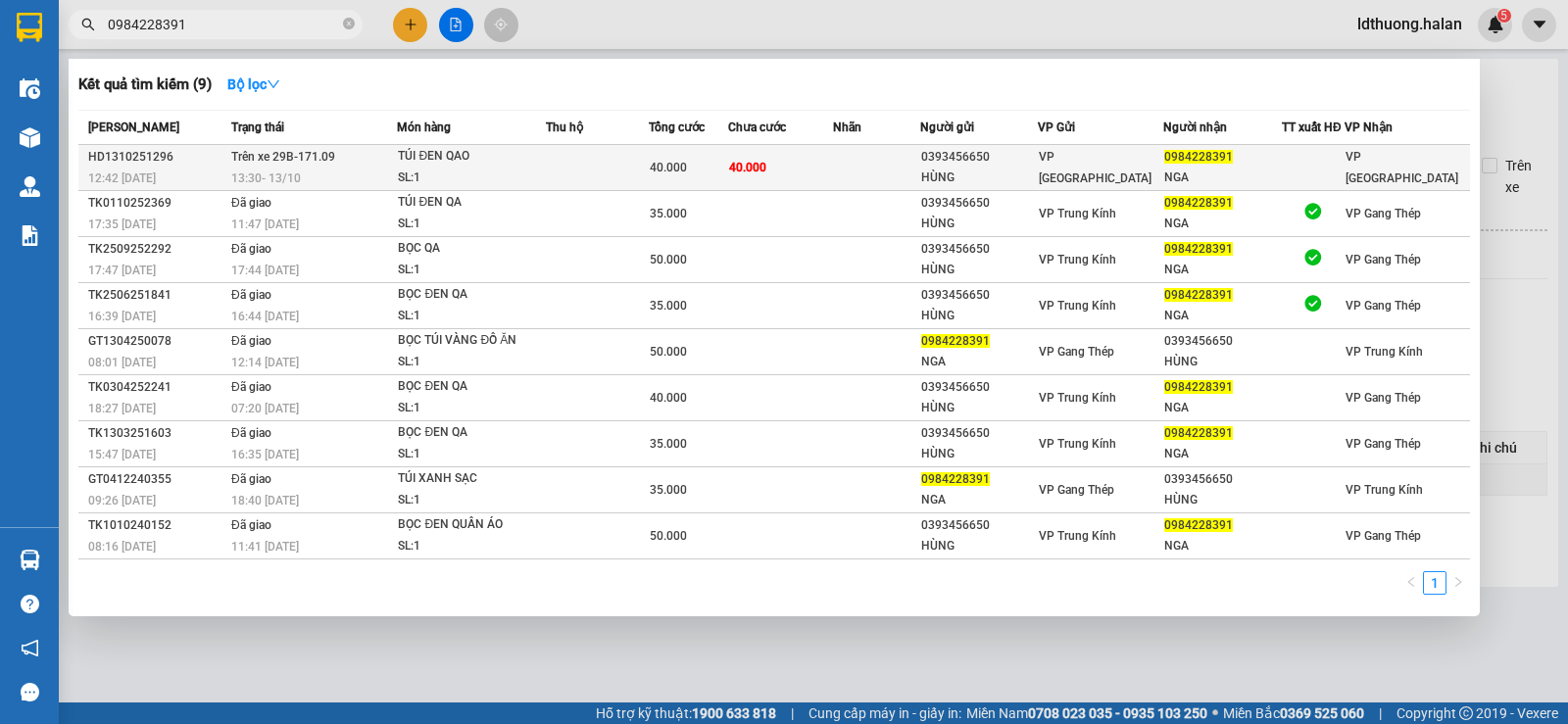
type input "0984228391"
click at [684, 163] on span "40.000" at bounding box center [668, 167] width 37 height 14
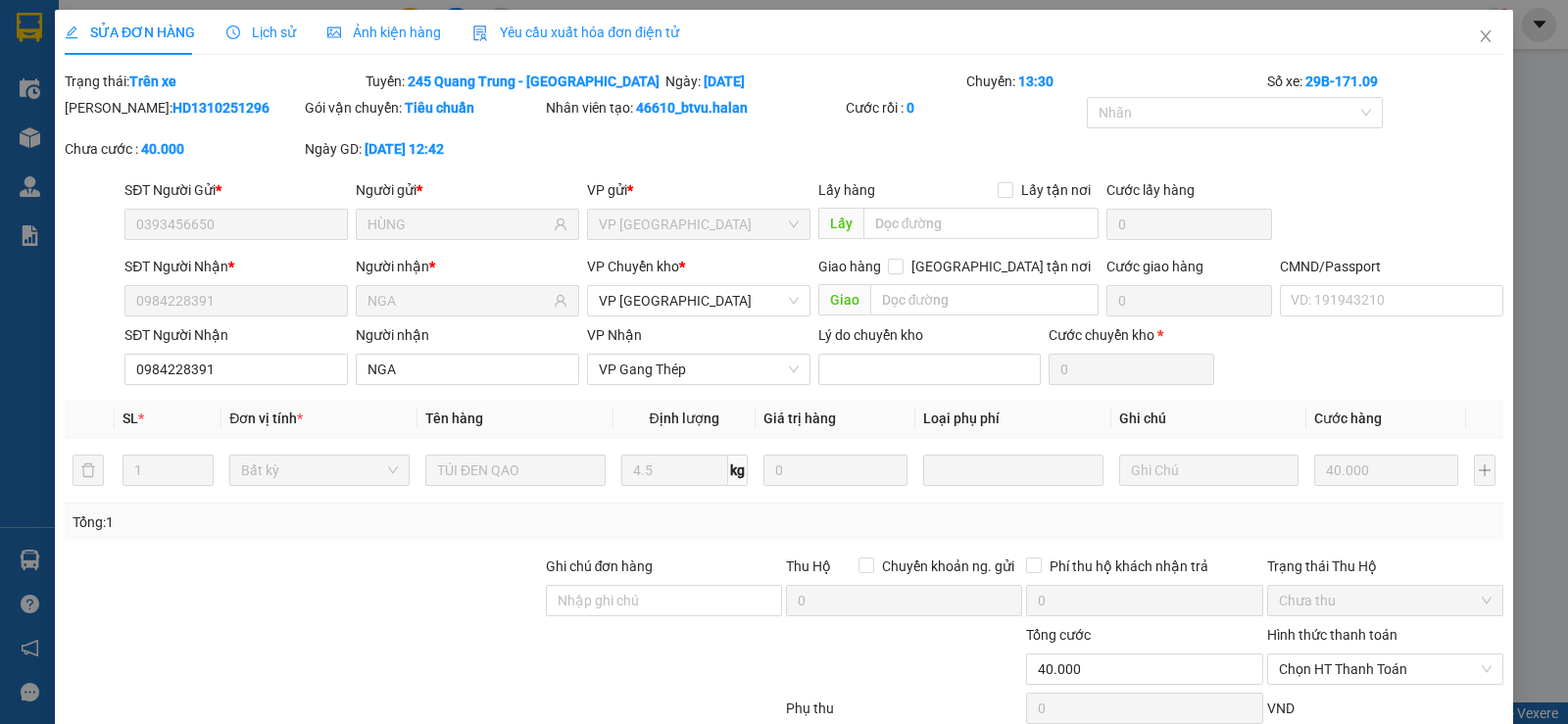
type input "0393456650"
type input "HÙNG"
type input "0984228391"
type input "NGA"
type input "0"
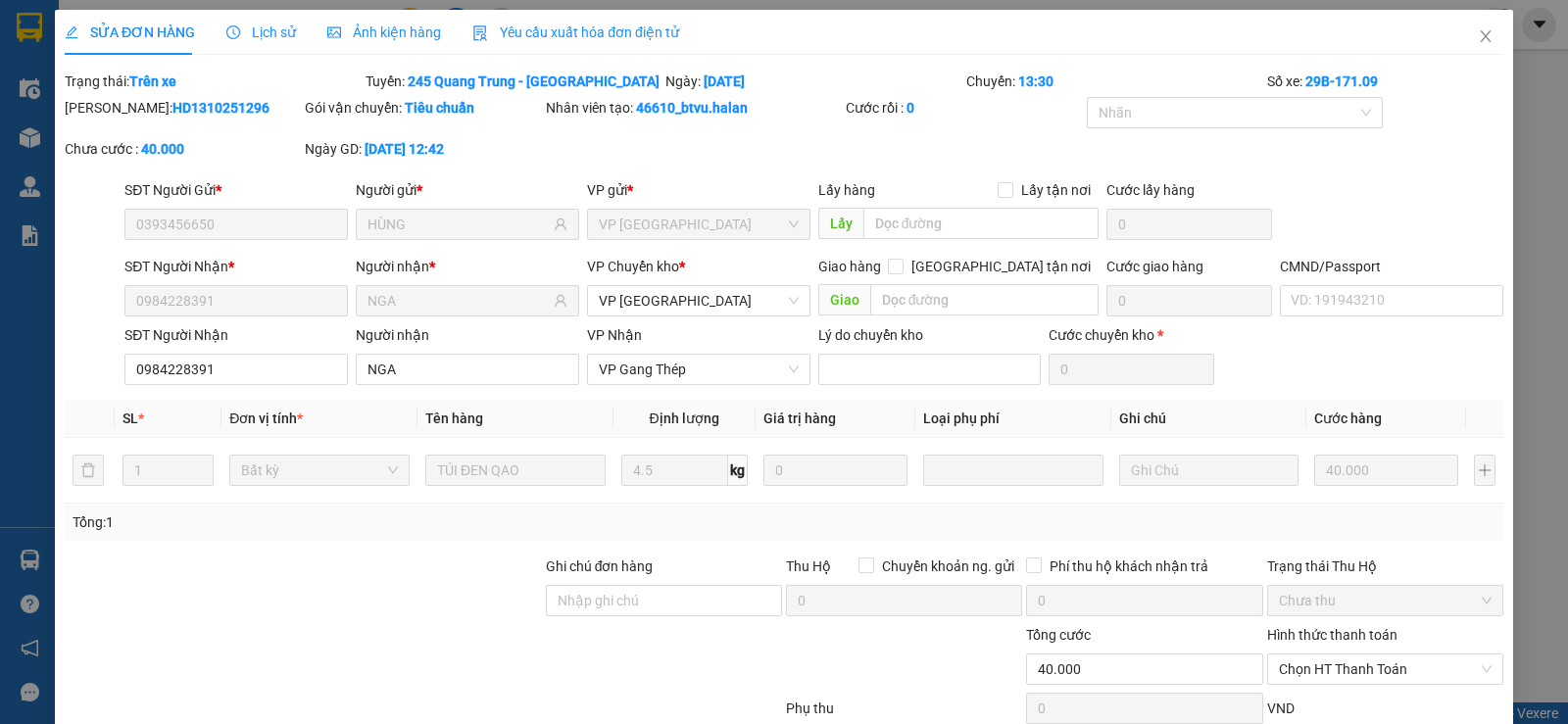
type input "40.000"
click at [770, 120] on div "Nhân viên tạo: 46610_btvu.halan" at bounding box center [694, 118] width 301 height 41
drag, startPoint x: 805, startPoint y: 204, endPoint x: 972, endPoint y: 213, distance: 167.2
click at [972, 324] on div "Lý do chuyển kho" at bounding box center [929, 354] width 231 height 61
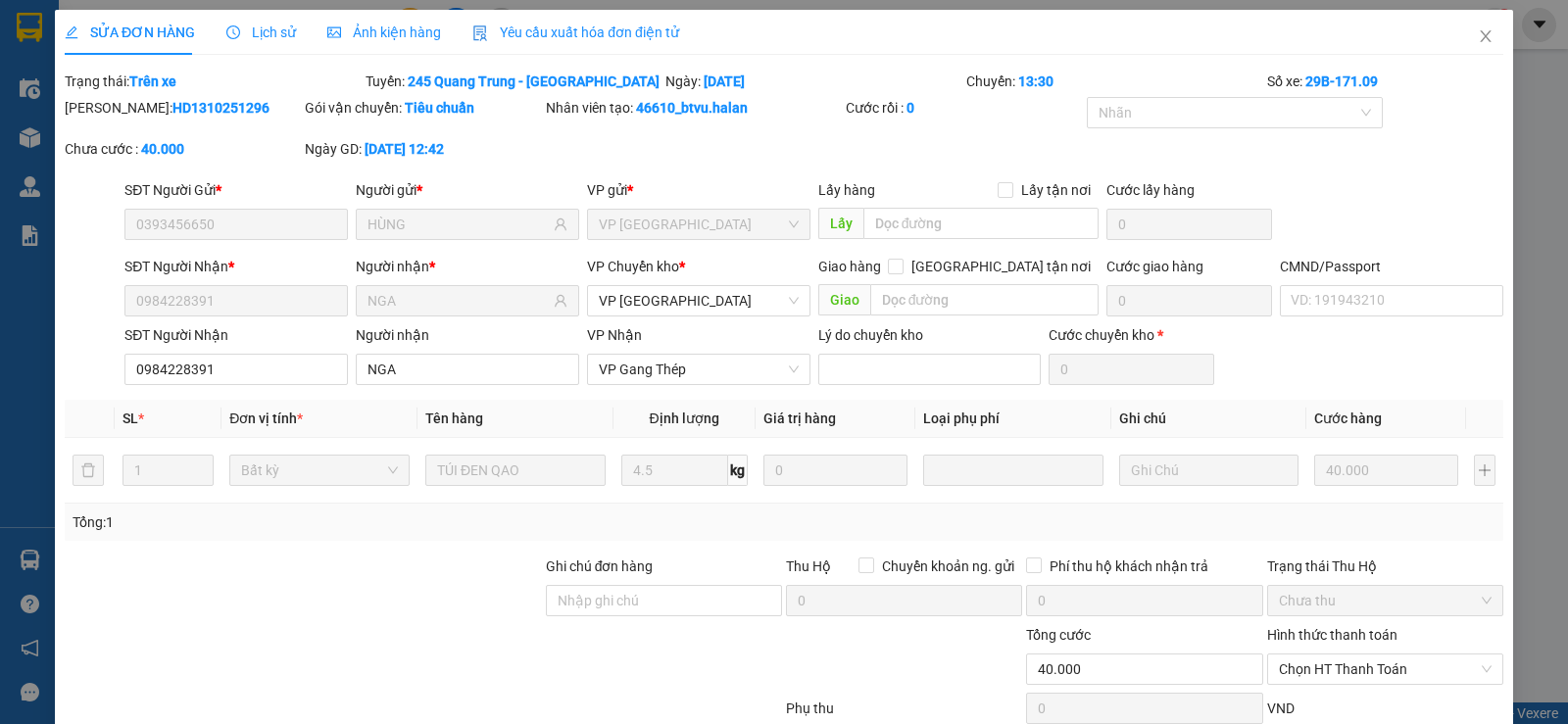
click at [955, 324] on div "Lý do chuyển kho" at bounding box center [929, 334] width 223 height 22
click at [1479, 34] on icon "close" at bounding box center [1484, 36] width 11 height 12
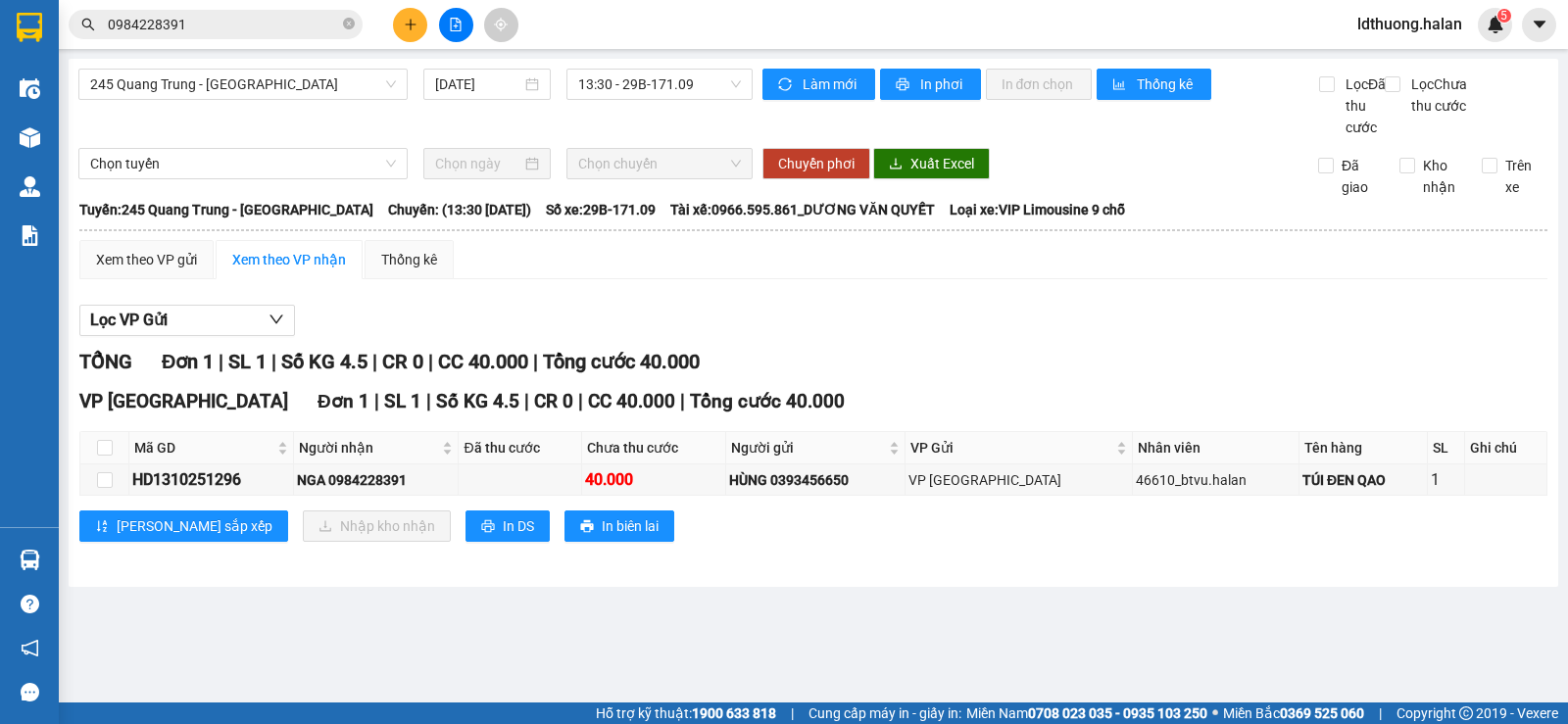
click at [298, 32] on input "0984228391" at bounding box center [223, 25] width 231 height 22
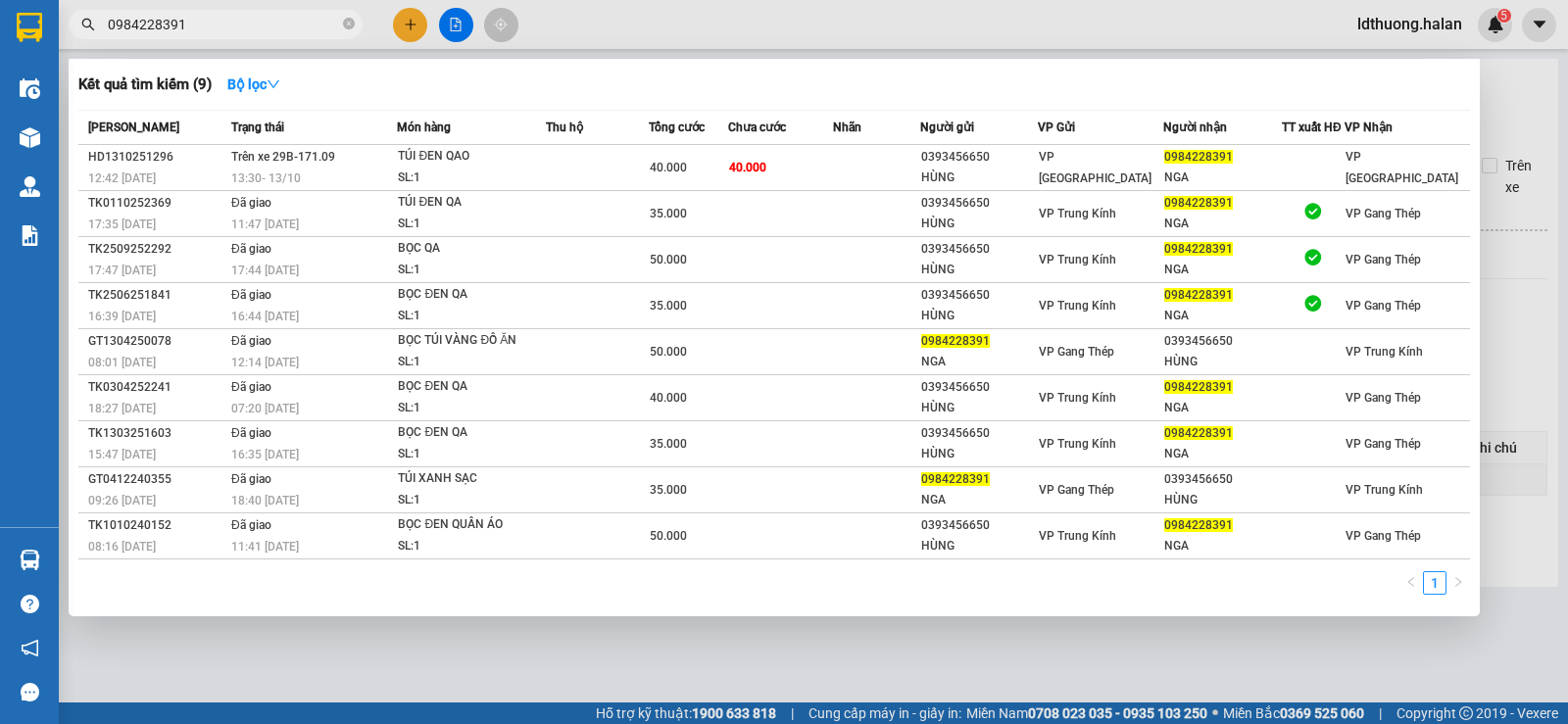
click at [785, 130] on span "Chưa cước" at bounding box center [757, 127] width 58 height 14
click at [705, 137] on span "Tổng cước" at bounding box center [676, 127] width 56 height 22
click at [756, 143] on th "Chưa cước" at bounding box center [781, 127] width 105 height 34
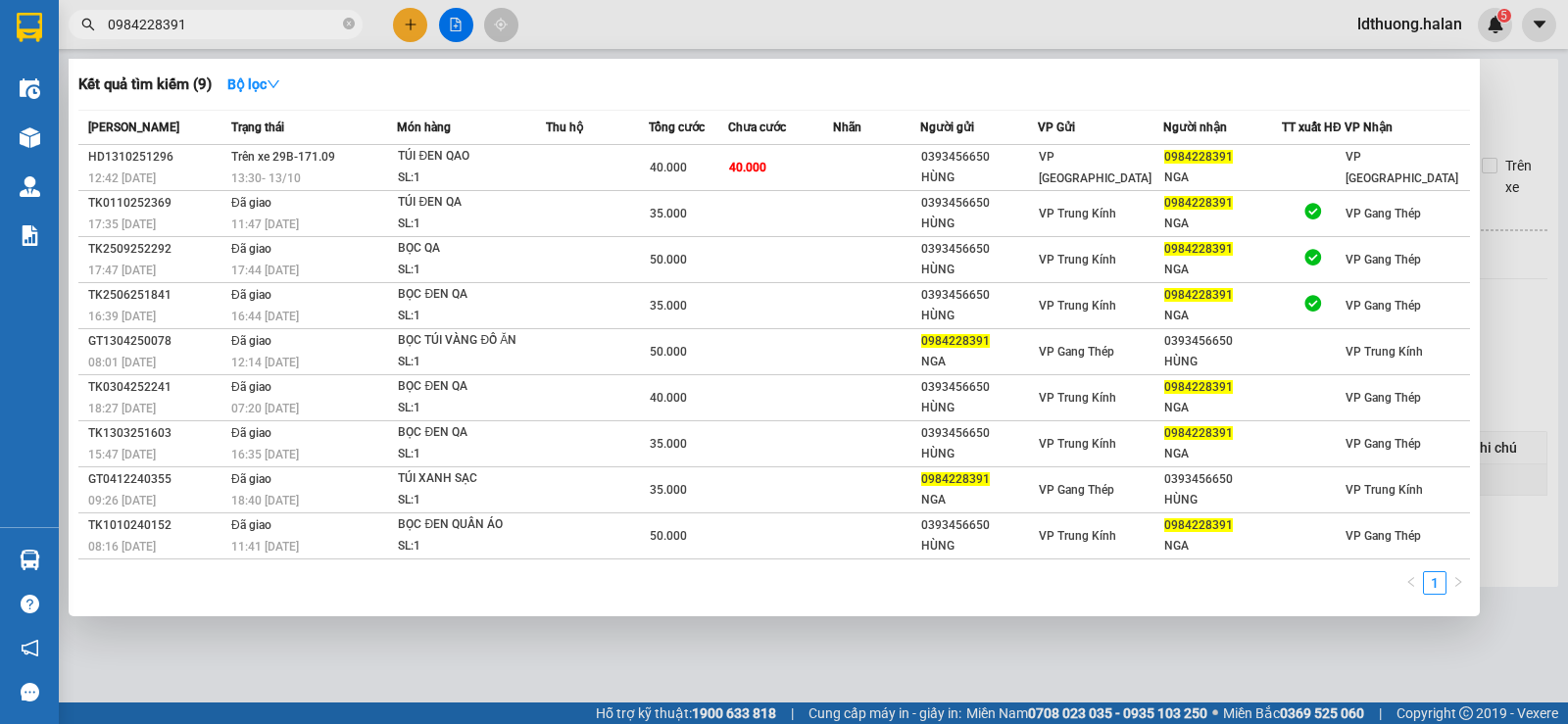
click at [756, 143] on th "Chưa cước" at bounding box center [781, 127] width 105 height 34
click at [784, 126] on span "Chưa cước" at bounding box center [757, 127] width 58 height 14
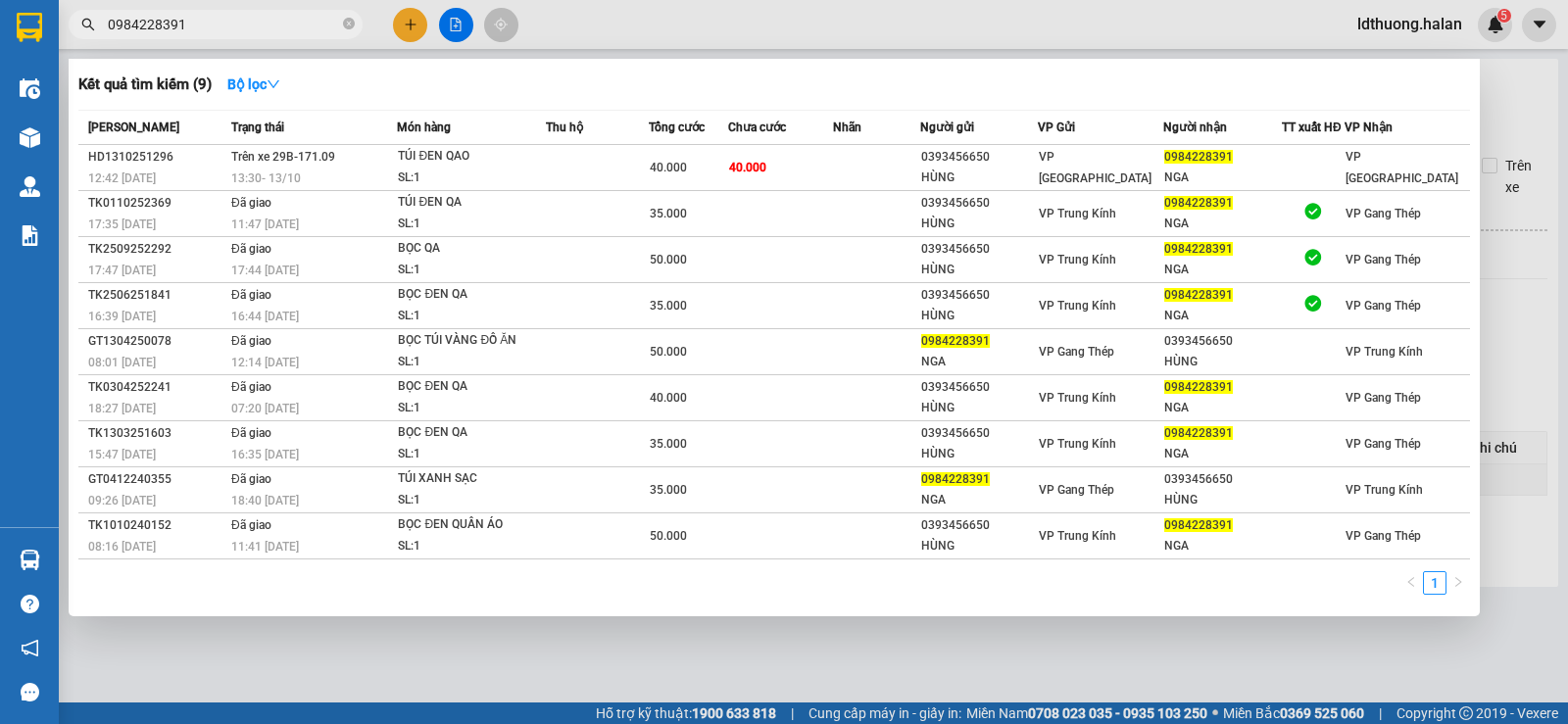
click at [784, 126] on span "Chưa cước" at bounding box center [757, 127] width 58 height 14
click at [542, 651] on div at bounding box center [784, 362] width 1568 height 724
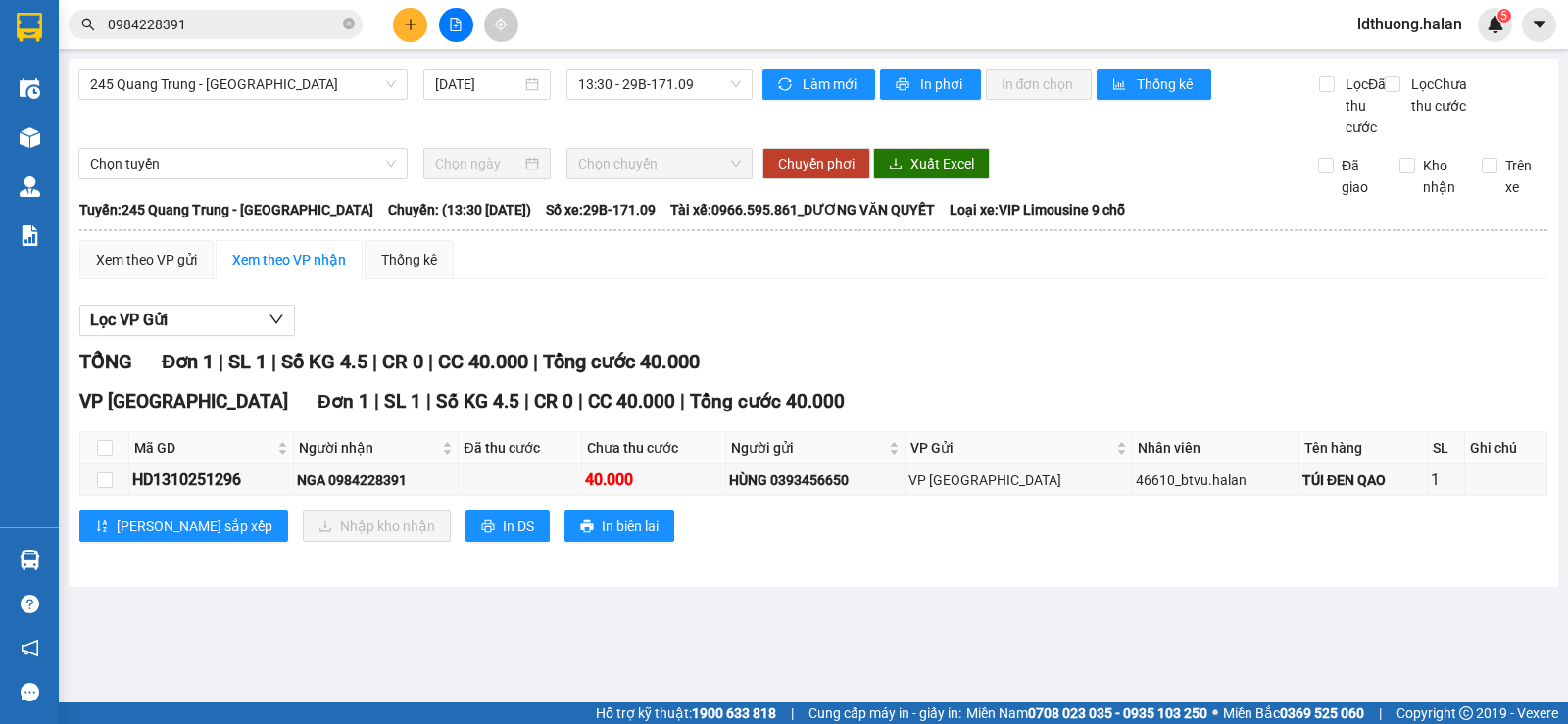
click at [436, 412] on span "Số KG 4.5" at bounding box center [477, 400] width 84 height 23
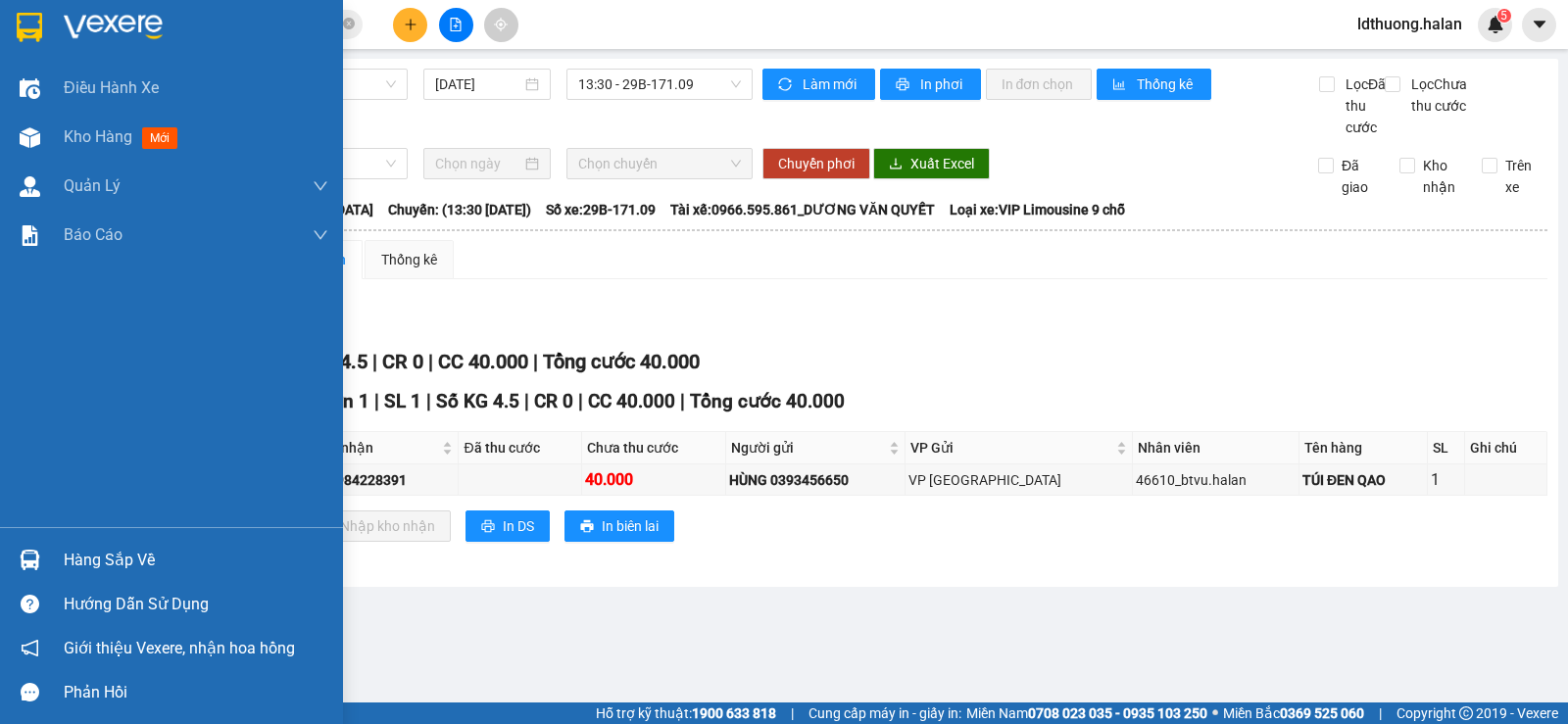
click at [61, 563] on div "Hàng sắp về" at bounding box center [171, 560] width 343 height 44
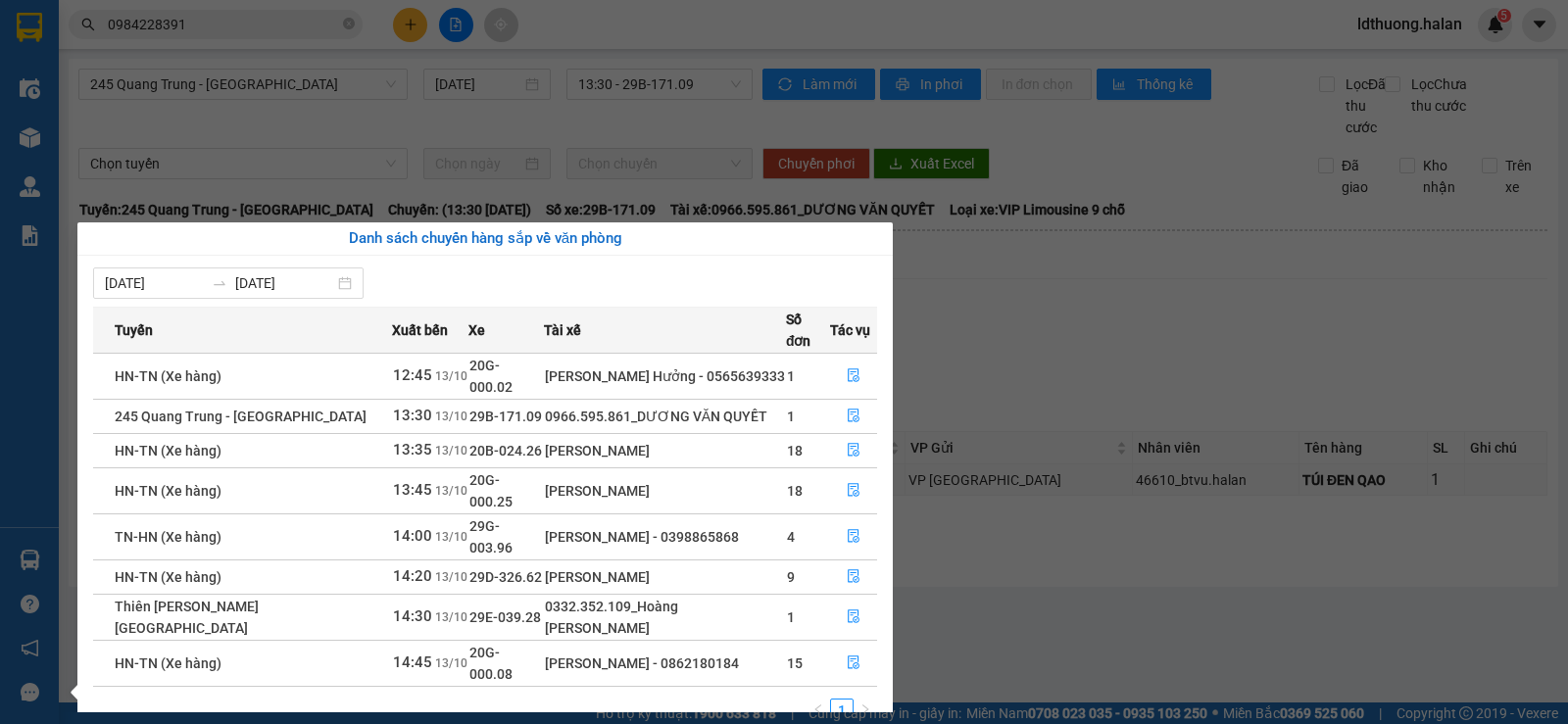
click at [621, 164] on section "Kết quả tìm kiếm ( 9 ) Bộ lọc Mã ĐH Trạng thái Món hàng Thu hộ Tổng cước Chưa c…" at bounding box center [784, 362] width 1568 height 724
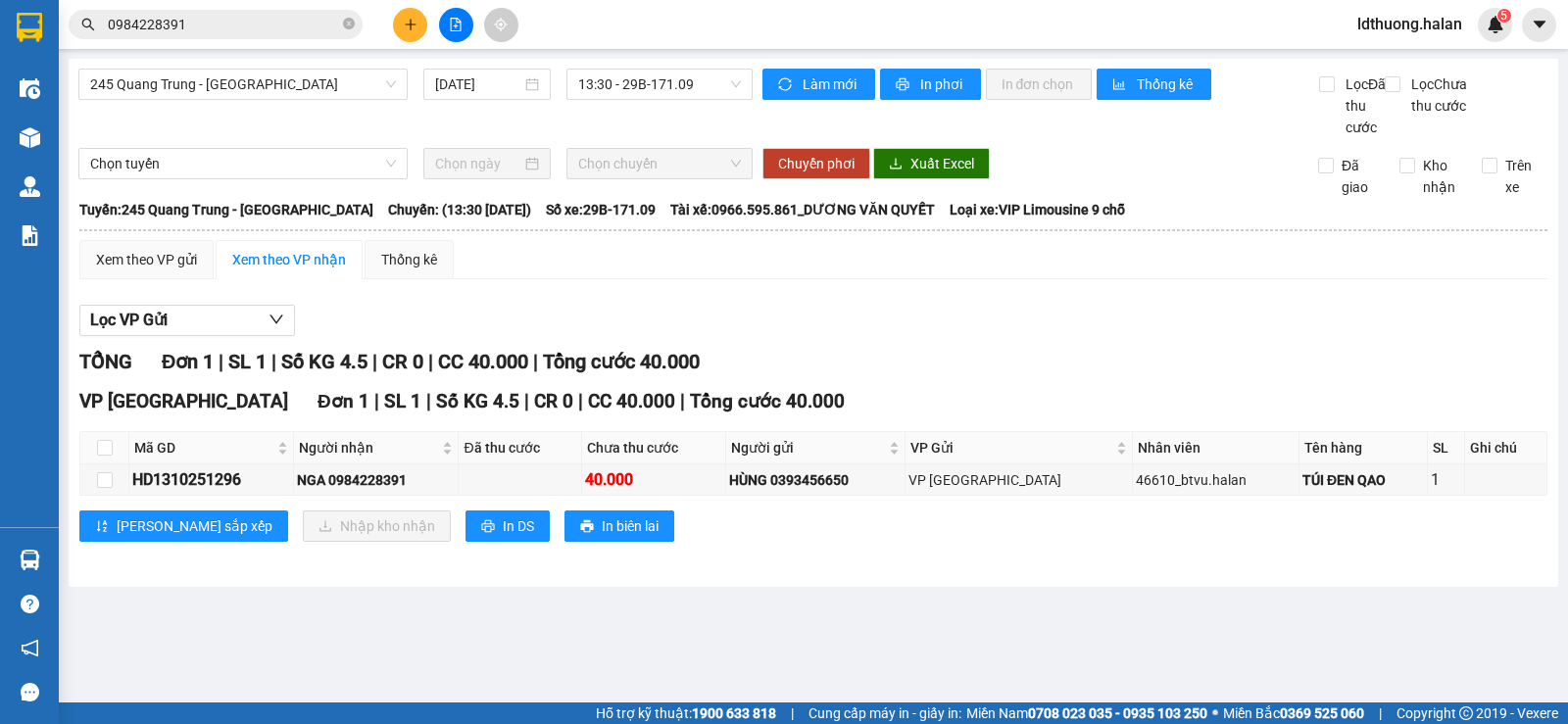
click at [246, 31] on input "0984228391" at bounding box center [223, 25] width 231 height 22
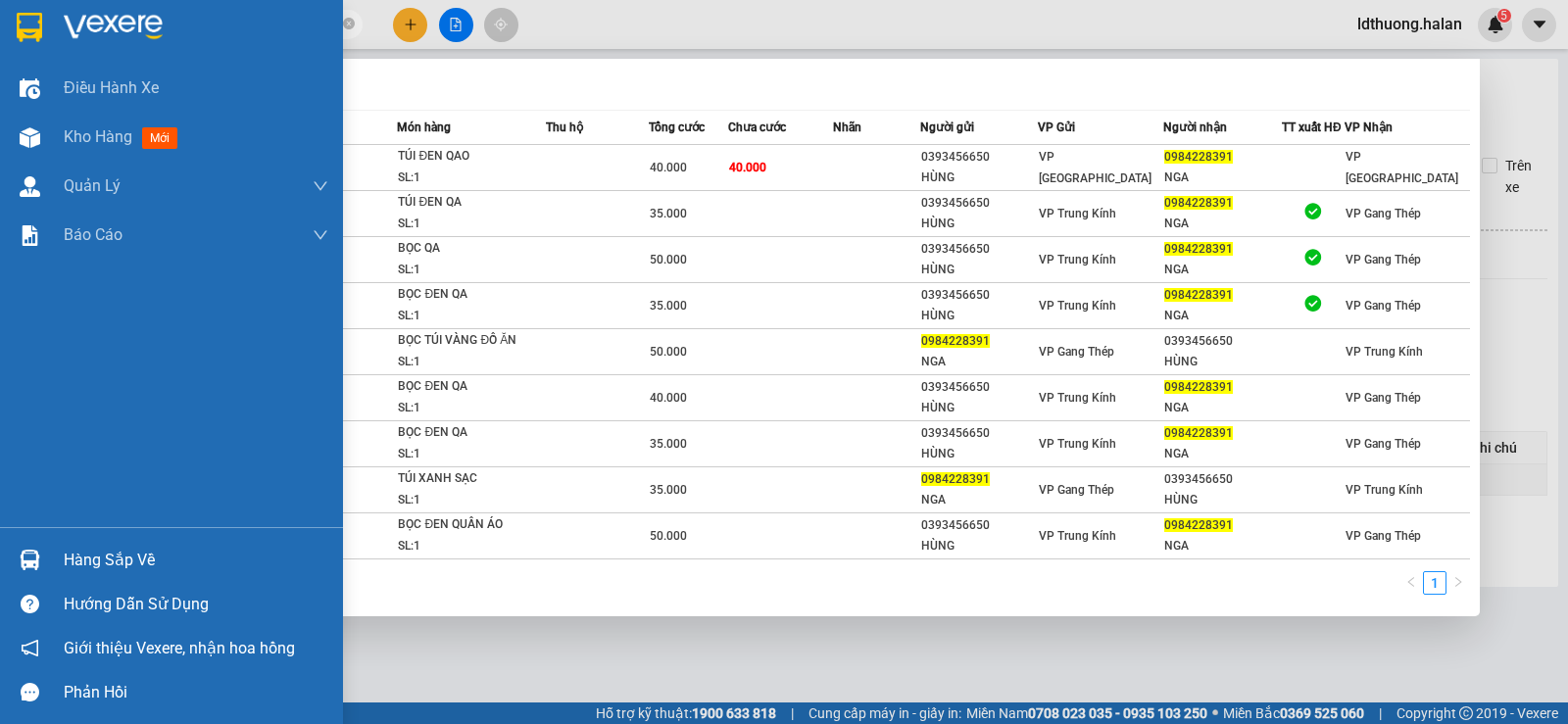
click at [77, 562] on div "Hàng sắp về" at bounding box center [196, 560] width 265 height 30
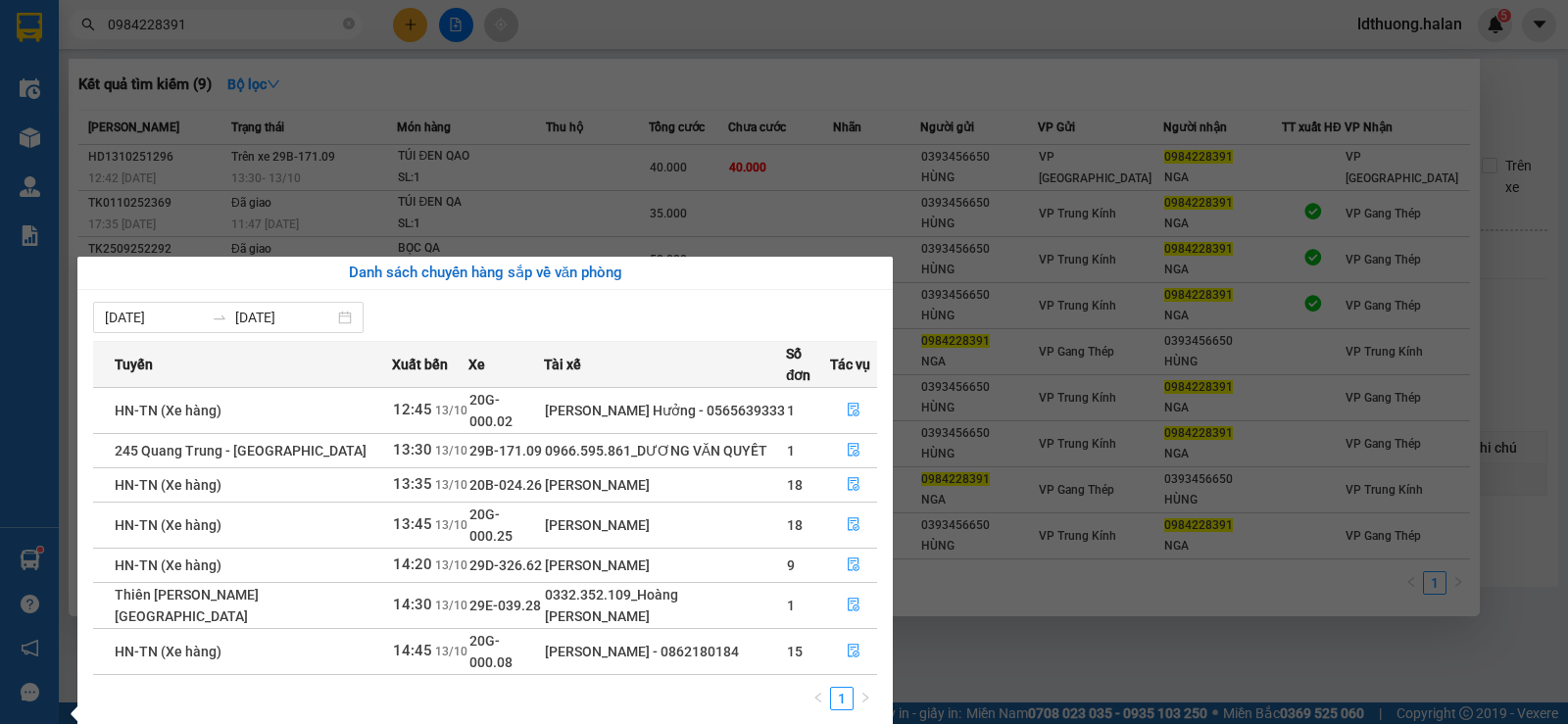
click at [757, 128] on section "Kết quả tìm kiếm ( 9 ) Bộ lọc Mã ĐH Trạng thái Món hàng Thu hộ Tổng cước Chưa c…" at bounding box center [784, 362] width 1568 height 724
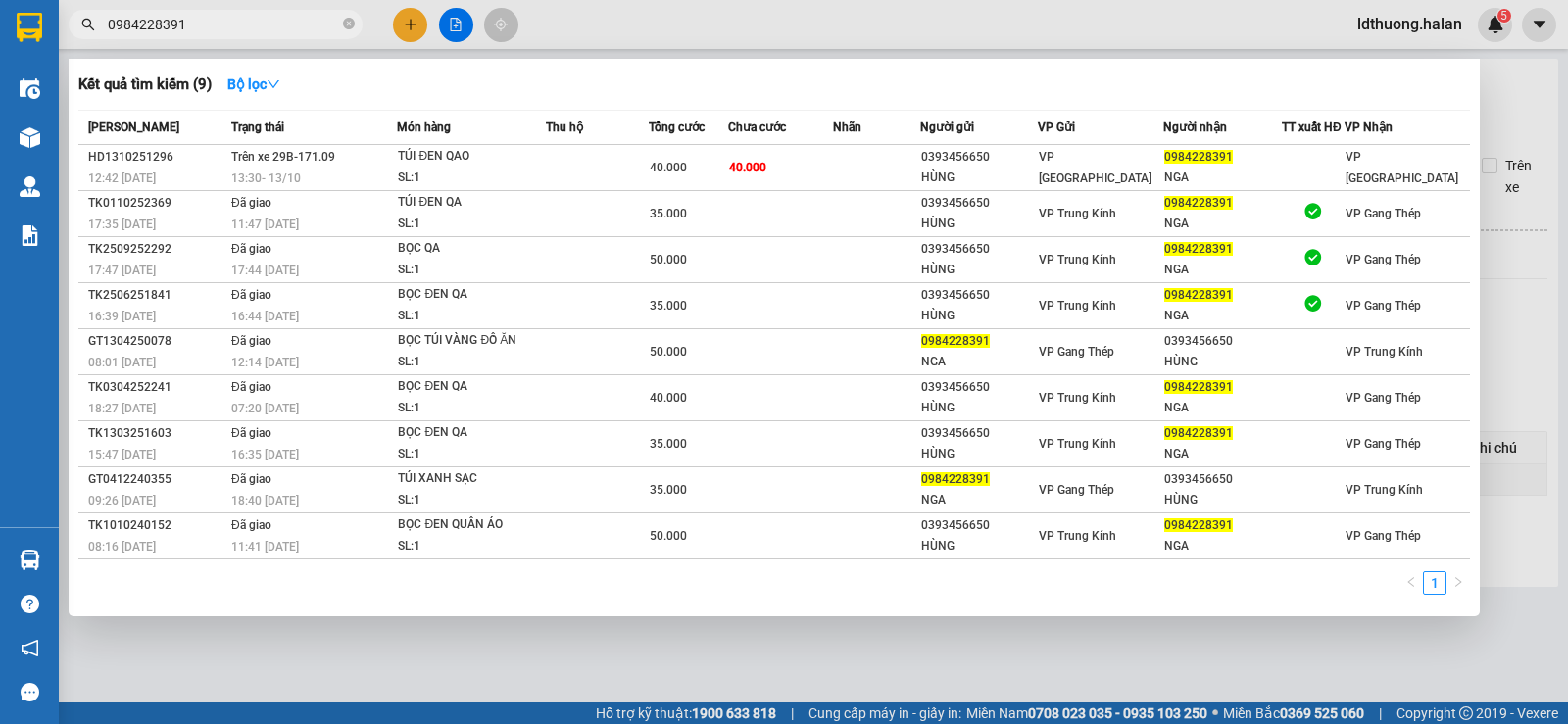
click at [225, 34] on input "0984228391" at bounding box center [223, 25] width 231 height 22
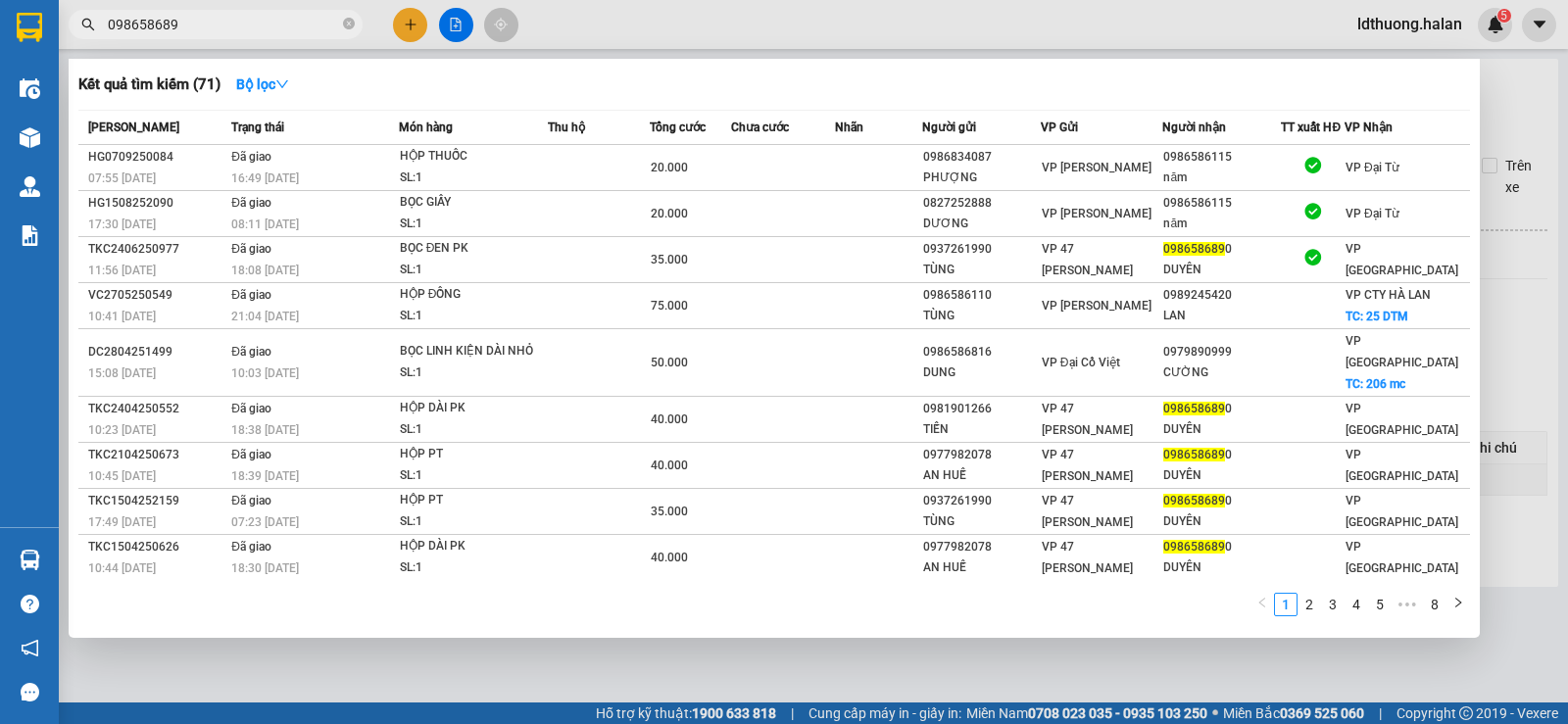
type input "0986586890"
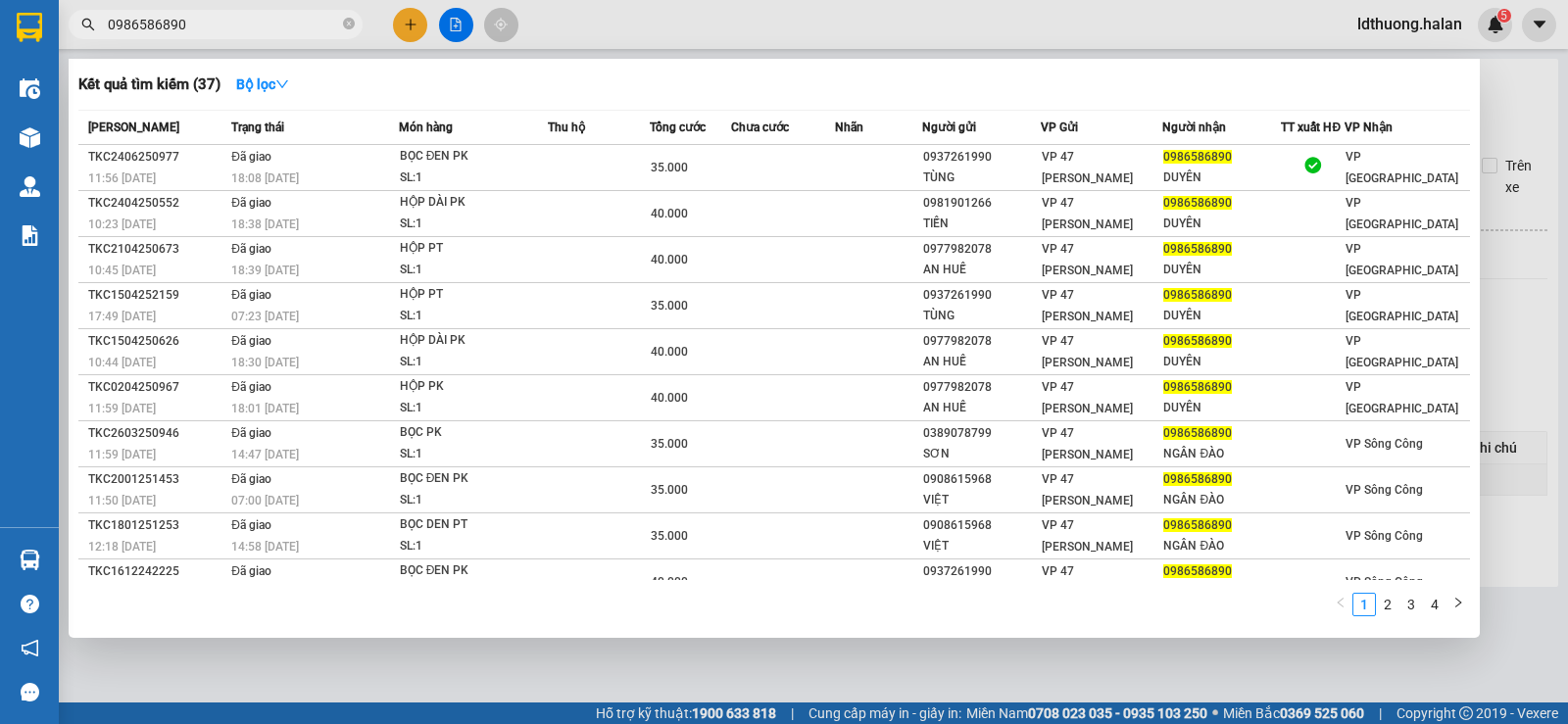
click at [216, 26] on input "0986586890" at bounding box center [223, 25] width 231 height 22
click at [347, 24] on icon "close-circle" at bounding box center [348, 24] width 12 height 12
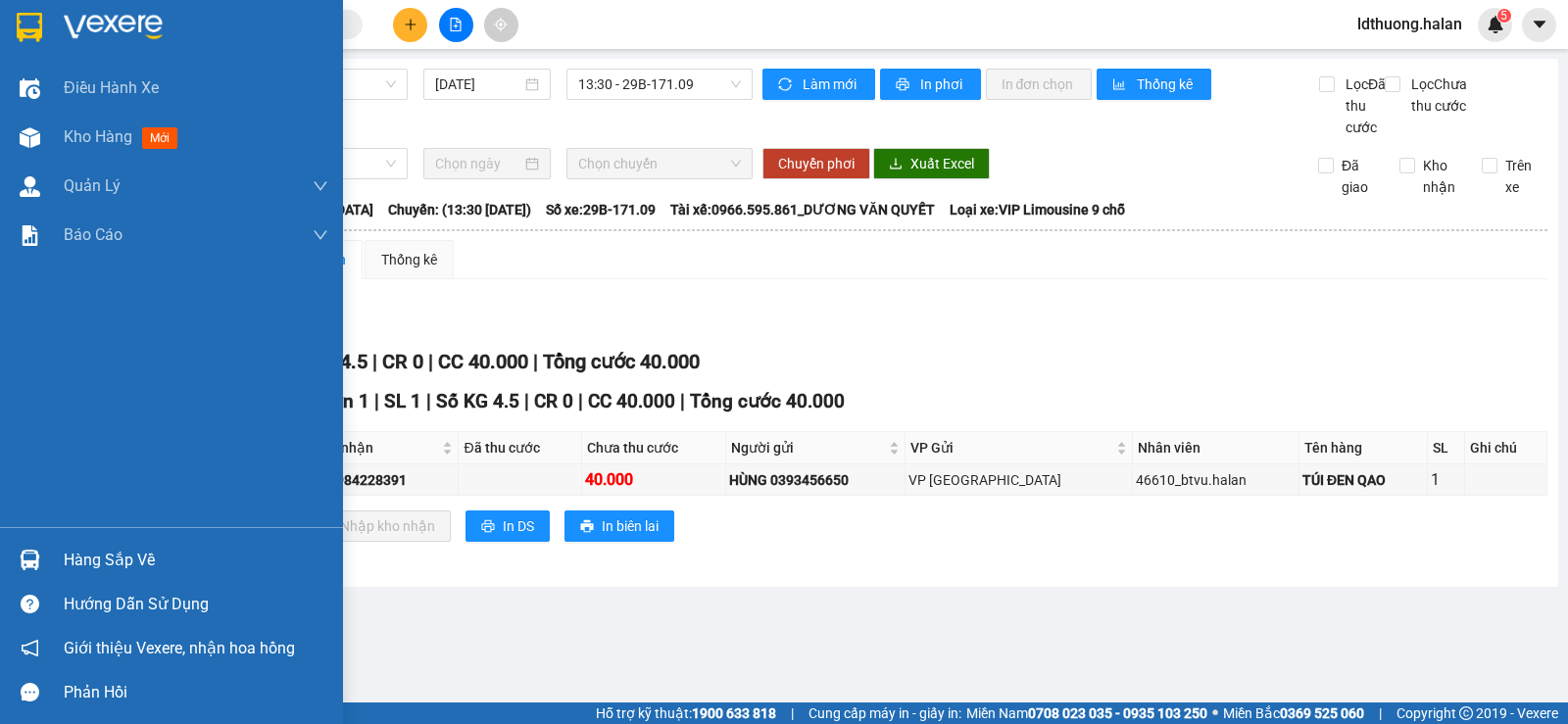
click at [89, 551] on div "Hàng sắp về" at bounding box center [196, 560] width 265 height 30
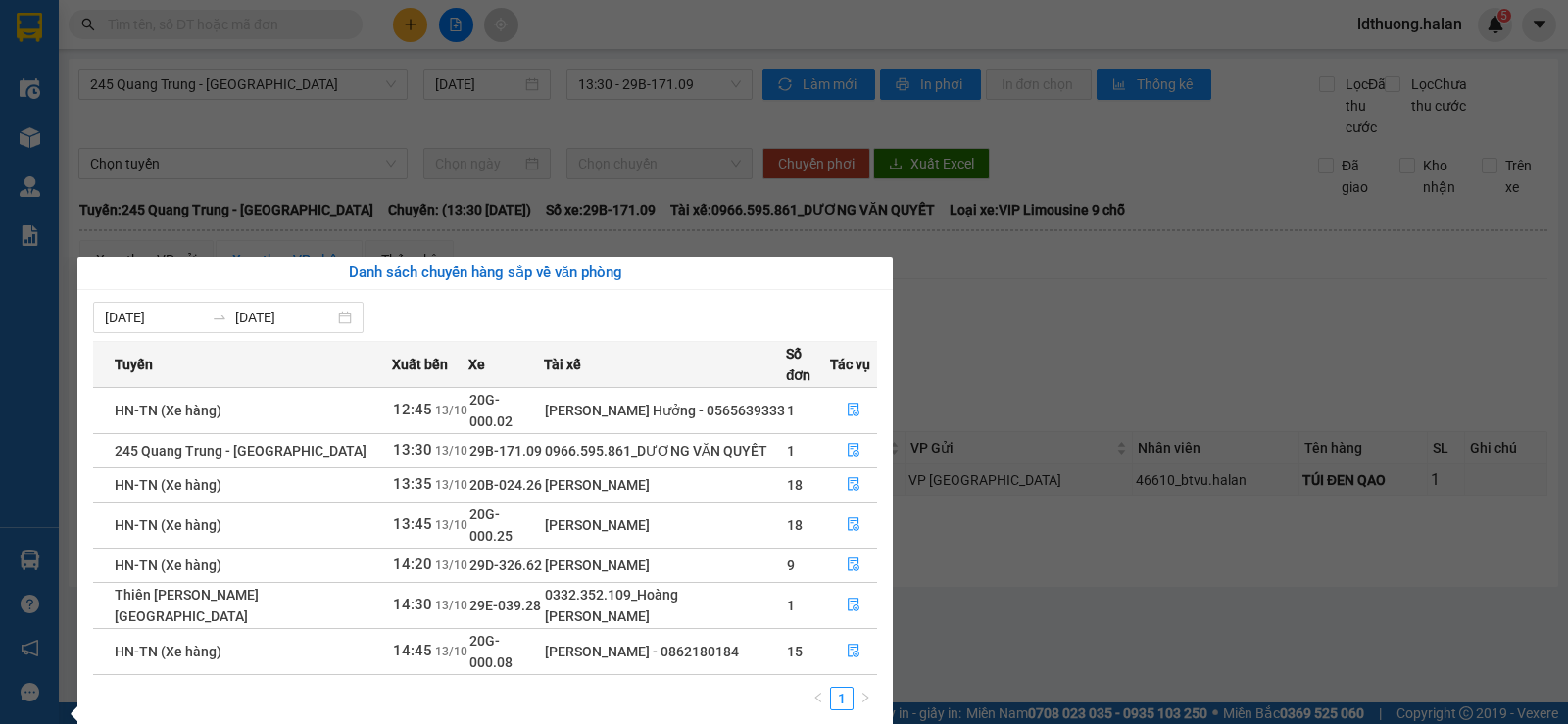
click at [632, 174] on section "Kết quả tìm kiếm ( 37 ) Bộ lọc Mã ĐH Trạng thái Món hàng Thu hộ Tổng cước Chưa …" at bounding box center [784, 362] width 1568 height 724
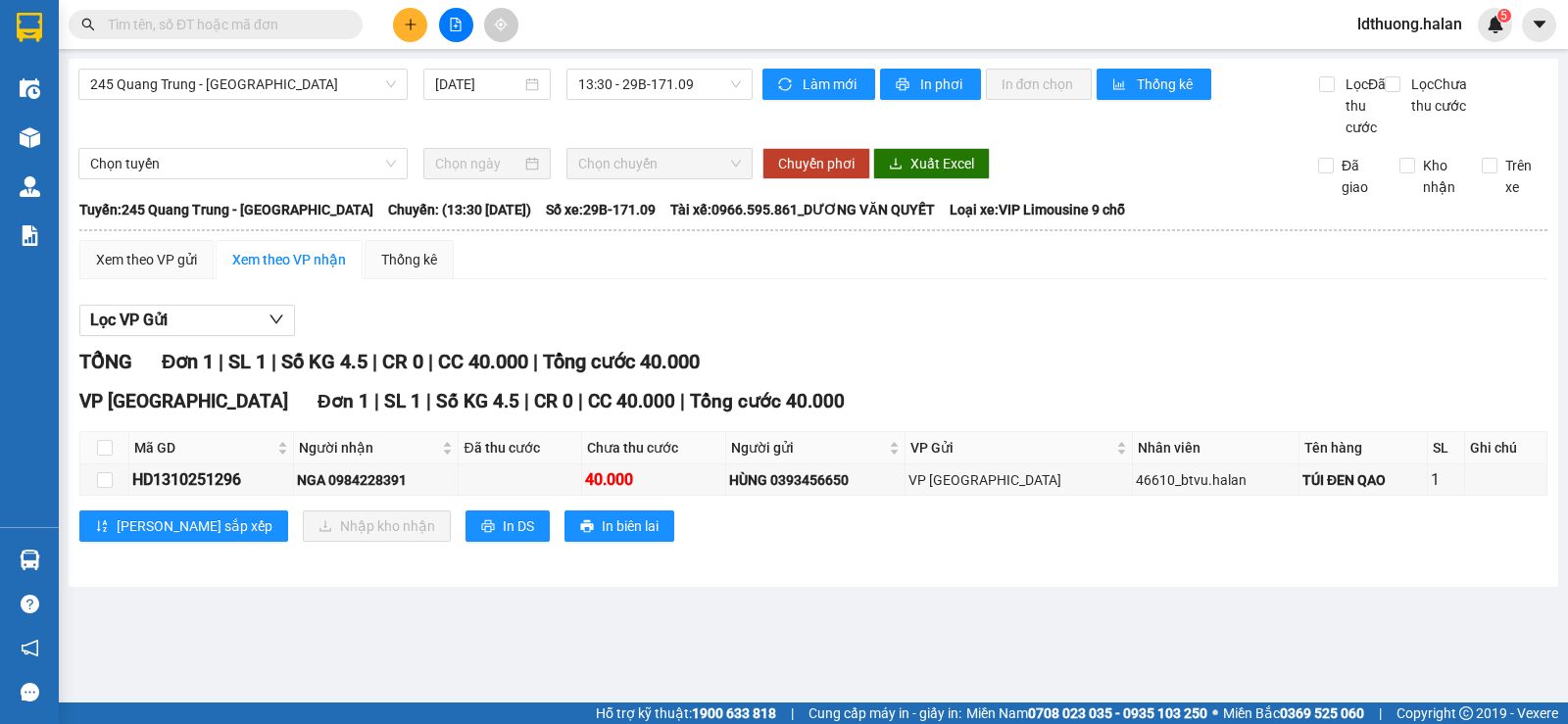
click at [226, 18] on input "text" at bounding box center [223, 25] width 231 height 22
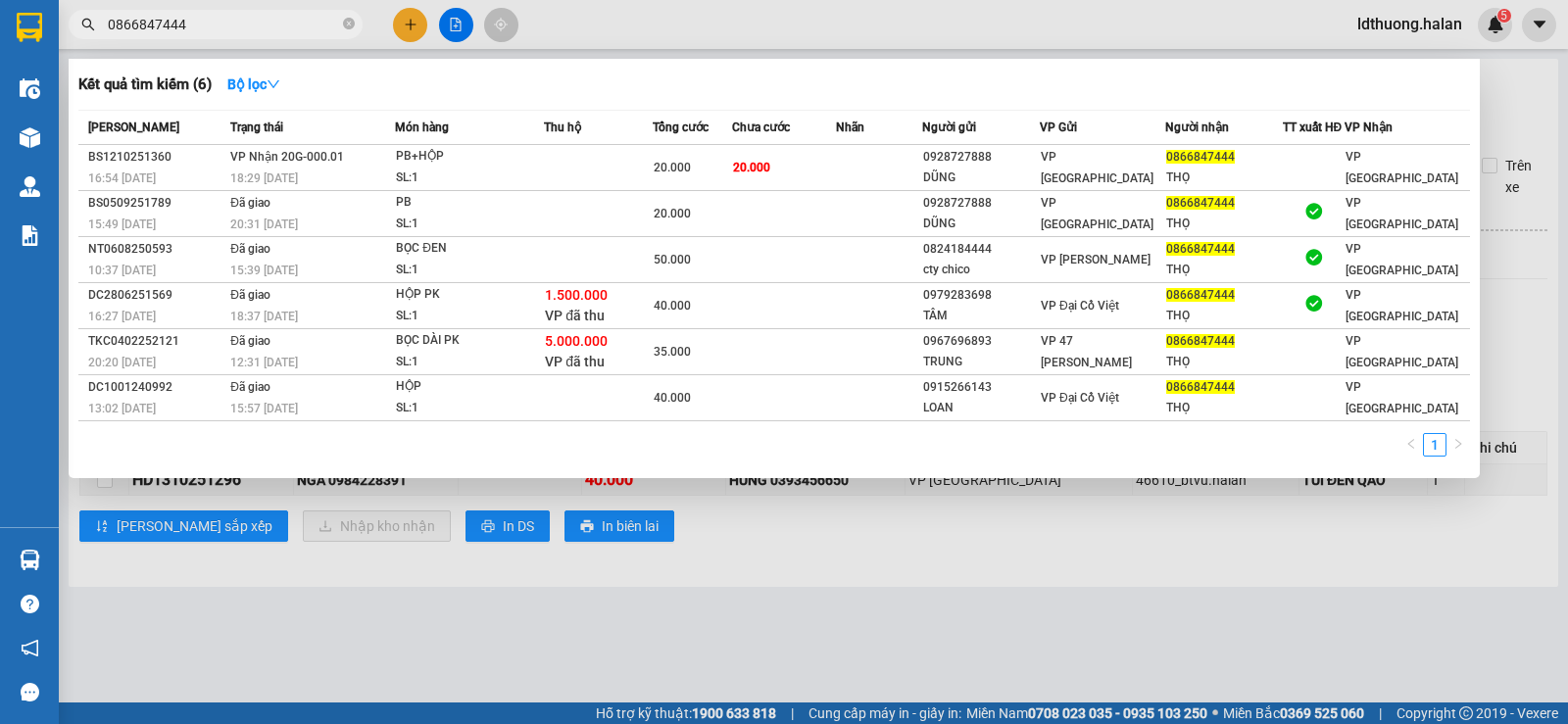
type input "0866847444"
click at [563, 130] on span "Thu hộ" at bounding box center [562, 127] width 37 height 14
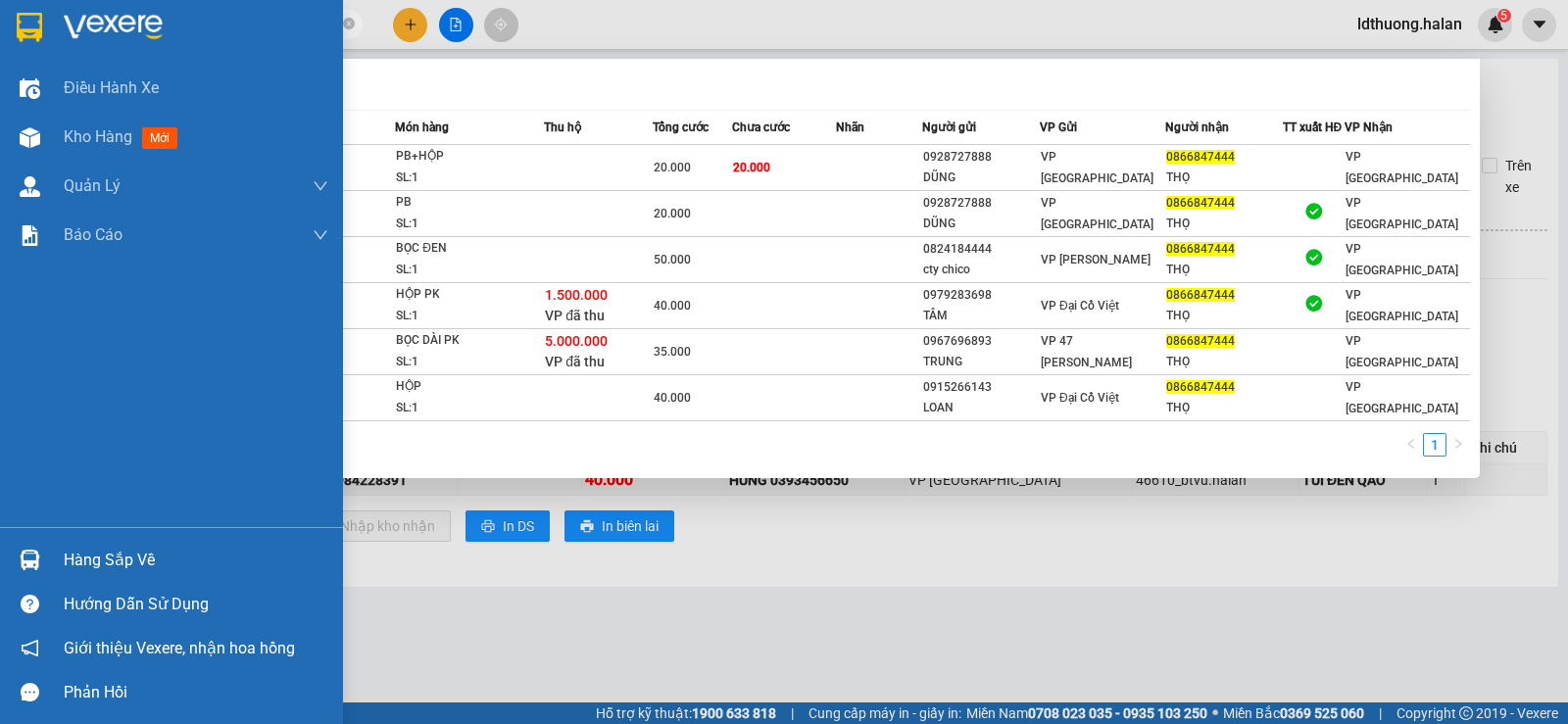
click at [94, 576] on div "Hàng sắp về" at bounding box center [171, 560] width 343 height 44
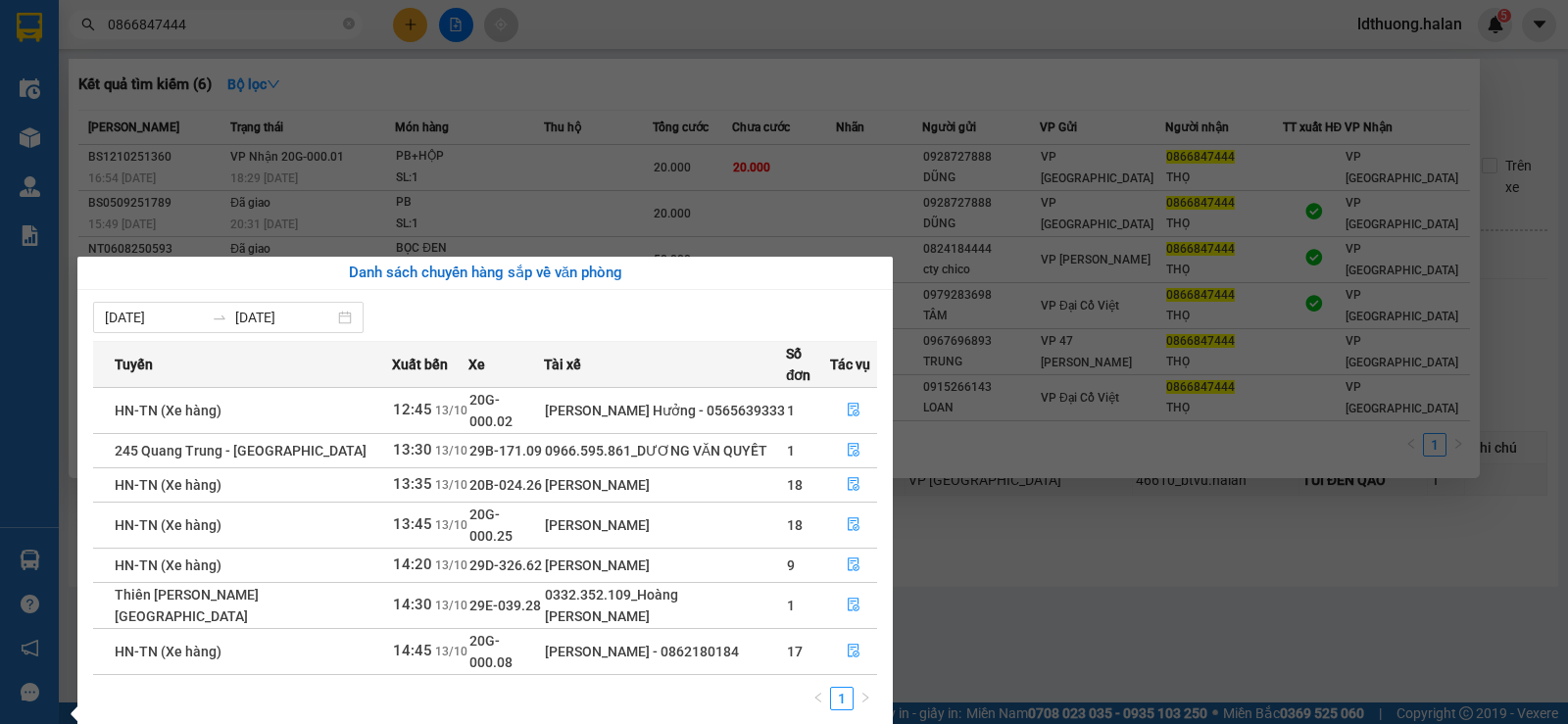
click at [678, 168] on section "Kết quả tìm kiếm ( 6 ) Bộ lọc Mã ĐH Trạng thái Món hàng Thu hộ Tổng cước Chưa c…" at bounding box center [784, 362] width 1568 height 724
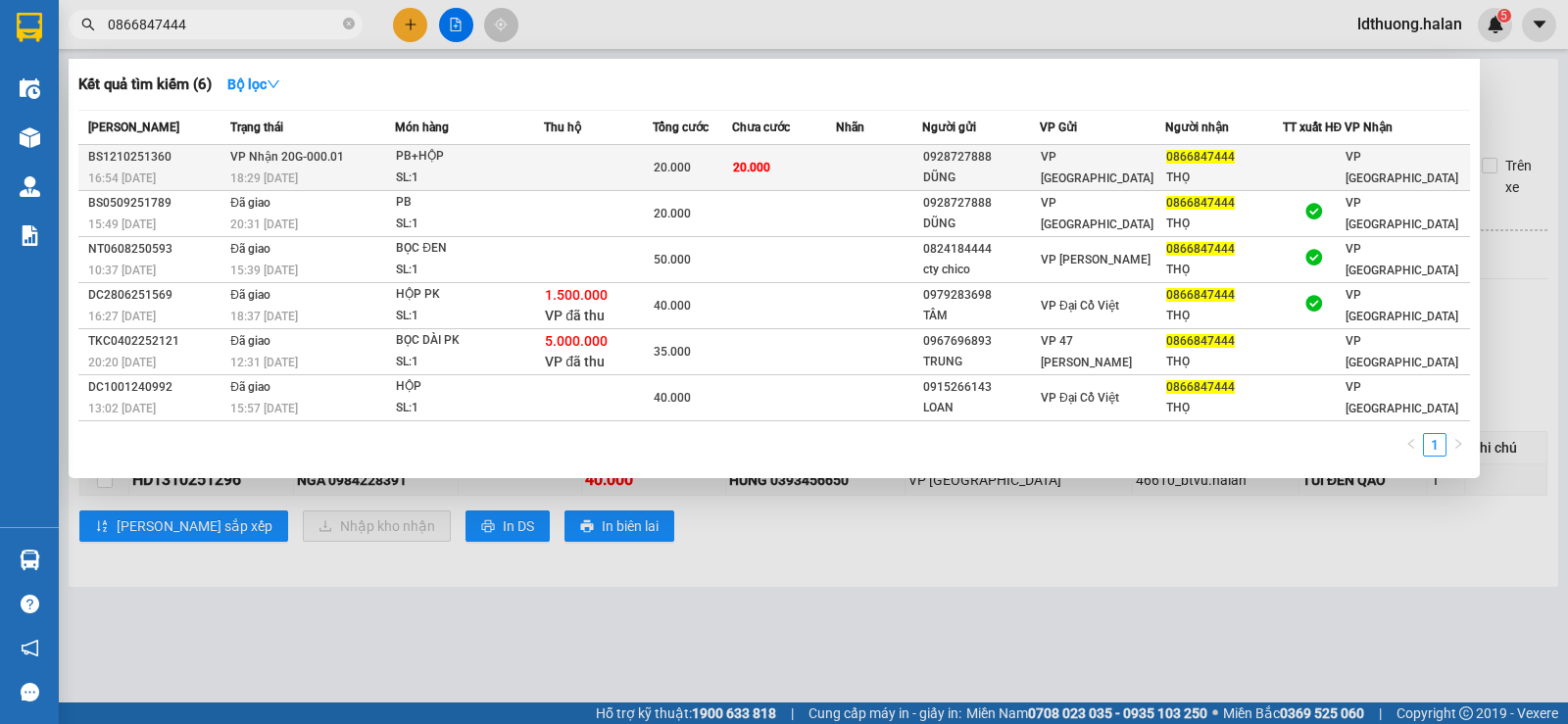
click at [519, 162] on div "PB+HỘP" at bounding box center [469, 156] width 147 height 22
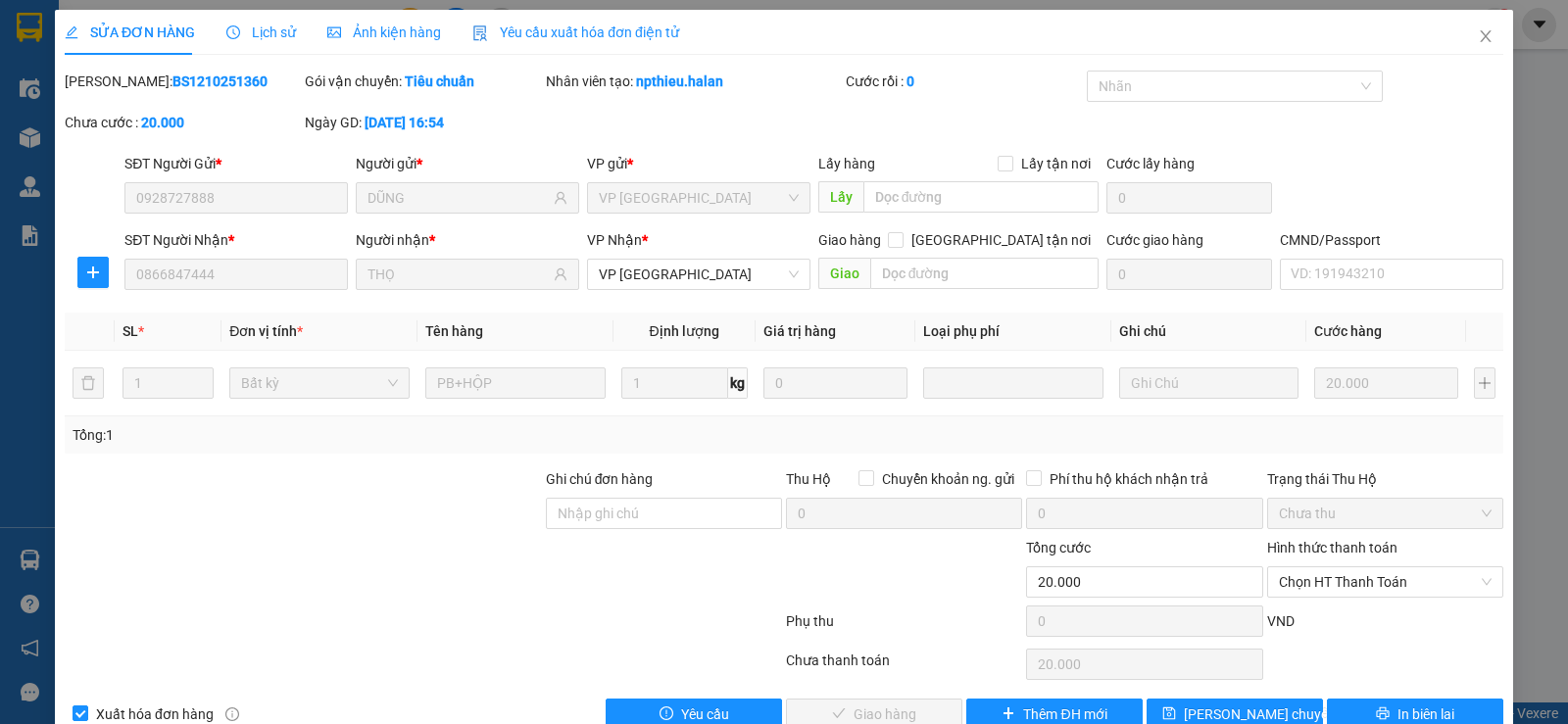
type input "0928727888"
type input "DŨNG"
type input "0866847444"
type input "THỌ"
type input "0"
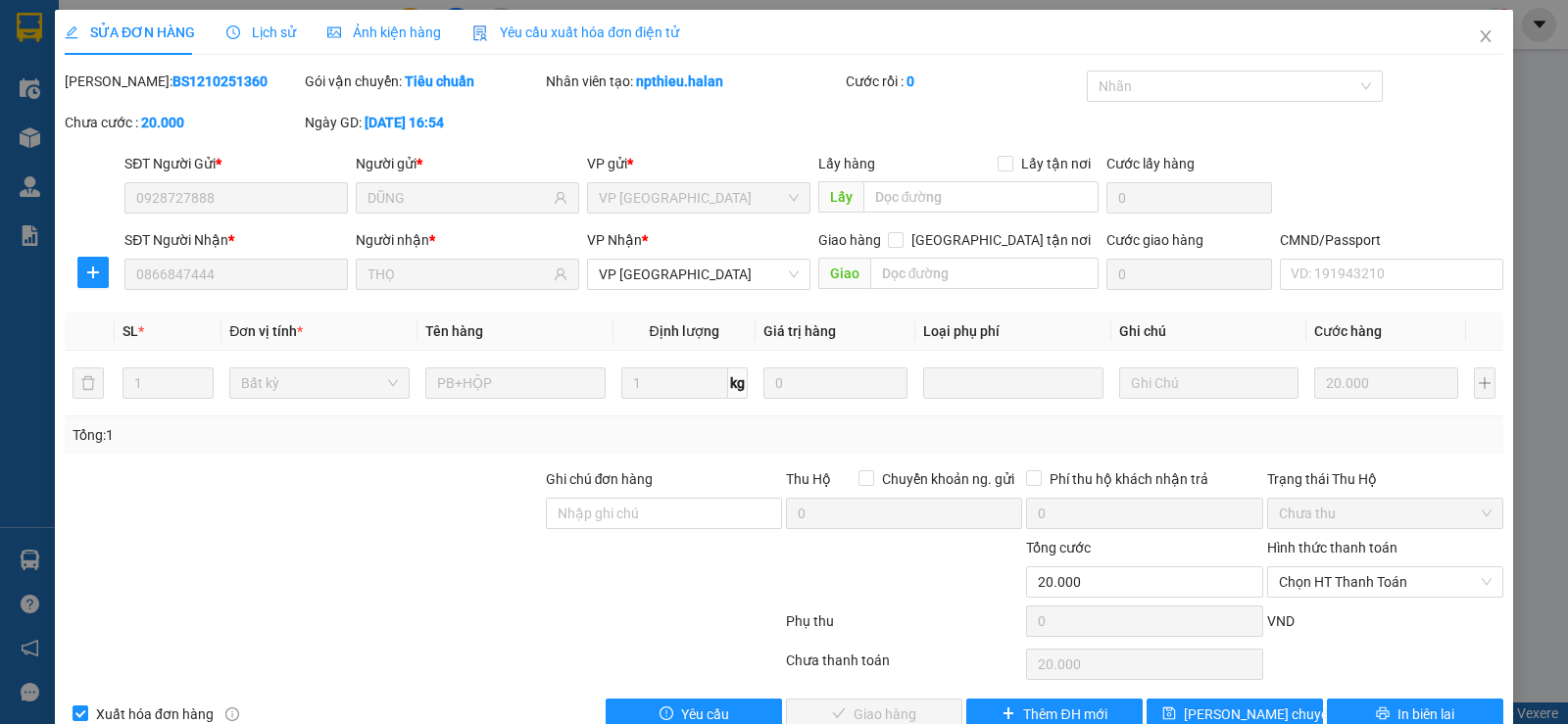
type input "20.000"
click at [1332, 581] on span "Chọn HT Thanh Toán" at bounding box center [1385, 581] width 213 height 30
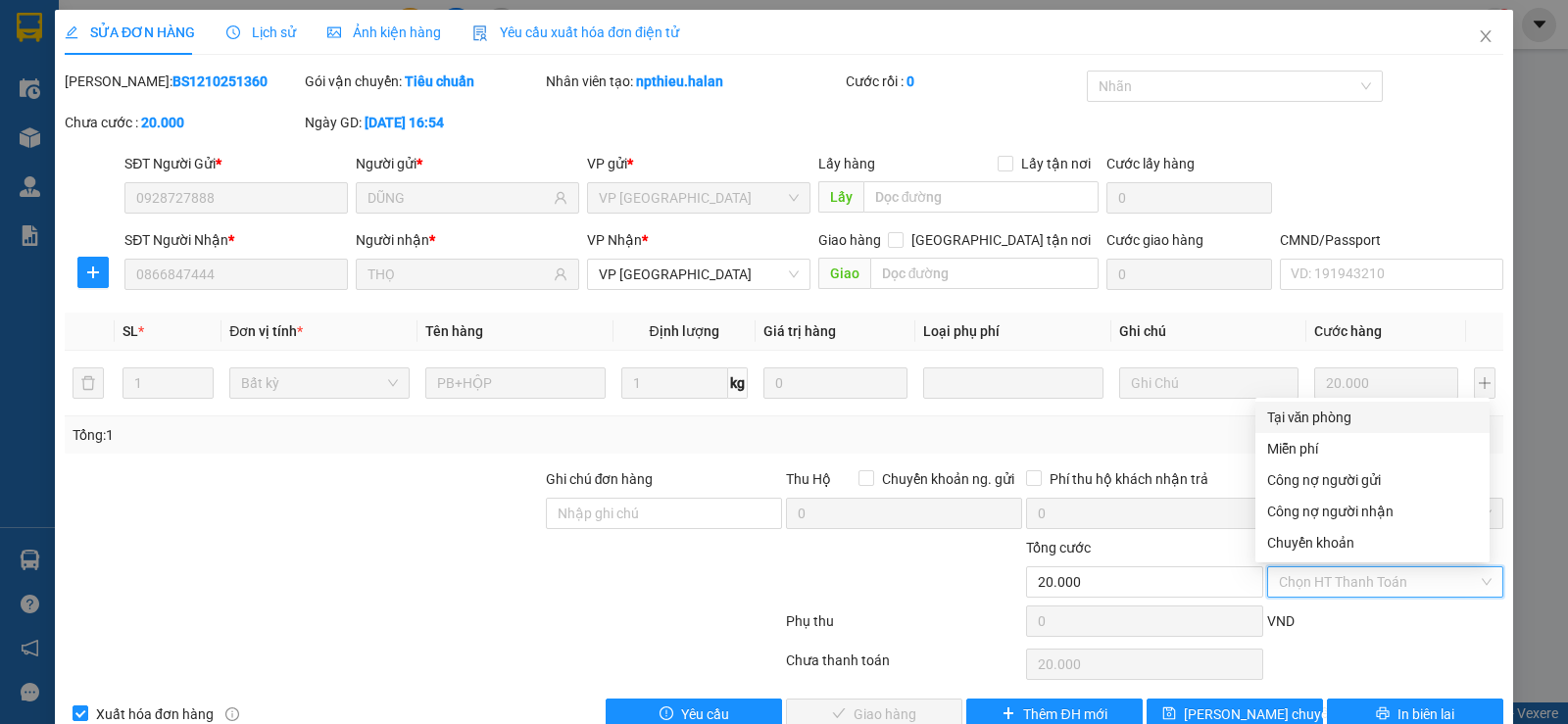
click at [1332, 417] on div "Tại văn phòng" at bounding box center [1372, 417] width 211 height 22
type input "0"
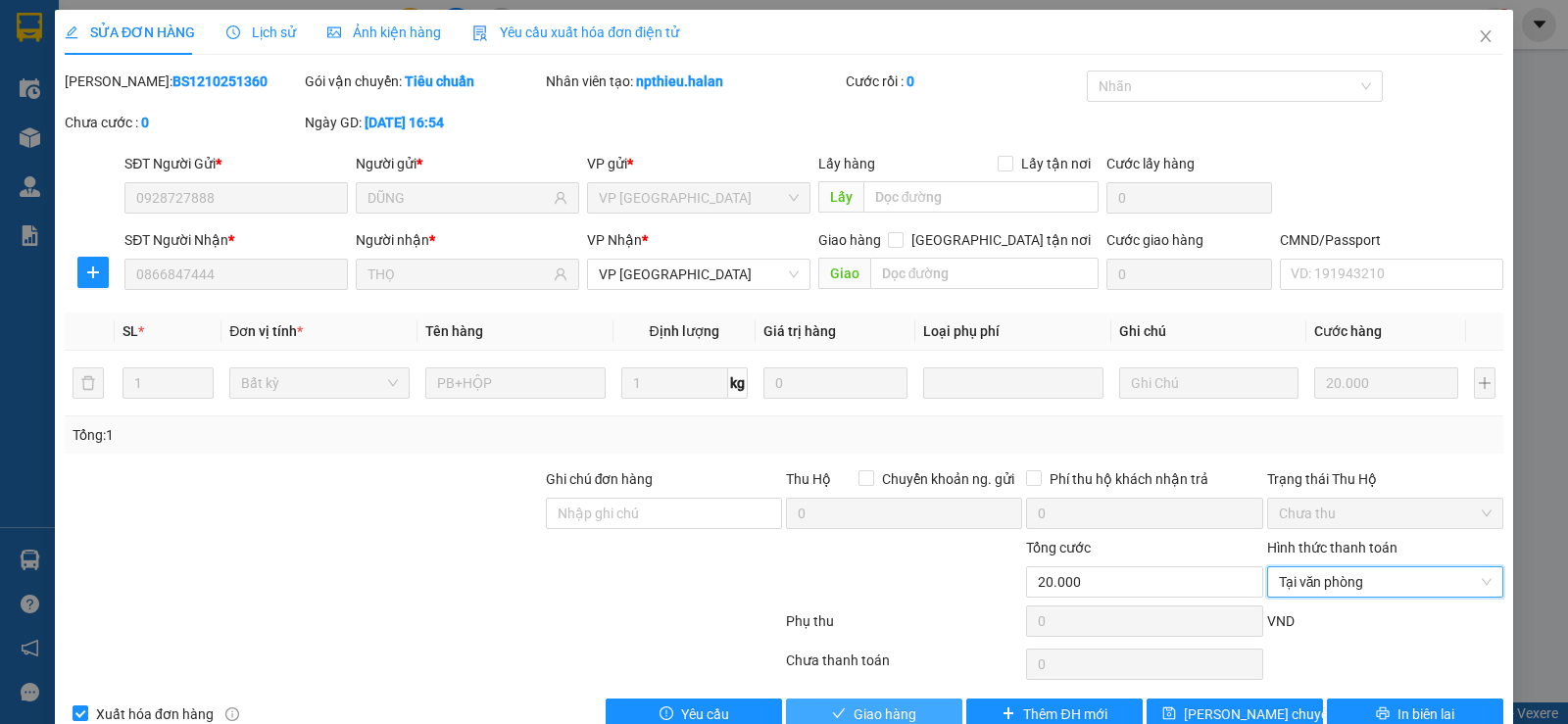
click at [858, 703] on span "Giao hàng" at bounding box center [885, 714] width 63 height 22
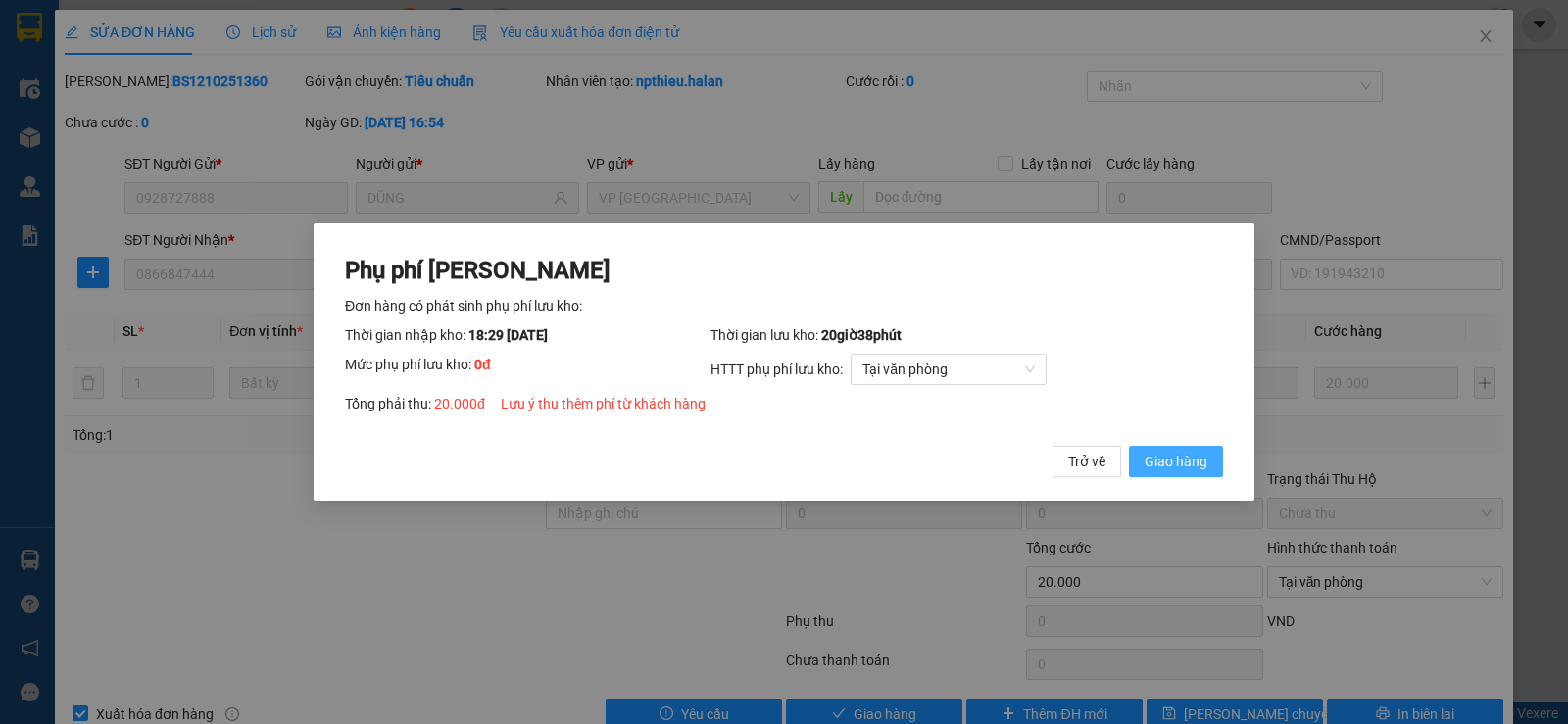
click at [1170, 452] on span "Giao hàng" at bounding box center [1176, 461] width 63 height 22
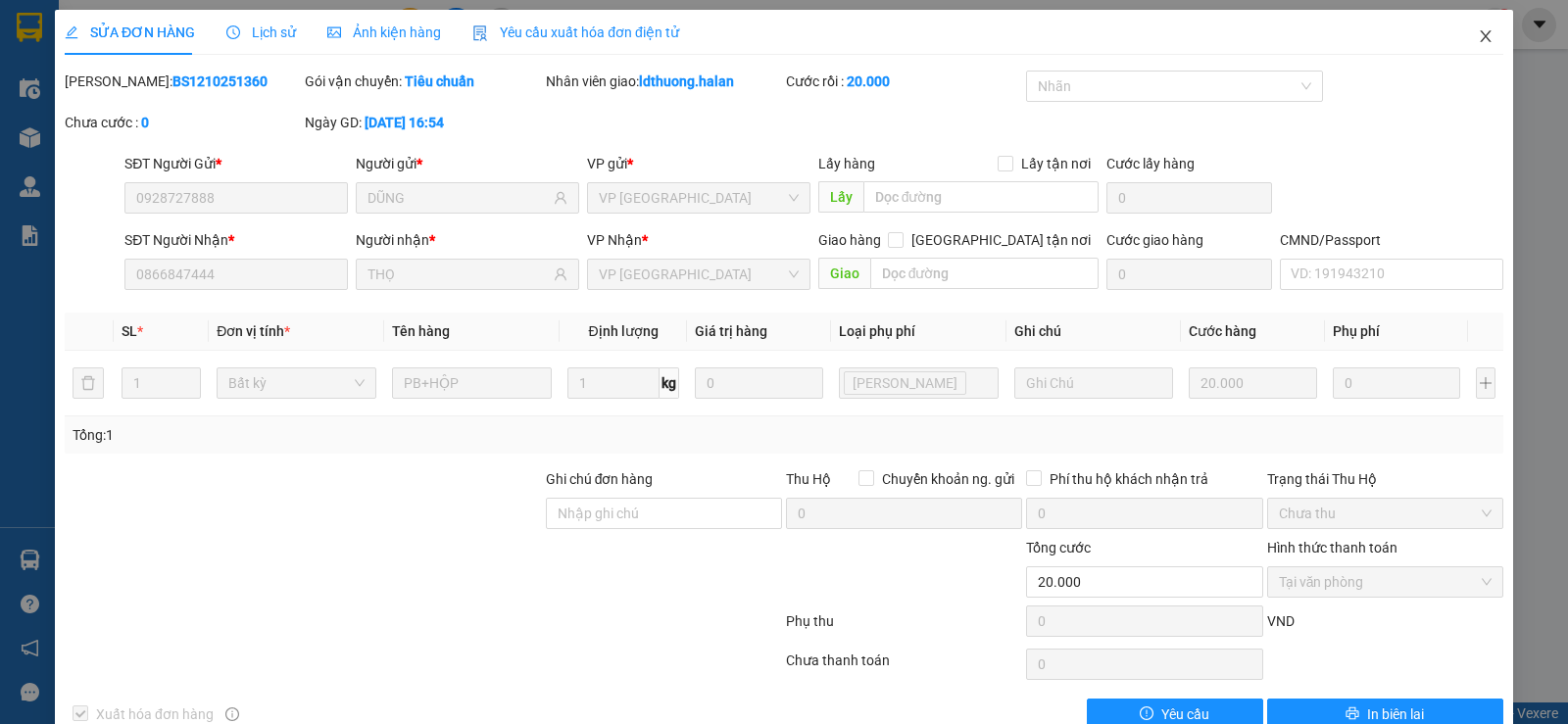
click at [1479, 36] on icon "close" at bounding box center [1484, 36] width 11 height 12
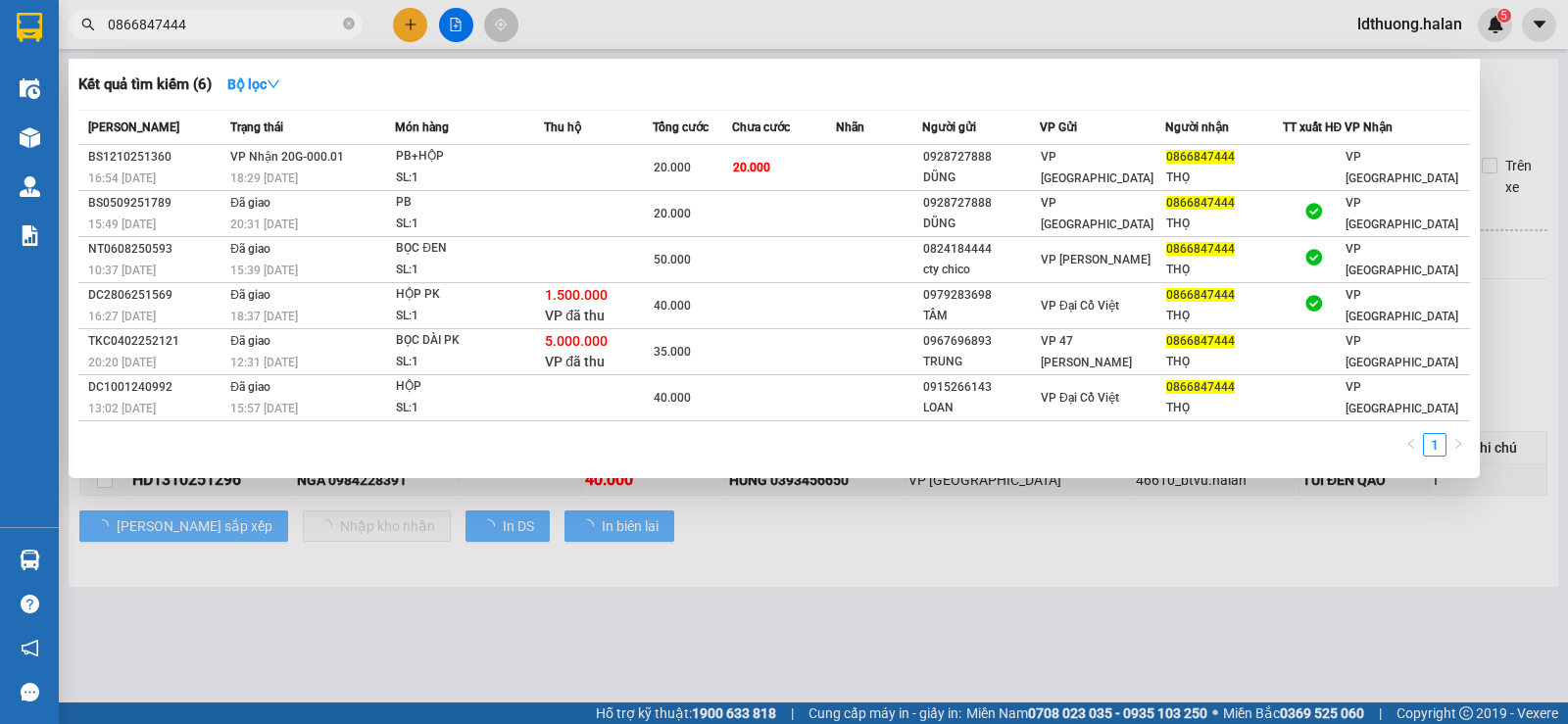
click at [278, 22] on input "0866847444" at bounding box center [223, 25] width 231 height 22
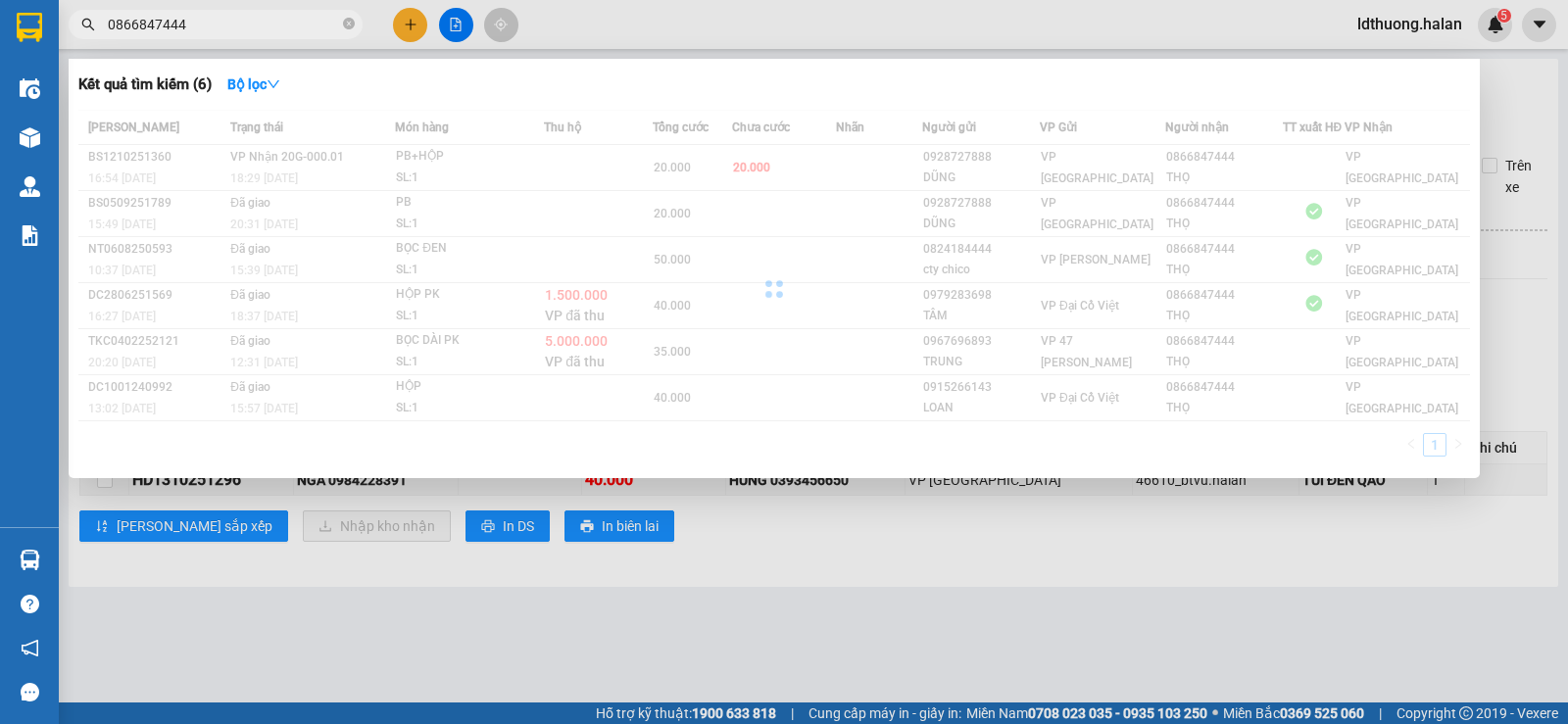
type input "0866847444"
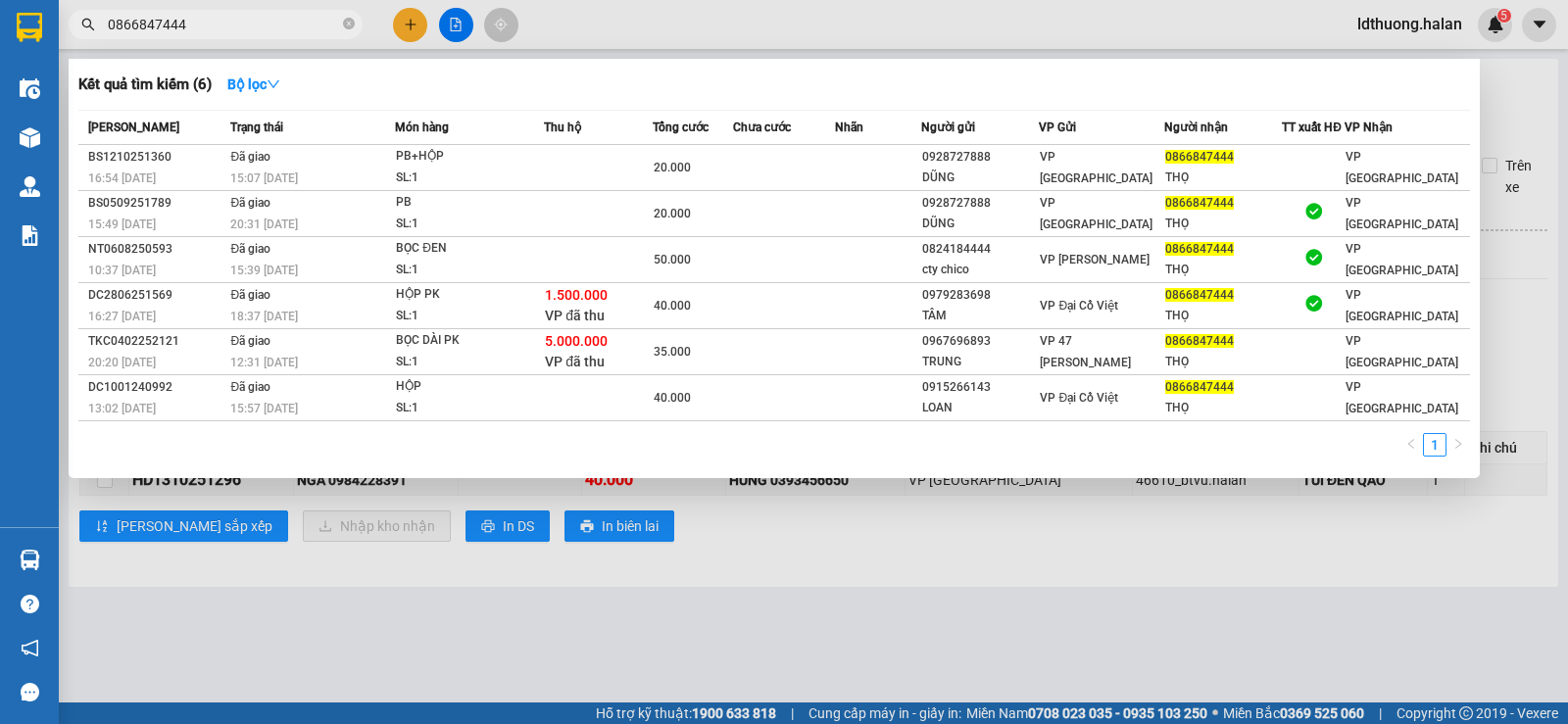
click at [691, 560] on div at bounding box center [784, 362] width 1568 height 724
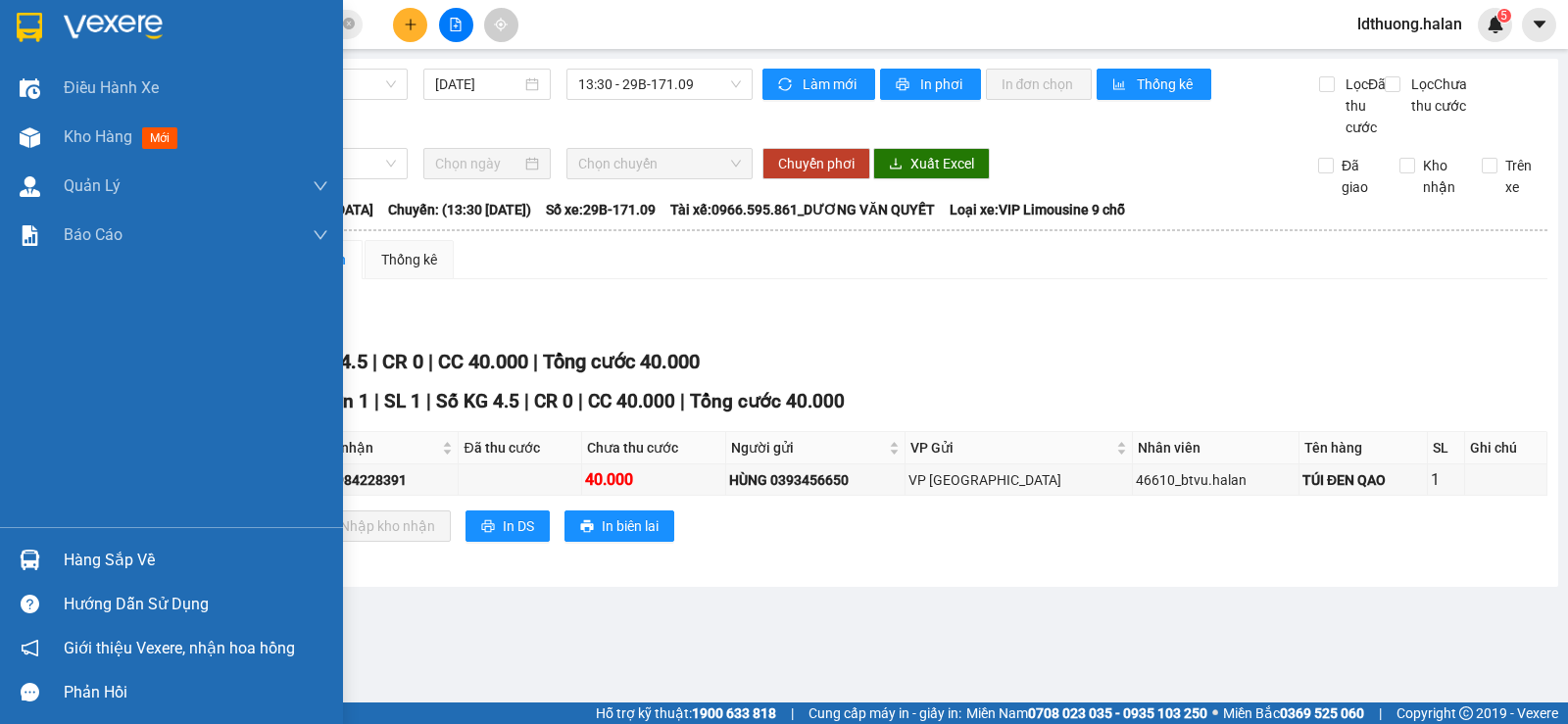
click at [112, 555] on div "Hàng sắp về" at bounding box center [196, 560] width 265 height 30
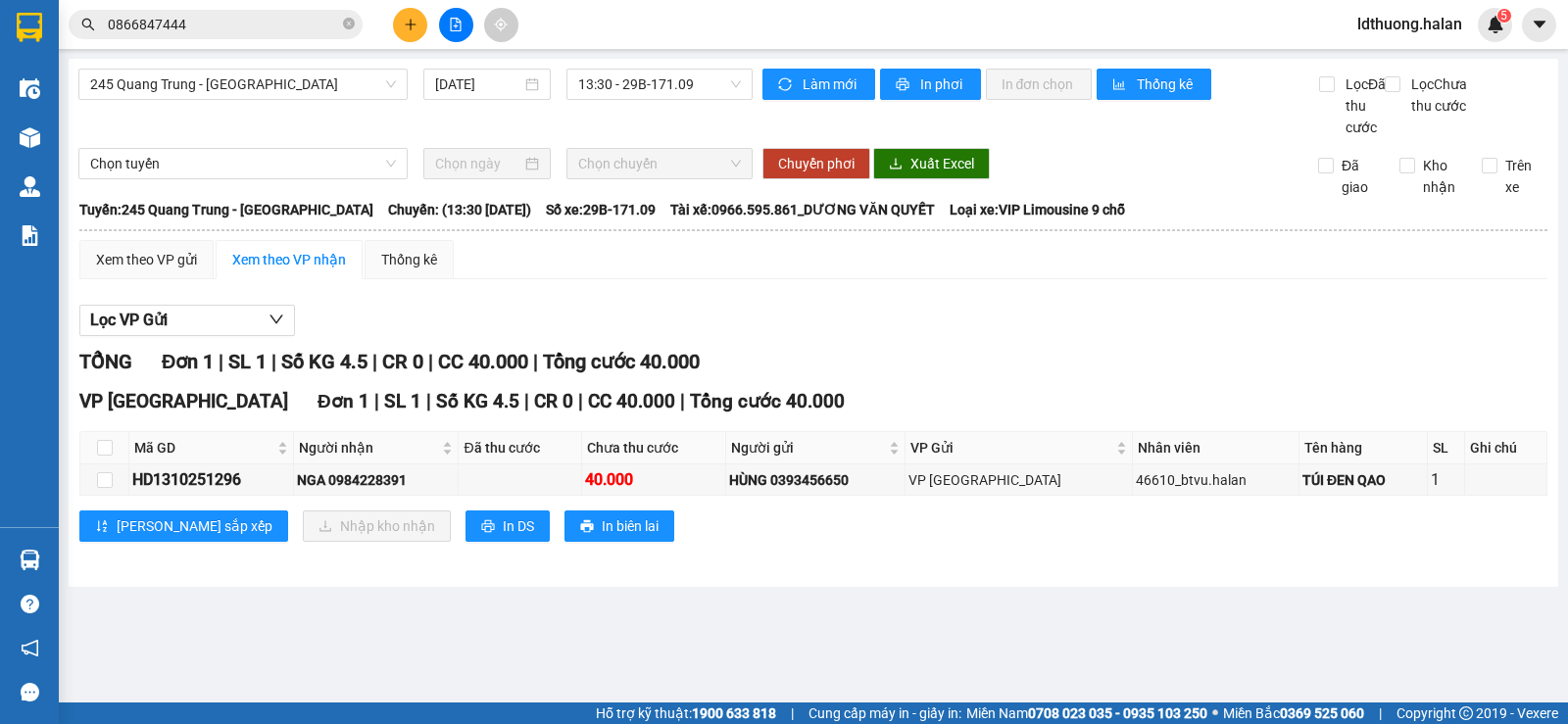
click at [694, 181] on section "Kết quả tìm kiếm ( 6 ) Bộ lọc Mã ĐH Trạng thái Món hàng Thu hộ Tổng cước Chưa c…" at bounding box center [784, 362] width 1568 height 724
click at [793, 311] on div "Xem theo VP gửi Xem theo VP nhận Thống kê Lọc VP Gửi TỔNG Đơn 1 | SL 1 | Số KG…" at bounding box center [813, 402] width 1468 height 326
click at [793, 310] on div "Xem theo VP gửi Xem theo VP nhận Thống kê Lọc VP Gửi TỔNG Đơn 1 | SL 1 | Số KG…" at bounding box center [813, 402] width 1468 height 326
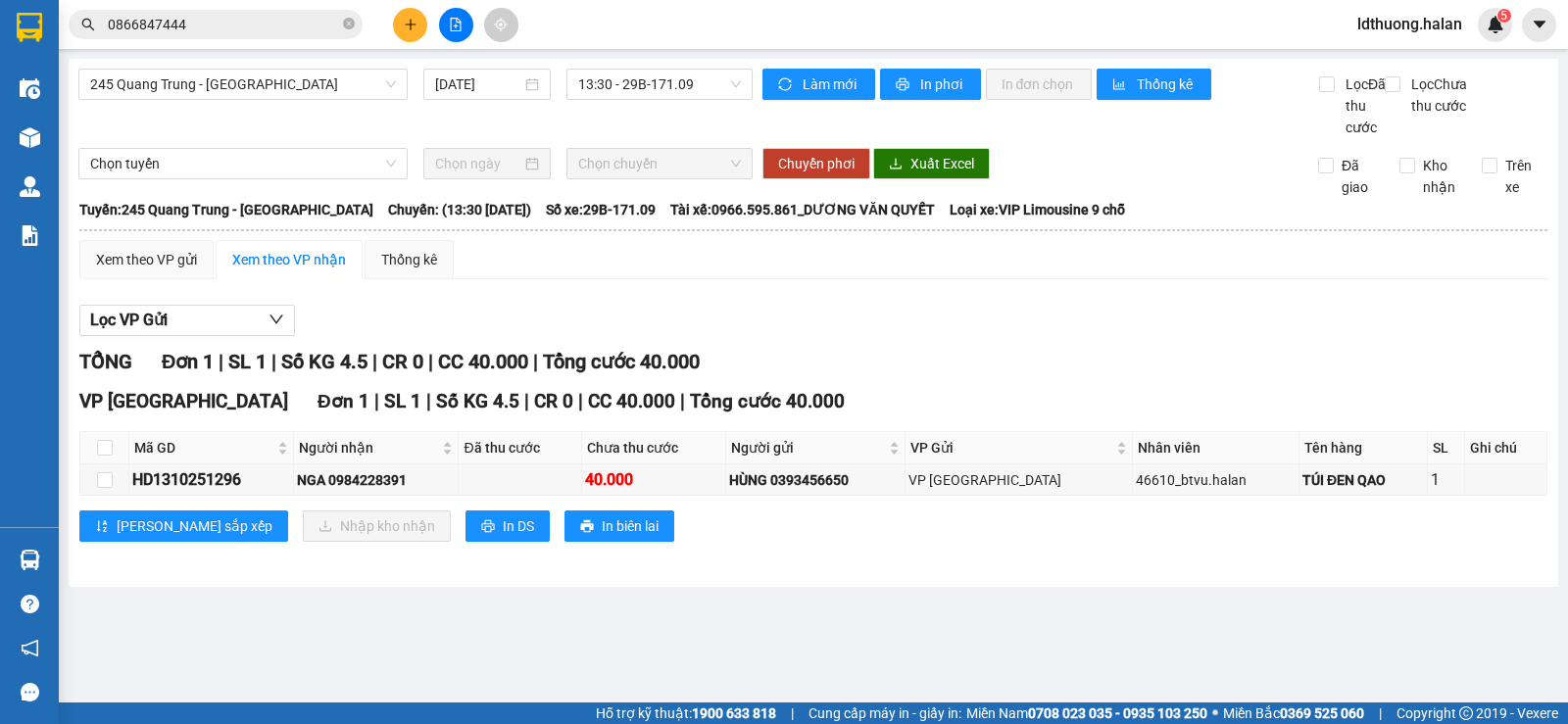
click at [793, 310] on div "Xem theo VP gửi Xem theo VP nhận Thống kê Lọc VP Gửi TỔNG Đơn 1 | SL 1 | Số KG…" at bounding box center [813, 402] width 1468 height 326
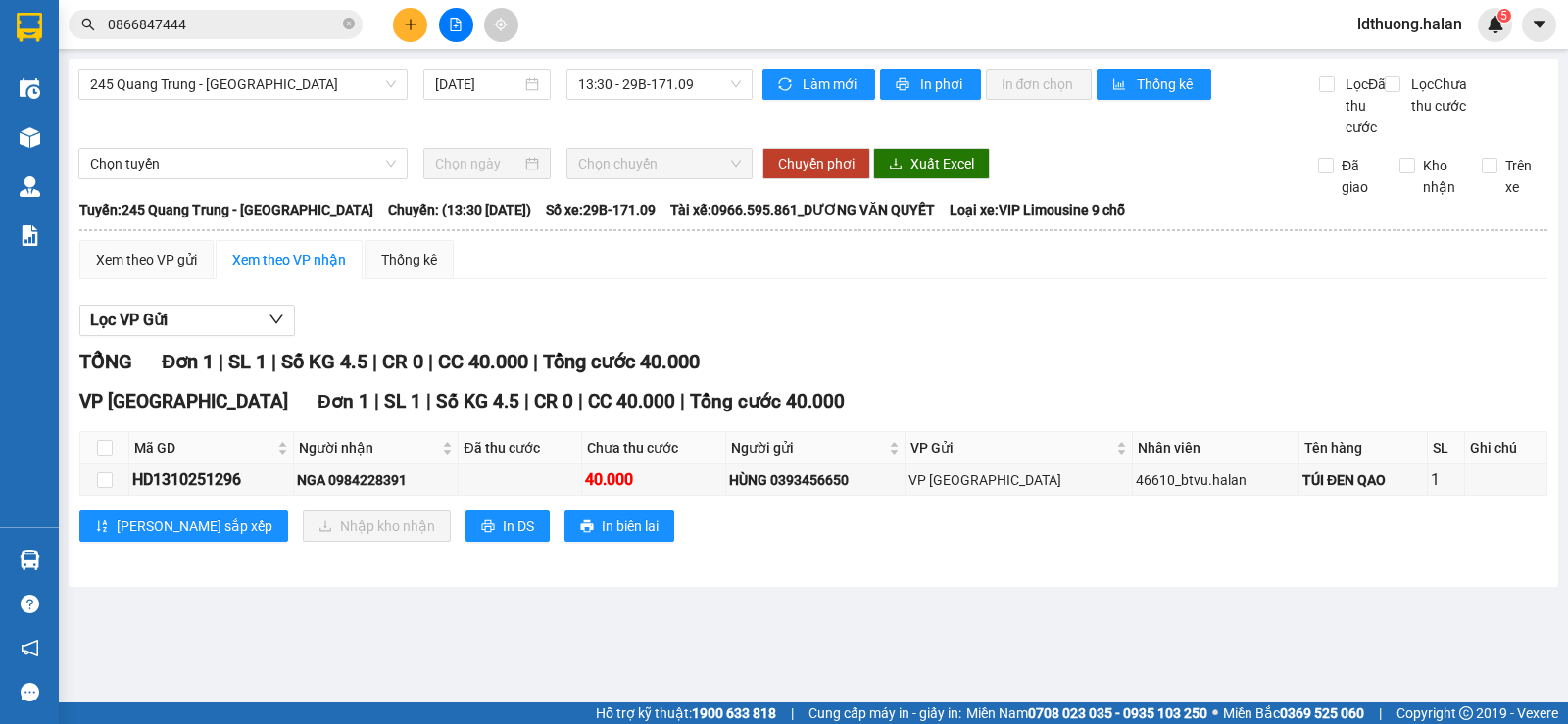
click at [793, 310] on div "Xem theo VP gửi Xem theo VP nhận Thống kê Lọc VP Gửi TỔNG Đơn 1 | SL 1 | Số KG…" at bounding box center [813, 402] width 1468 height 326
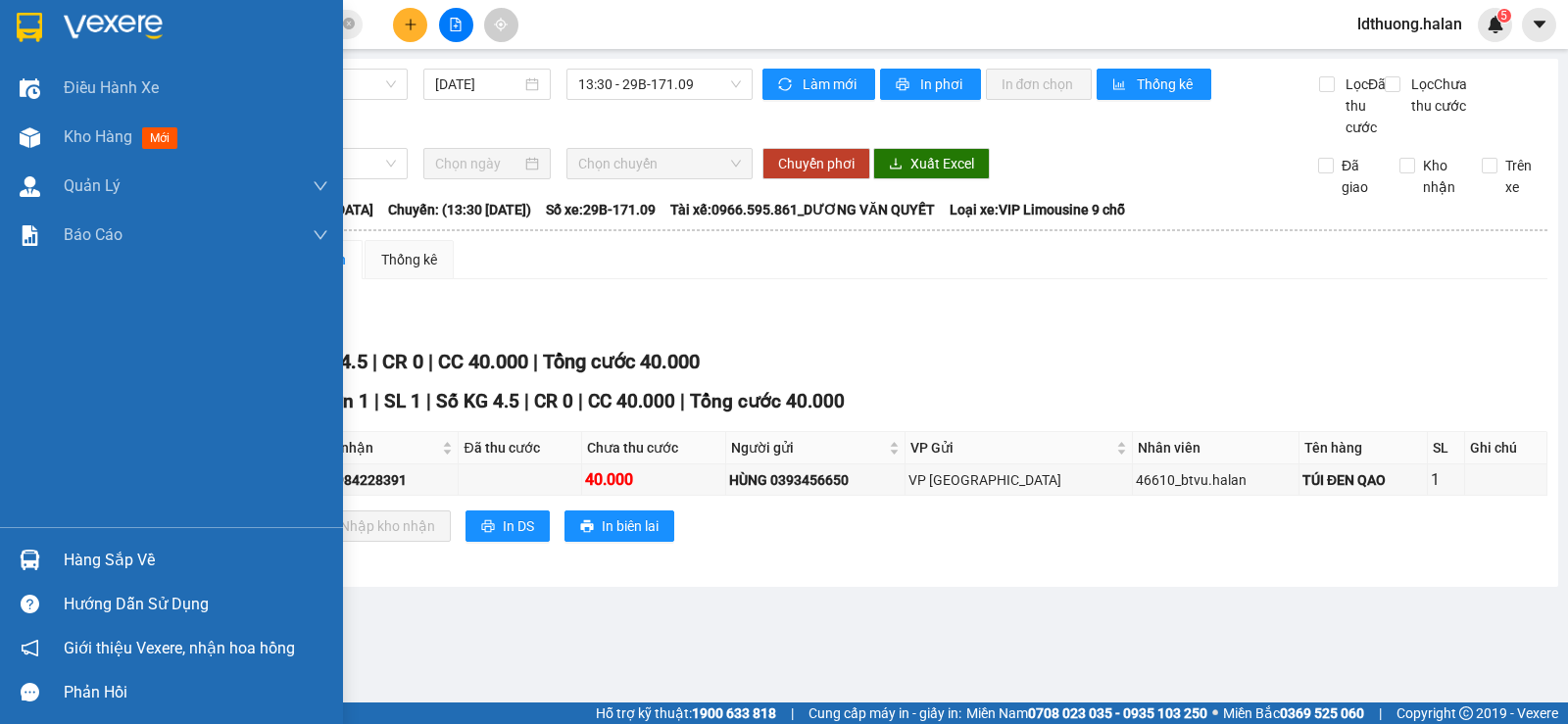
click at [147, 561] on div "Hàng sắp về" at bounding box center [196, 560] width 265 height 30
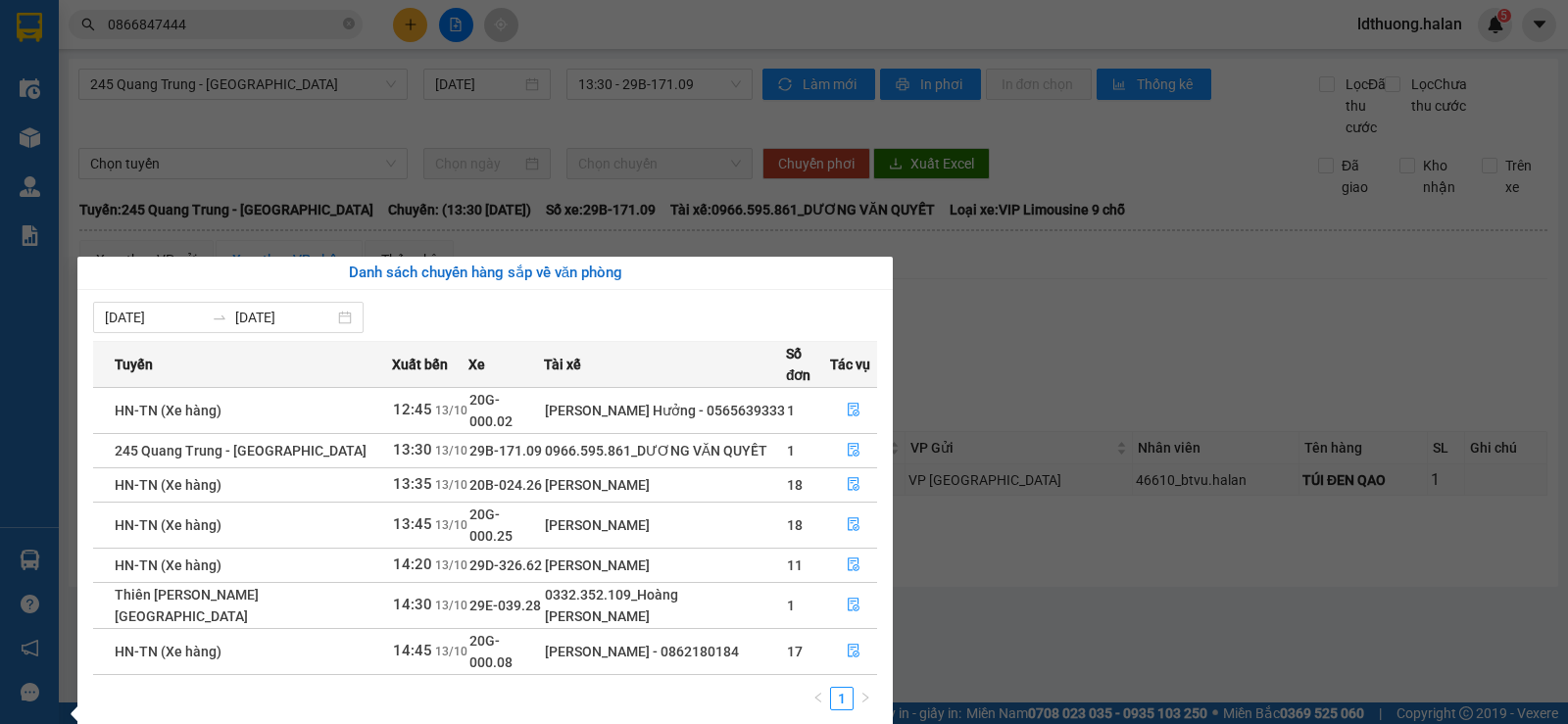
click at [600, 192] on section "Kết quả tìm kiếm ( 6 ) Bộ lọc Mã ĐH Trạng thái Món hàng Thu hộ Tổng cước Chưa c…" at bounding box center [784, 362] width 1568 height 724
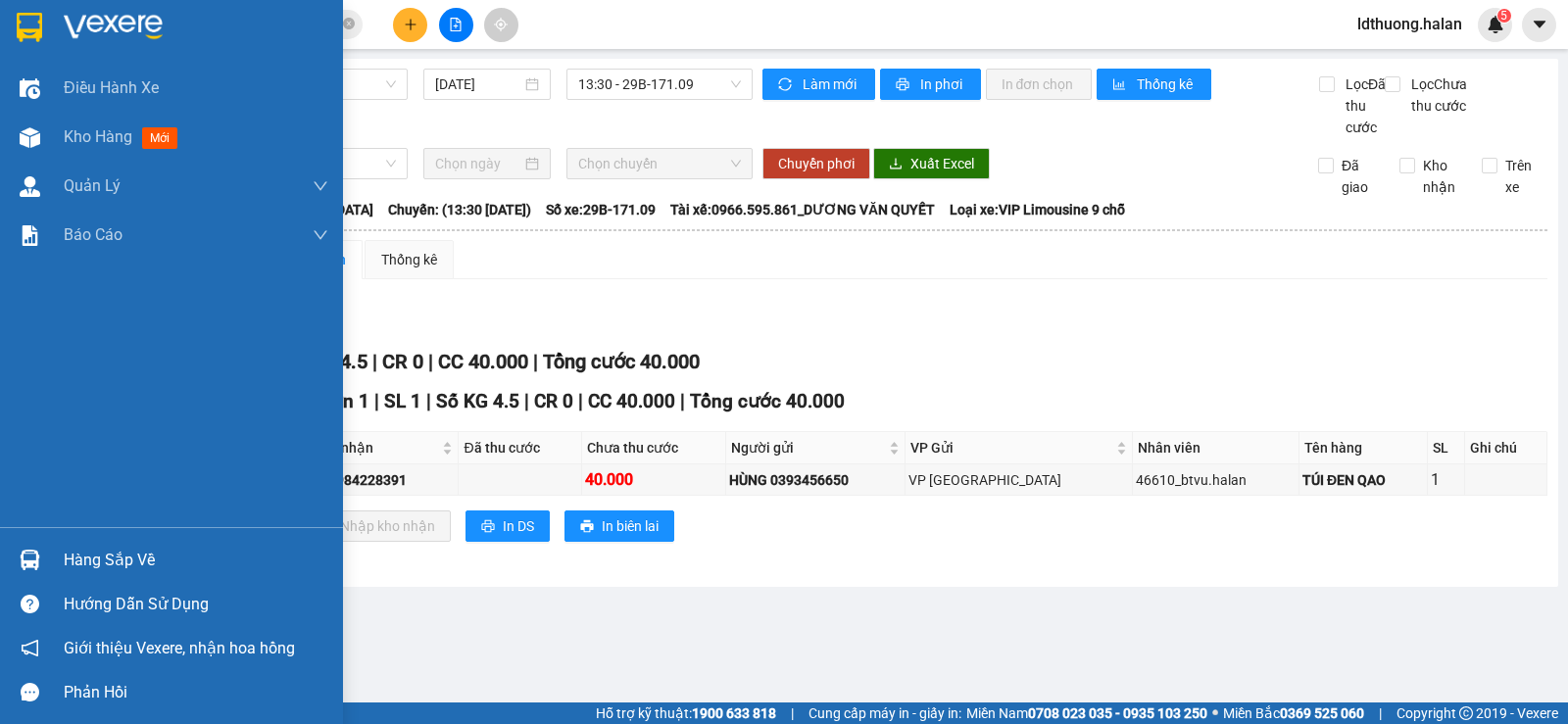
click at [78, 558] on div "Hàng sắp về" at bounding box center [196, 560] width 265 height 30
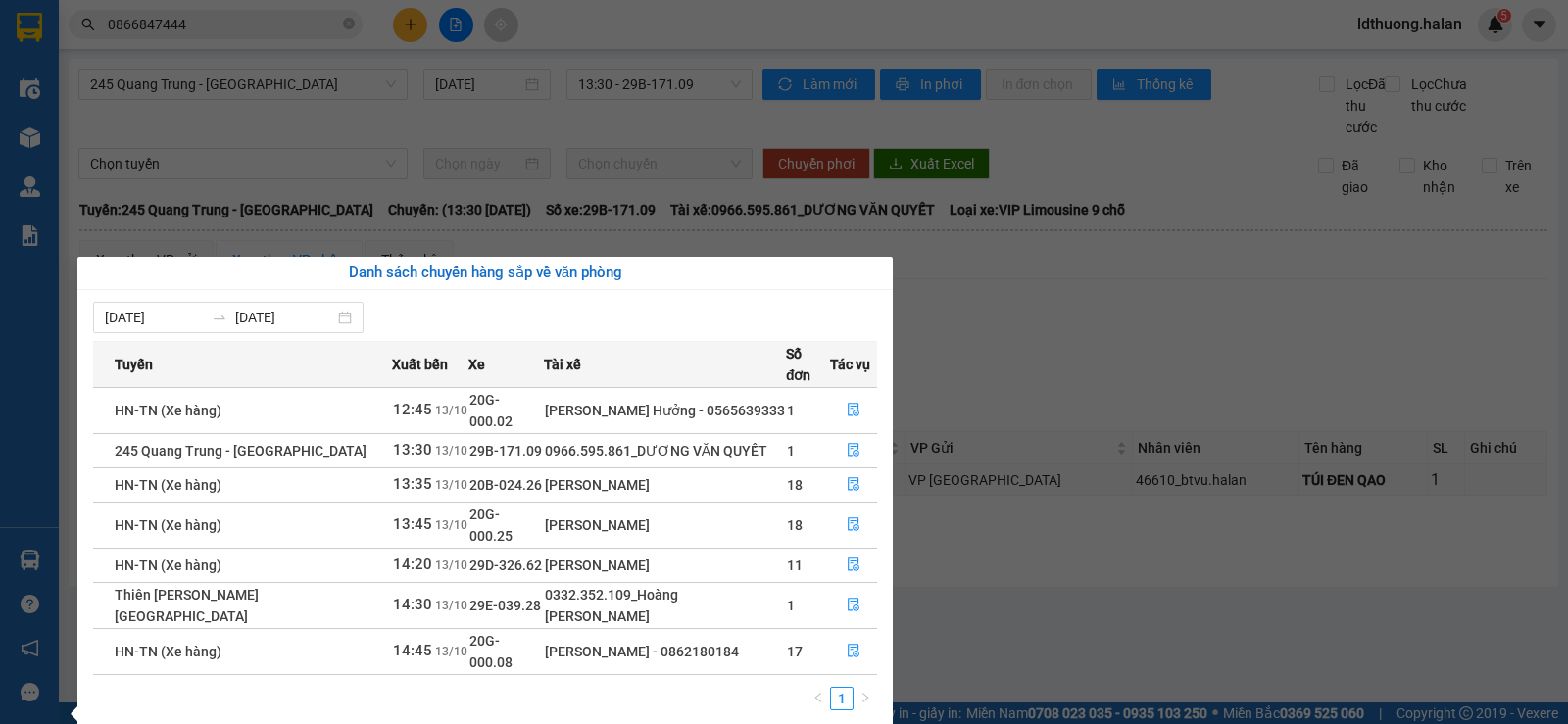
click at [511, 192] on section "Kết quả tìm kiếm ( 6 ) Bộ lọc Mã ĐH Trạng thái Món hàng Thu hộ Tổng cước Chưa c…" at bounding box center [784, 362] width 1568 height 724
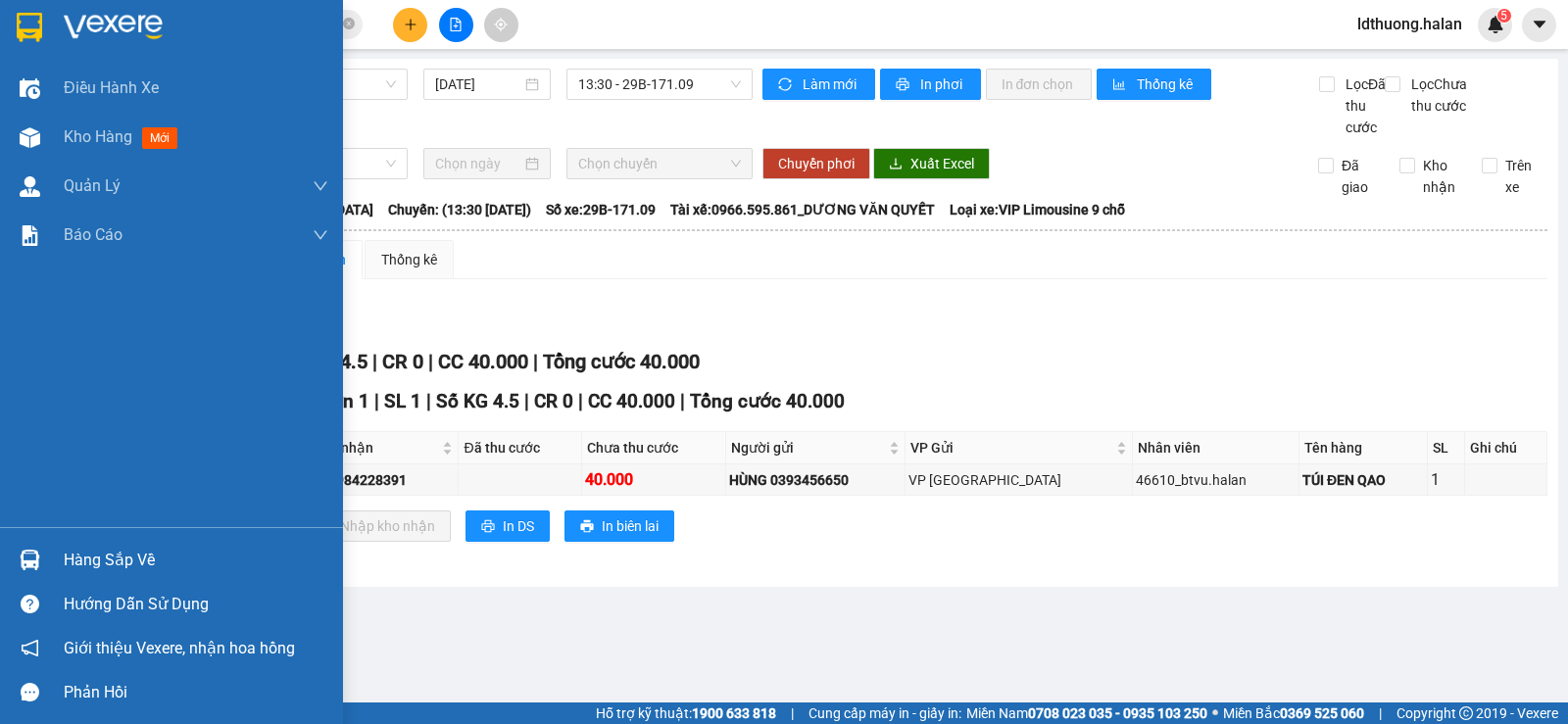
click at [109, 554] on div "Hàng sắp về" at bounding box center [196, 560] width 265 height 30
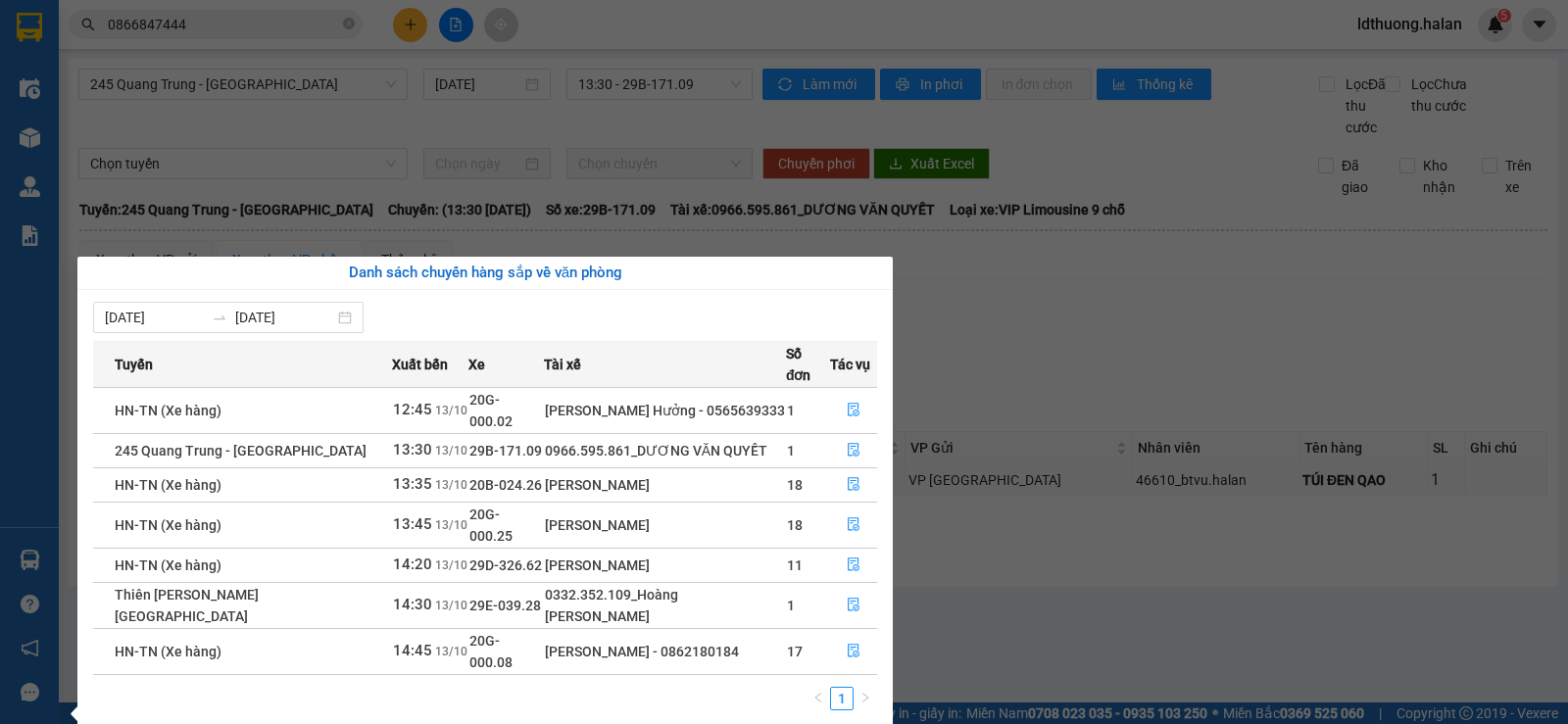
click at [607, 186] on section "Kết quả tìm kiếm ( 6 ) Bộ lọc Mã ĐH Trạng thái Món hàng Thu hộ Tổng cước Chưa c…" at bounding box center [784, 362] width 1568 height 724
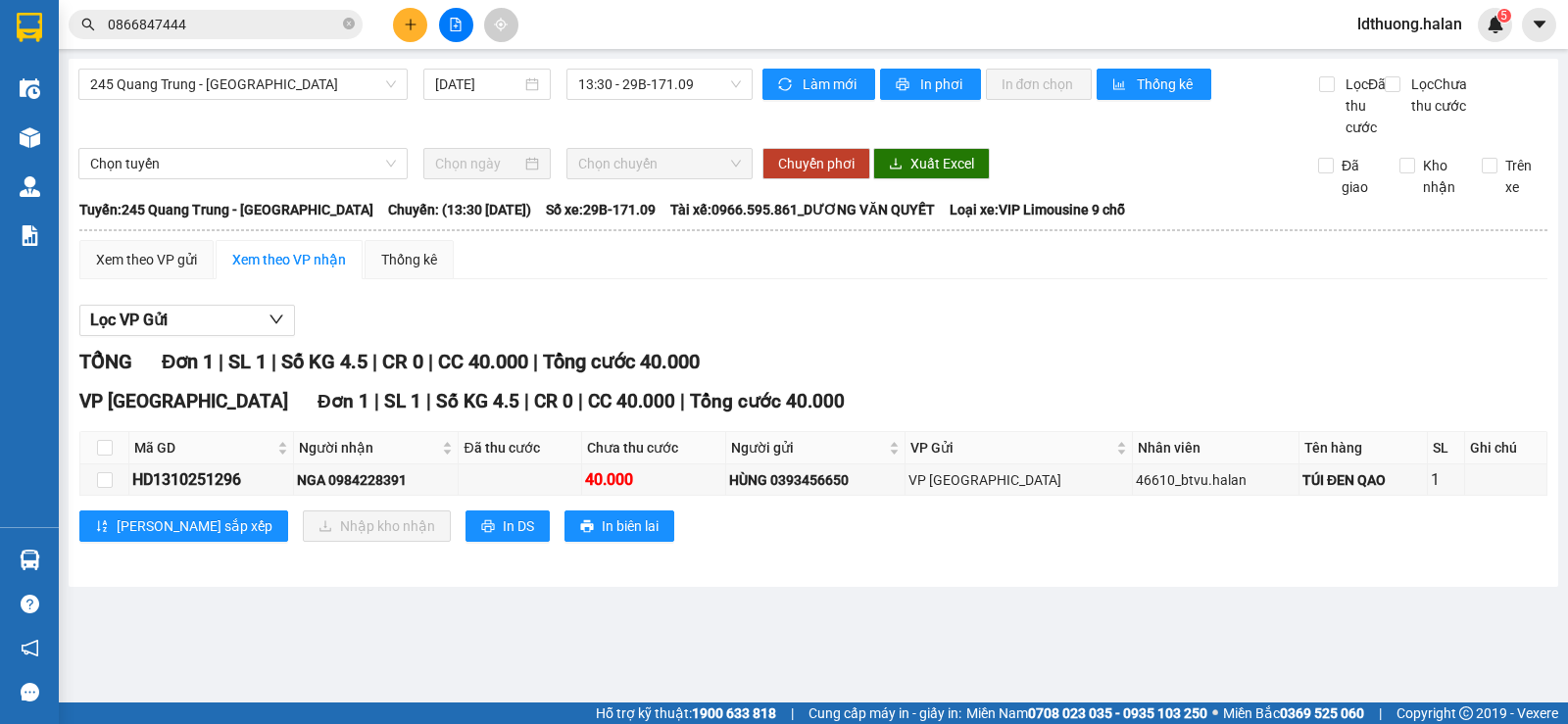
click at [651, 365] on div "Lọc VP Gửi TỔNG Đơn 1 | SL 1 | Số KG 4.5 | CR 0 | CC 40.000 | Tổng cước 40.000…" at bounding box center [813, 431] width 1468 height 272
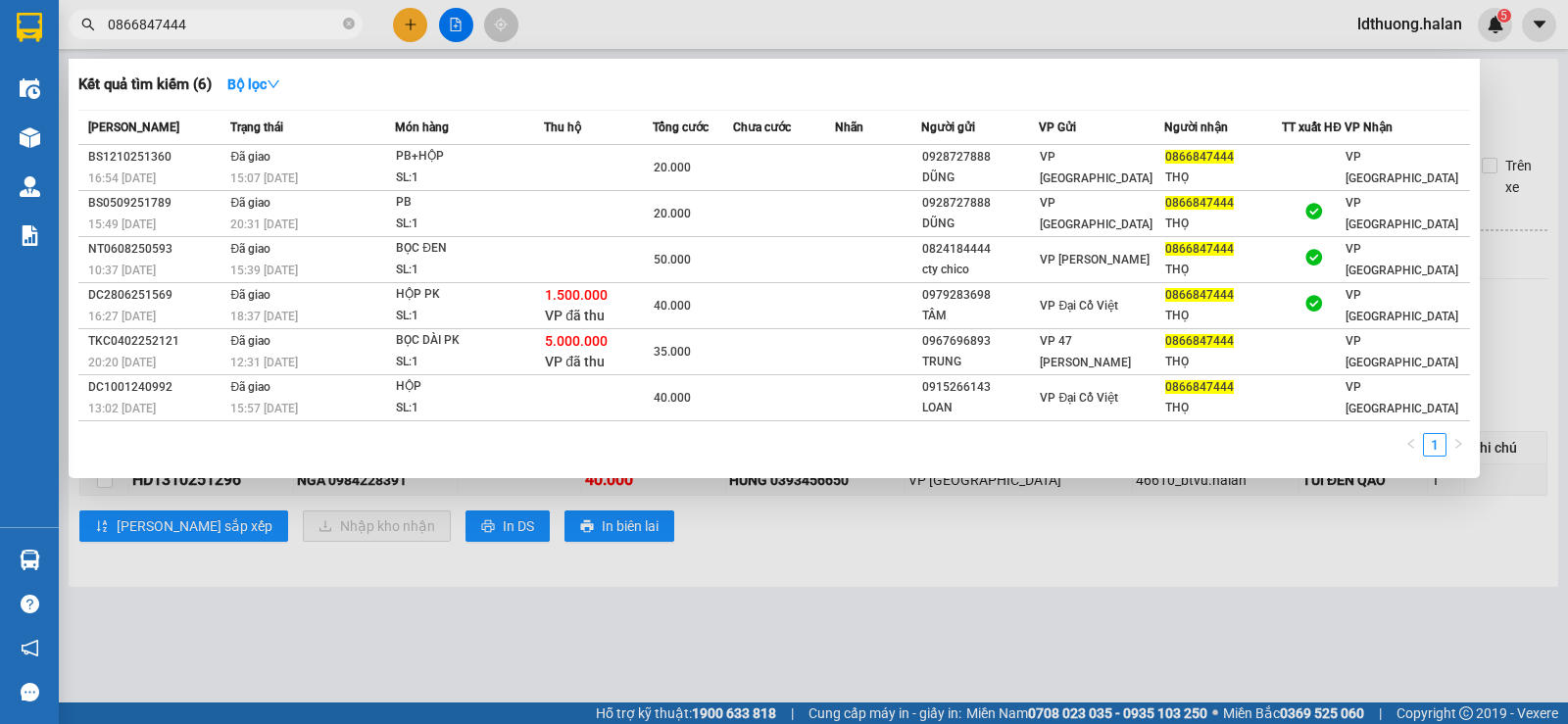
click at [284, 25] on input "0866847444" at bounding box center [223, 25] width 231 height 22
click at [350, 19] on icon "close-circle" at bounding box center [348, 24] width 12 height 12
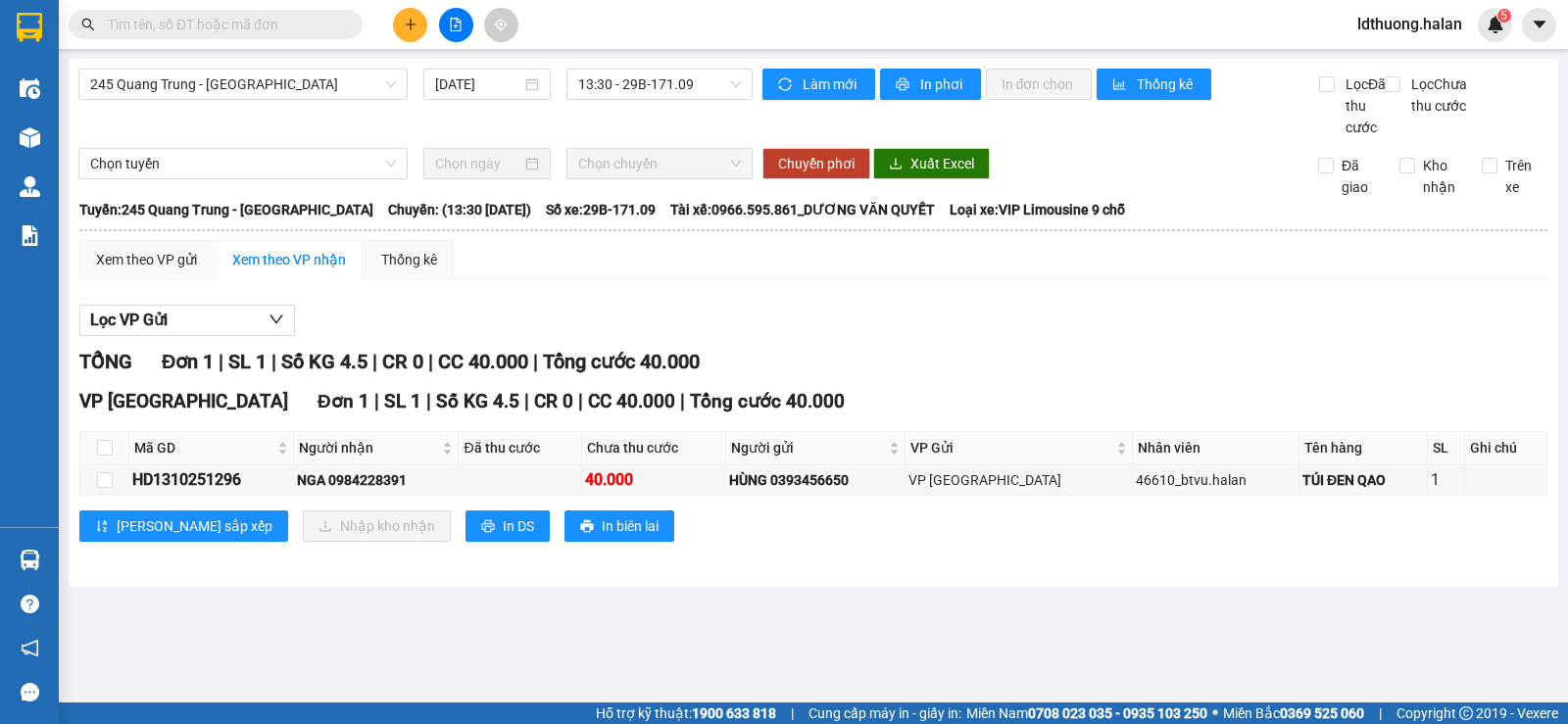
click at [243, 22] on input "text" at bounding box center [223, 25] width 231 height 22
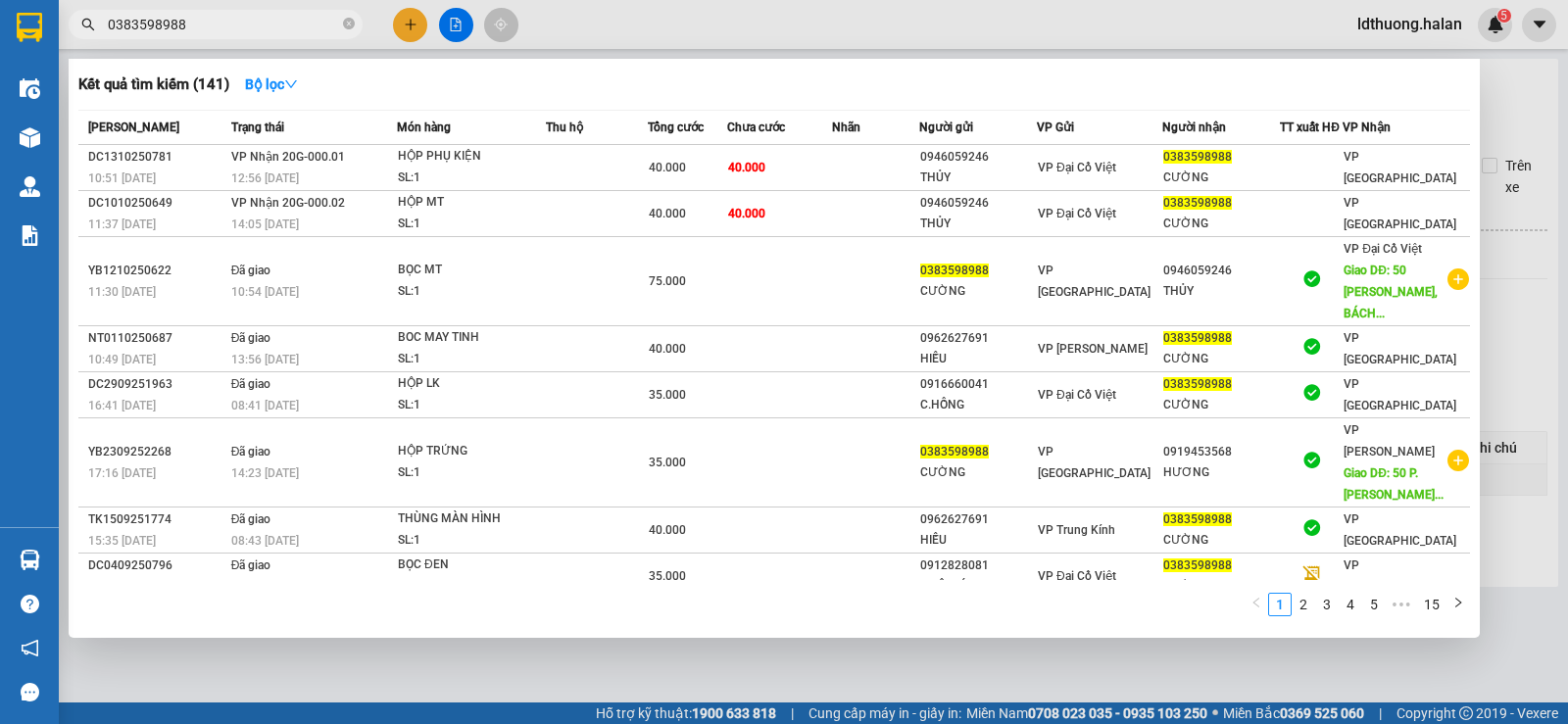
type input "0383598988"
click at [617, 130] on div "Thu hộ" at bounding box center [596, 127] width 101 height 22
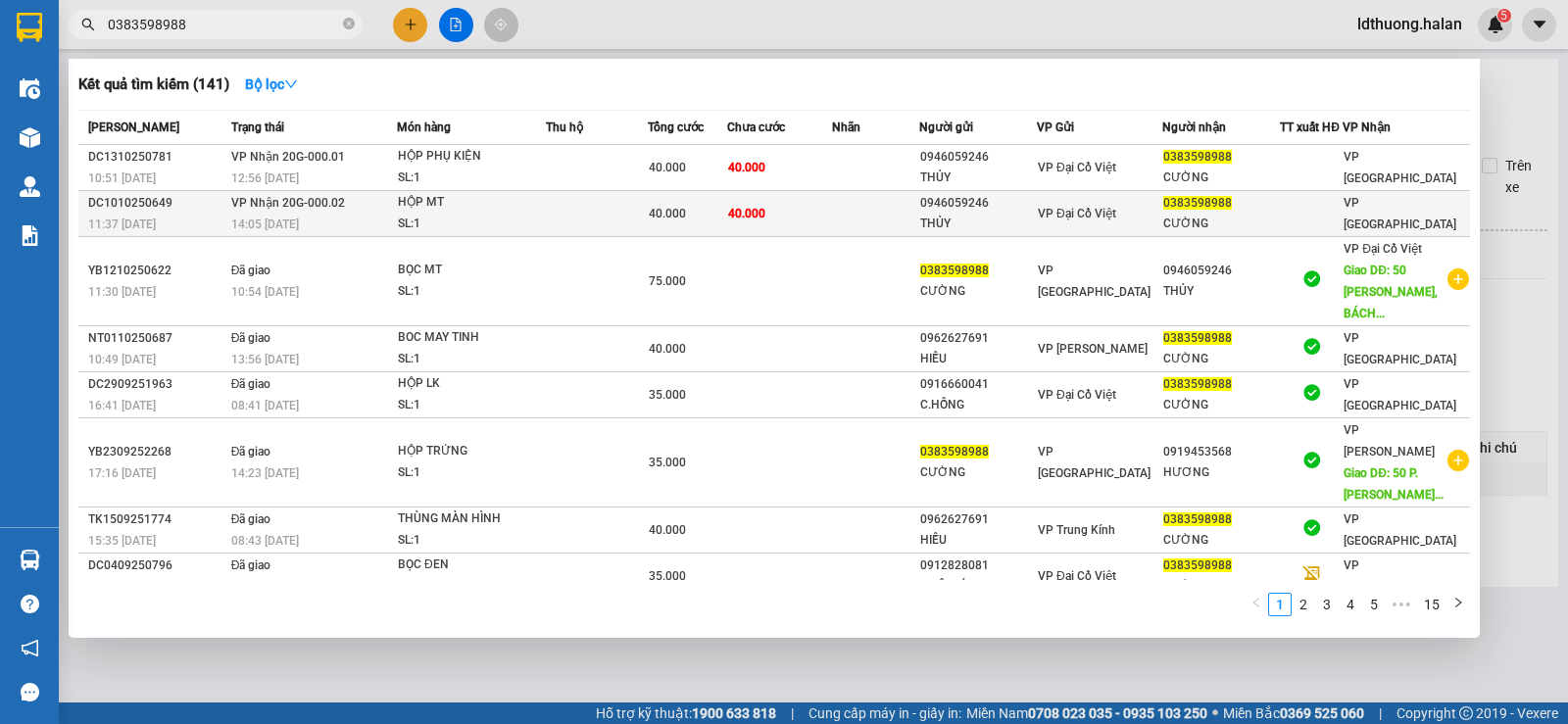
click at [648, 222] on td at bounding box center [596, 213] width 102 height 46
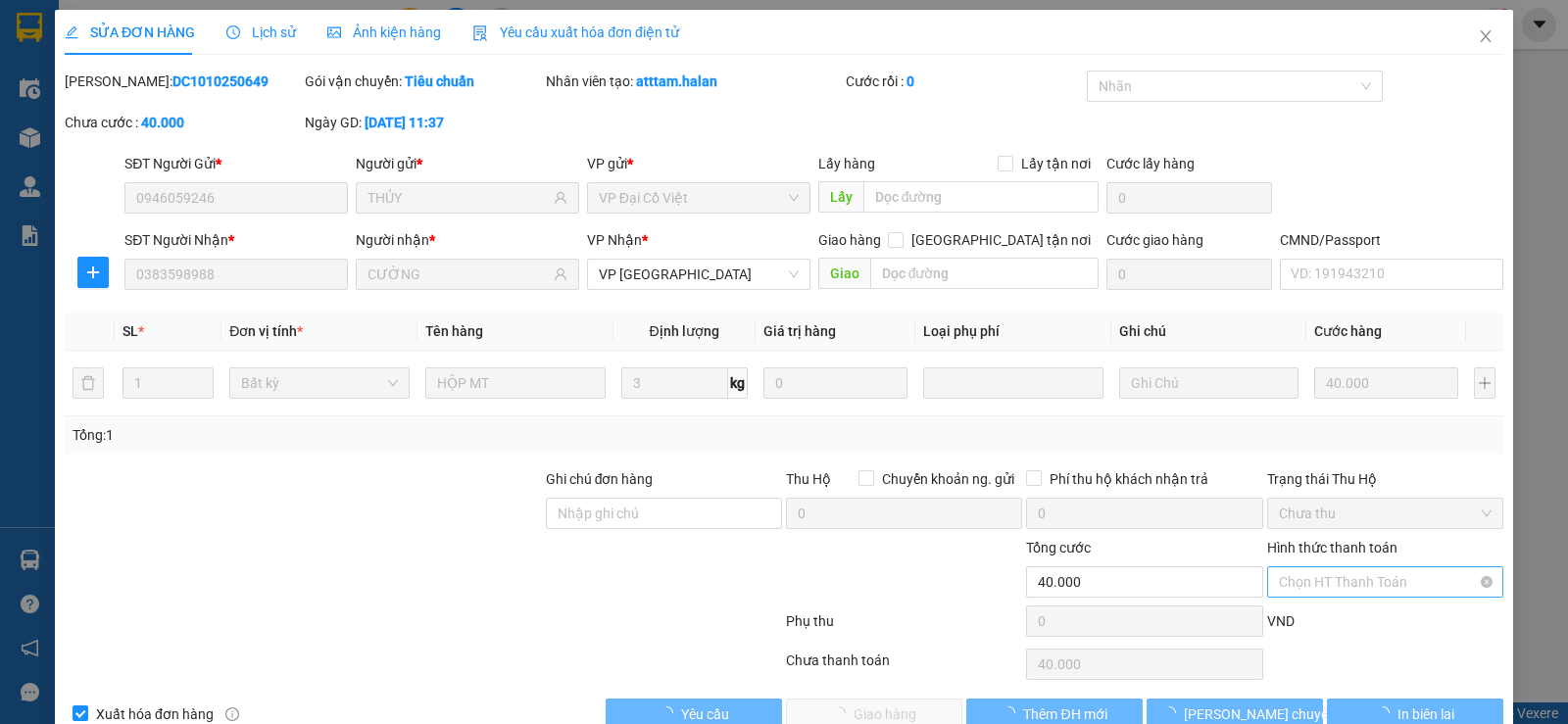
type input "0946059246"
type input "THỦY"
type input "0383598988"
type input "CƯỜNG"
type input "0"
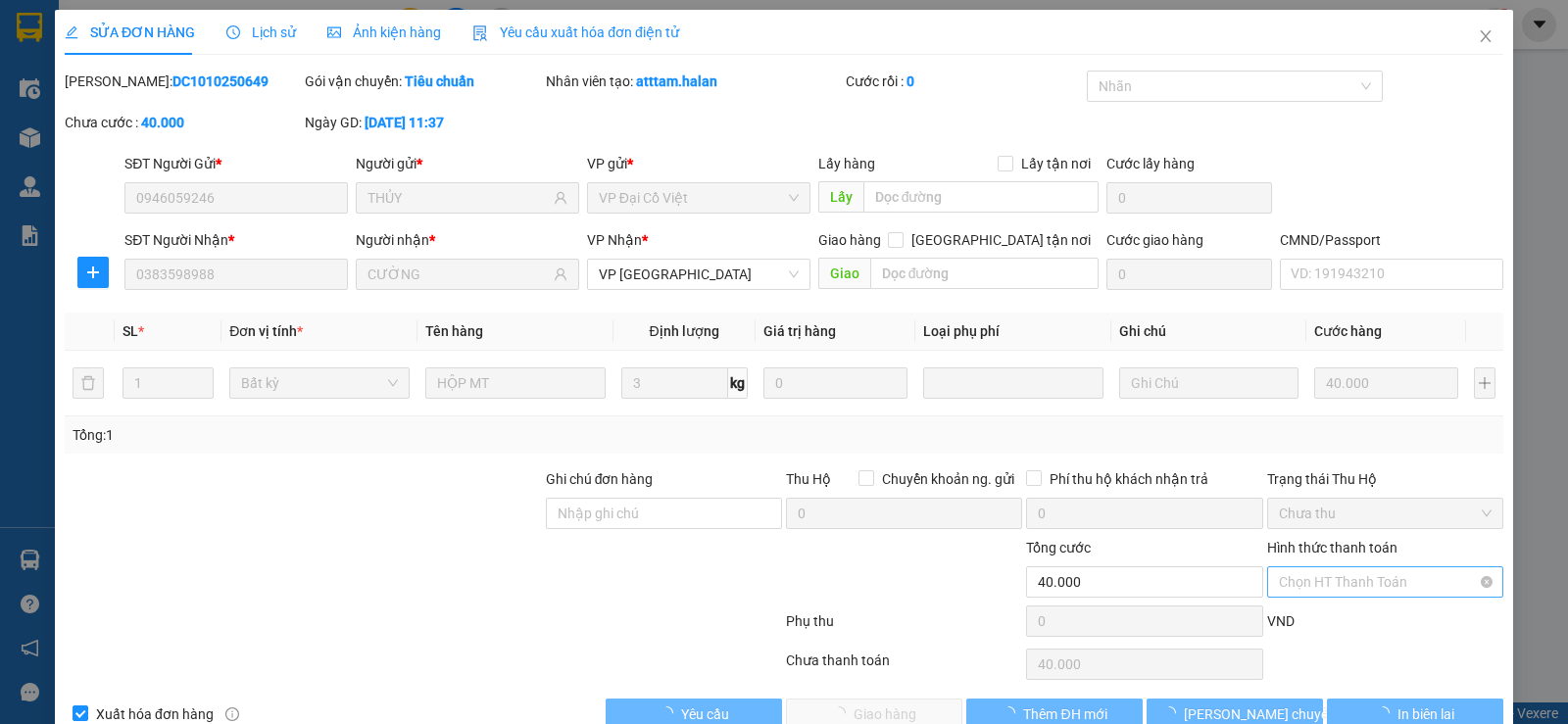
type input "40.000"
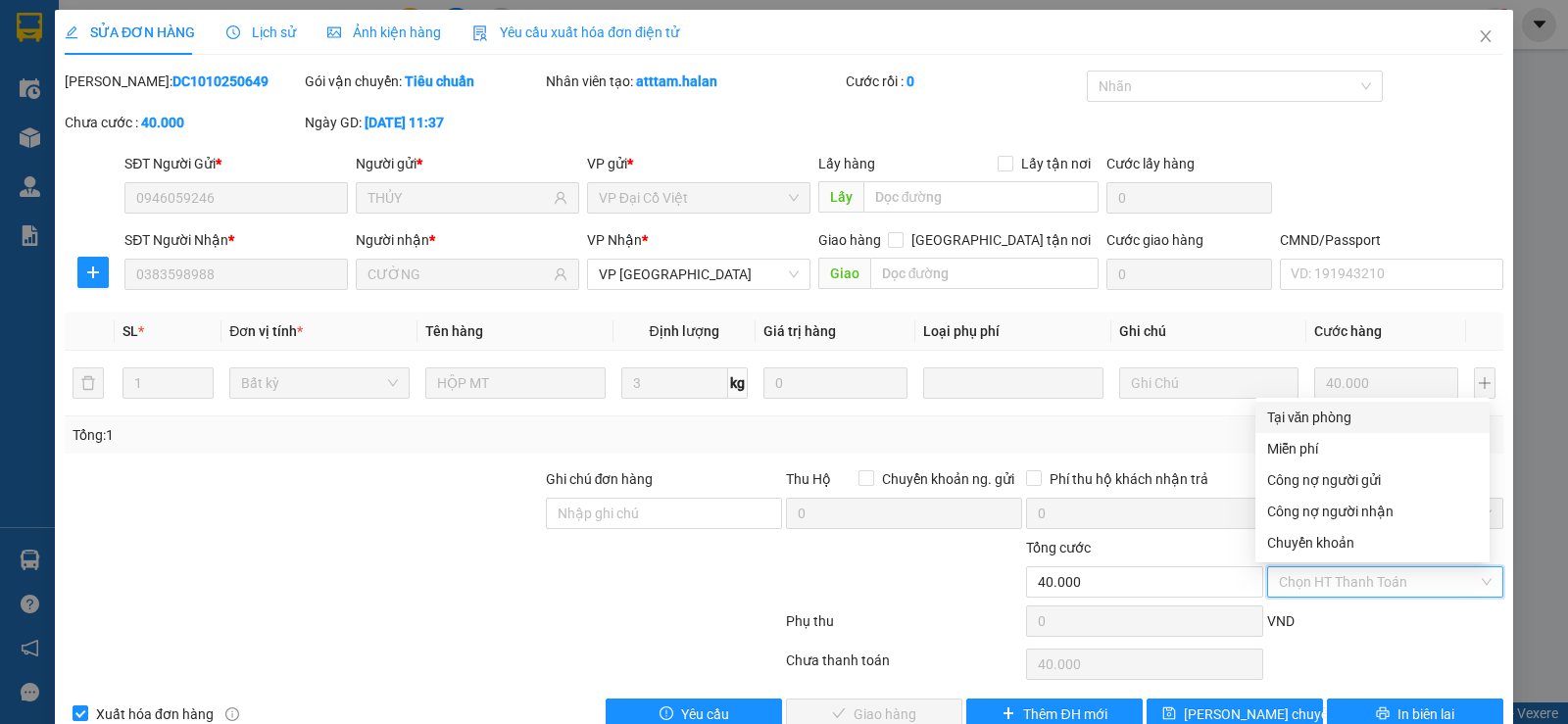
click at [1354, 411] on div "Tại văn phòng" at bounding box center [1372, 417] width 211 height 22
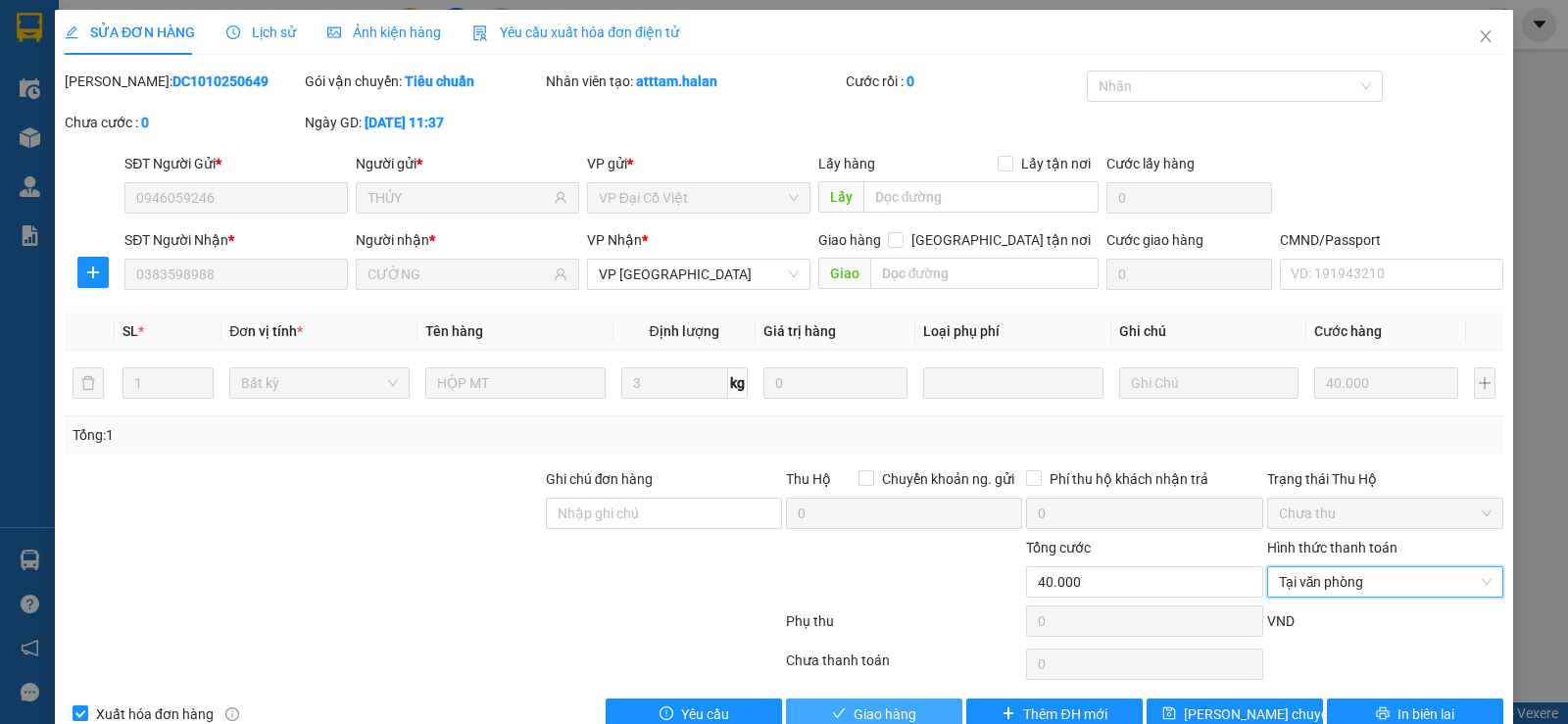
click at [887, 703] on span "Giao hàng" at bounding box center [885, 714] width 63 height 22
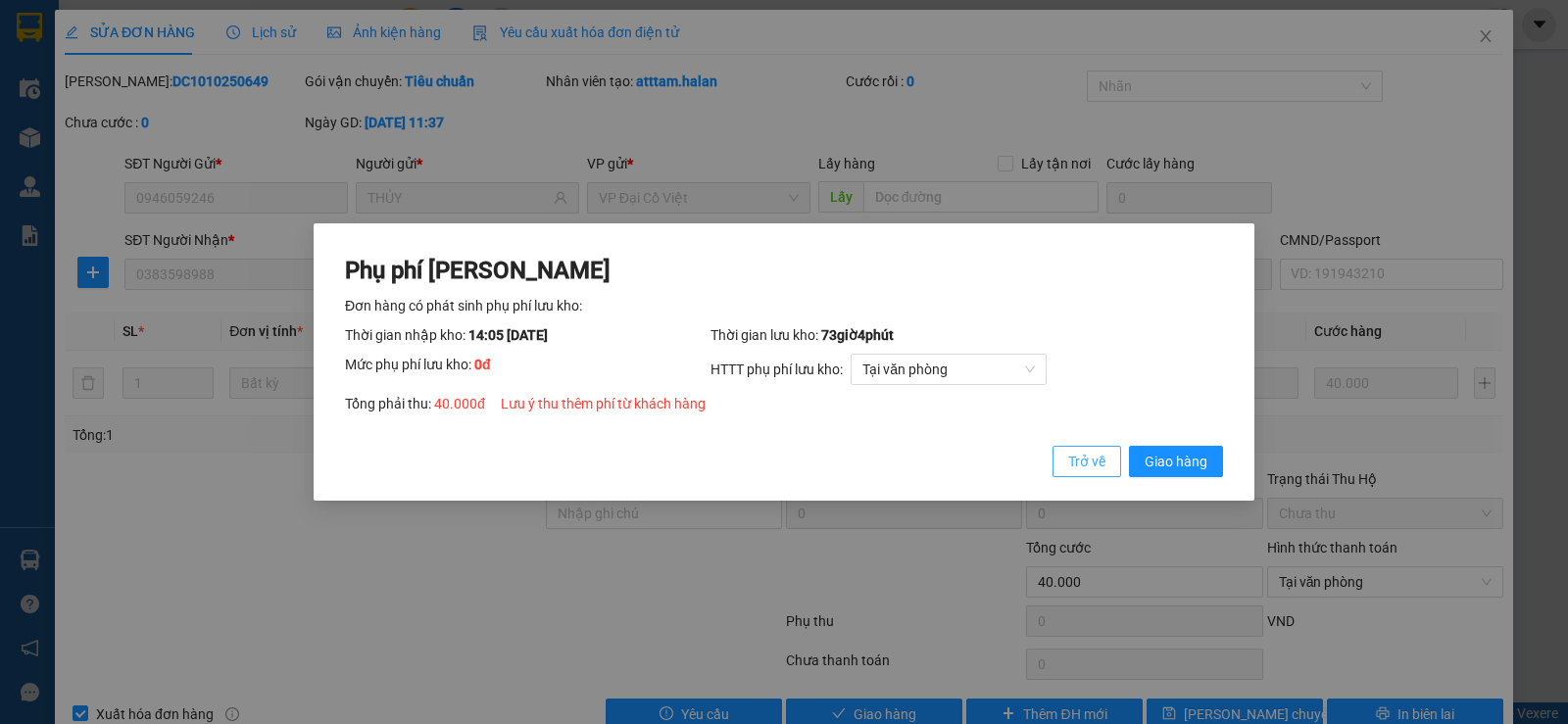
click at [1104, 469] on span "Trở về" at bounding box center [1087, 461] width 37 height 22
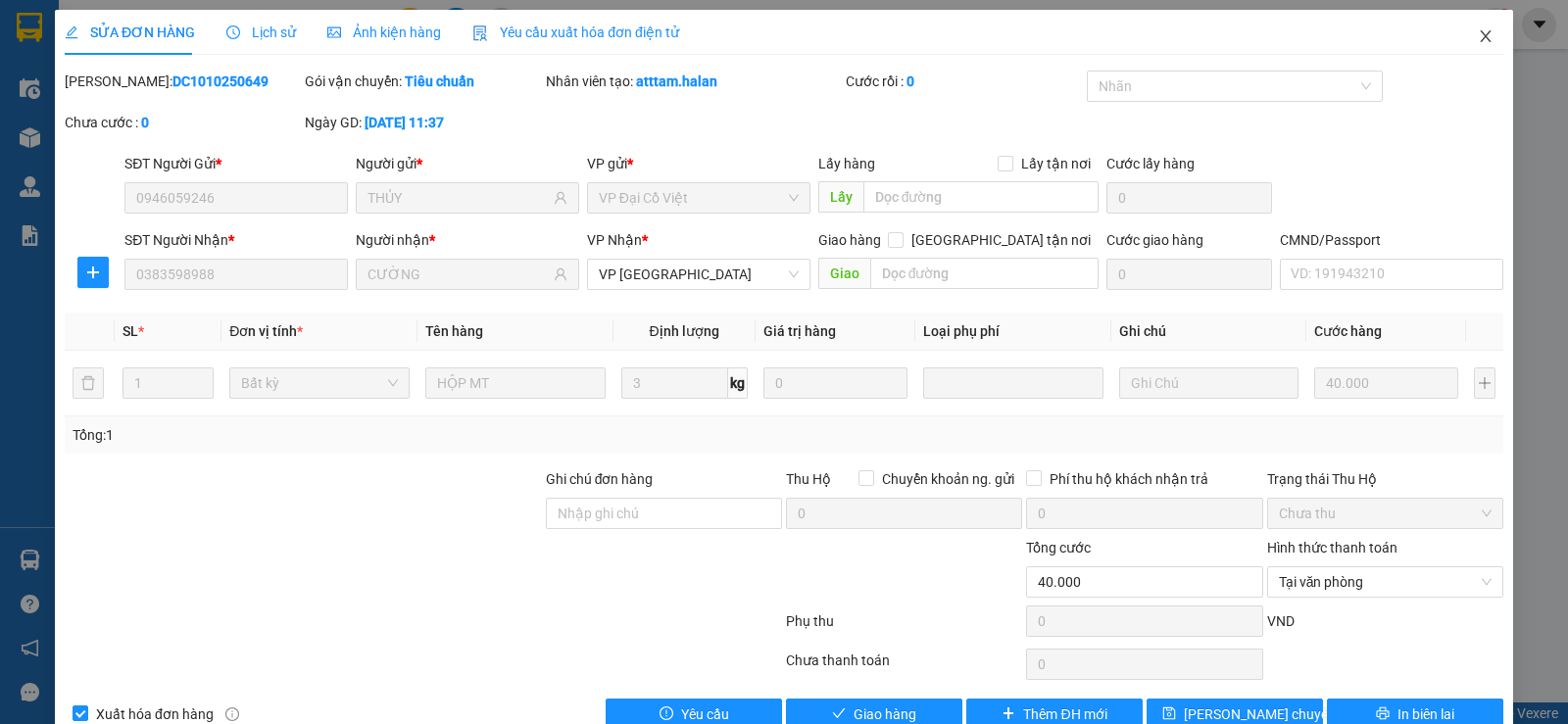
click at [1477, 41] on icon "close" at bounding box center [1485, 36] width 16 height 16
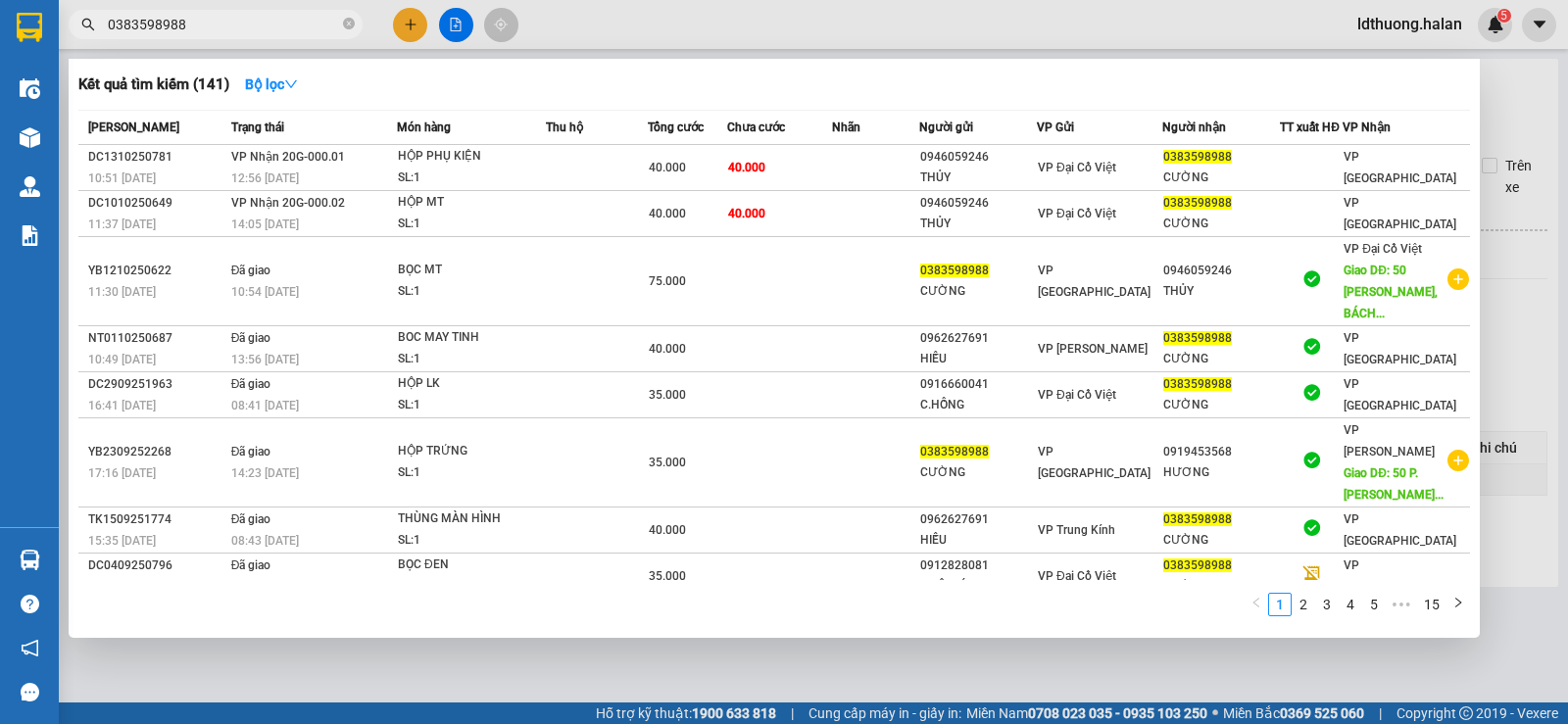
click at [269, 25] on input "0383598988" at bounding box center [223, 25] width 231 height 22
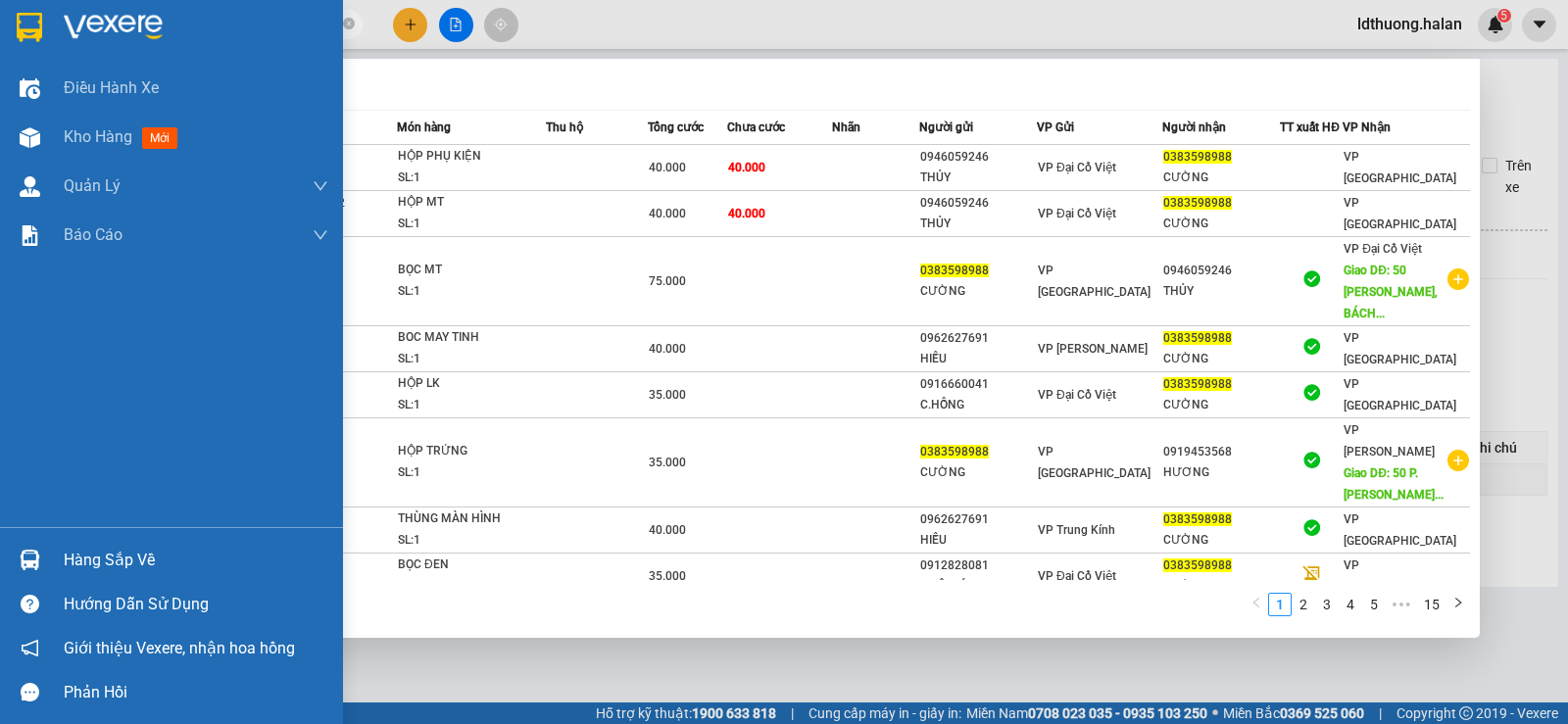
click at [87, 539] on div "Hàng sắp về" at bounding box center [171, 560] width 343 height 44
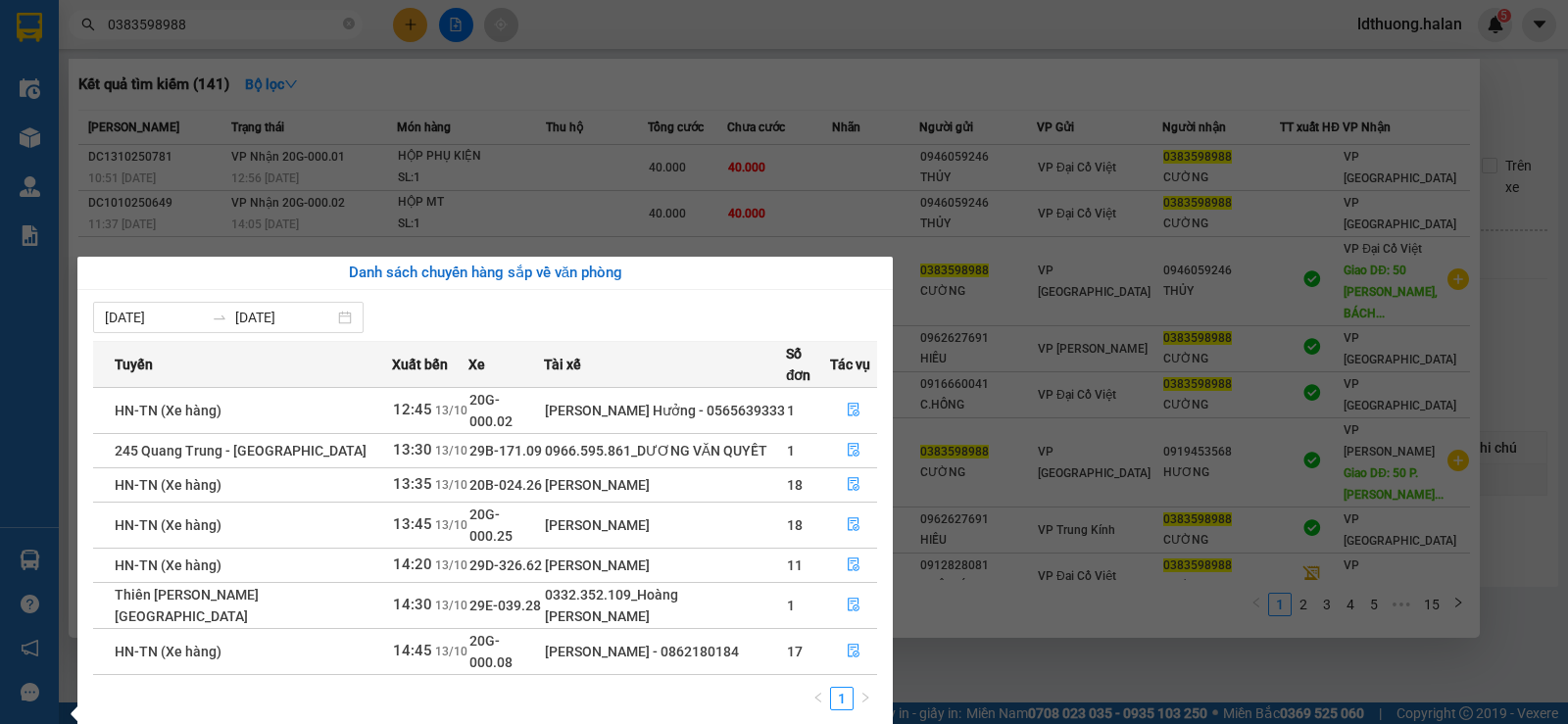
click at [794, 201] on section "Kết quả tìm kiếm ( 141 ) Bộ lọc Mã ĐH Trạng thái Món hàng Thu hộ Tổng cước Chưa…" at bounding box center [784, 362] width 1568 height 724
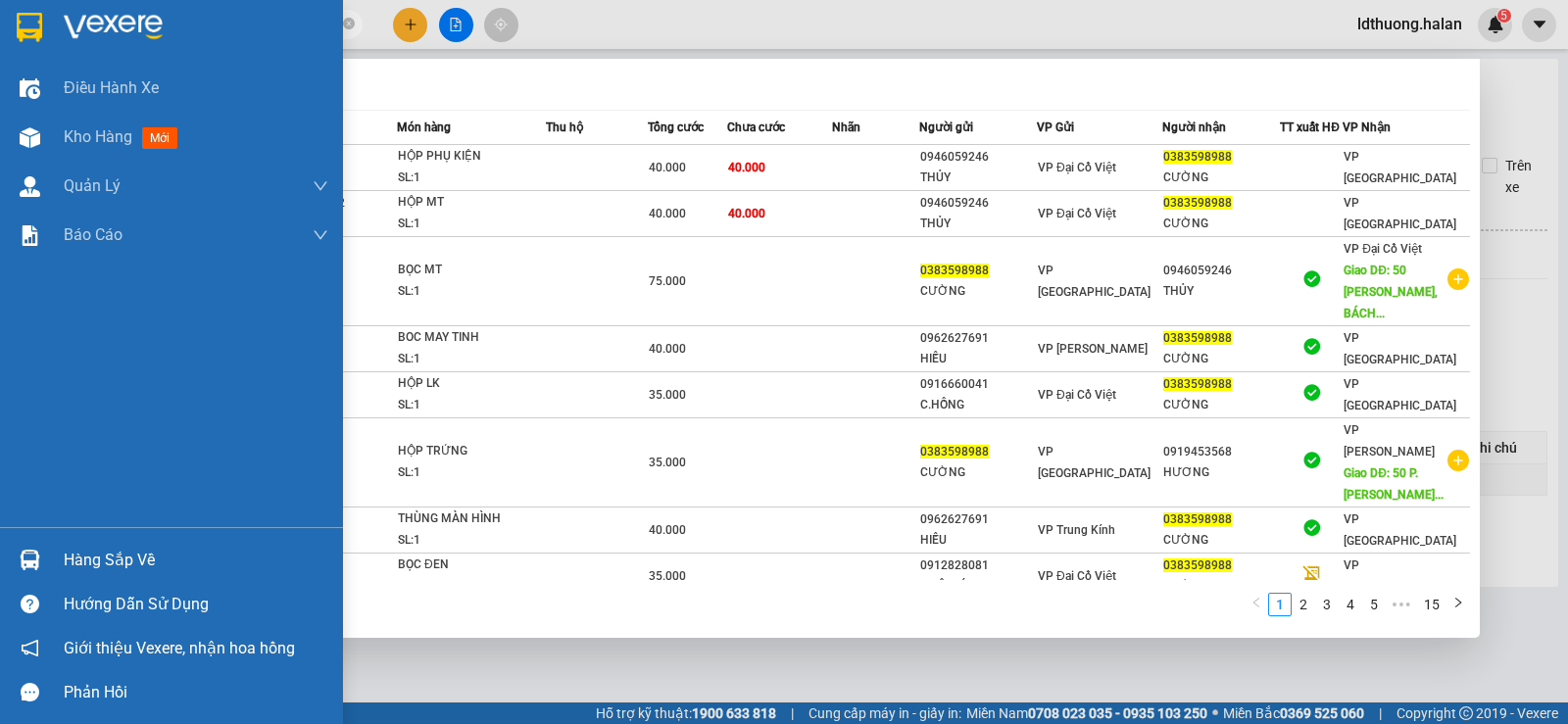
click at [73, 564] on div "Hàng sắp về" at bounding box center [196, 560] width 265 height 30
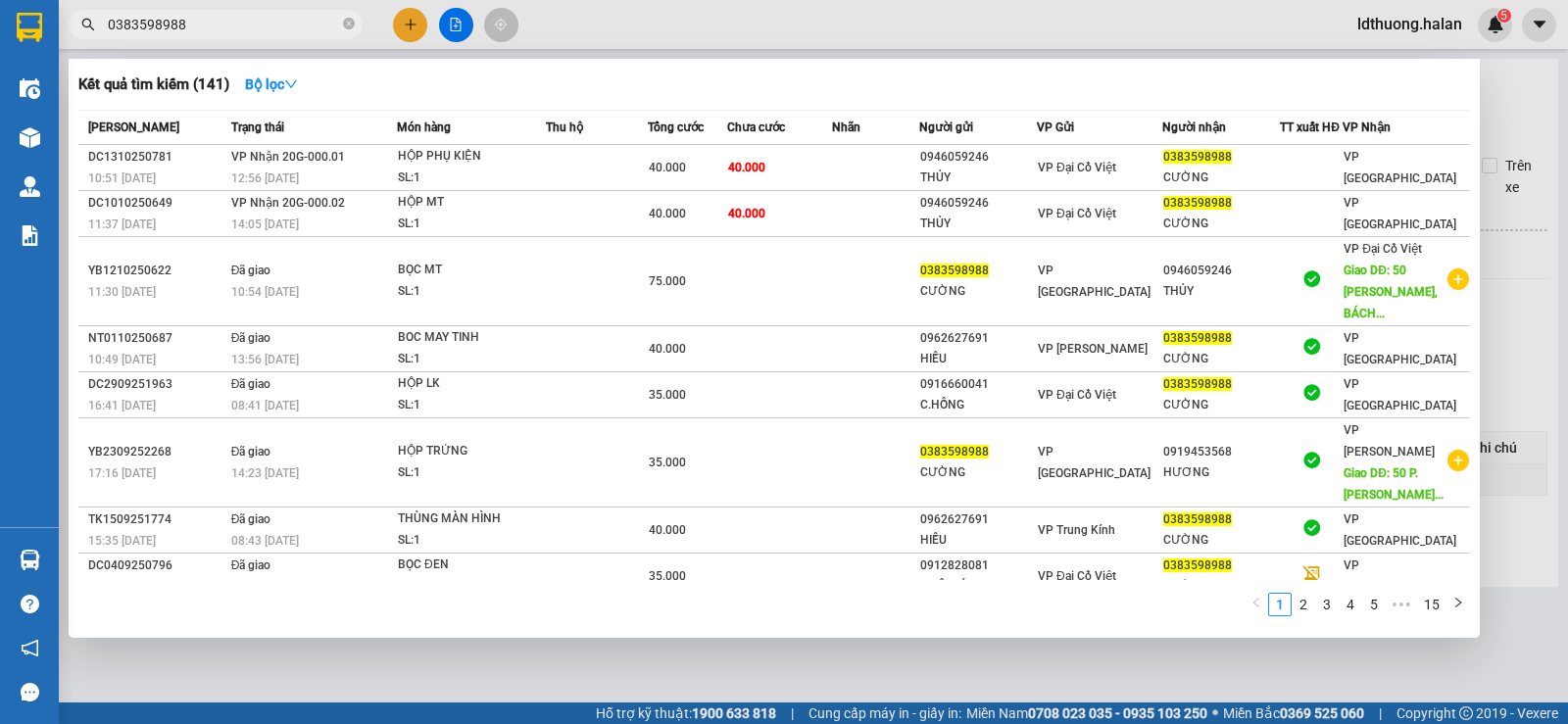
click at [642, 145] on section "Kết quả tìm kiếm ( 141 ) Bộ lọc Mã ĐH Trạng thái Món hàng Thu hộ Tổng cước Chưa…" at bounding box center [784, 362] width 1568 height 724
click at [668, 118] on span "Tổng cước" at bounding box center [675, 127] width 56 height 22
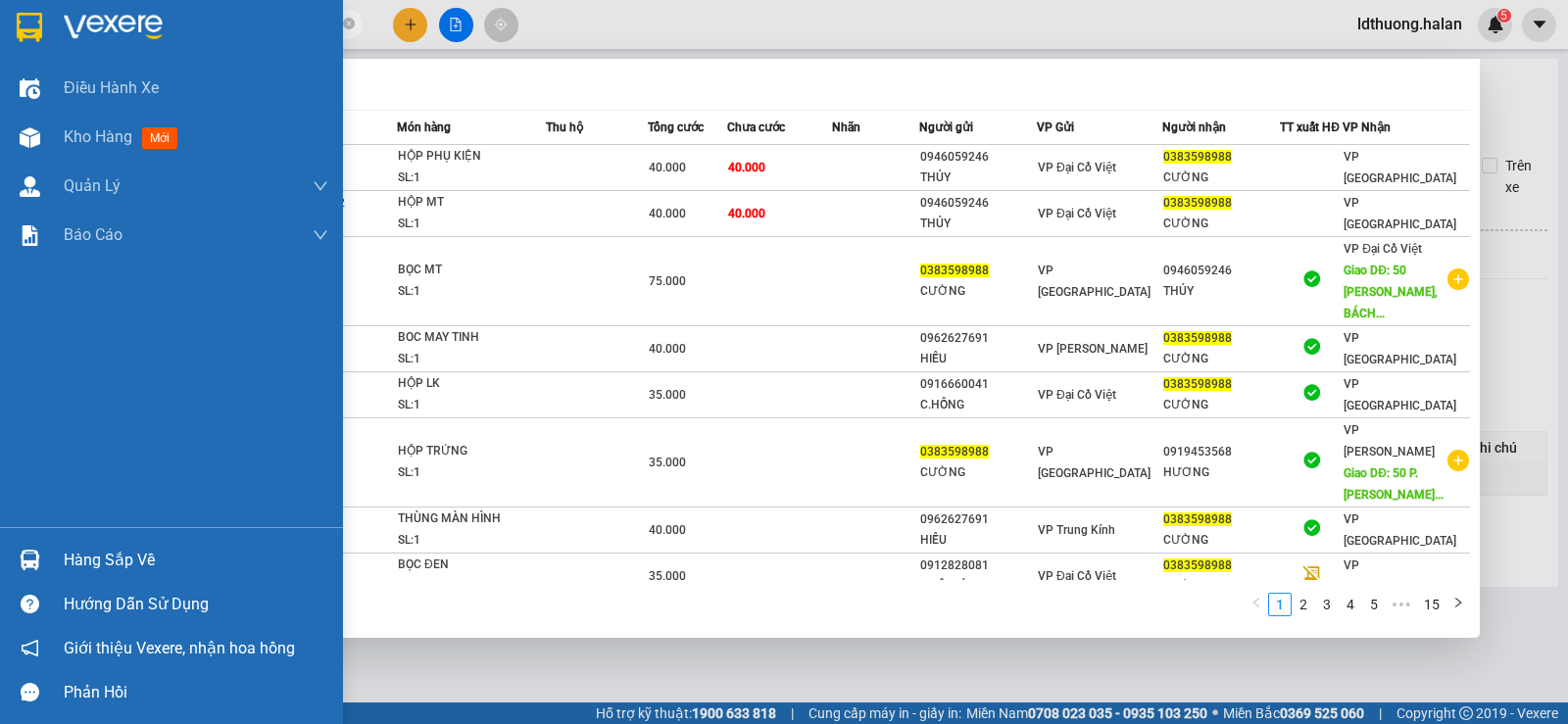
drag, startPoint x: 58, startPoint y: 554, endPoint x: 610, endPoint y: 311, distance: 603.1
click at [59, 553] on div "Hàng sắp về" at bounding box center [171, 560] width 343 height 44
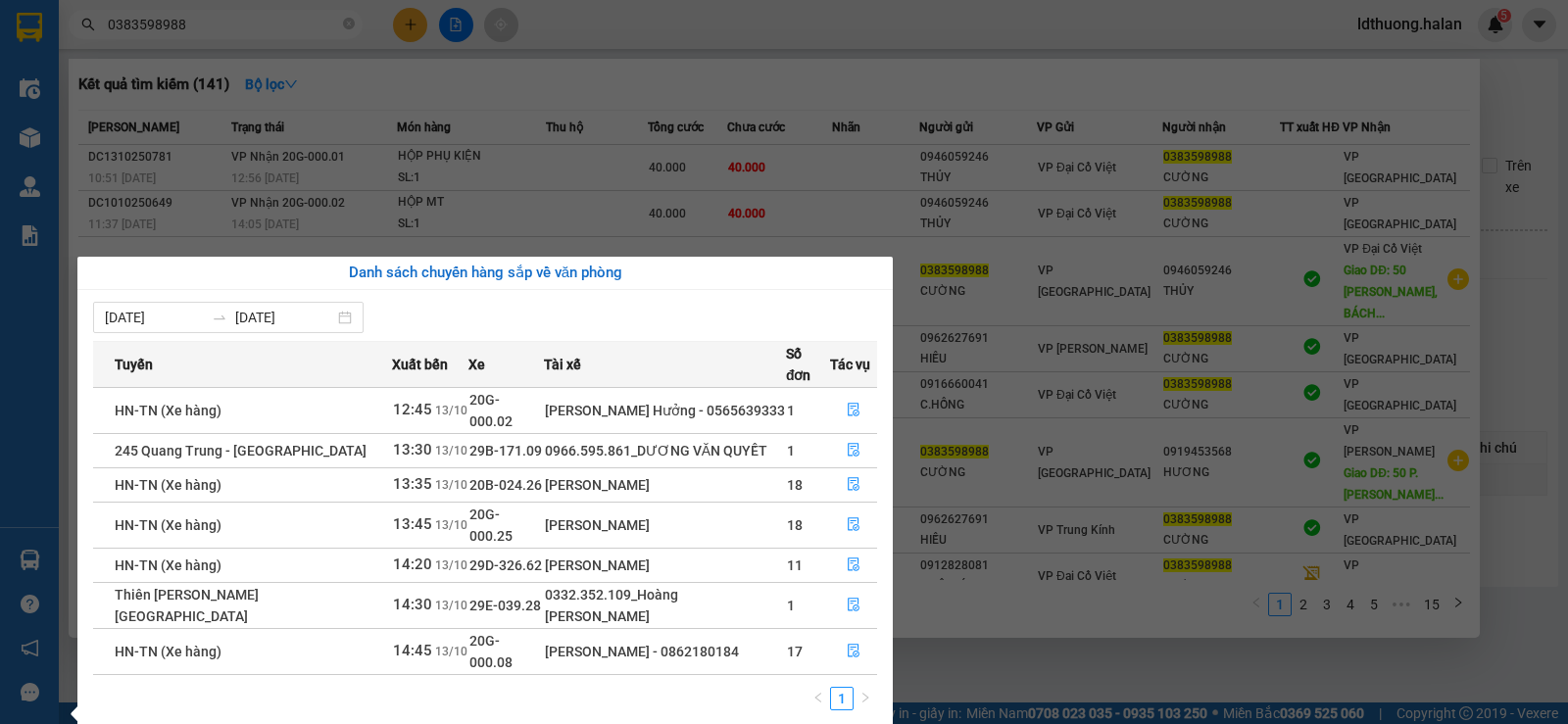
click at [1550, 136] on section "Kết quả tìm kiếm ( 141 ) Bộ lọc Mã ĐH Trạng thái Món hàng Thu hộ Tổng cước Chưa…" at bounding box center [784, 362] width 1568 height 724
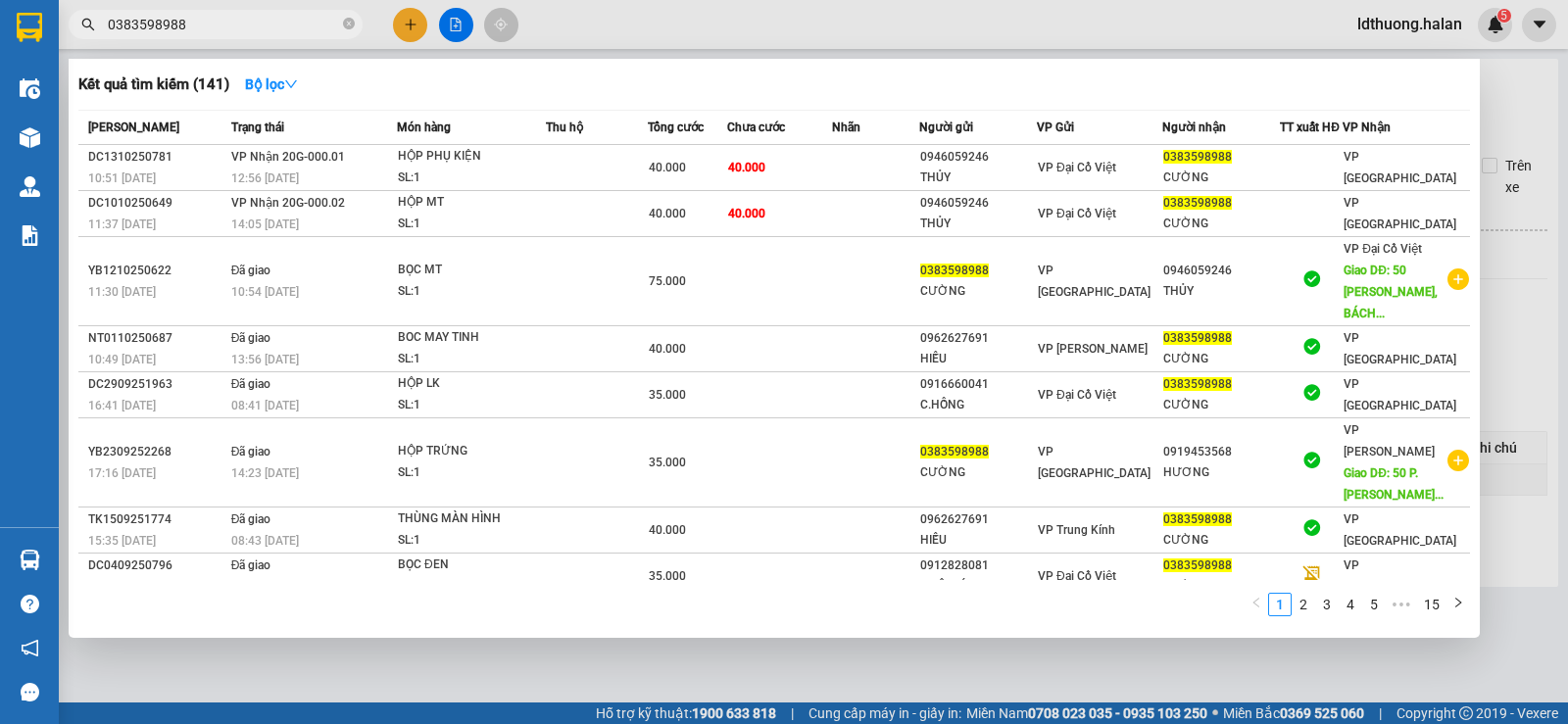
click at [1540, 133] on div at bounding box center [784, 362] width 1568 height 724
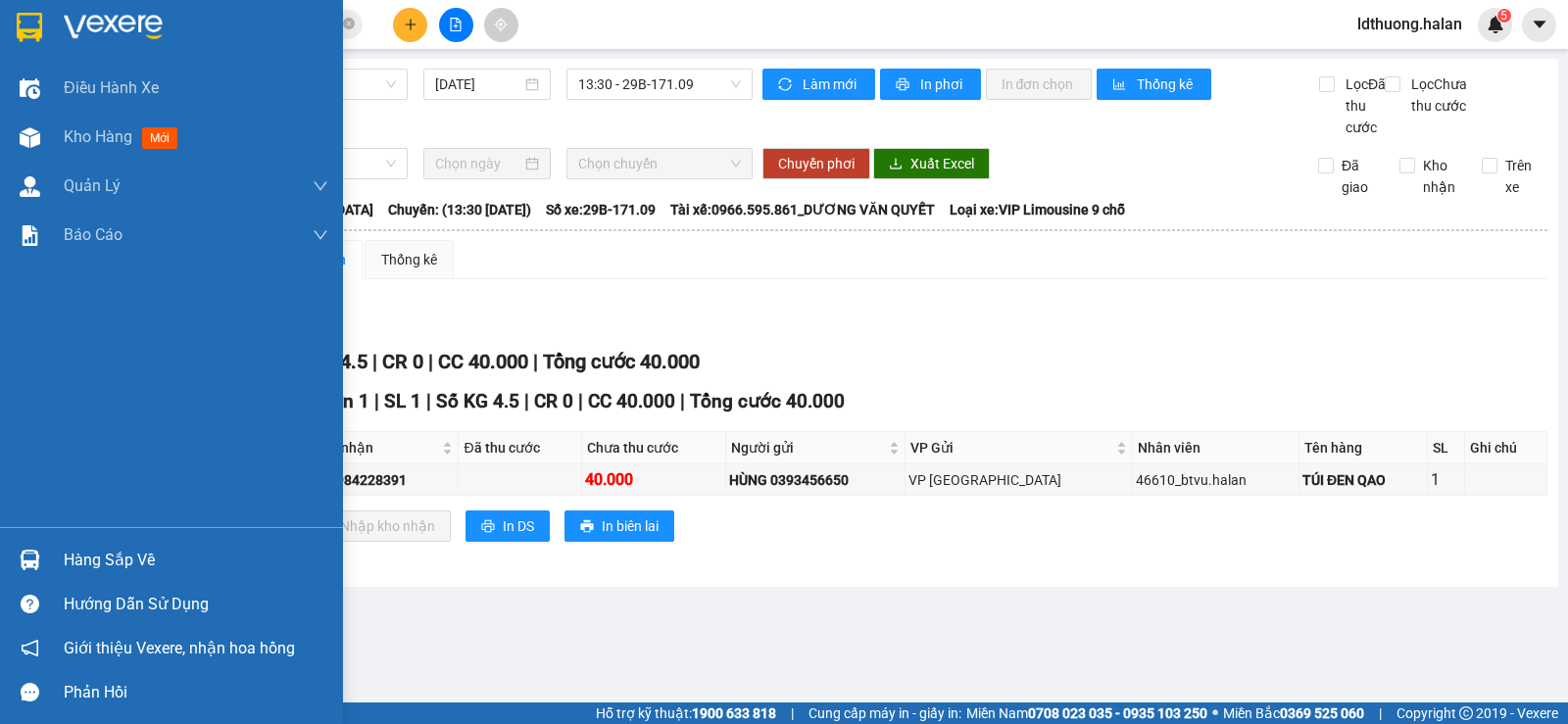
click at [80, 551] on div "Hàng sắp về" at bounding box center [196, 560] width 265 height 30
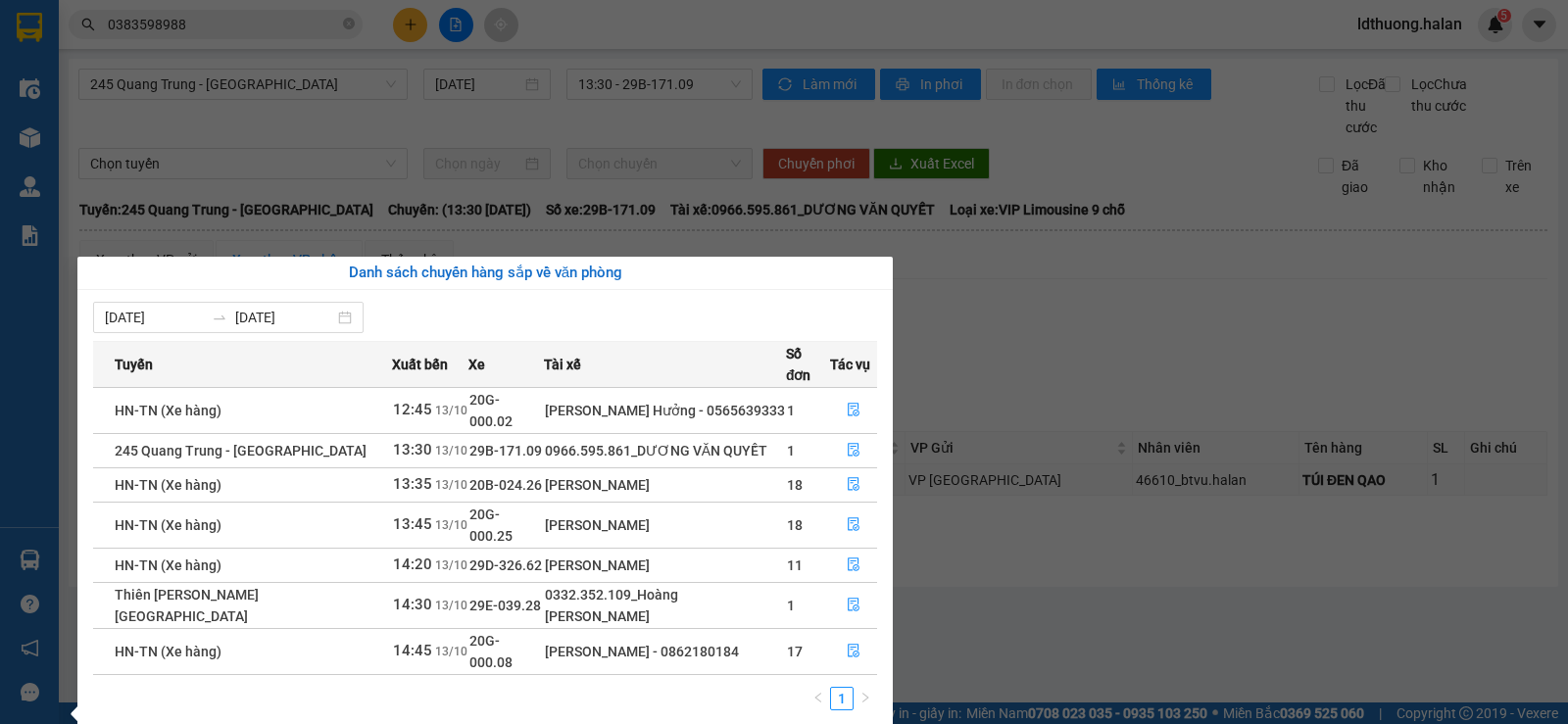
click at [680, 140] on section "Kết quả tìm kiếm ( 141 ) Bộ lọc Mã ĐH Trạng thái Món hàng Thu hộ Tổng cước Chưa…" at bounding box center [784, 362] width 1568 height 724
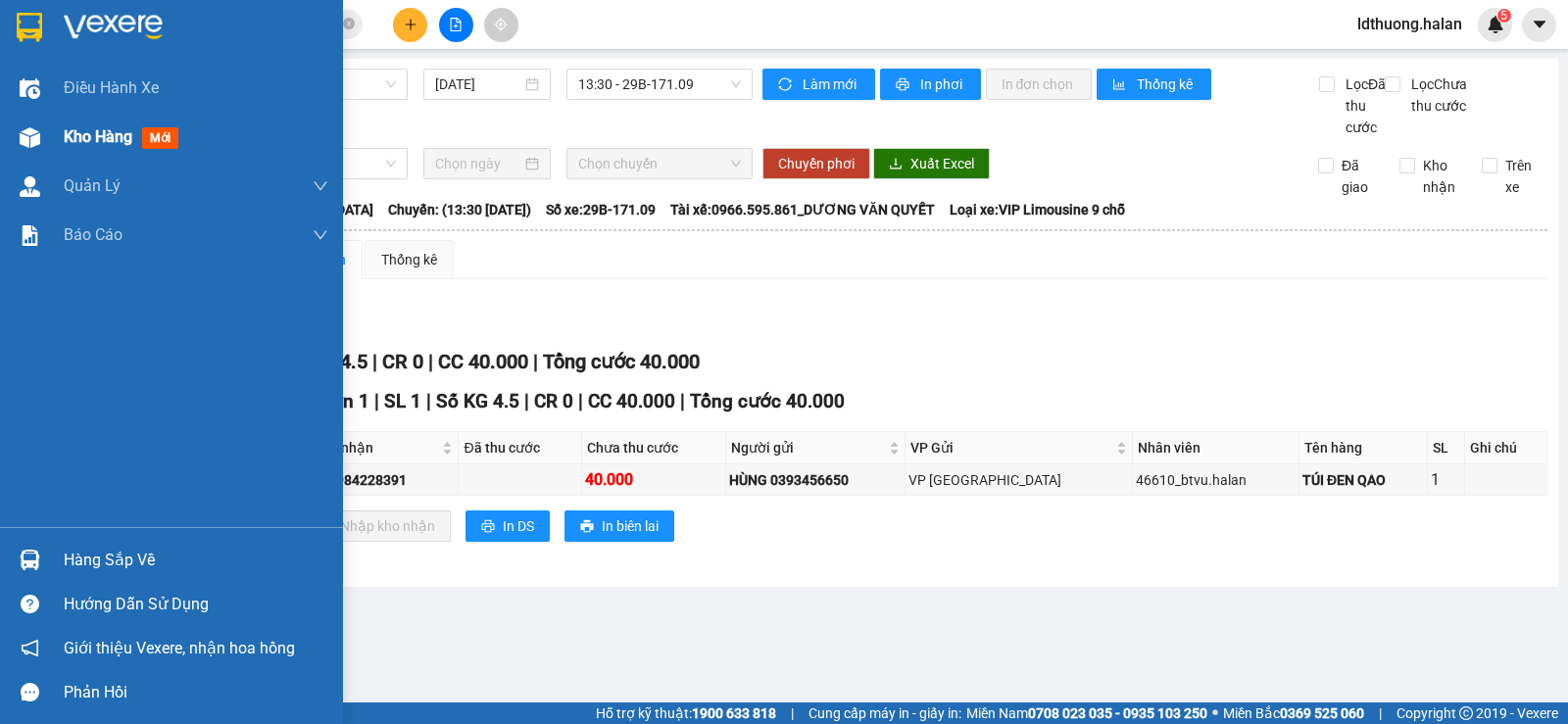
click at [58, 130] on div "Kho hàng mới" at bounding box center [171, 137] width 343 height 49
click at [40, 142] on div at bounding box center [30, 137] width 34 height 34
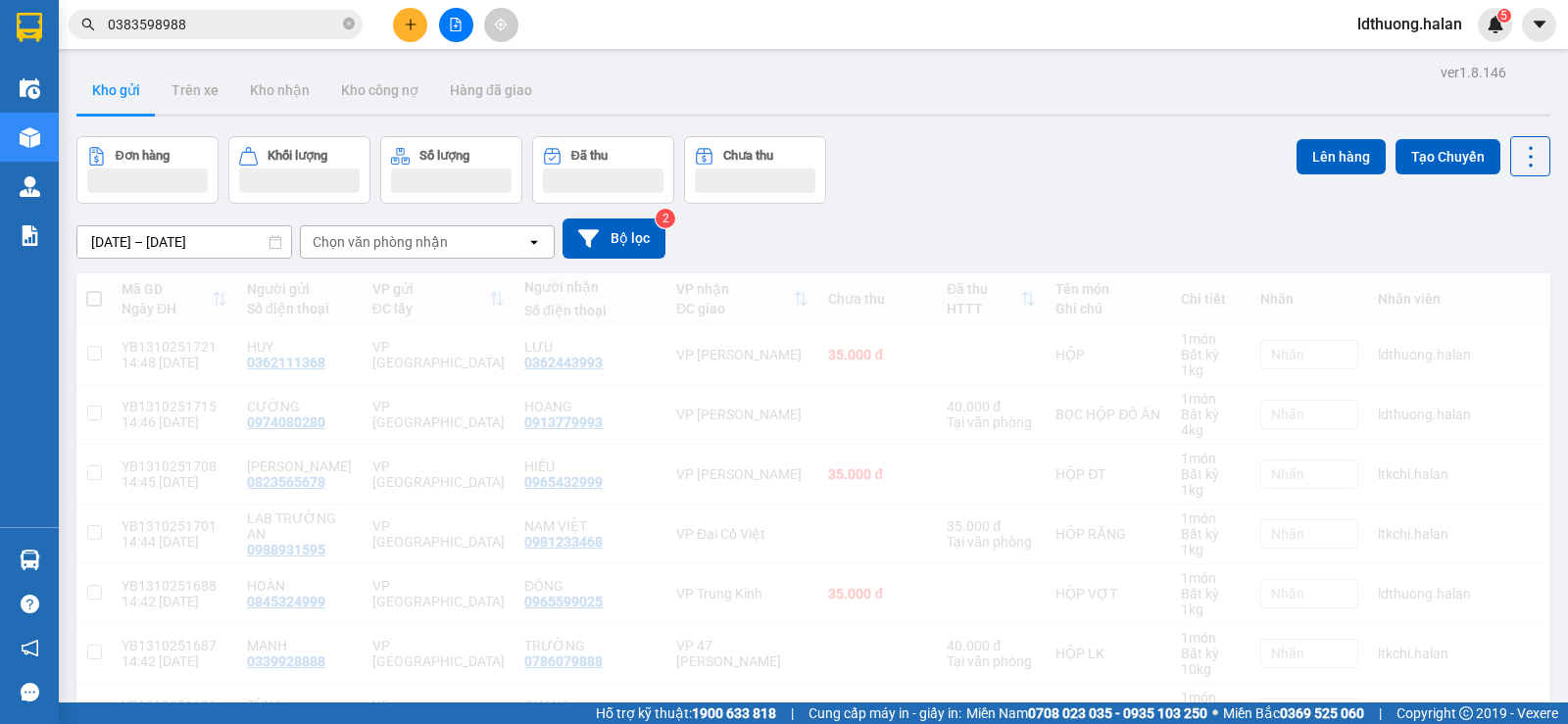
drag, startPoint x: 72, startPoint y: 546, endPoint x: 38, endPoint y: 560, distance: 36.8
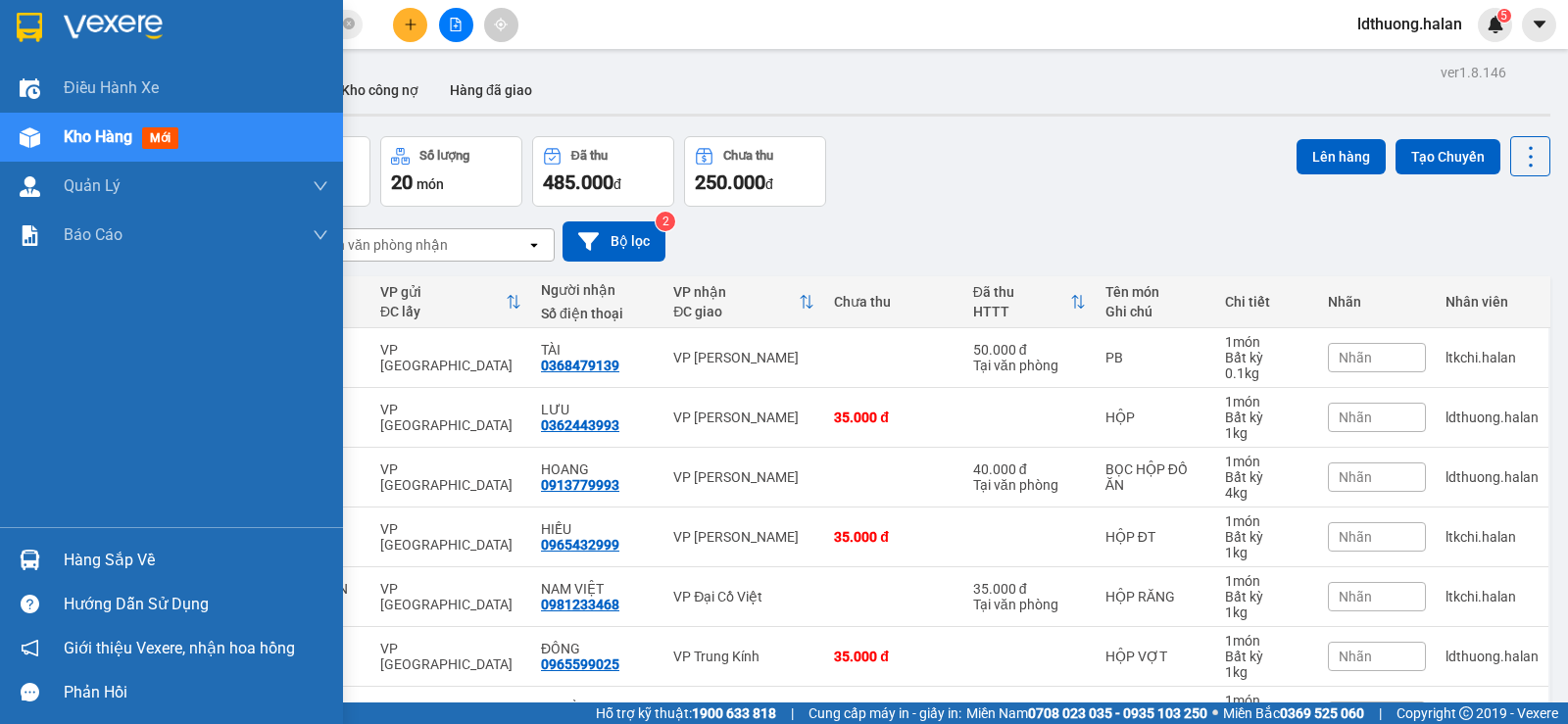
click at [35, 556] on img at bounding box center [30, 559] width 21 height 21
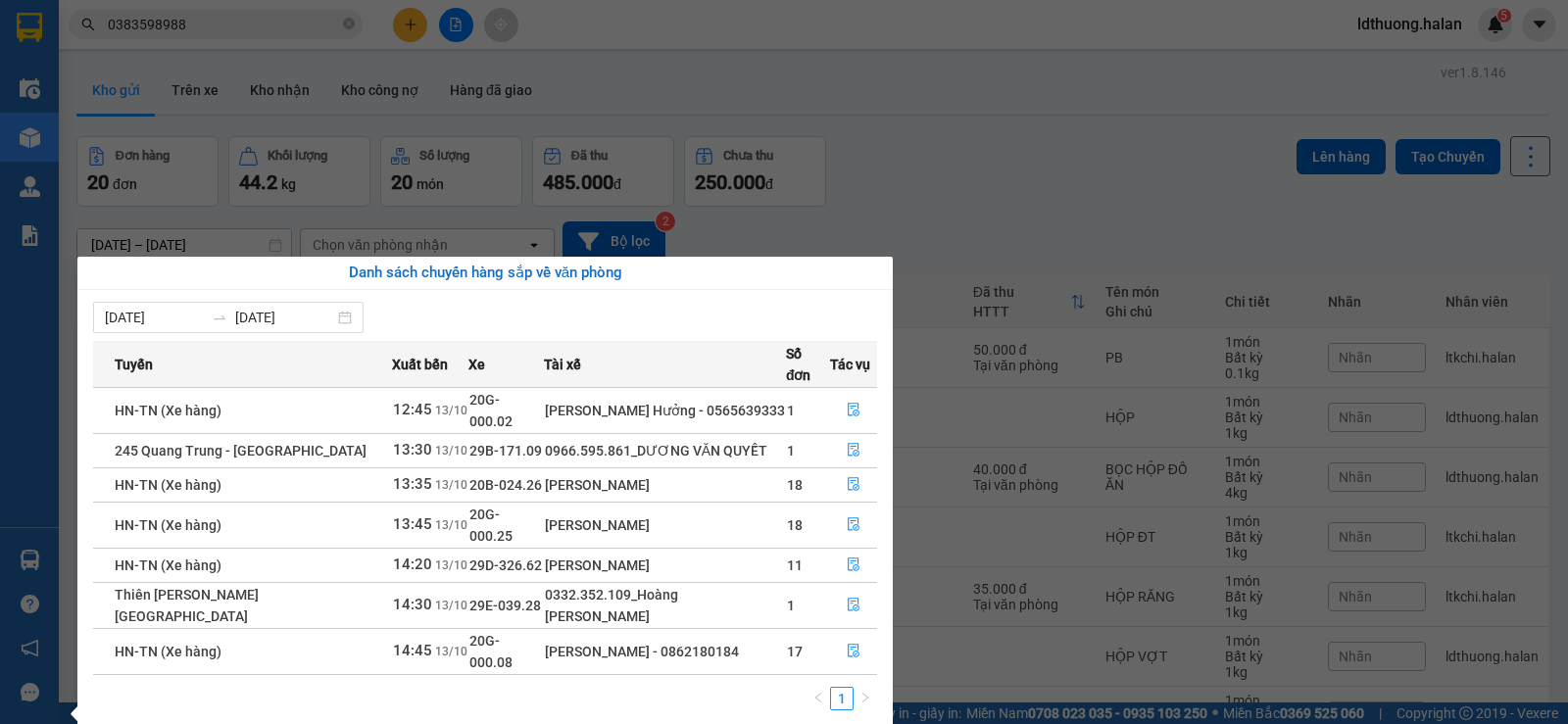
click at [898, 211] on section "Kết quả tìm kiếm ( 141 ) Bộ lọc Mã ĐH Trạng thái Món hàng Thu hộ Tổng cước Chưa…" at bounding box center [784, 362] width 1568 height 724
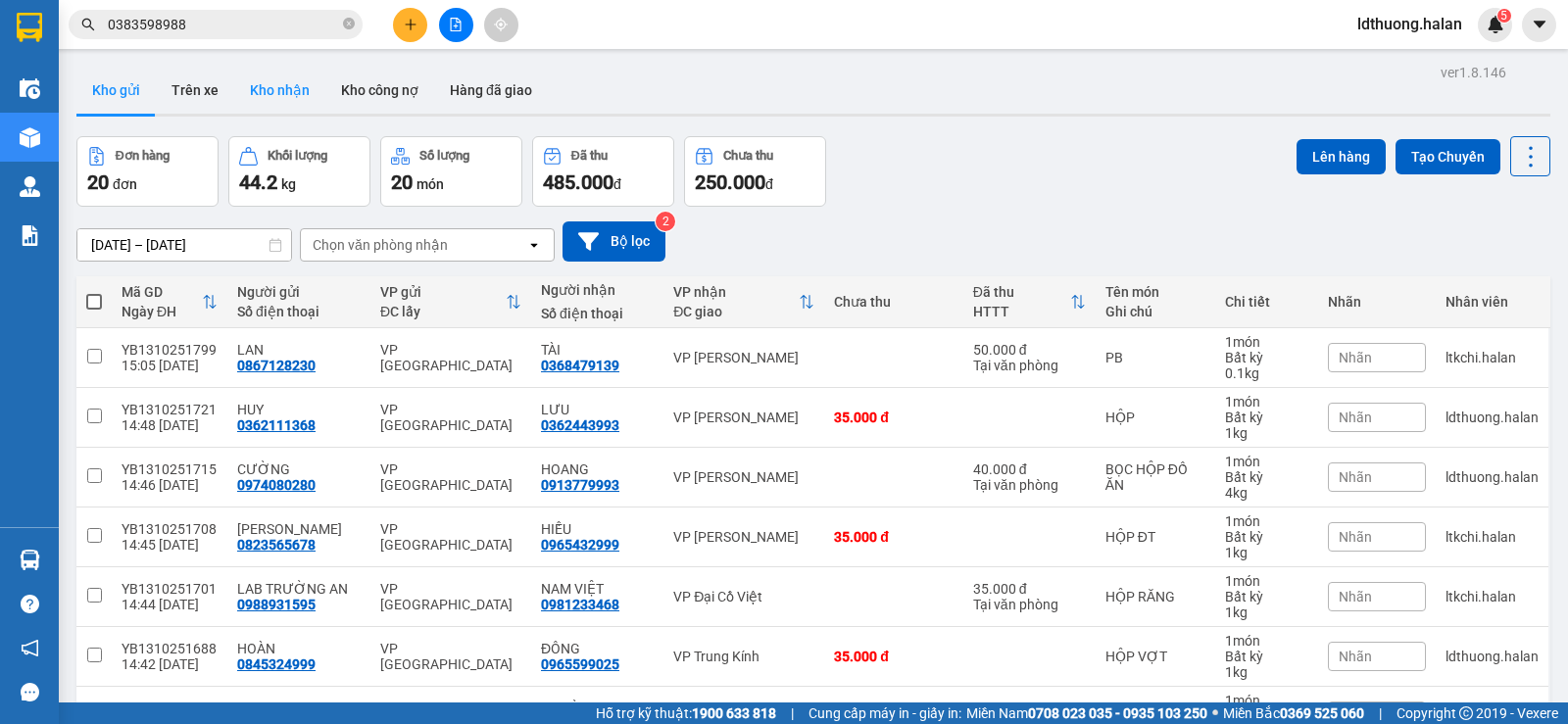
click at [292, 82] on button "Kho nhận" at bounding box center [280, 90] width 92 height 47
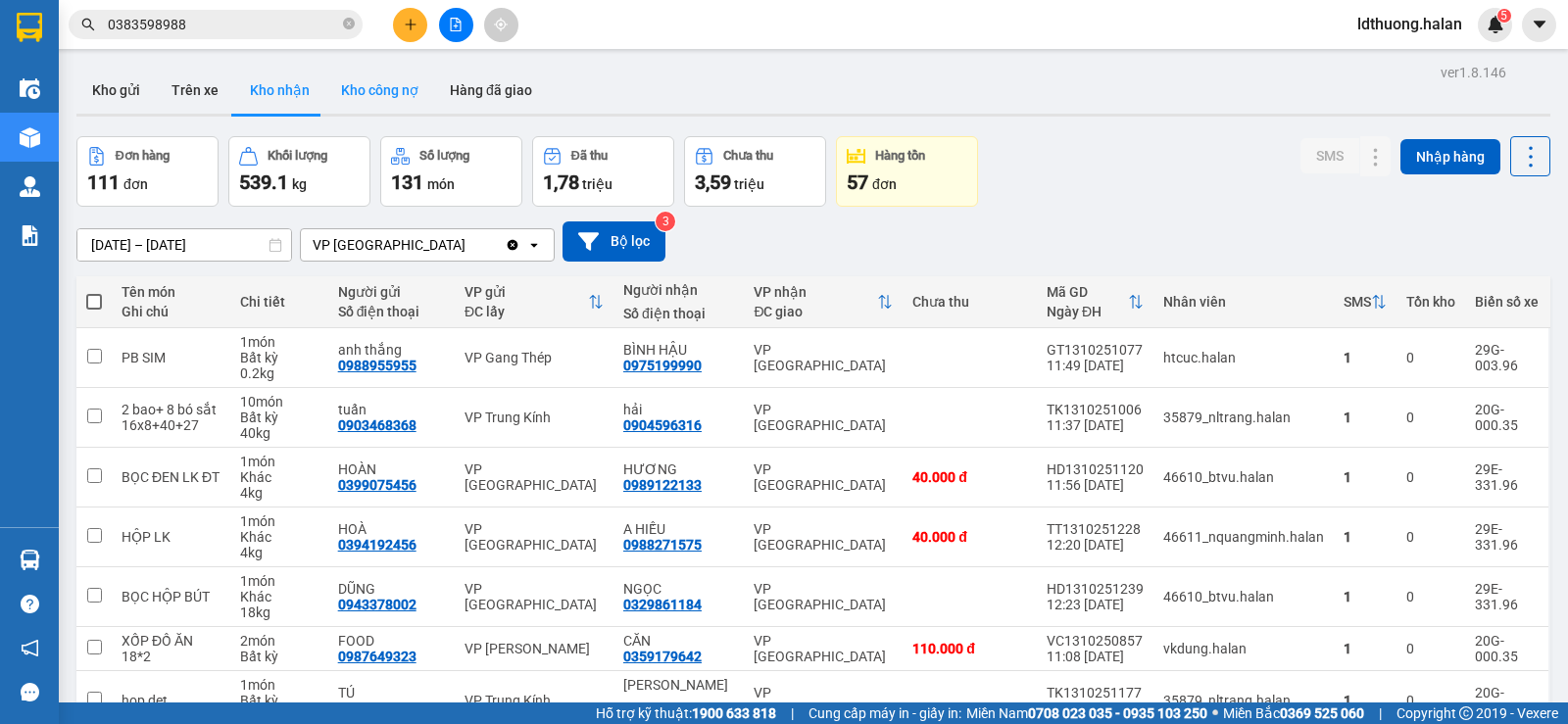
click at [127, 92] on button "Kho gửi" at bounding box center [116, 90] width 80 height 47
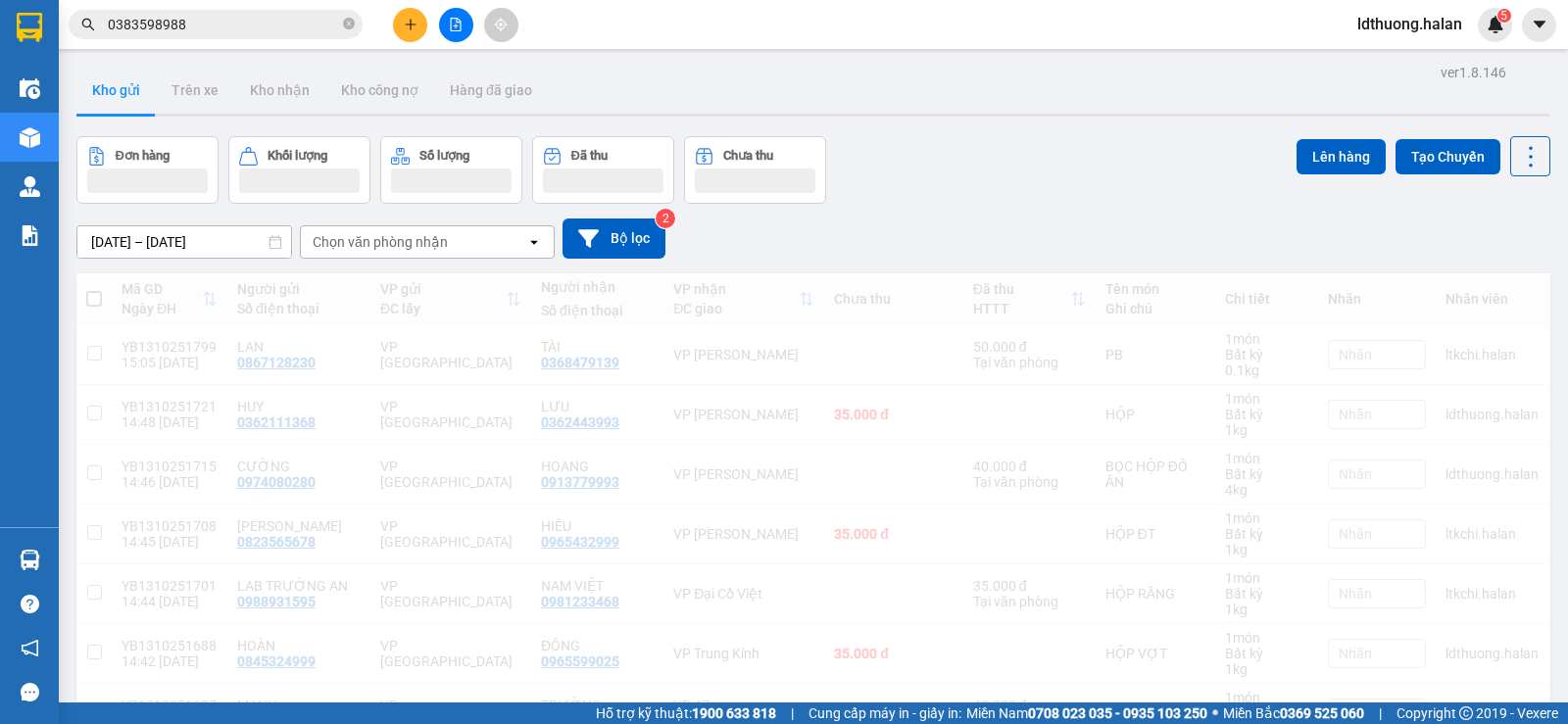
click at [409, 28] on icon "plus" at bounding box center [410, 25] width 14 height 14
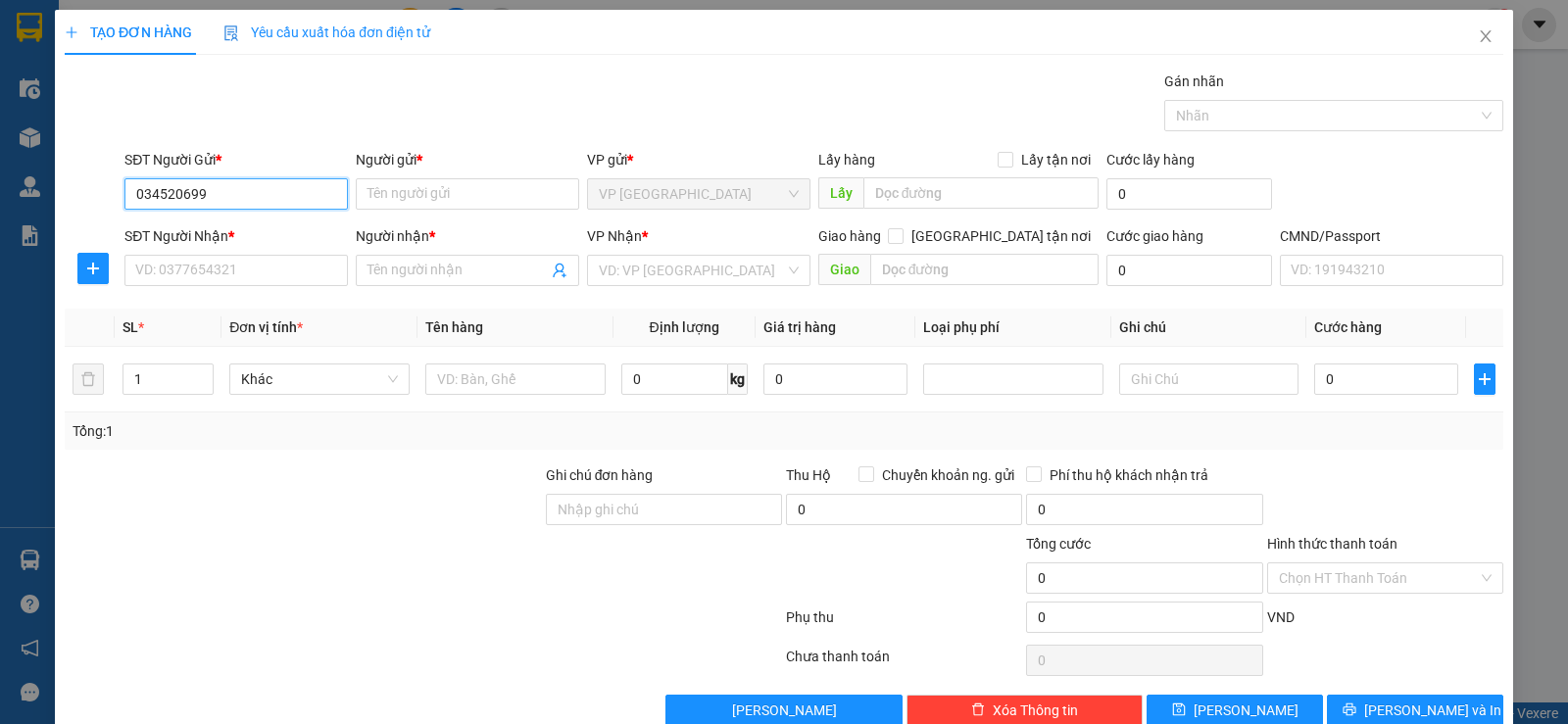
type input "0345206999"
click at [296, 238] on div "0345206999 - [GEOGRAPHIC_DATA]" at bounding box center [245, 233] width 220 height 22
type input "ĐỨC"
type input "0345206999"
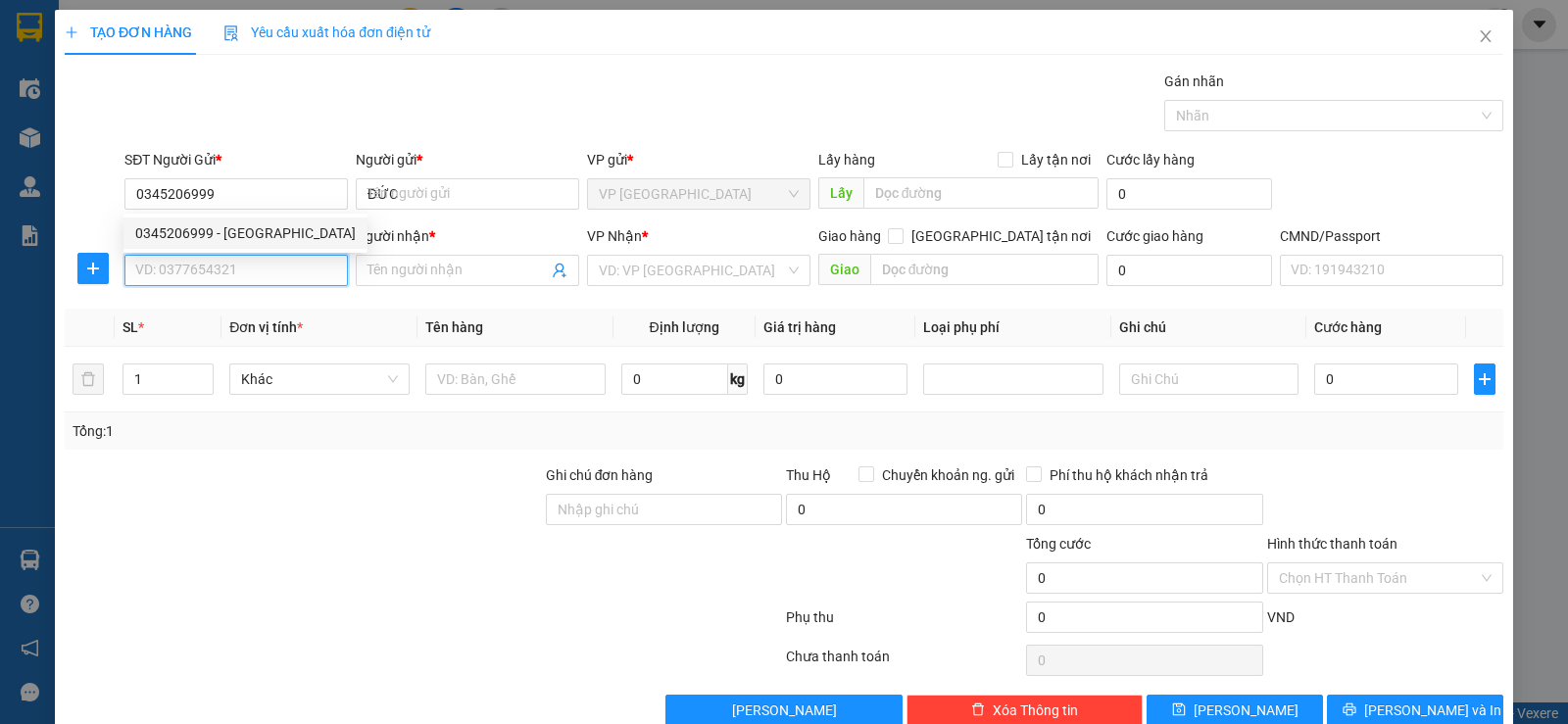
click at [273, 272] on input "SĐT Người Nhận *" at bounding box center [235, 271] width 223 height 31
click at [273, 272] on input "0968602375" at bounding box center [235, 271] width 223 height 31
click at [251, 260] on input "0968602375" at bounding box center [235, 271] width 223 height 31
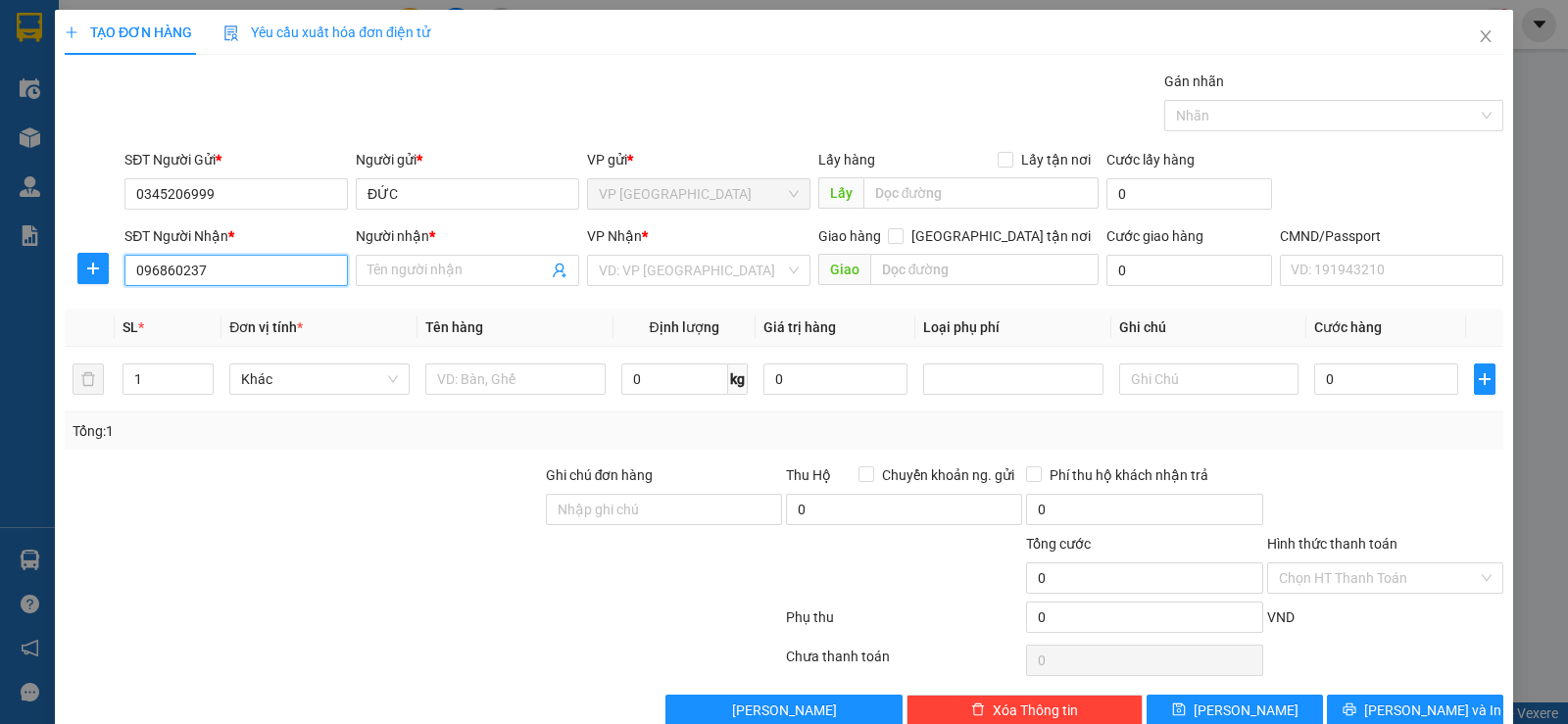
type input "0968602375"
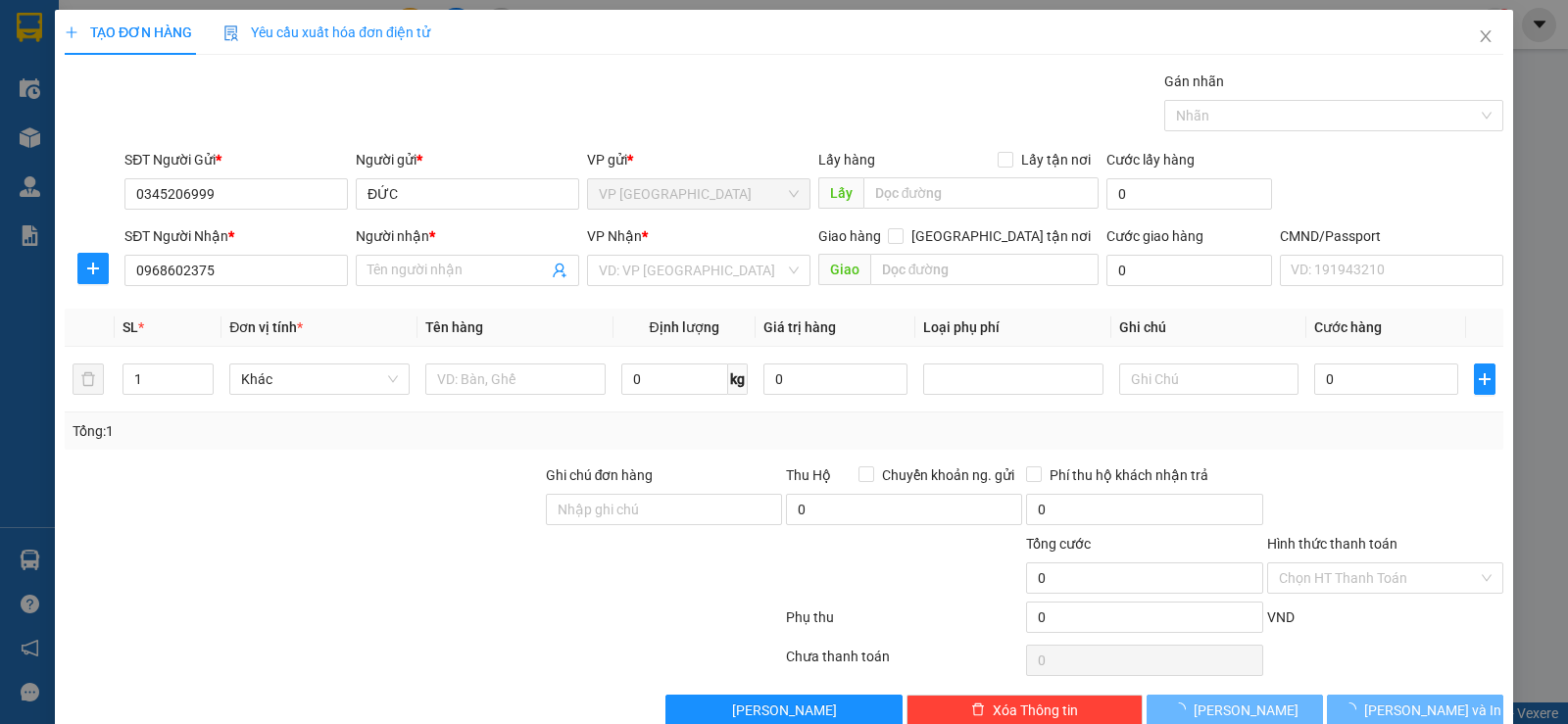
click at [446, 300] on div "Transit Pickup Surcharge Ids Transit Deliver Surcharge Ids Transit Deliver Surc…" at bounding box center [784, 398] width 1438 height 655
click at [447, 296] on div "Transit Pickup Surcharge Ids Transit Deliver Surcharge Ids Transit Deliver Surc…" at bounding box center [784, 398] width 1438 height 655
click at [460, 280] on input "Người nhận *" at bounding box center [457, 271] width 180 height 22
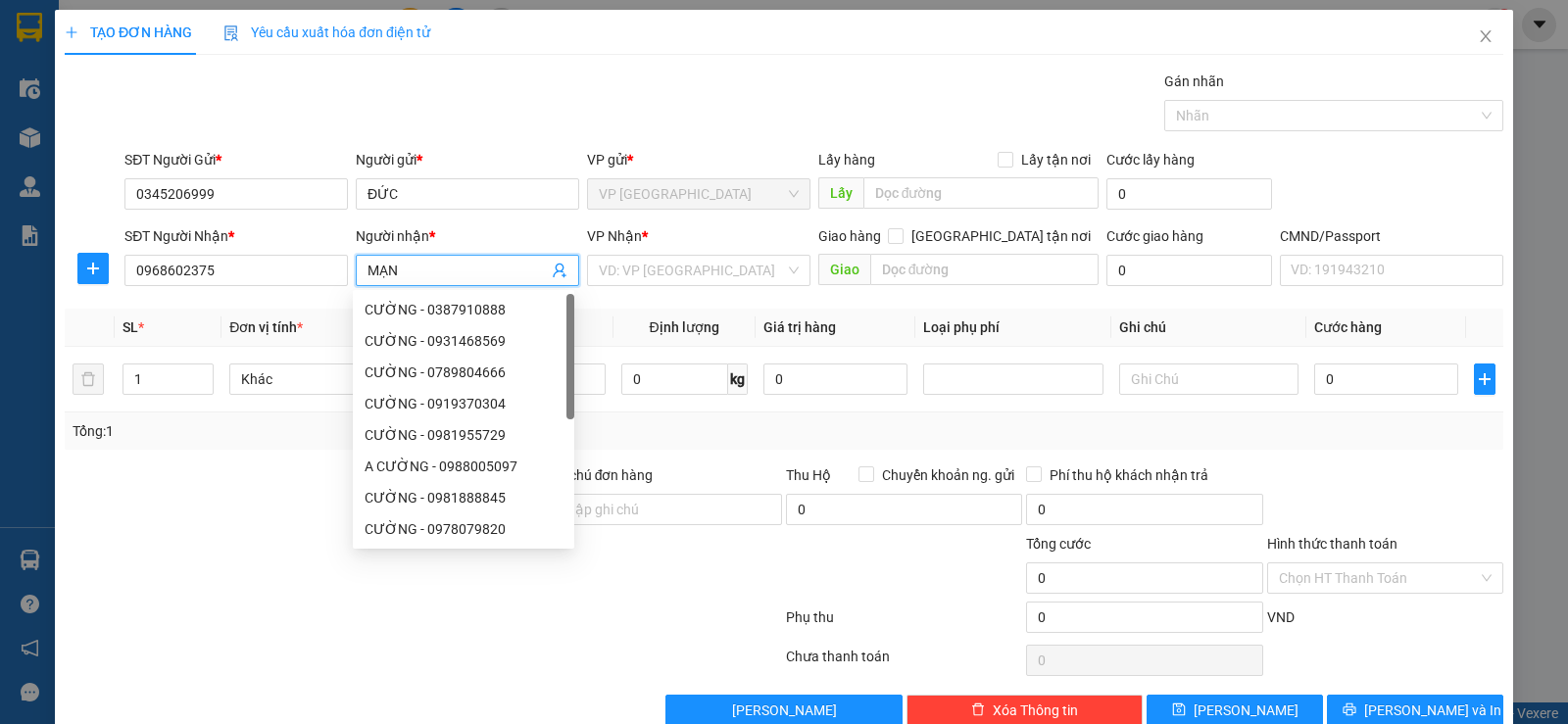
type input "MẠNH"
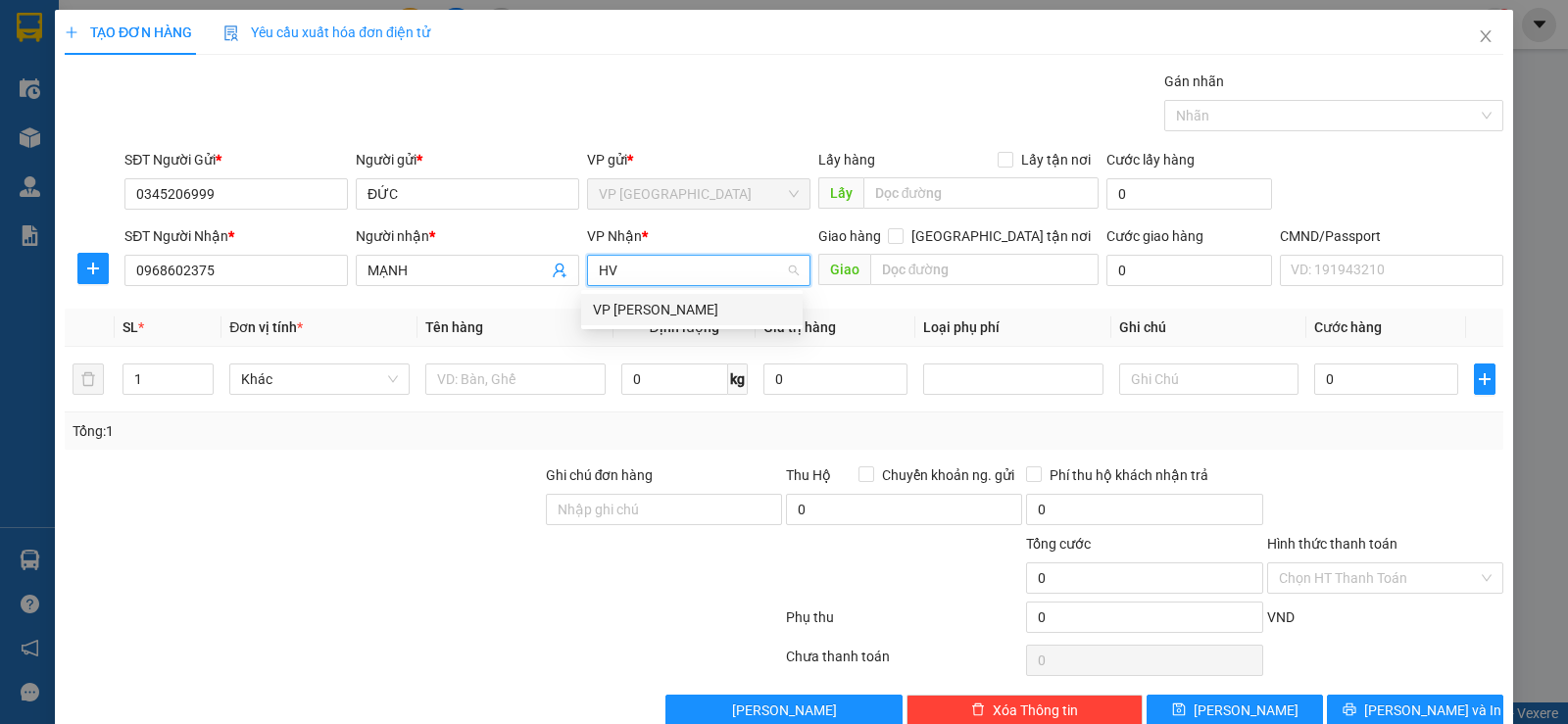
type input "HVT"
drag, startPoint x: 669, startPoint y: 313, endPoint x: 527, endPoint y: 372, distance: 153.8
click at [666, 312] on div "VP [PERSON_NAME]" at bounding box center [691, 310] width 198 height 22
click at [526, 373] on input "text" at bounding box center [515, 379] width 180 height 31
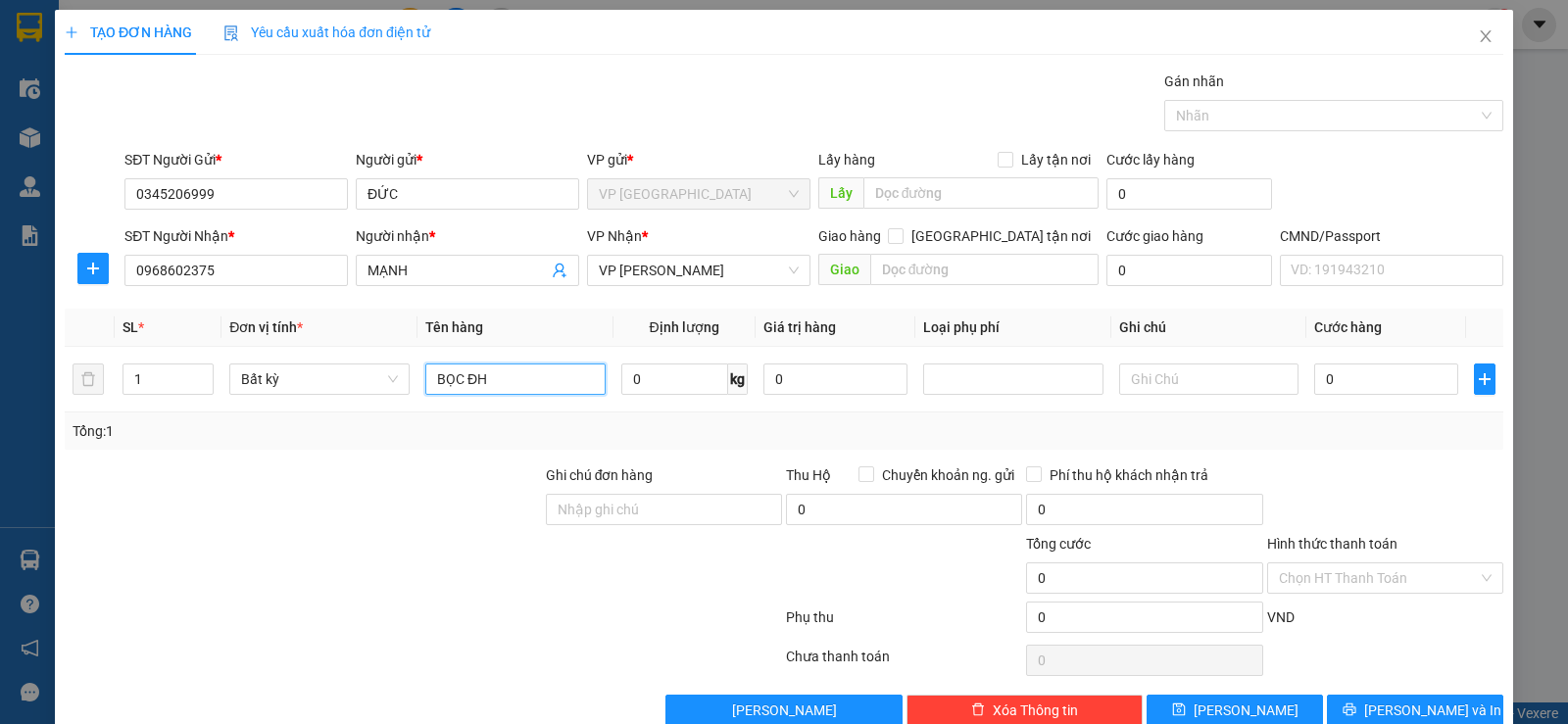
type input "BỌC ĐH"
type input "1"
click at [626, 334] on th "Định lượng" at bounding box center [684, 328] width 142 height 38
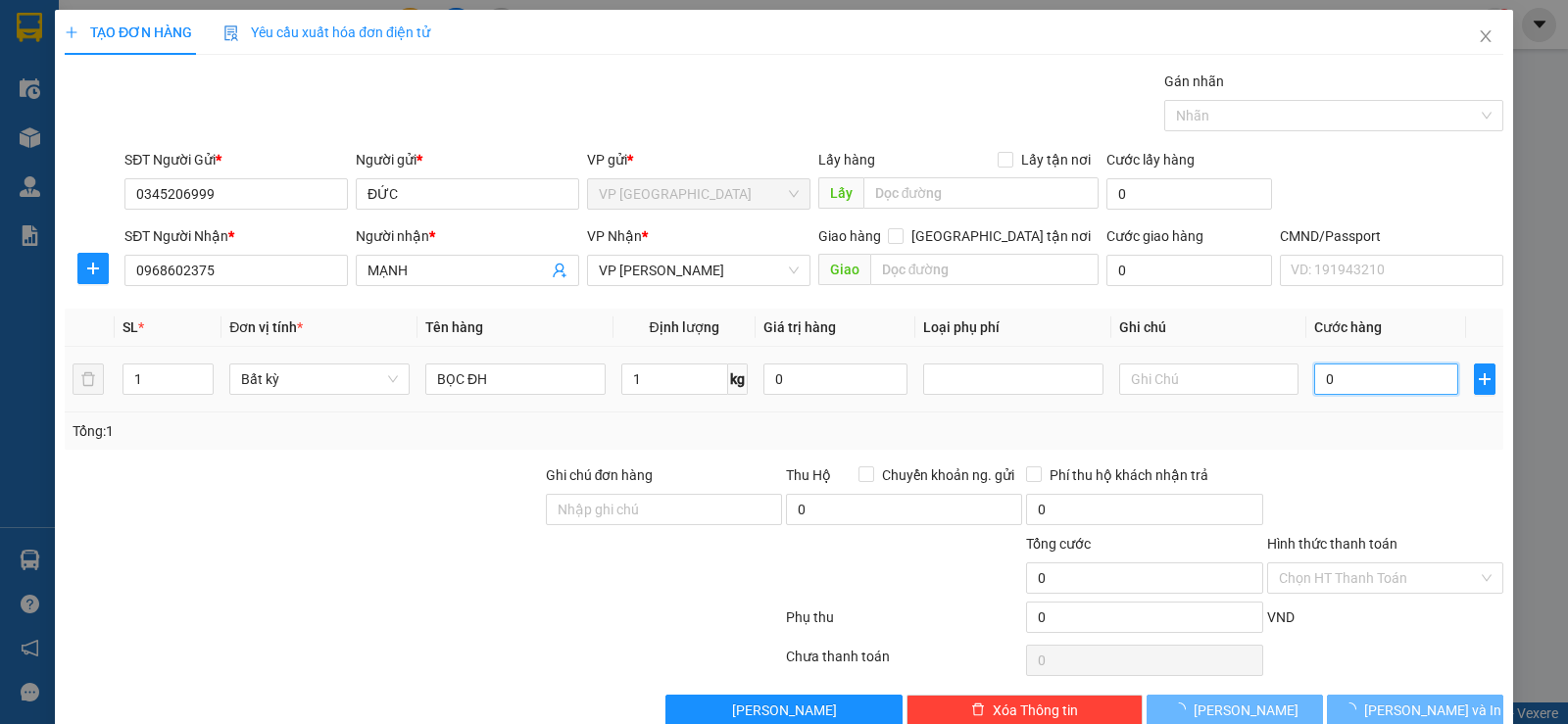
click at [1359, 380] on input "0" at bounding box center [1386, 379] width 144 height 31
type input "35.000"
type input "2"
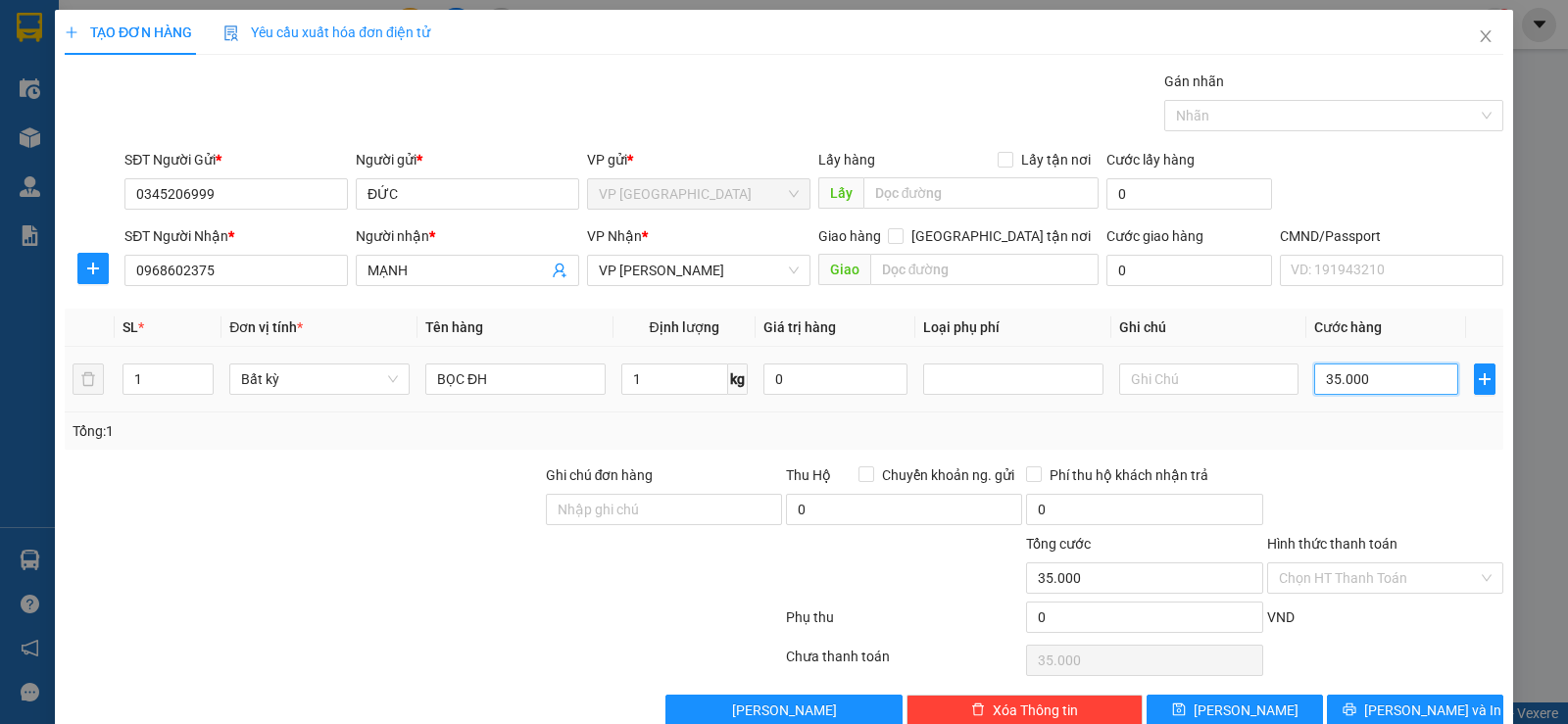
type input "2"
type input "20"
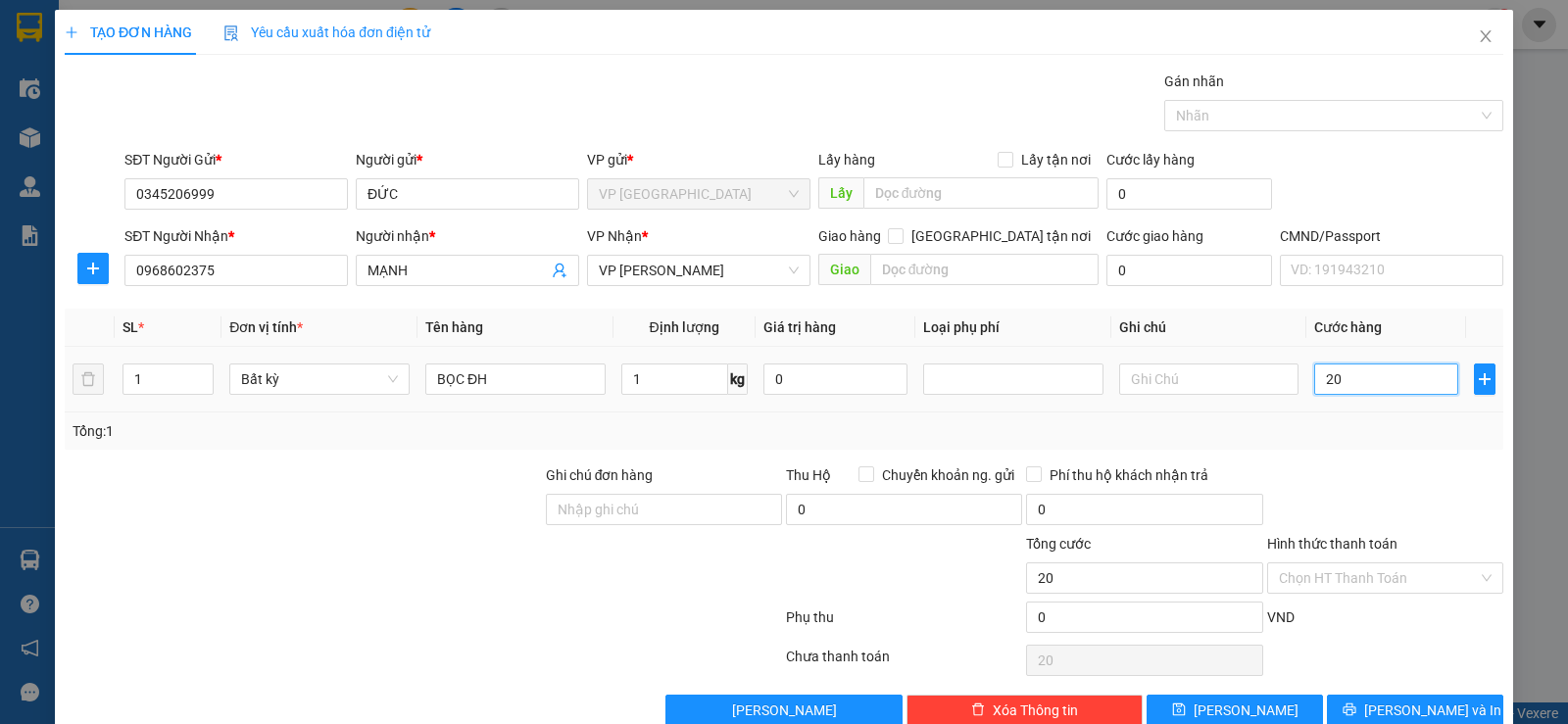
type input "200"
type input "2.000"
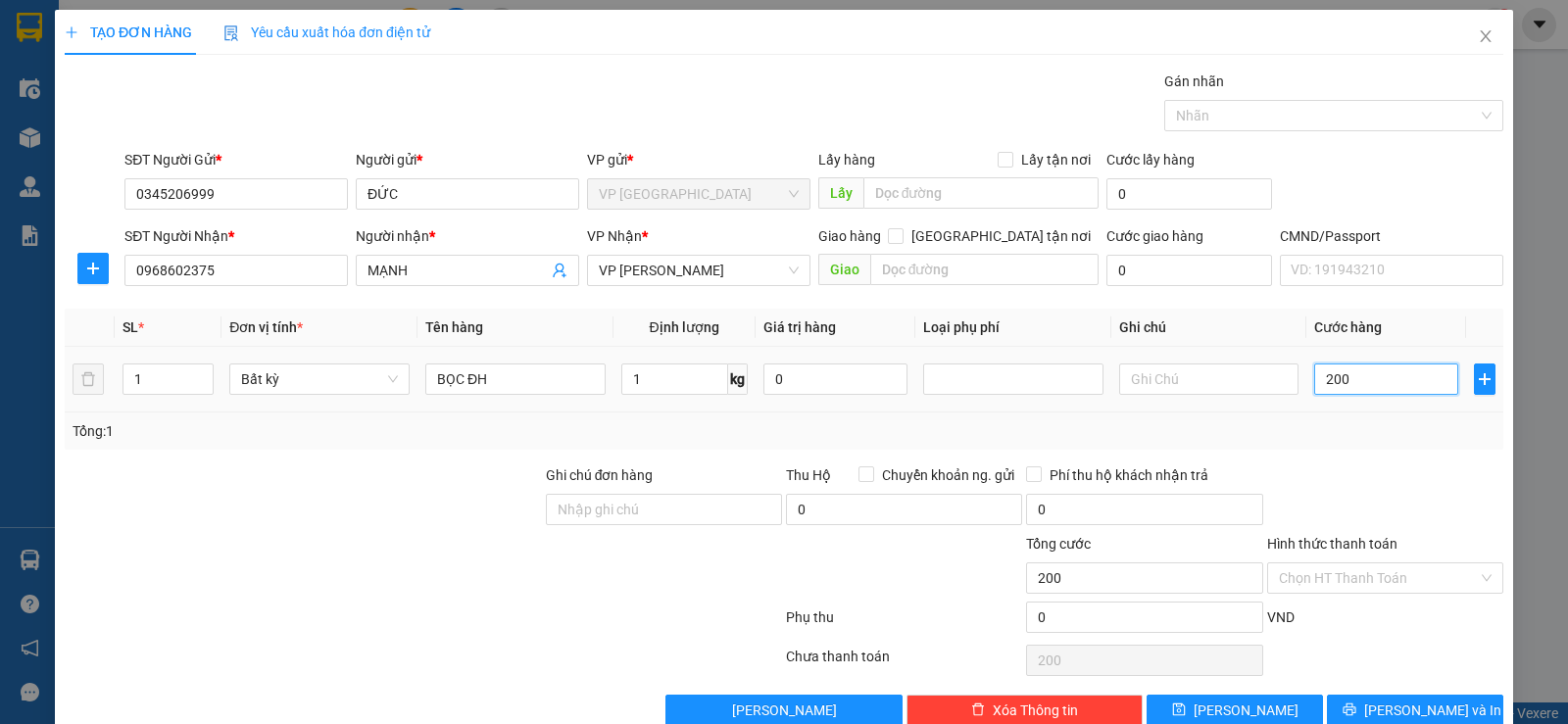
type input "2.000"
type input "20.000"
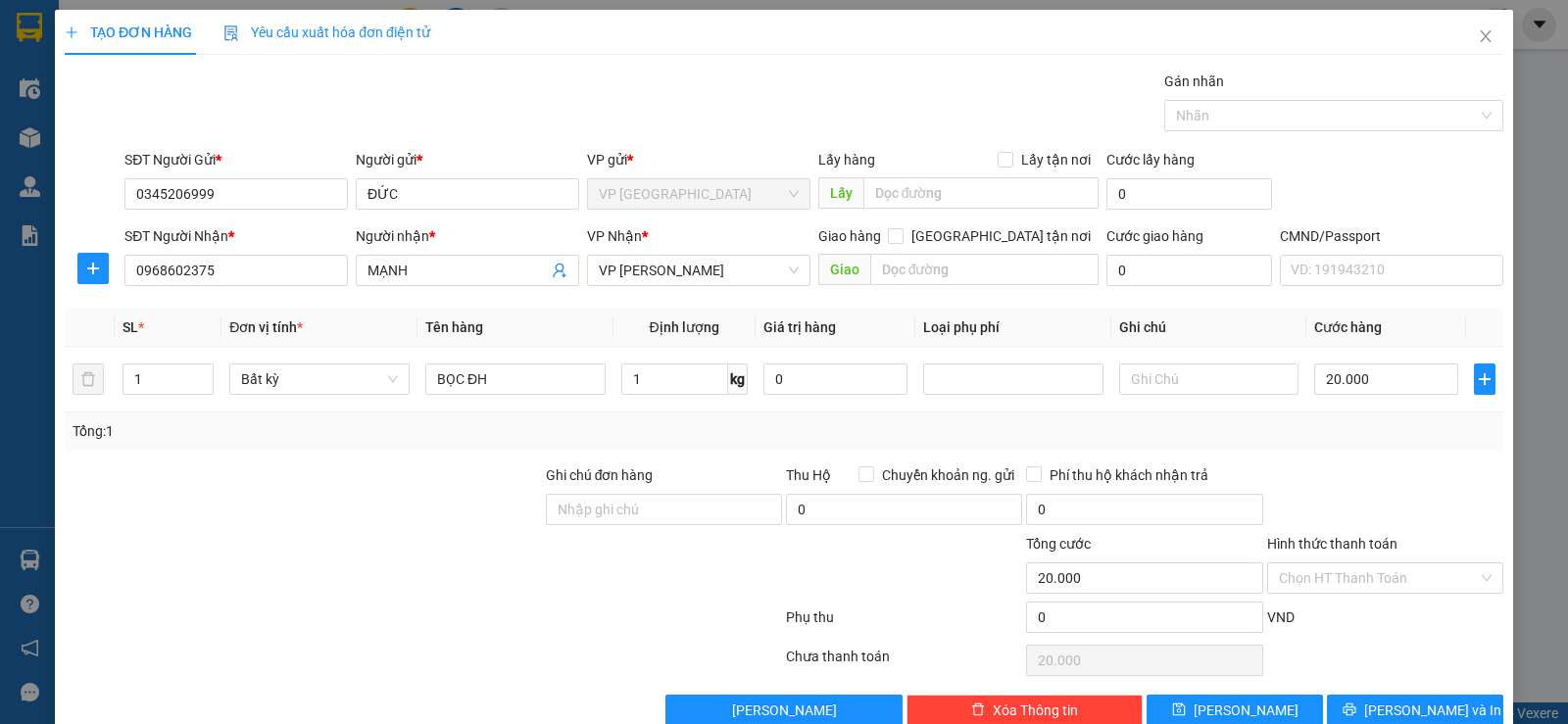
click at [1401, 652] on div "Transit Pickup Surcharge Ids Transit Deliver Surcharge Ids Transit Deliver Surc…" at bounding box center [784, 398] width 1438 height 655
click at [1401, 699] on span "[PERSON_NAME] và In" at bounding box center [1432, 710] width 137 height 22
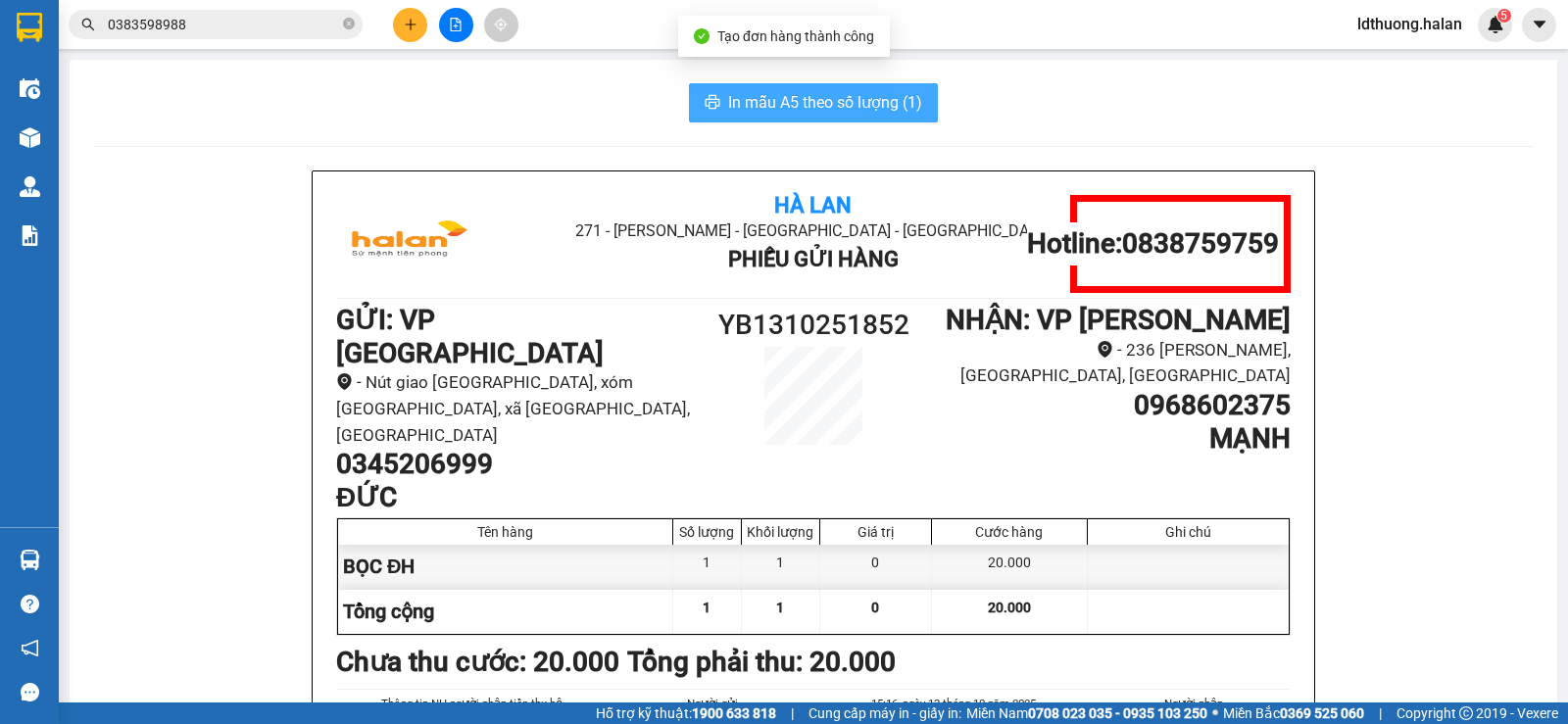
drag, startPoint x: 840, startPoint y: 106, endPoint x: 792, endPoint y: 161, distance: 73.0
click at [840, 105] on span "In mẫu A5 theo số lượng (1)" at bounding box center [825, 102] width 194 height 25
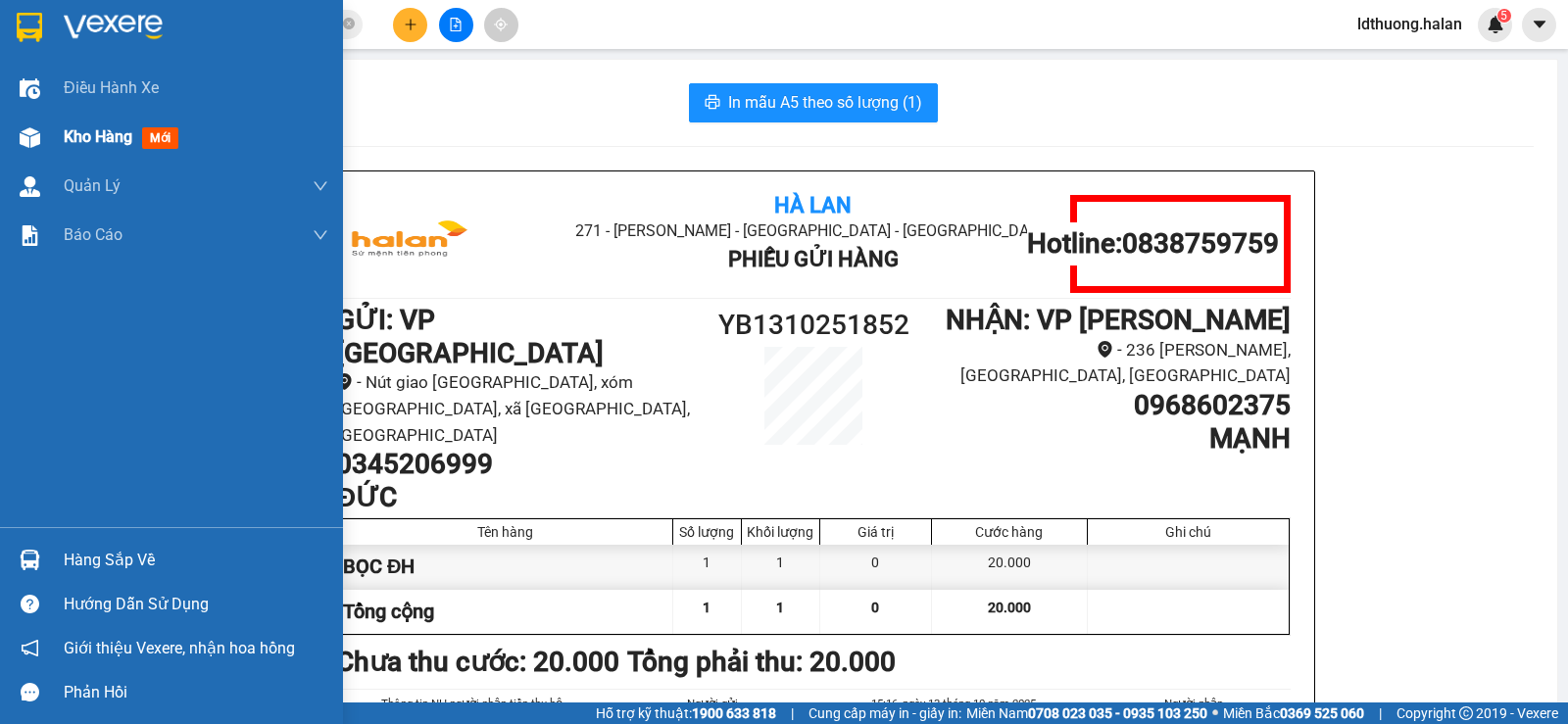
click at [31, 138] on img at bounding box center [30, 137] width 21 height 21
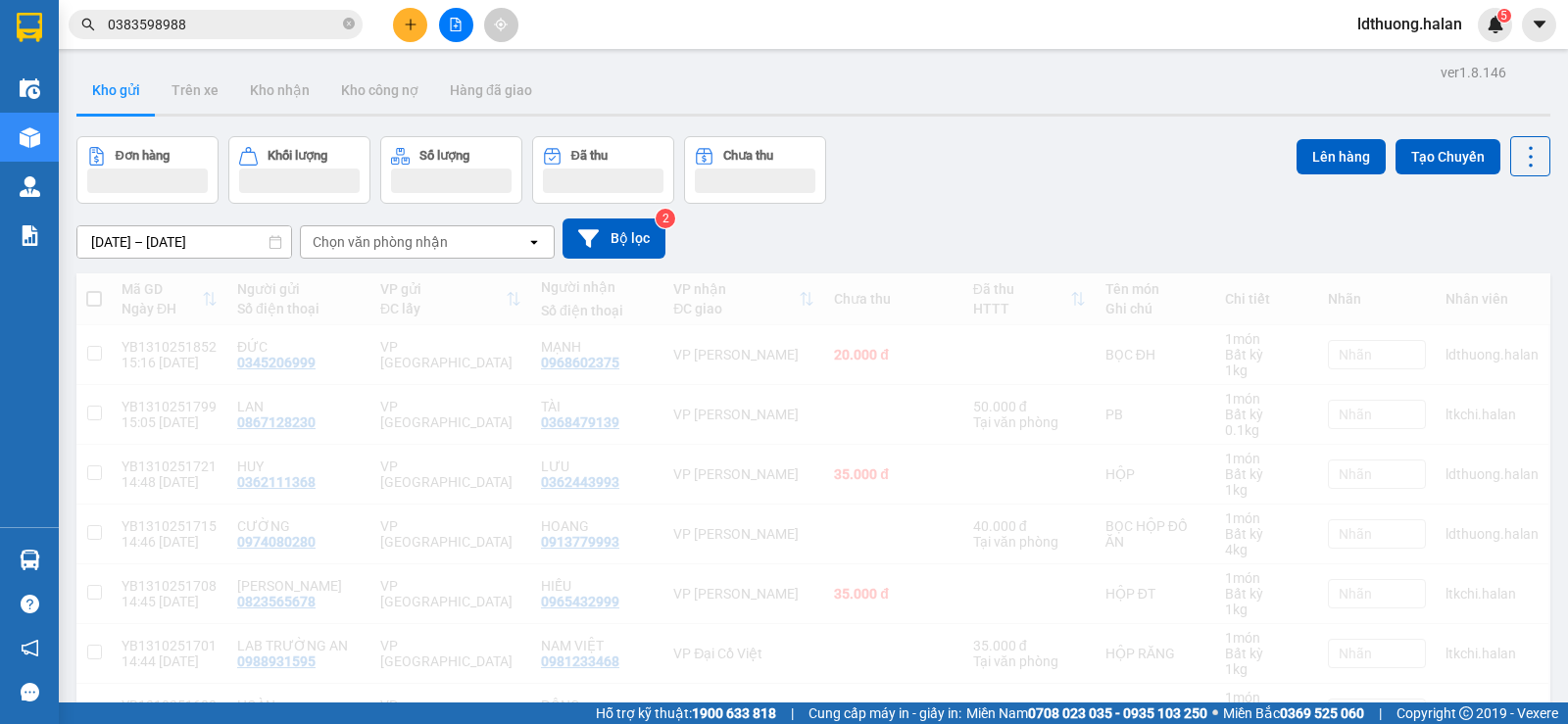
click at [909, 233] on div "[DATE] – [DATE] Press the down arrow key to interact with the calendar and sele…" at bounding box center [813, 238] width 1474 height 40
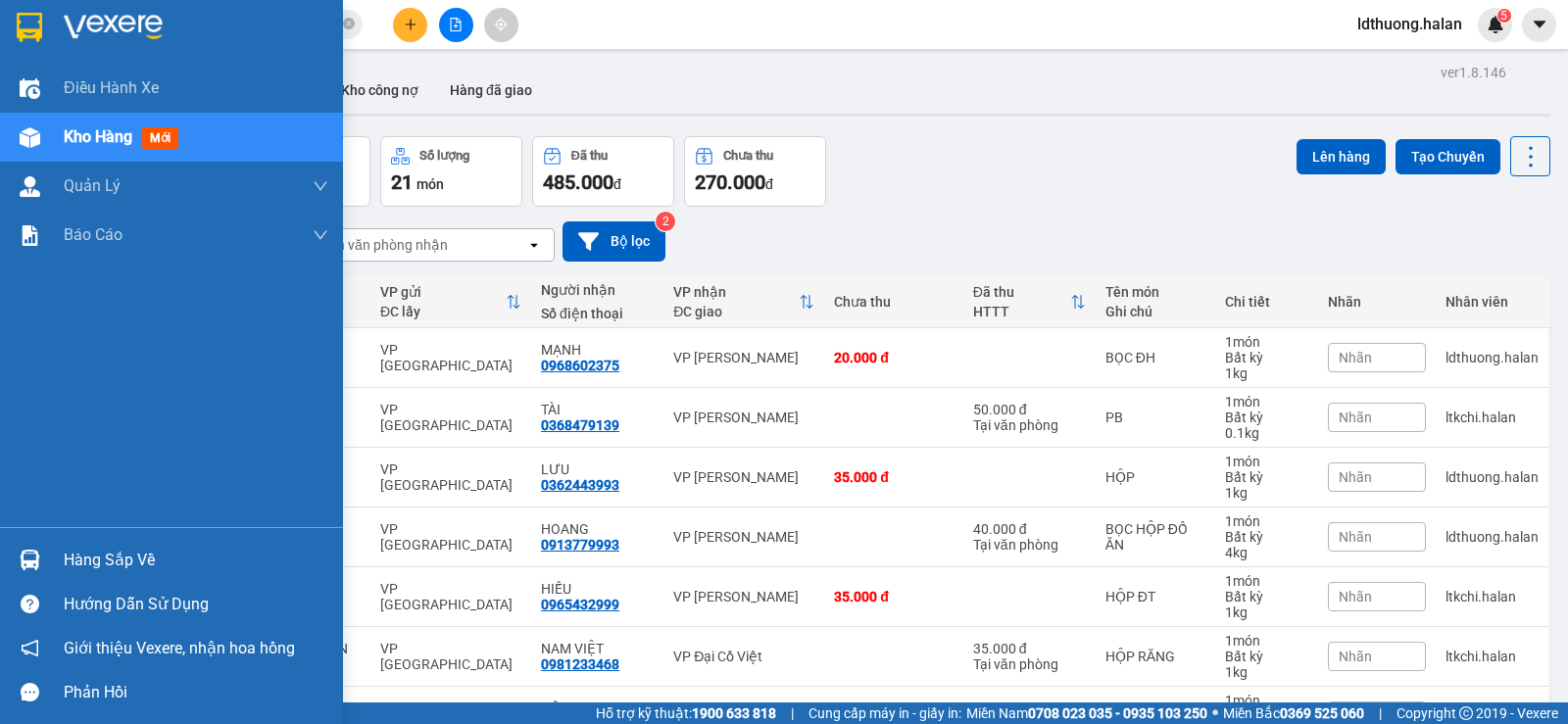
click at [78, 552] on div "Hàng sắp về" at bounding box center [196, 560] width 265 height 30
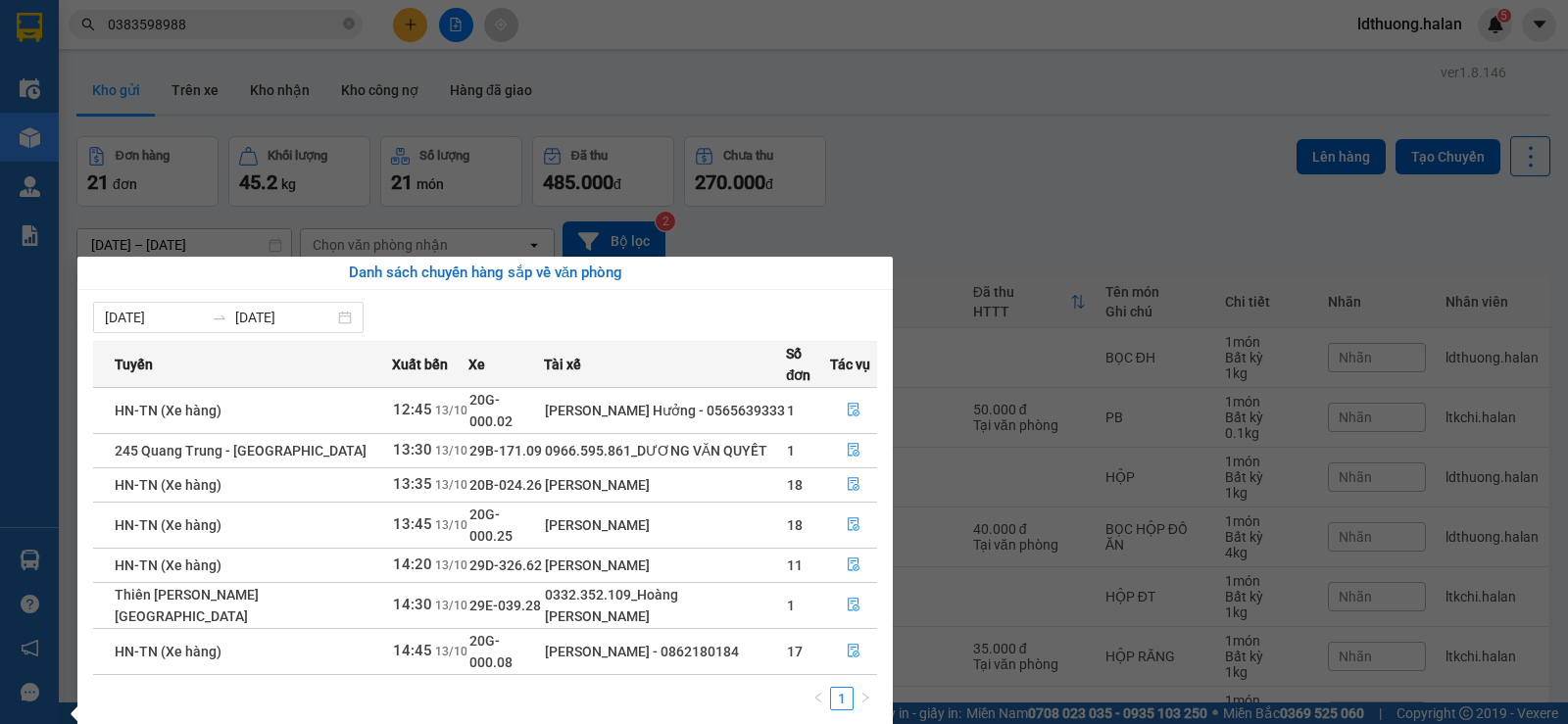
click at [859, 179] on section "Kết quả tìm kiếm ( 141 ) Bộ lọc Mã ĐH Trạng thái Món hàng Thu hộ Tổng cước Chưa…" at bounding box center [784, 362] width 1568 height 724
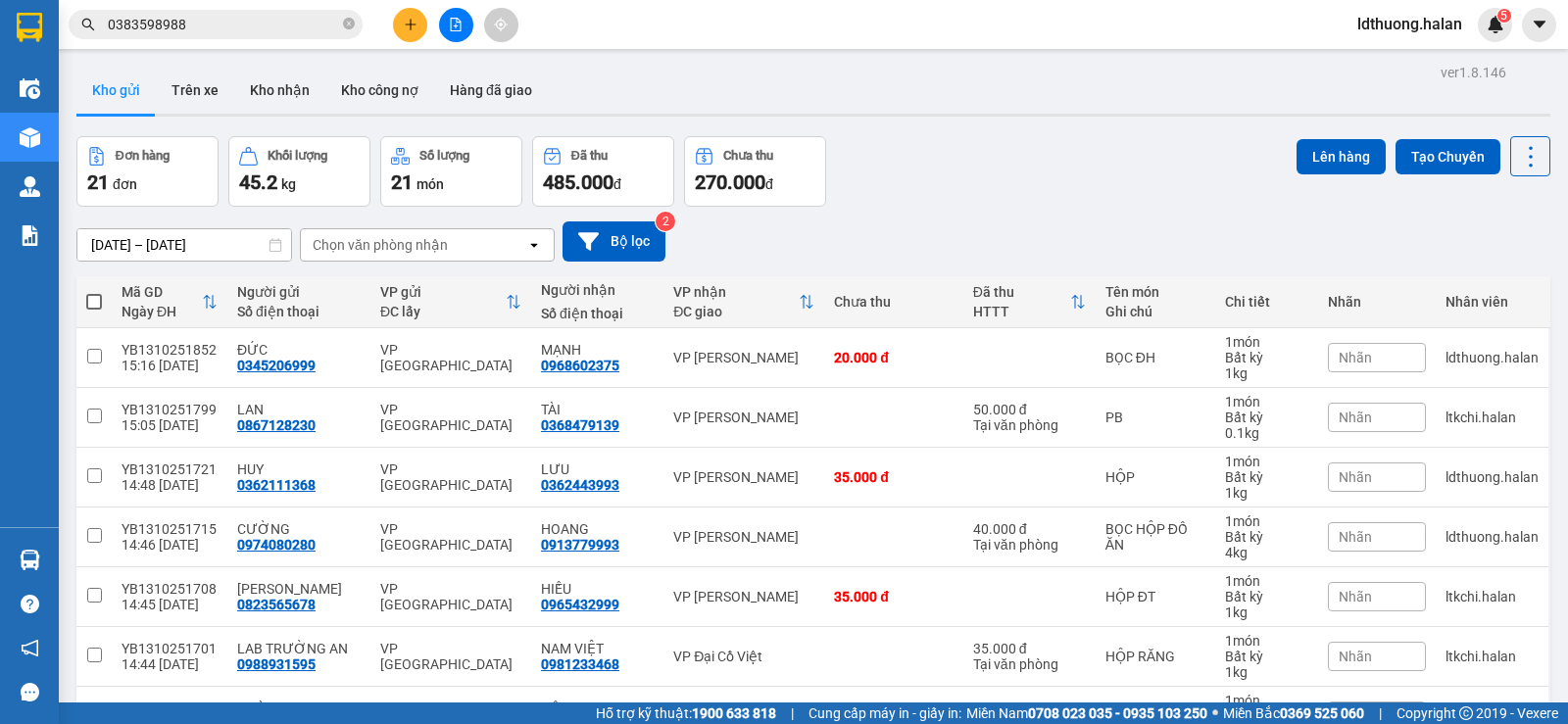
click at [305, 36] on span "0383598988" at bounding box center [216, 25] width 294 height 30
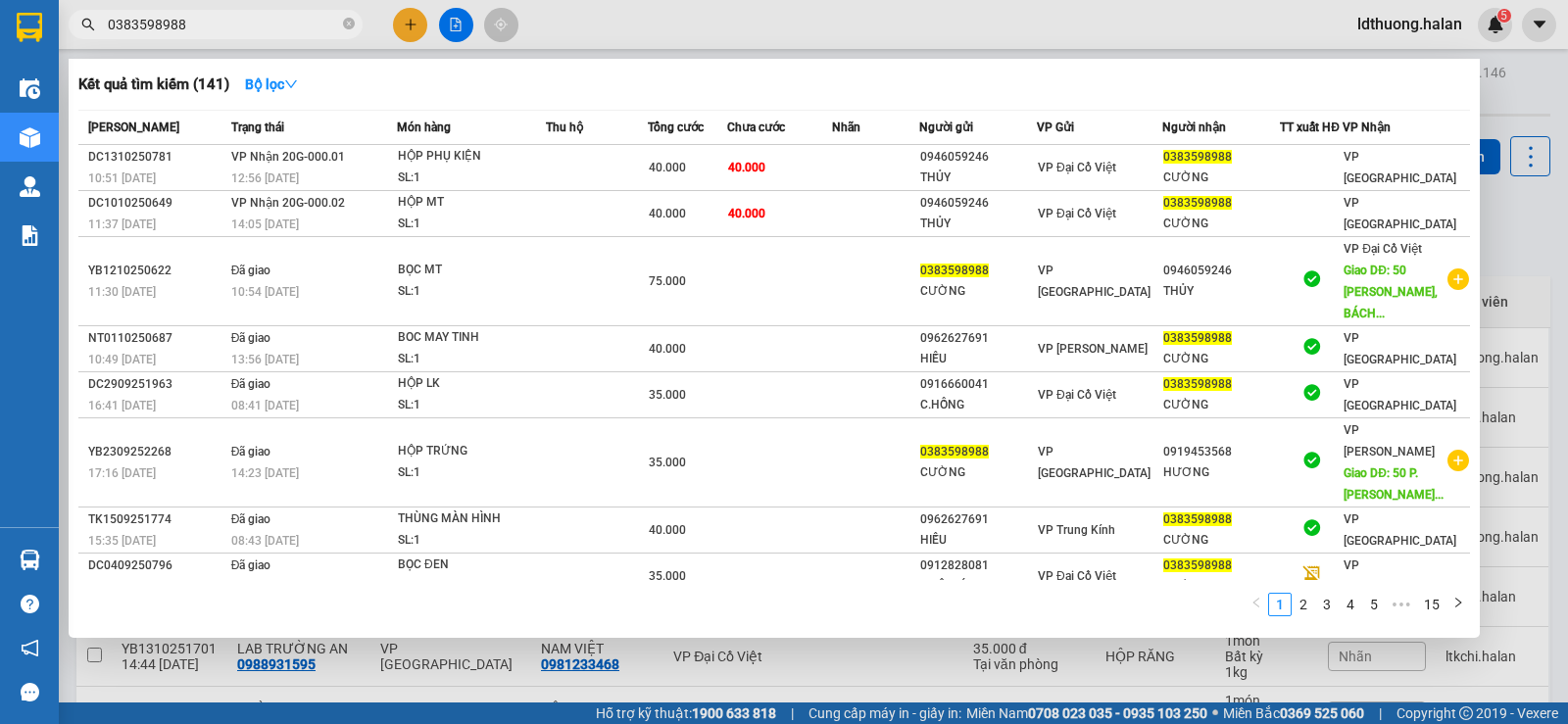
click at [300, 24] on input "0383598988" at bounding box center [223, 25] width 231 height 22
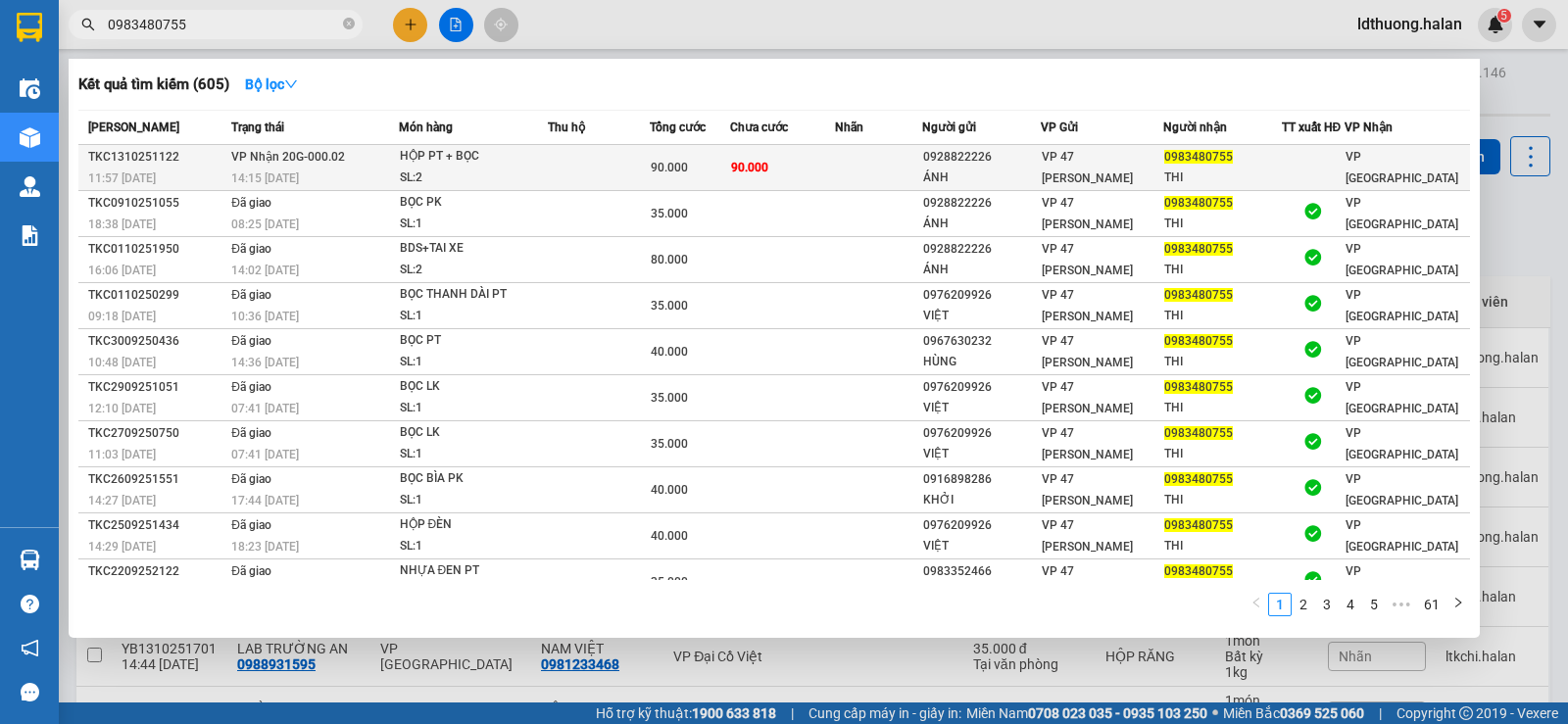
type input "0983480755"
click at [463, 155] on div "HỘP PT + BỌC" at bounding box center [472, 156] width 147 height 22
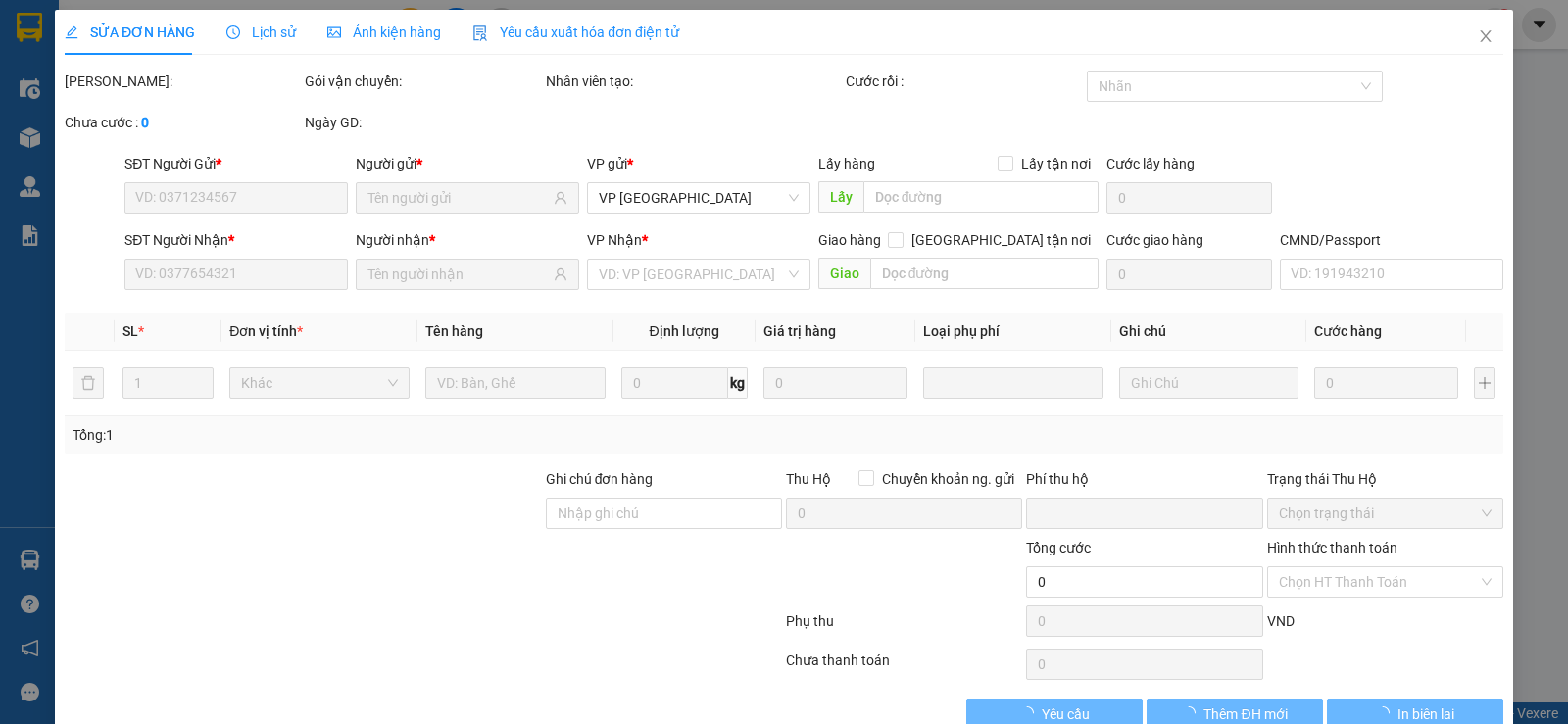
type input "0928822226"
type input "ÁNH"
type input "0983480755"
type input "THI"
type input "0"
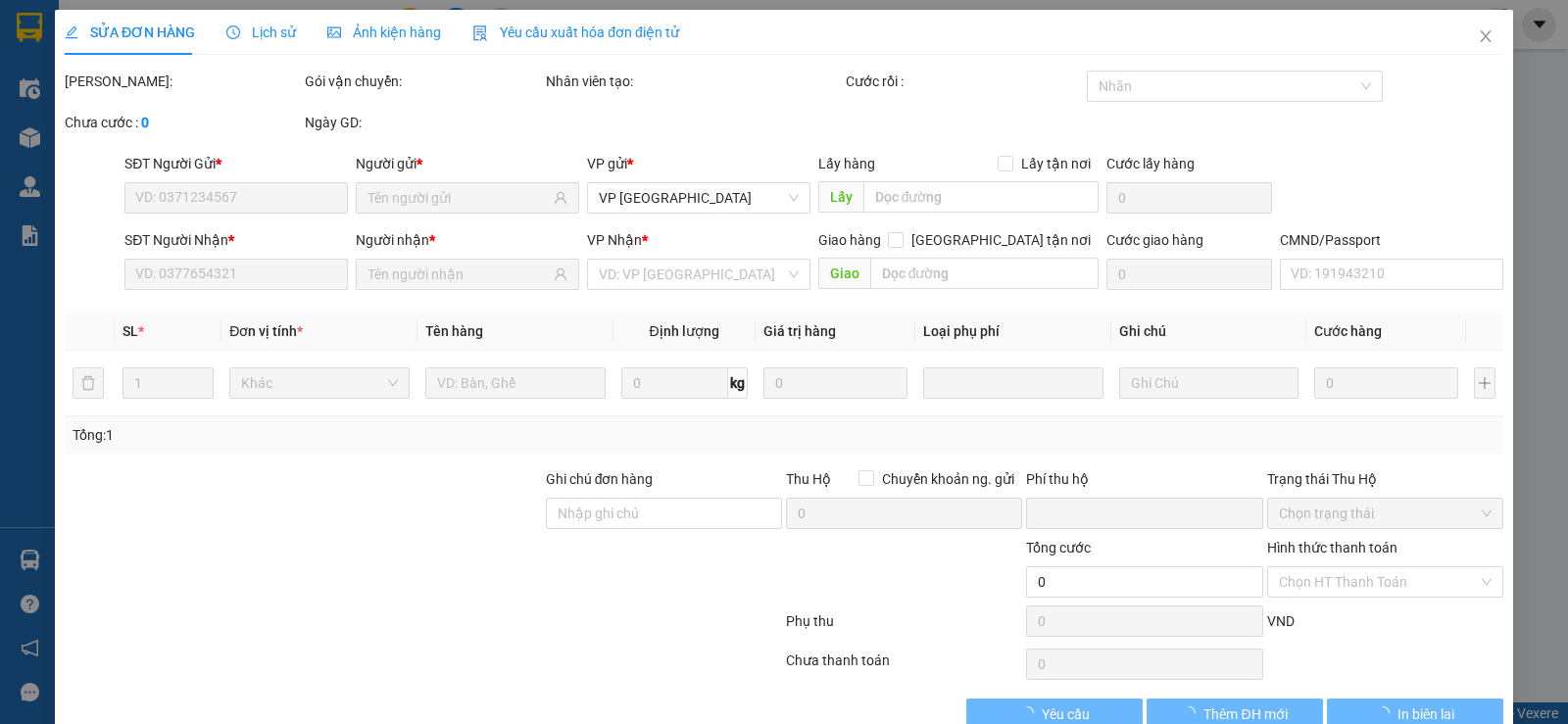
type input "90.000"
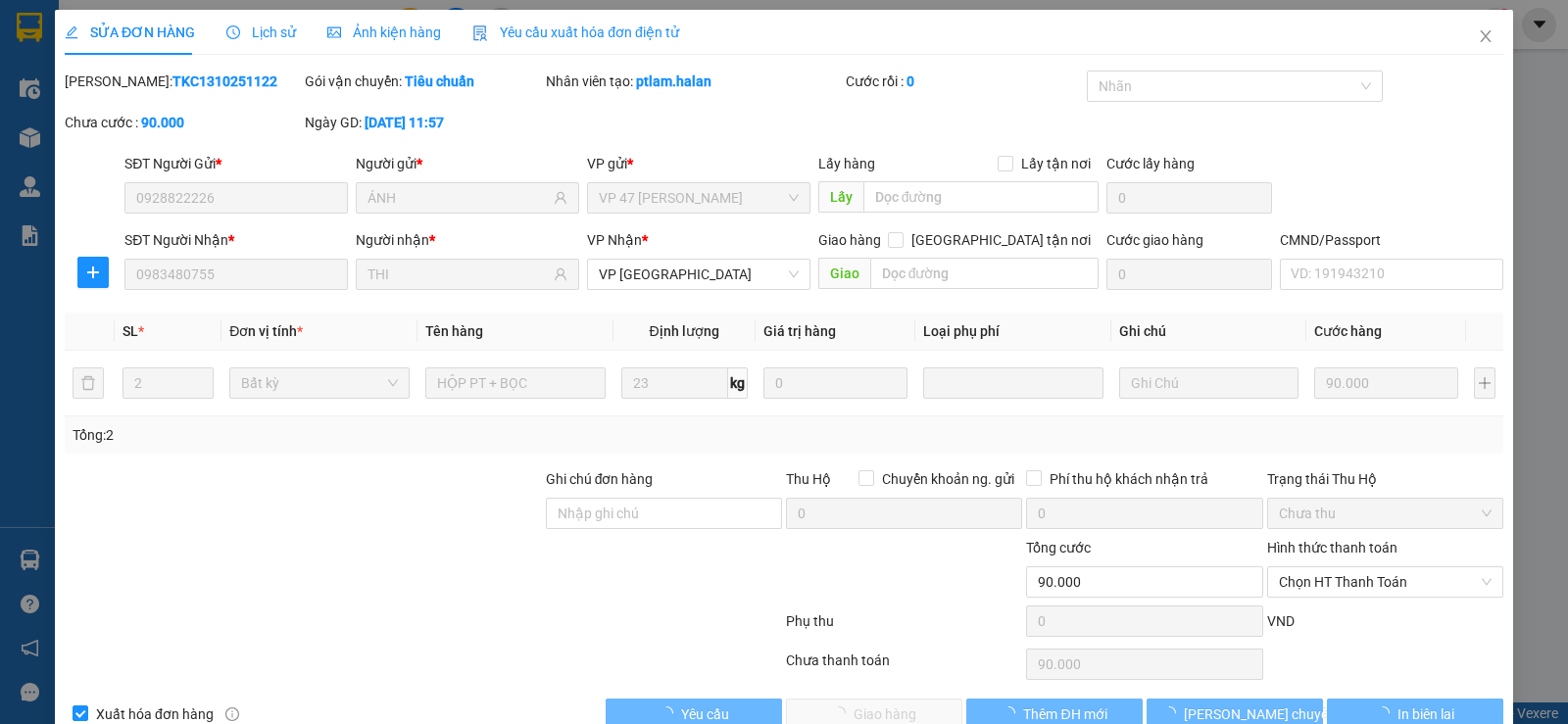
click at [1344, 579] on span "Chọn HT Thanh Toán" at bounding box center [1385, 581] width 213 height 30
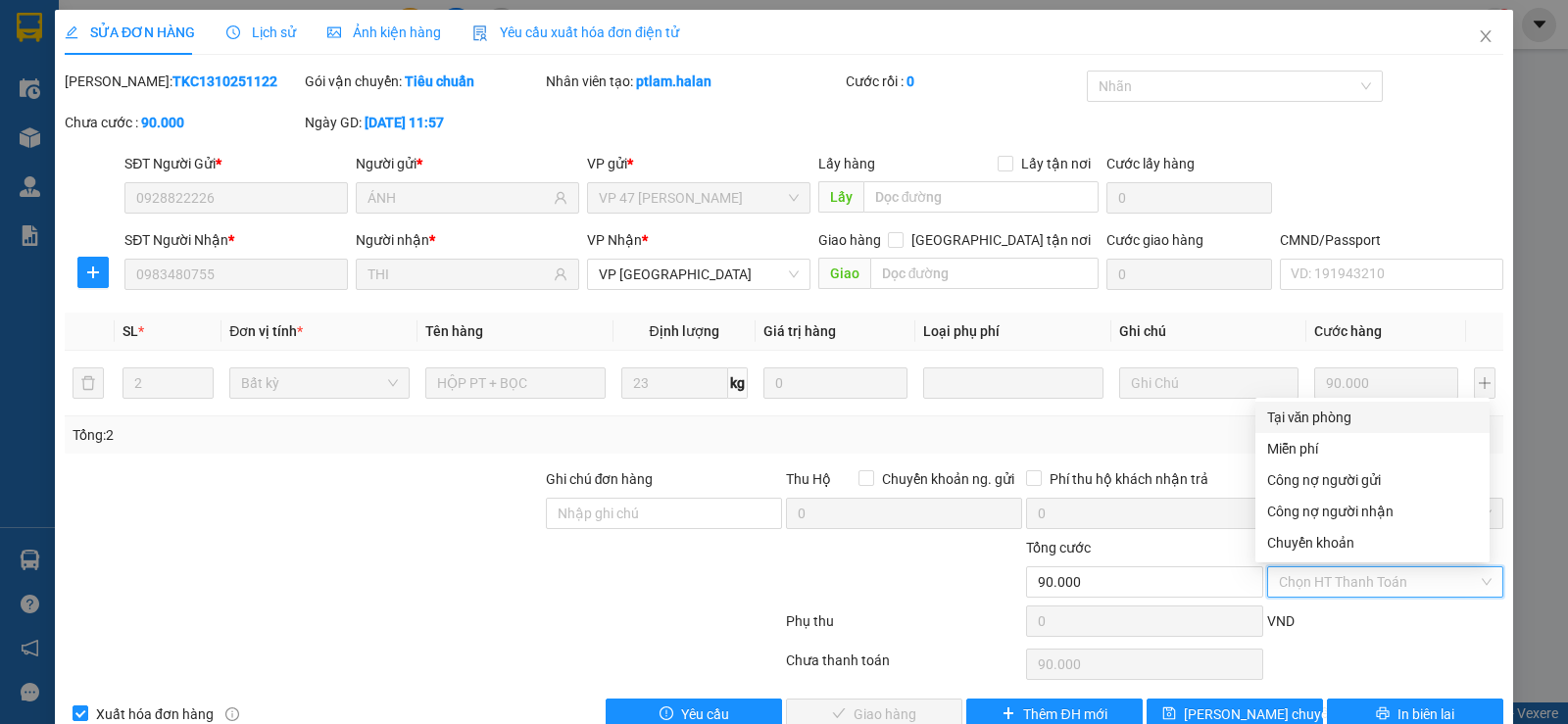
click at [1334, 407] on div "Tại văn phòng" at bounding box center [1372, 417] width 211 height 22
type input "0"
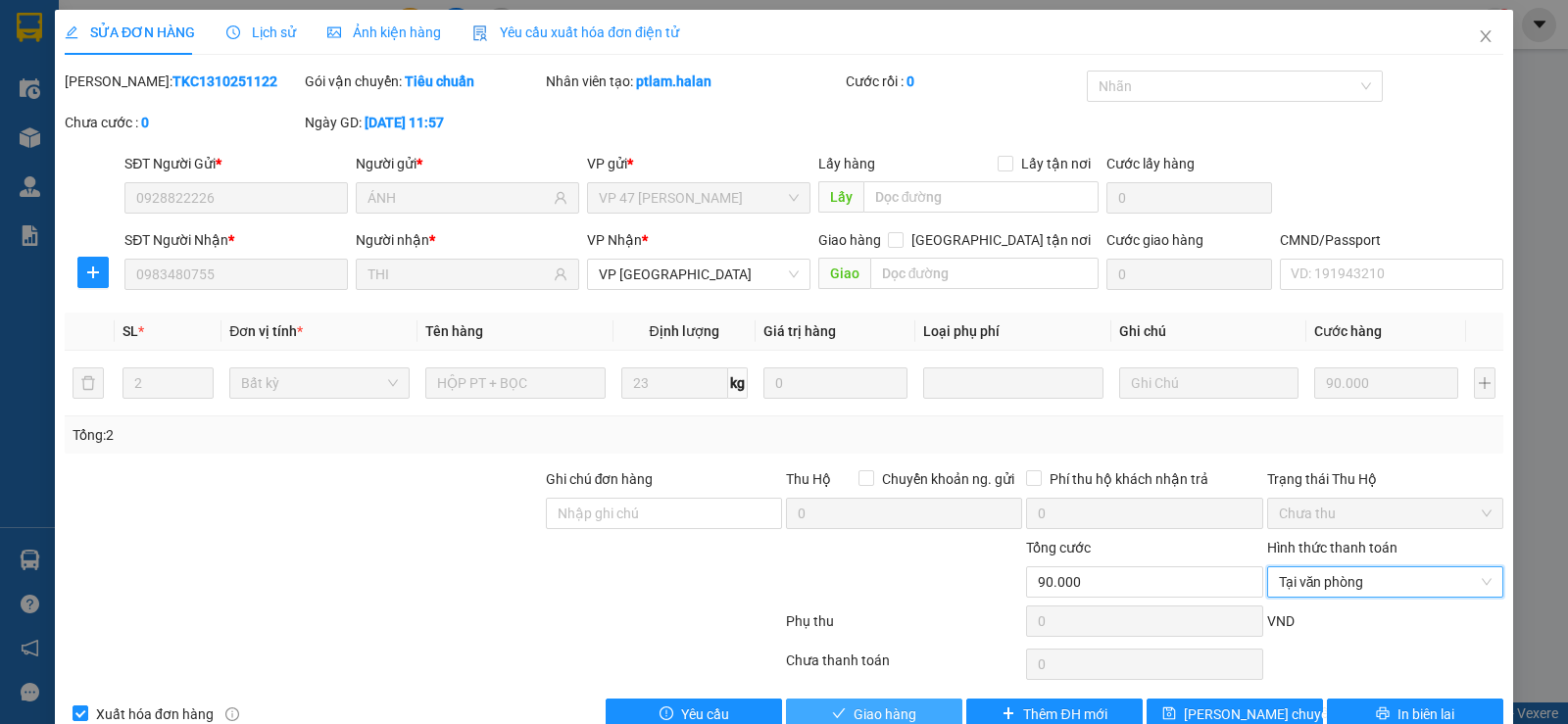
click at [853, 721] on span "Giao hàng" at bounding box center [885, 714] width 63 height 22
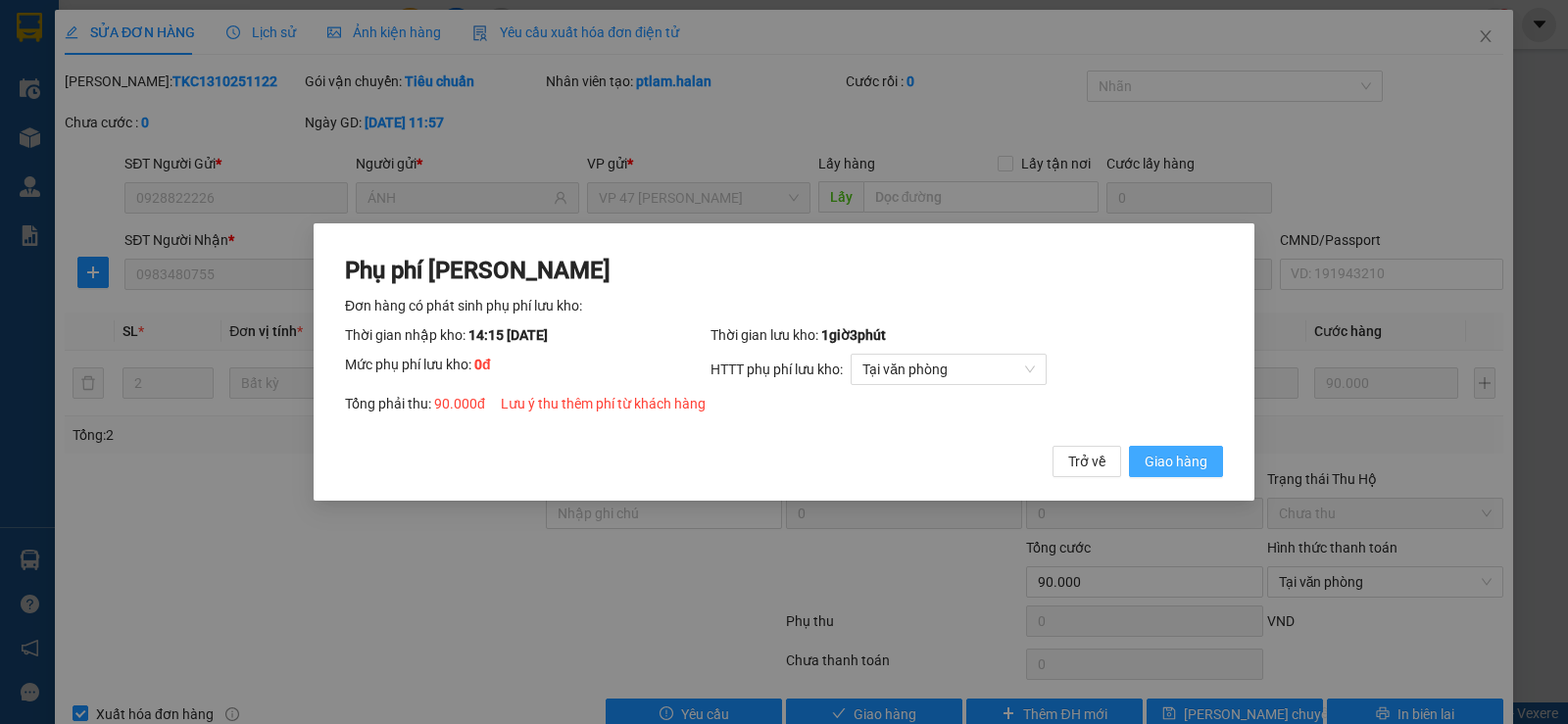
click at [1169, 454] on span "Giao hàng" at bounding box center [1176, 461] width 63 height 22
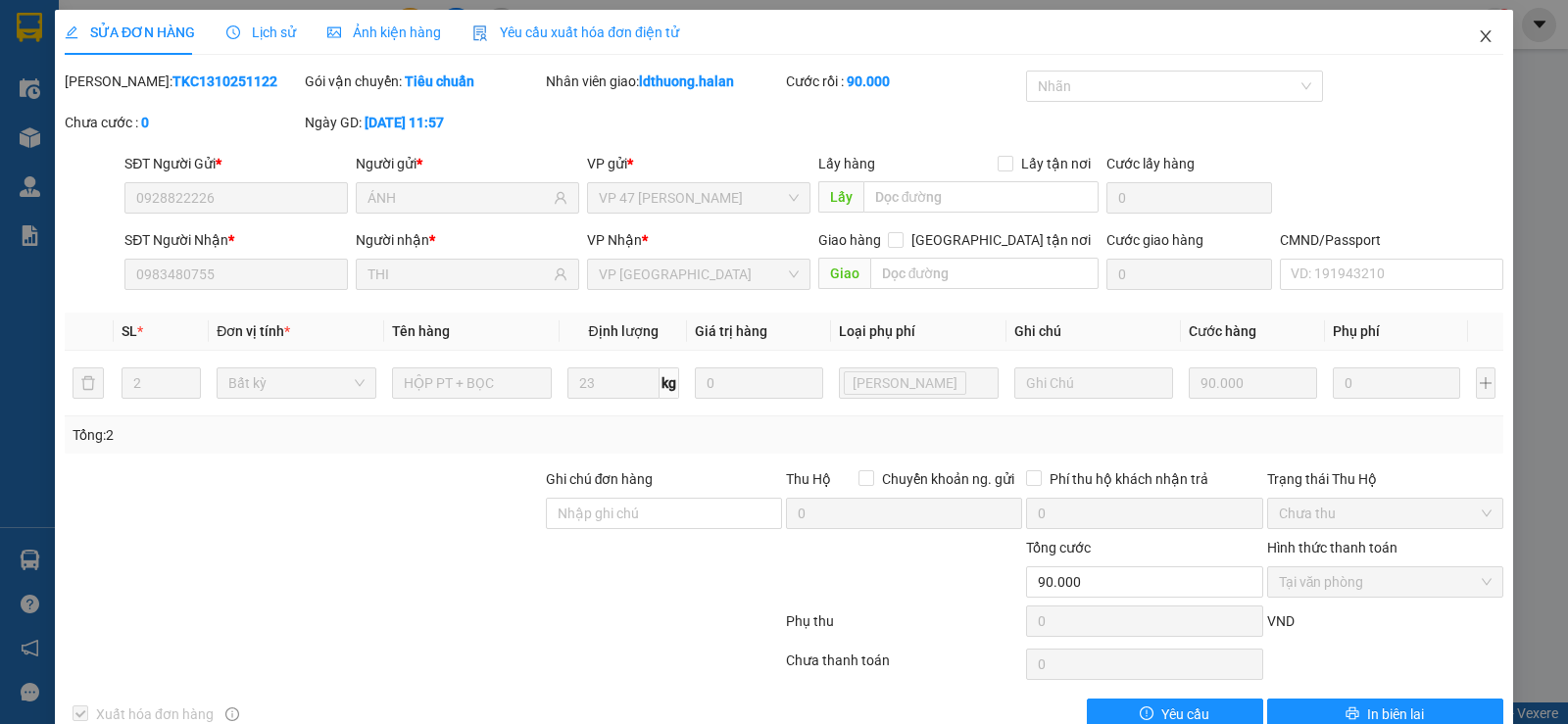
click at [1479, 30] on span "Close" at bounding box center [1485, 37] width 55 height 55
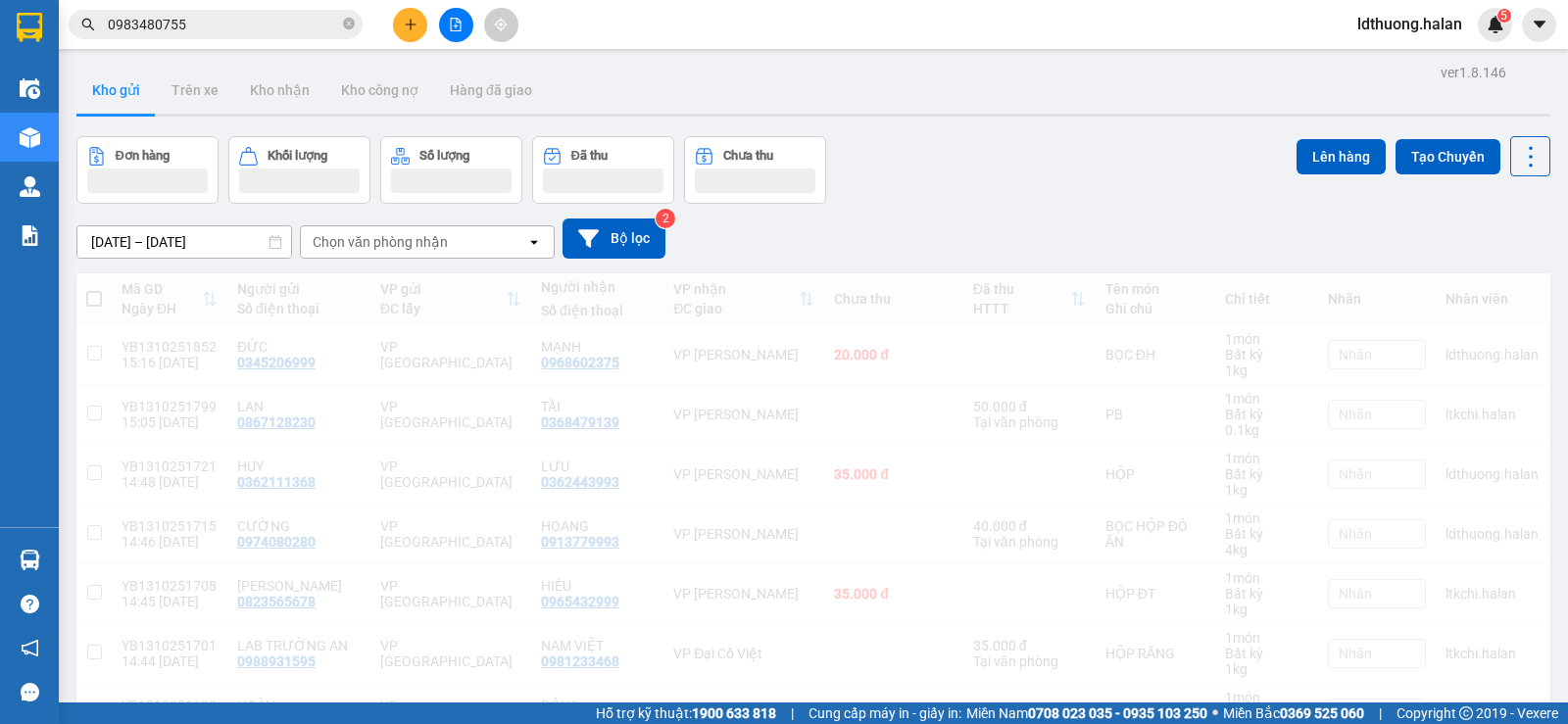
click at [269, 18] on input "0983480755" at bounding box center [223, 25] width 231 height 22
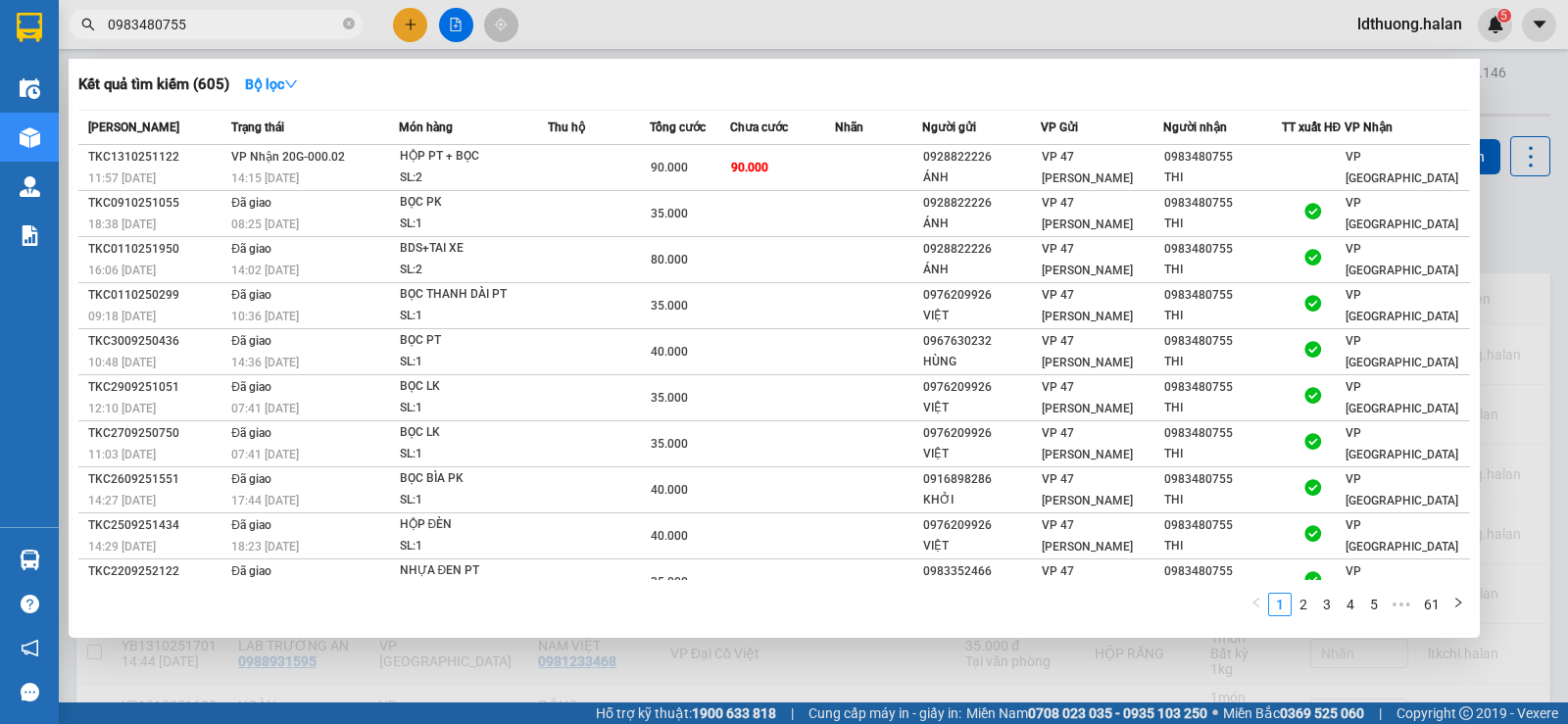
type input "0983480755"
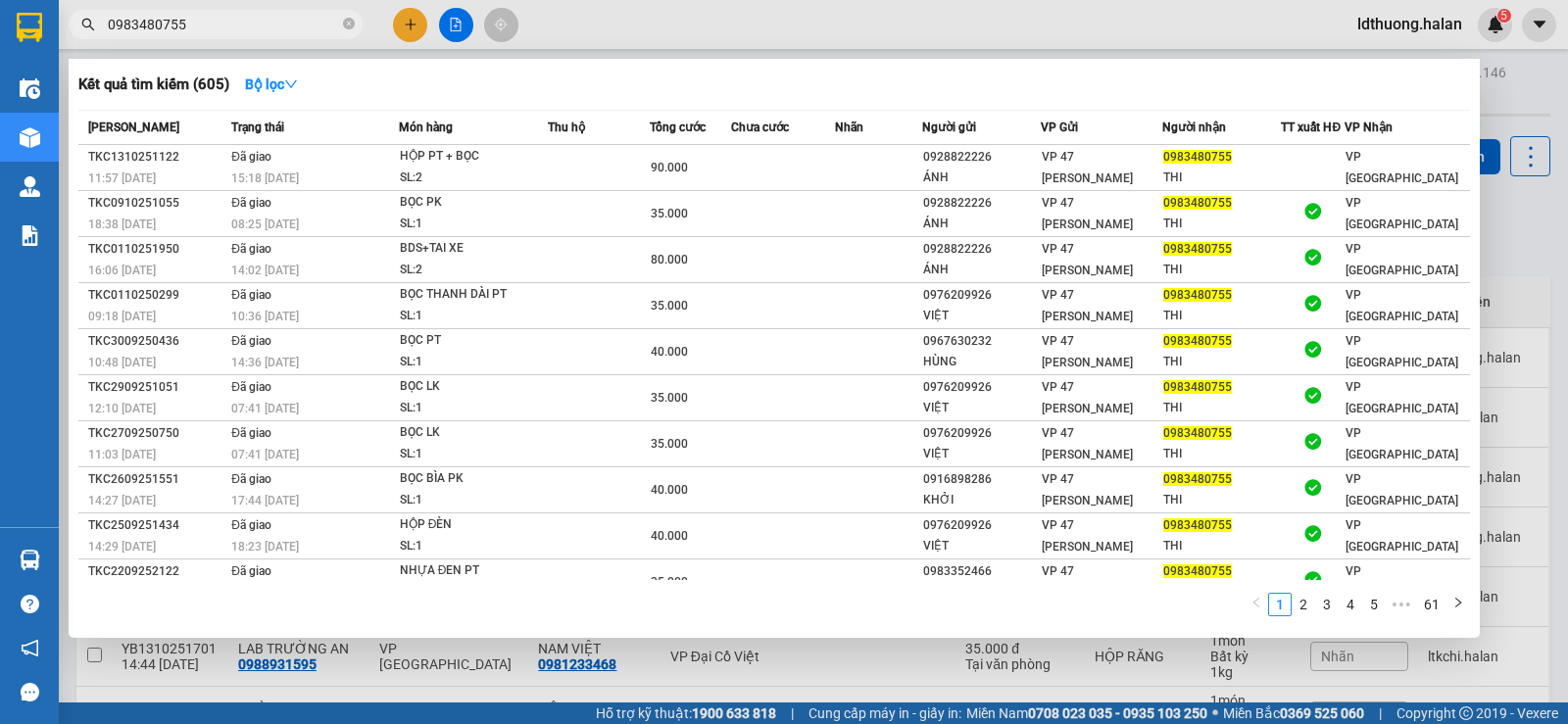
click at [413, 656] on div at bounding box center [784, 362] width 1568 height 724
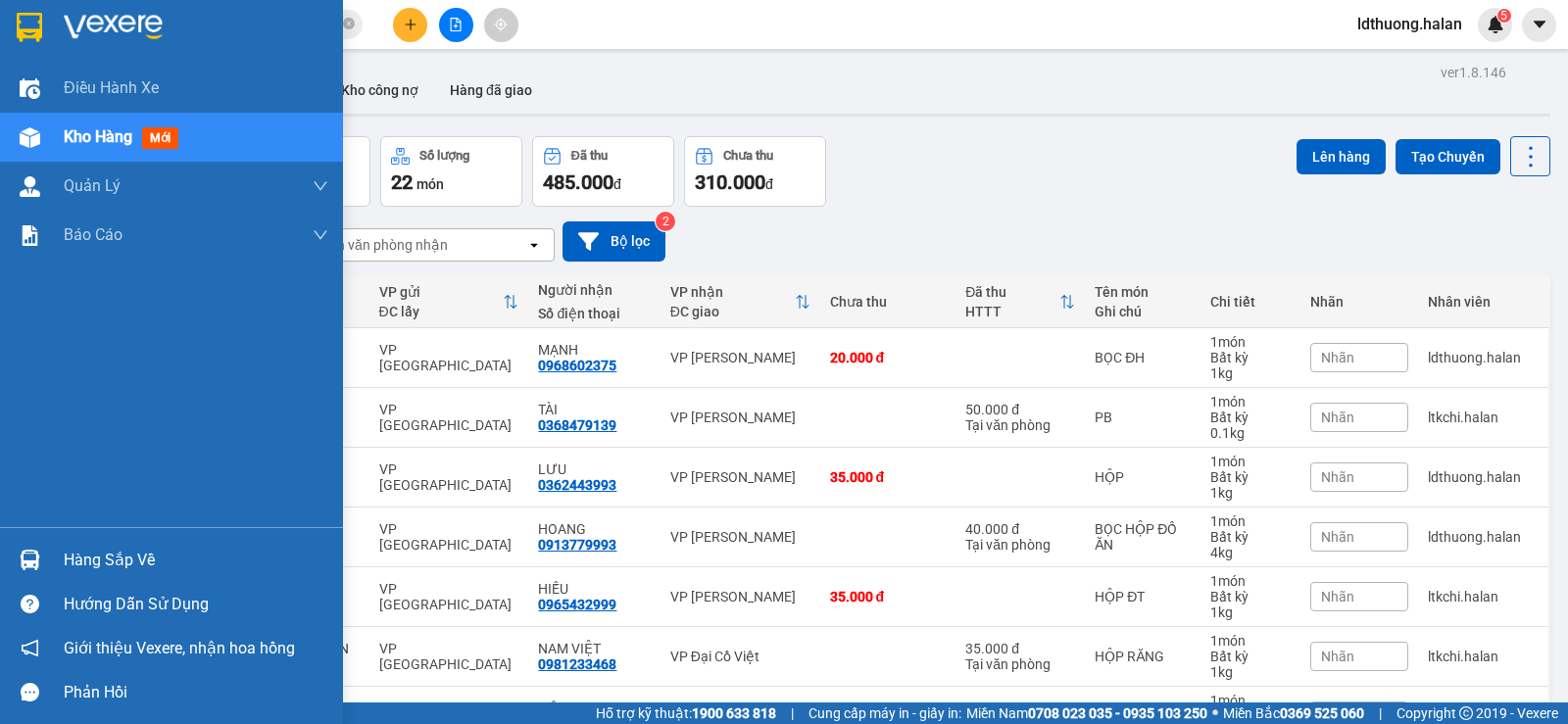
click at [18, 551] on div at bounding box center [30, 559] width 34 height 34
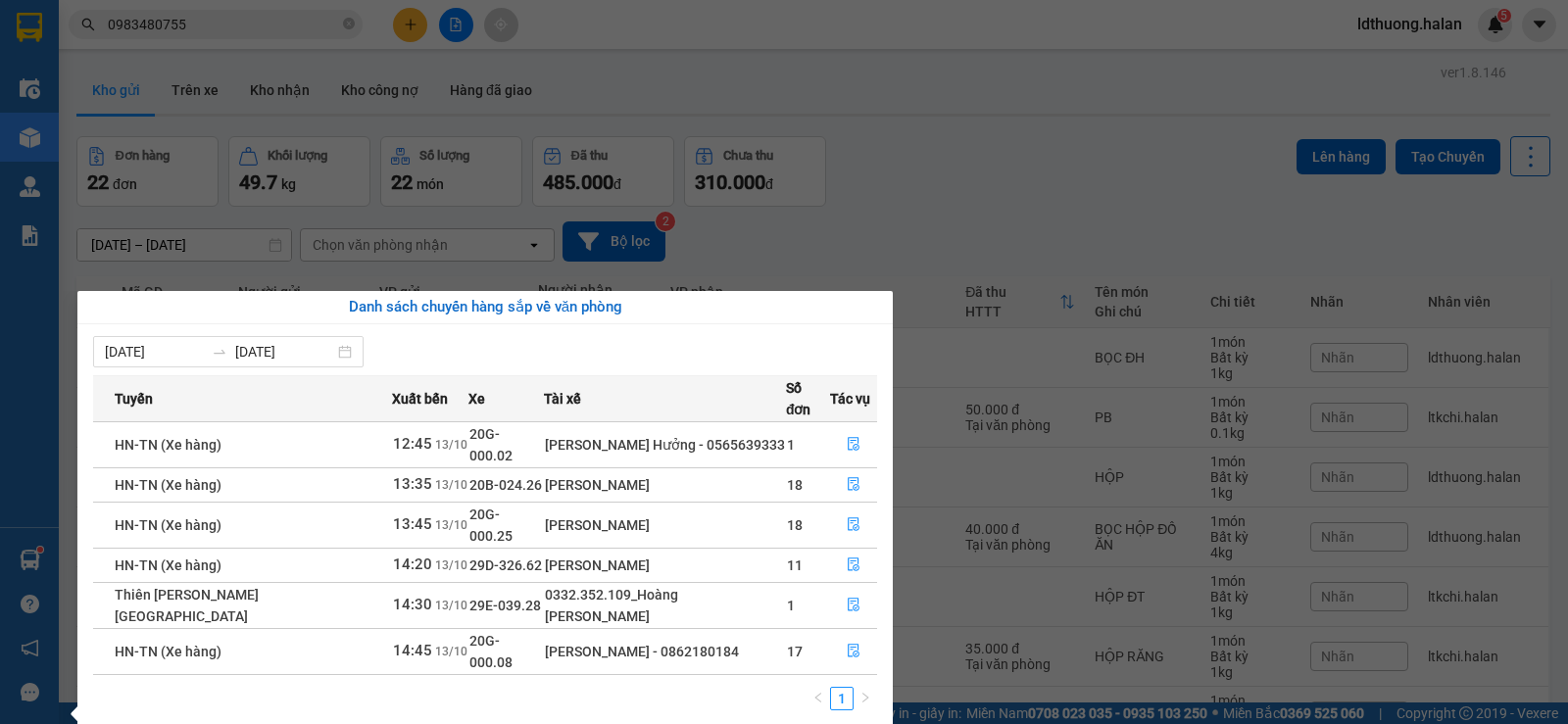
click at [867, 201] on section "Kết quả tìm kiếm ( 605 ) Bộ lọc Mã ĐH Trạng thái Món hàng Thu hộ Tổng cước Chưa…" at bounding box center [784, 362] width 1568 height 724
